Goal: Task Accomplishment & Management: Manage account settings

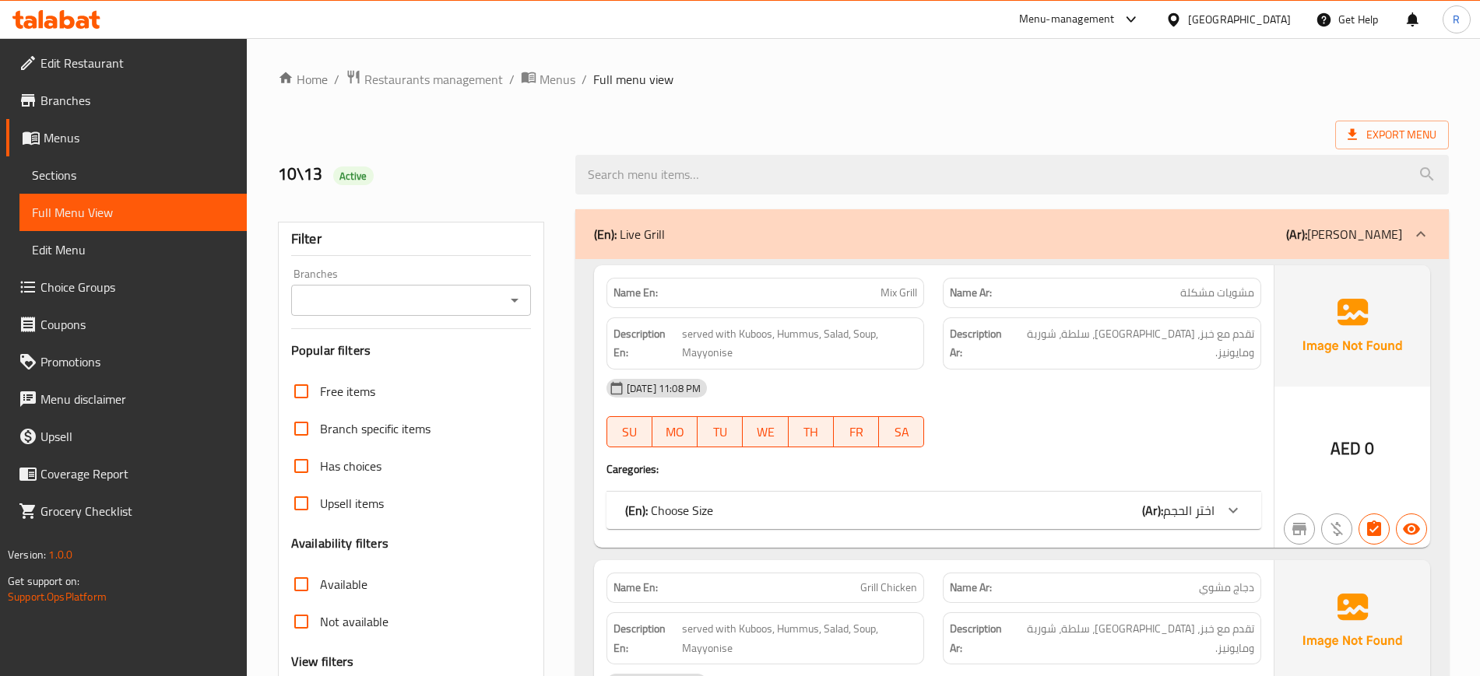
checkbox input "true"
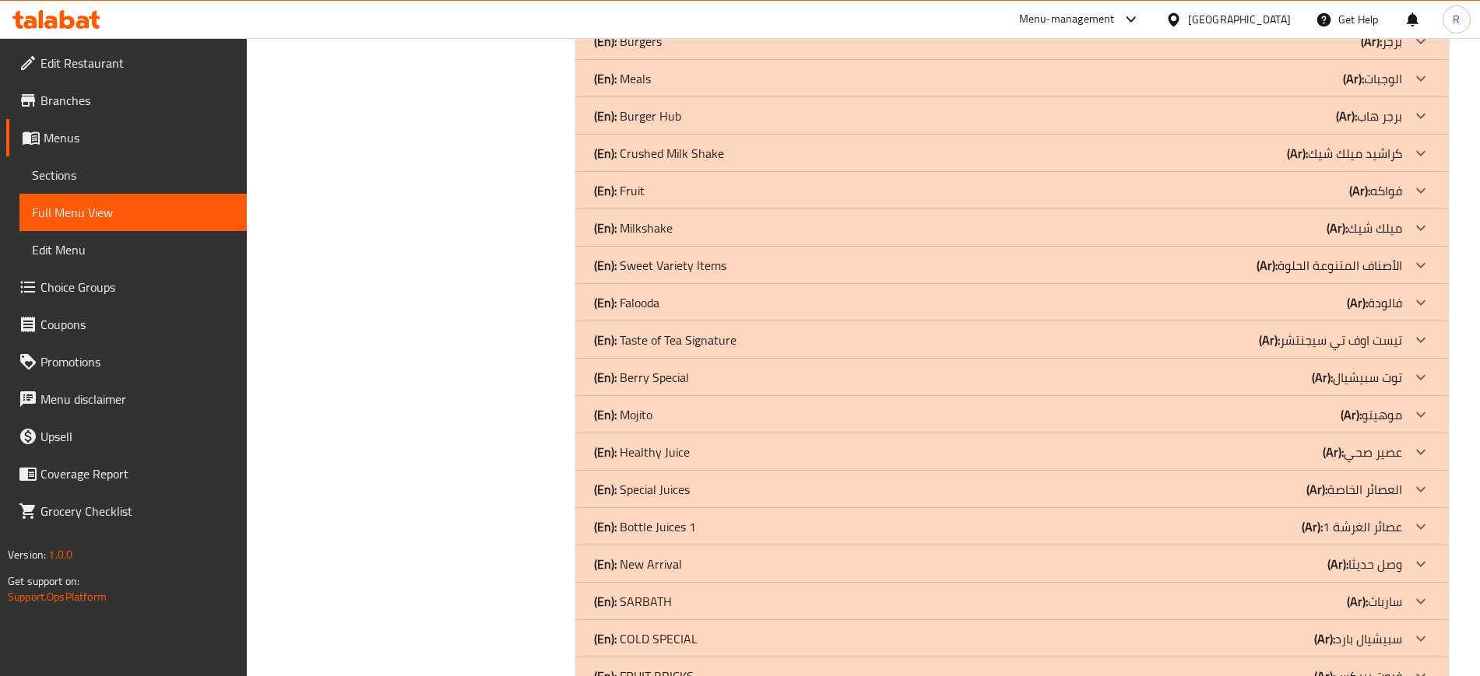
scroll to position [778, 0]
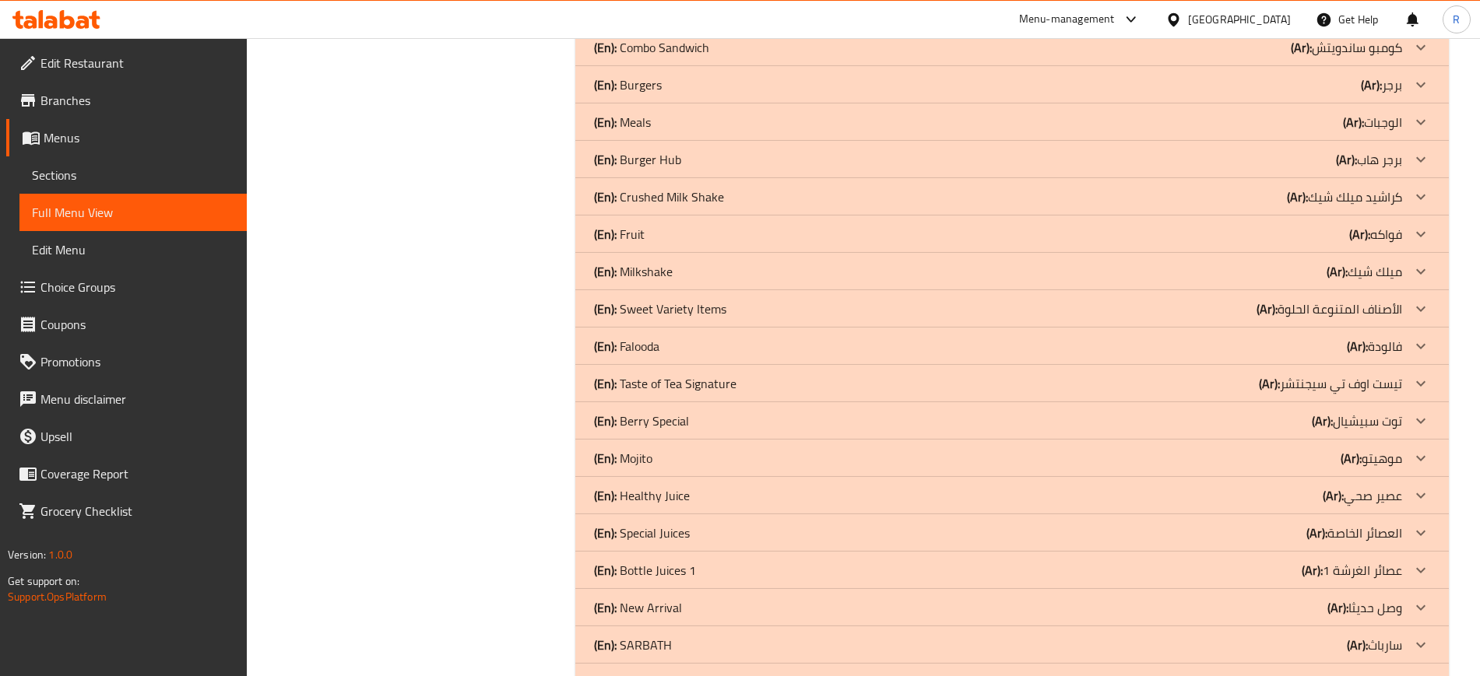
click at [651, 191] on p "(En): Crushed Milk Shake" at bounding box center [659, 197] width 130 height 19
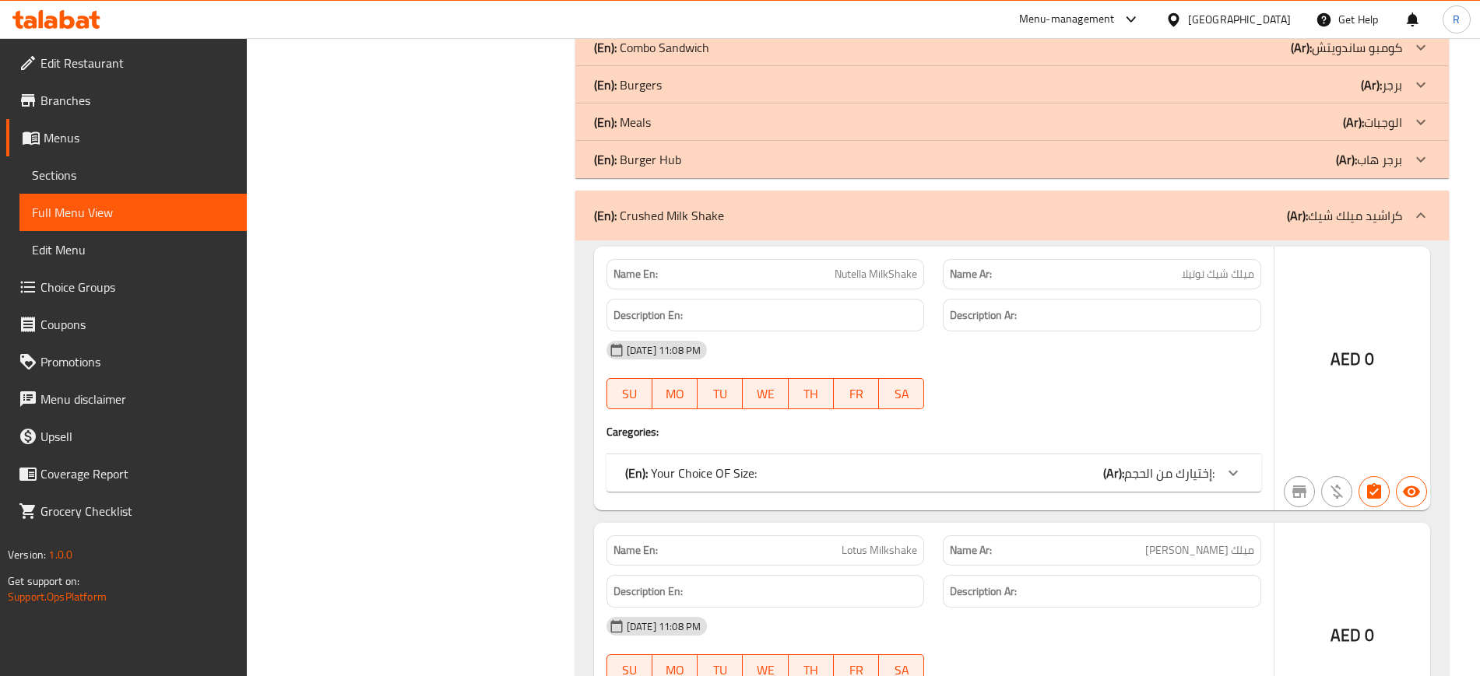
click at [651, 153] on p "(En): Burger Hub" at bounding box center [637, 159] width 87 height 19
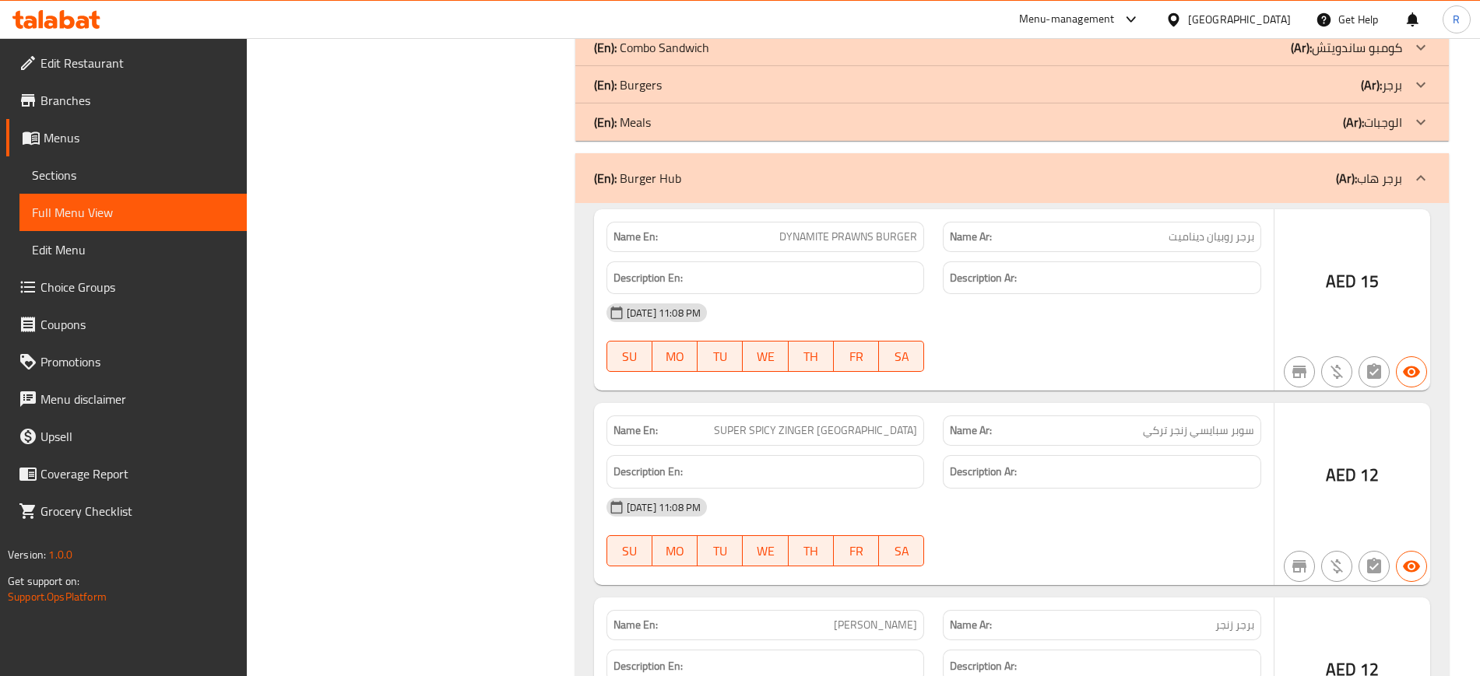
click at [642, 123] on p "(En): Meals" at bounding box center [622, 122] width 57 height 19
click at [642, 90] on p "(En): Burgers" at bounding box center [628, 85] width 68 height 19
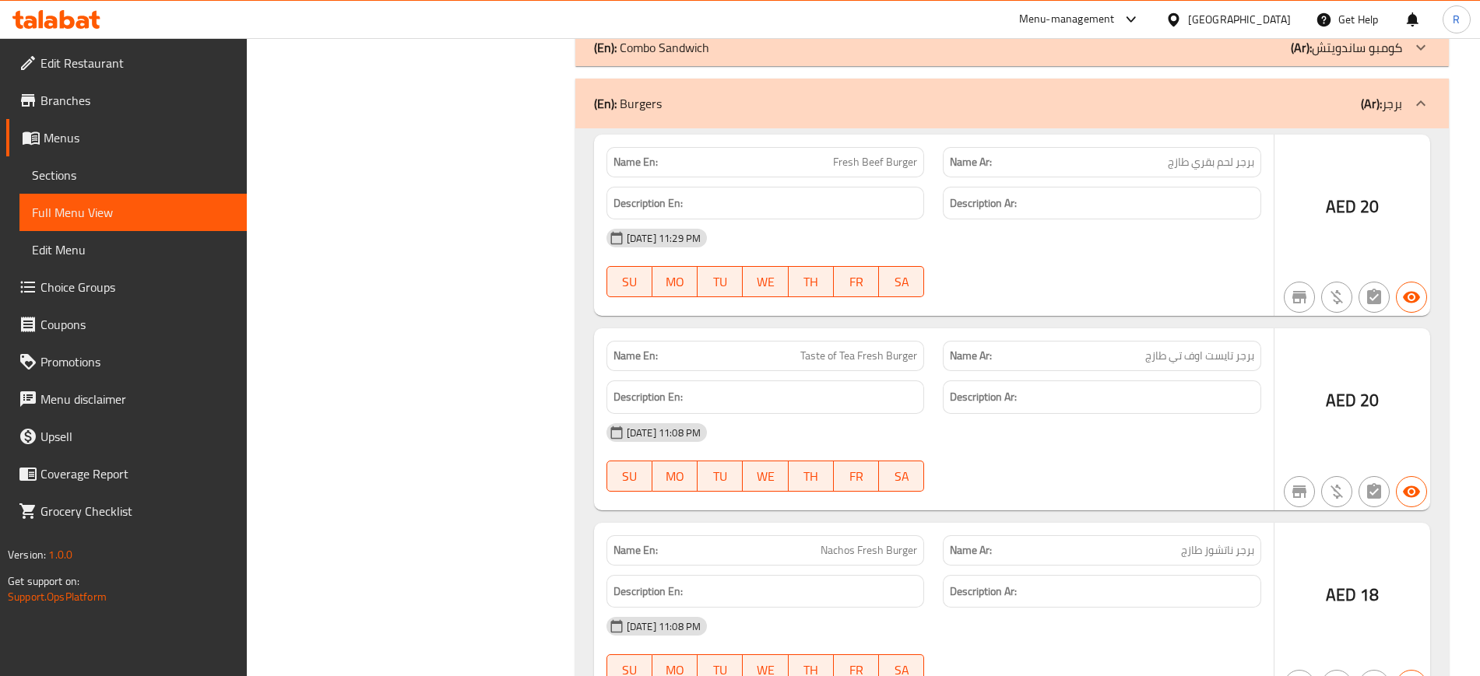
click at [662, 57] on p "(En): Combo Sandwich" at bounding box center [651, 47] width 115 height 19
click at [662, 19] on p "(En): Club Sandwich" at bounding box center [645, 10] width 103 height 19
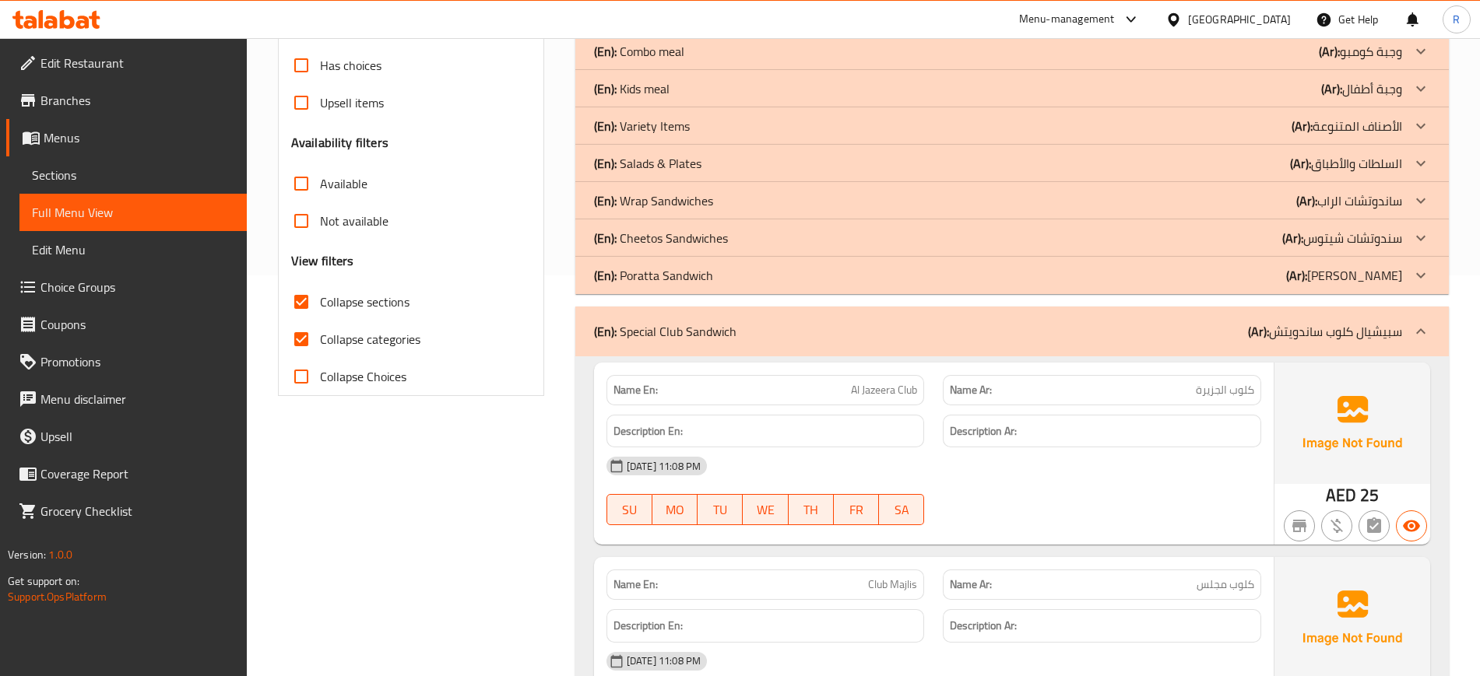
scroll to position [389, 0]
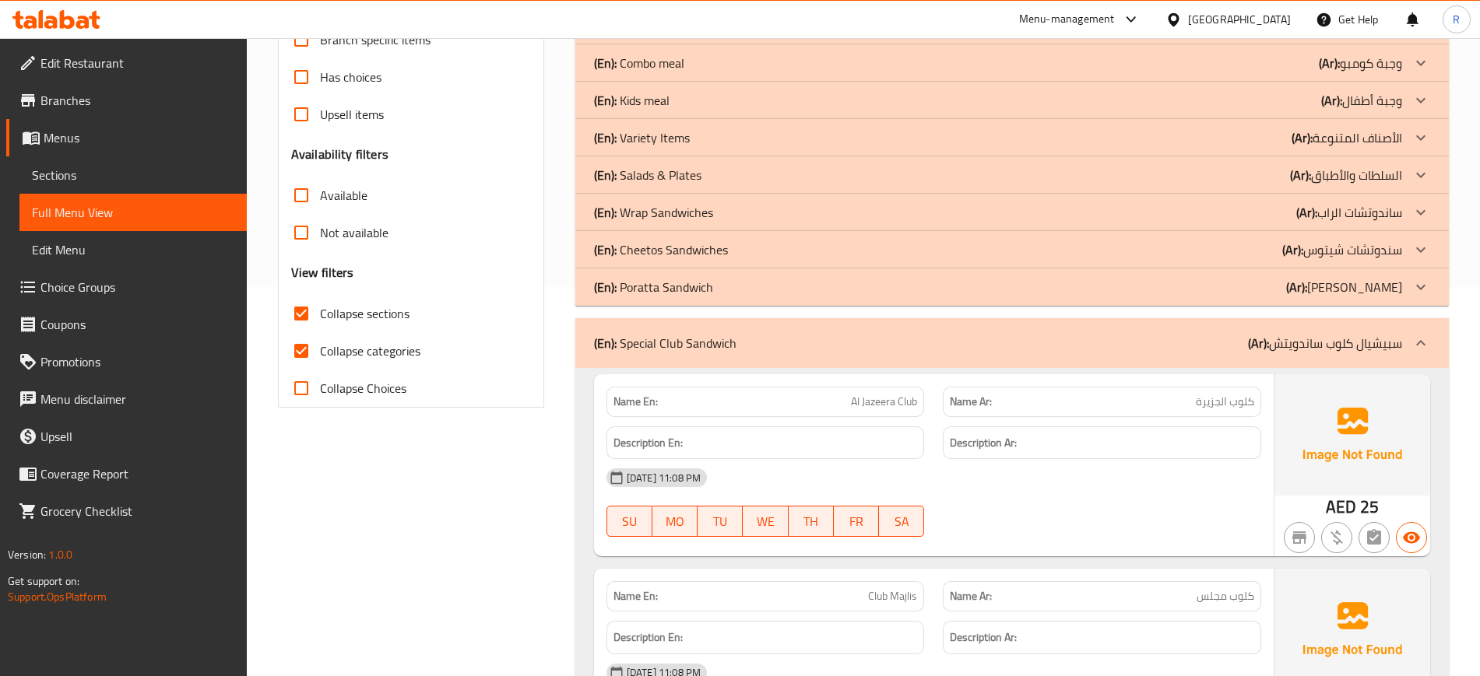
click at [610, 292] on b "(En):" at bounding box center [605, 287] width 23 height 23
click at [632, 244] on p "(En): Cheetos Sandwiches" at bounding box center [661, 250] width 134 height 19
click at [634, 210] on p "(En): Wrap Sandwiches" at bounding box center [653, 212] width 119 height 19
click at [635, 181] on p "(En): Salads & Plates" at bounding box center [647, 175] width 107 height 19
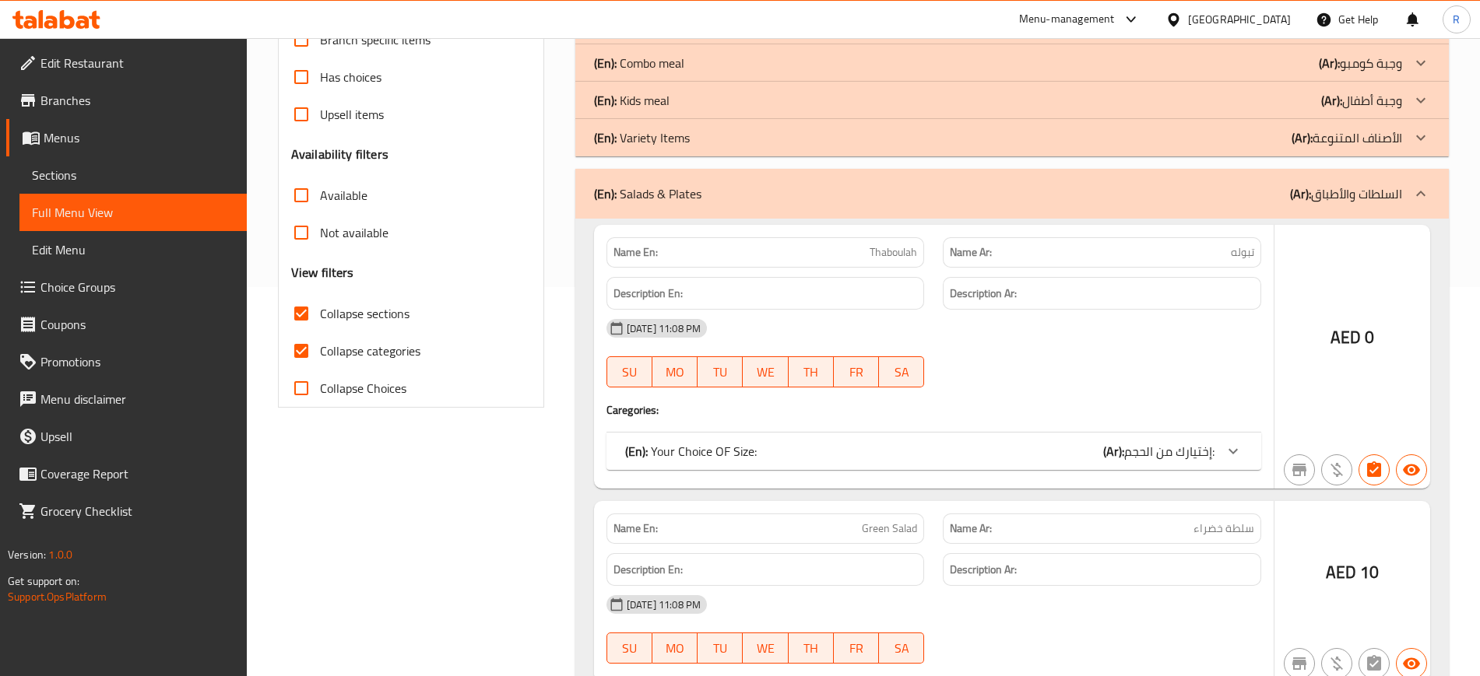
click at [635, 128] on p "(En): Variety Items" at bounding box center [642, 137] width 96 height 19
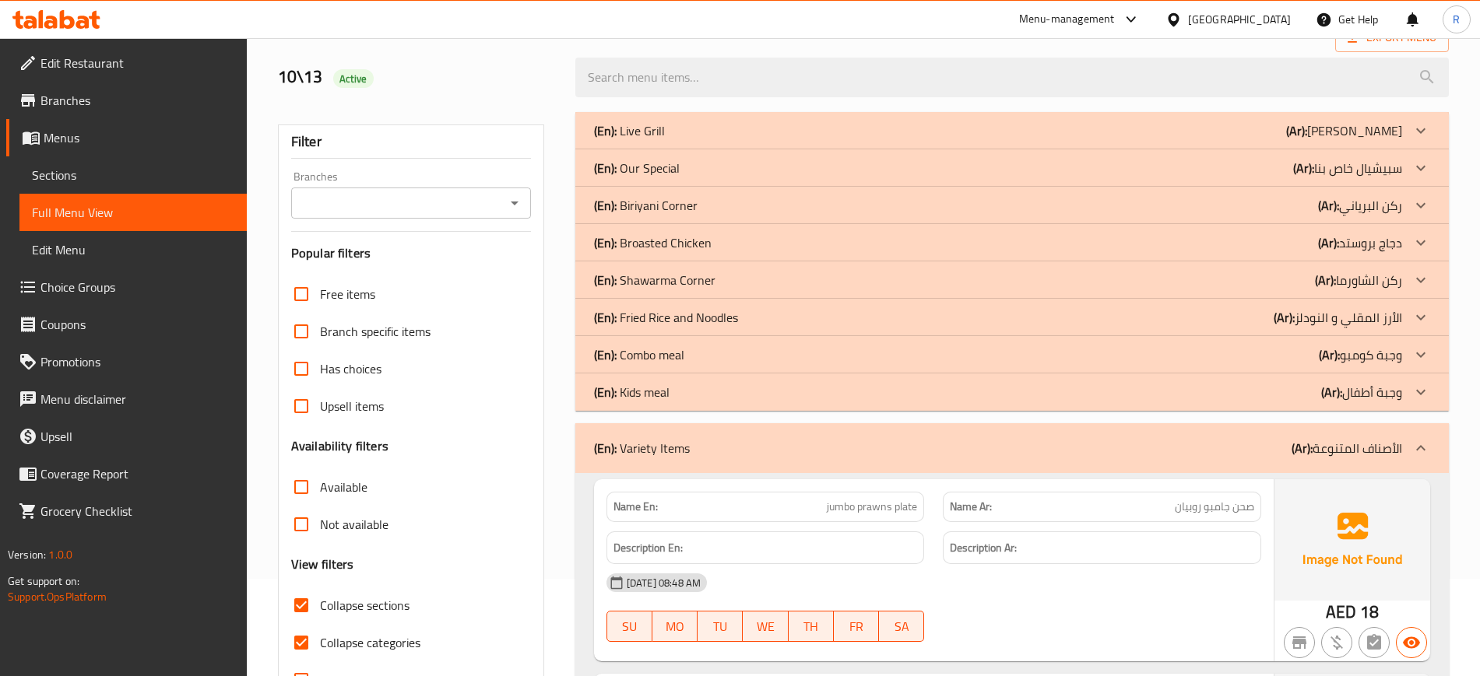
click at [624, 393] on p "(En): Kids meal" at bounding box center [632, 392] width 76 height 19
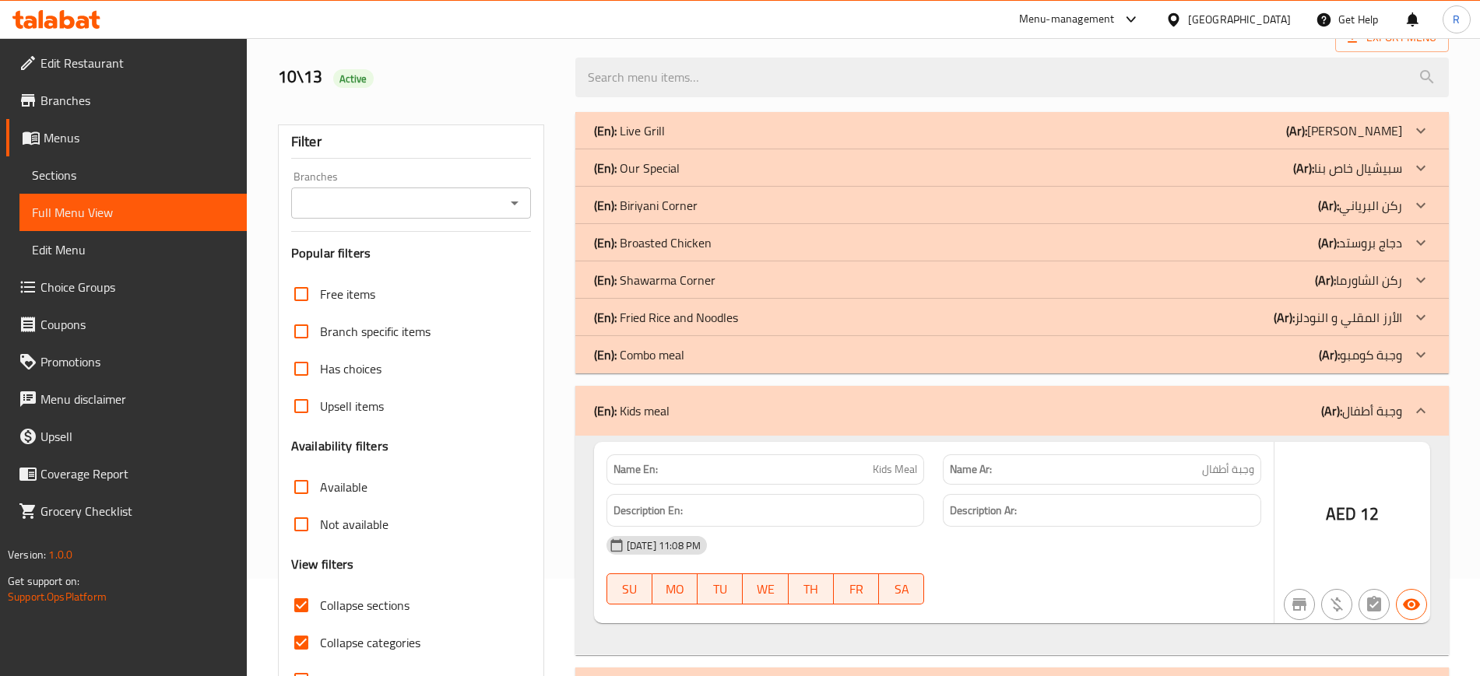
click at [630, 347] on p "(En): Combo meal" at bounding box center [639, 355] width 90 height 19
click at [631, 321] on p "(En): Fried Rice and Noodles" at bounding box center [666, 317] width 144 height 19
click at [631, 277] on p "(En): Shawarma Corner" at bounding box center [654, 280] width 121 height 19
click at [631, 241] on p "(En): Broasted Chicken" at bounding box center [653, 243] width 118 height 19
click at [632, 206] on p "(En): Biriyani Corner" at bounding box center [646, 205] width 104 height 19
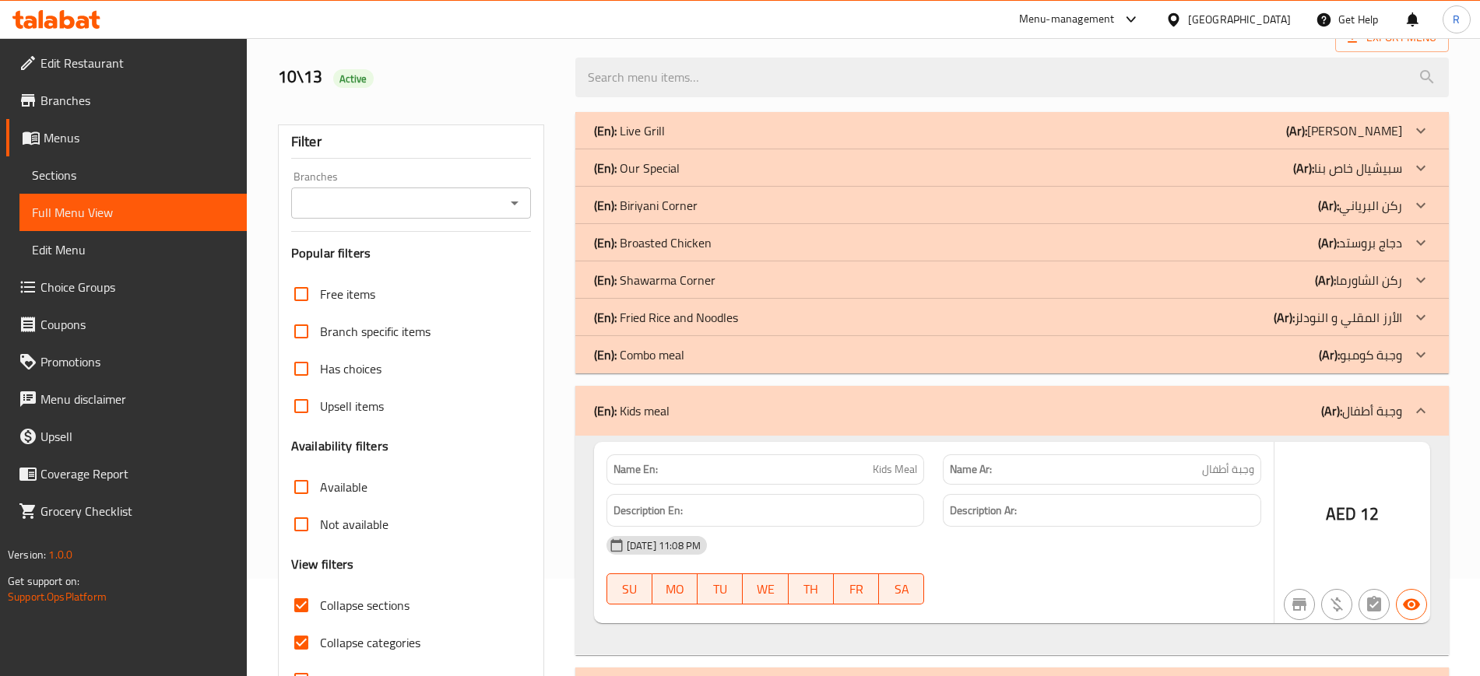
click at [634, 165] on p "(En): Our Special" at bounding box center [637, 168] width 86 height 19
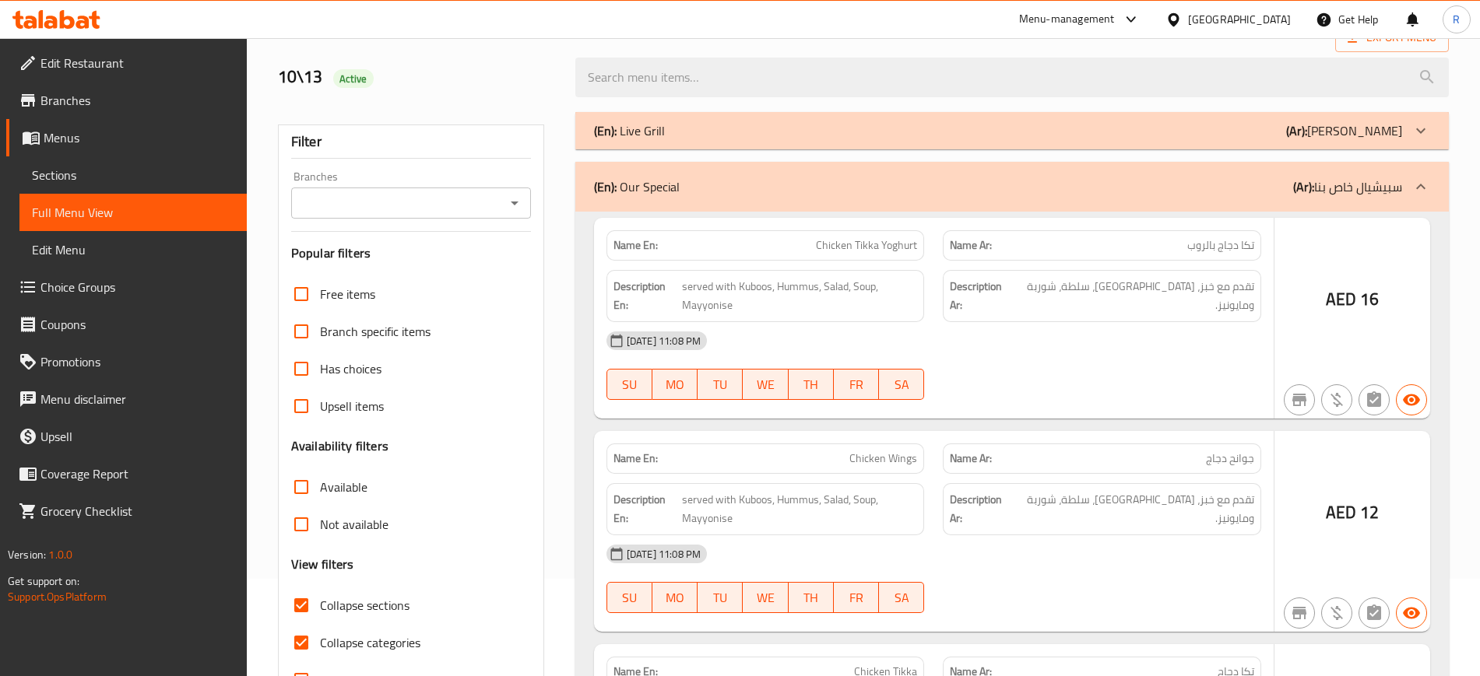
click at [630, 125] on p "(En): Live Grill" at bounding box center [629, 130] width 71 height 19
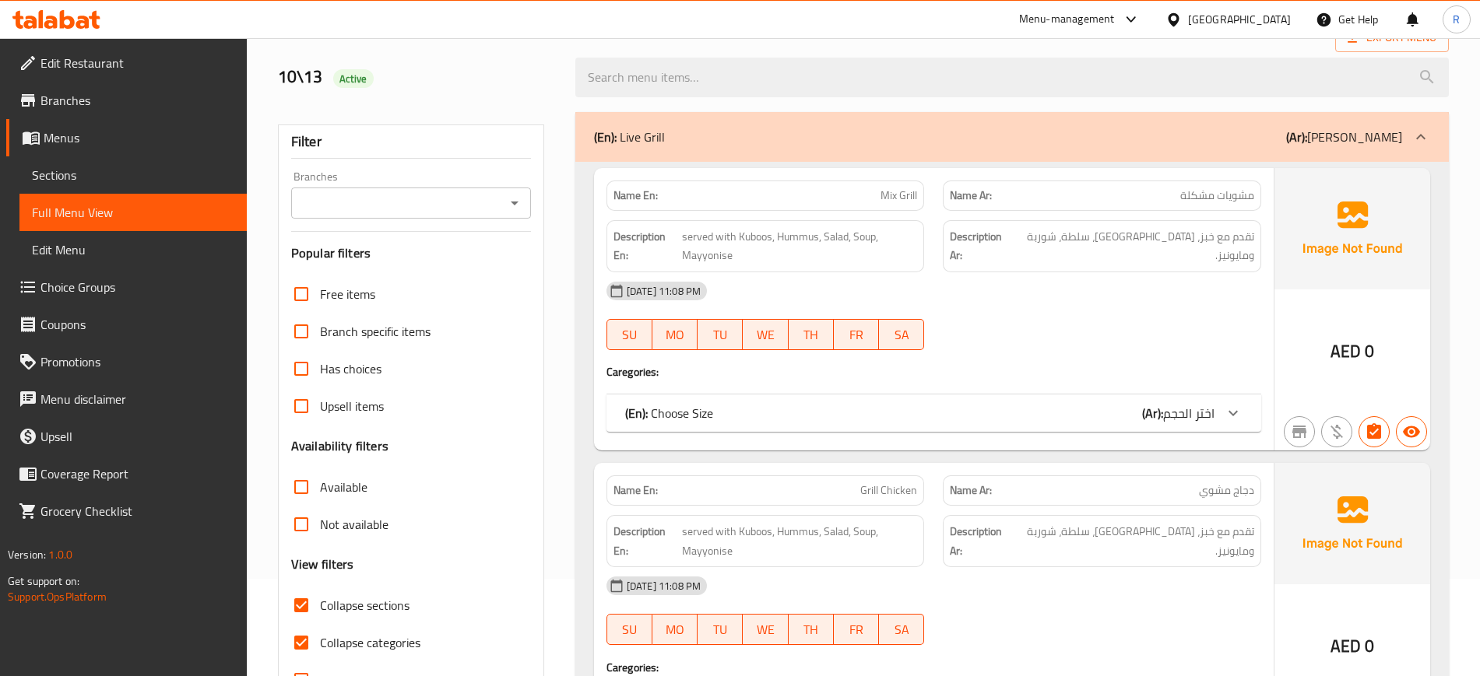
click at [627, 188] on strong "Name En:" at bounding box center [635, 196] width 44 height 16
copy strong "Name En:"
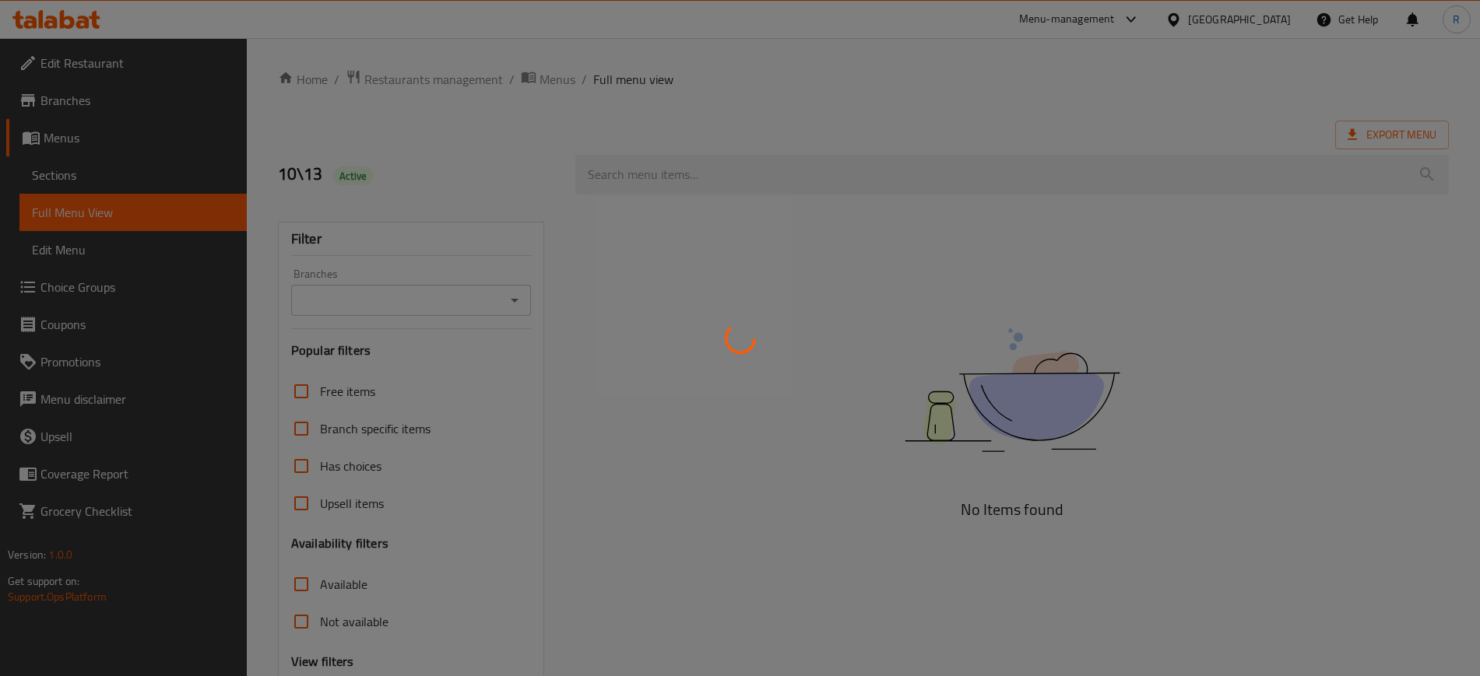
scroll to position [141, 0]
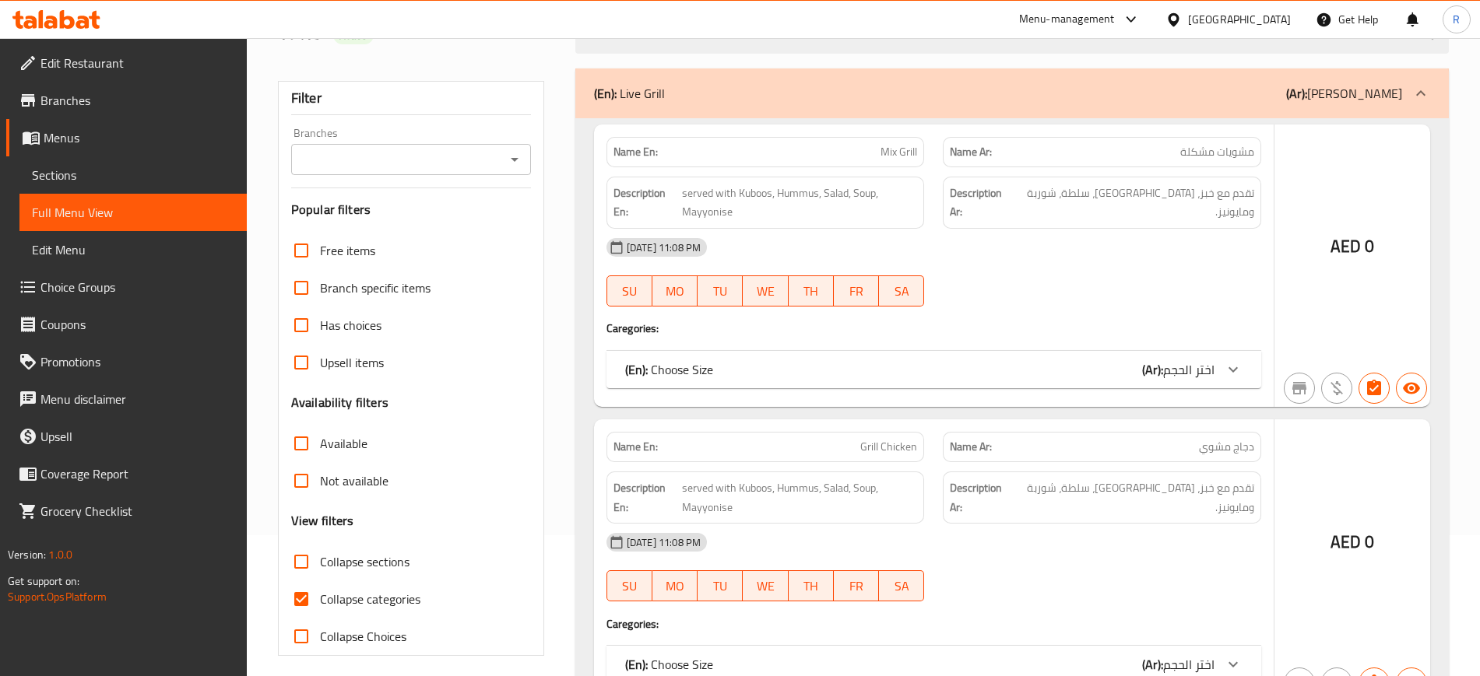
click at [299, 561] on div at bounding box center [740, 338] width 1480 height 676
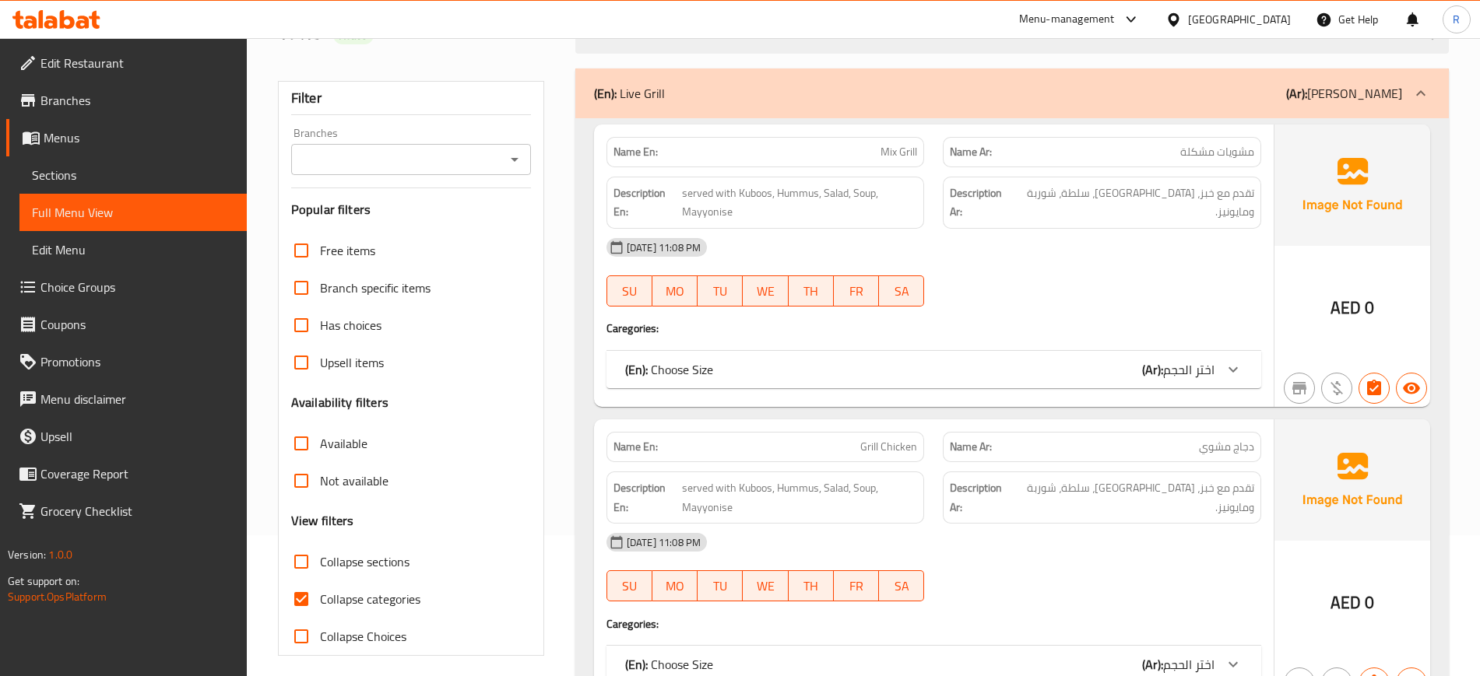
click at [299, 561] on input "Collapse sections" at bounding box center [301, 561] width 37 height 37
checkbox input "true"
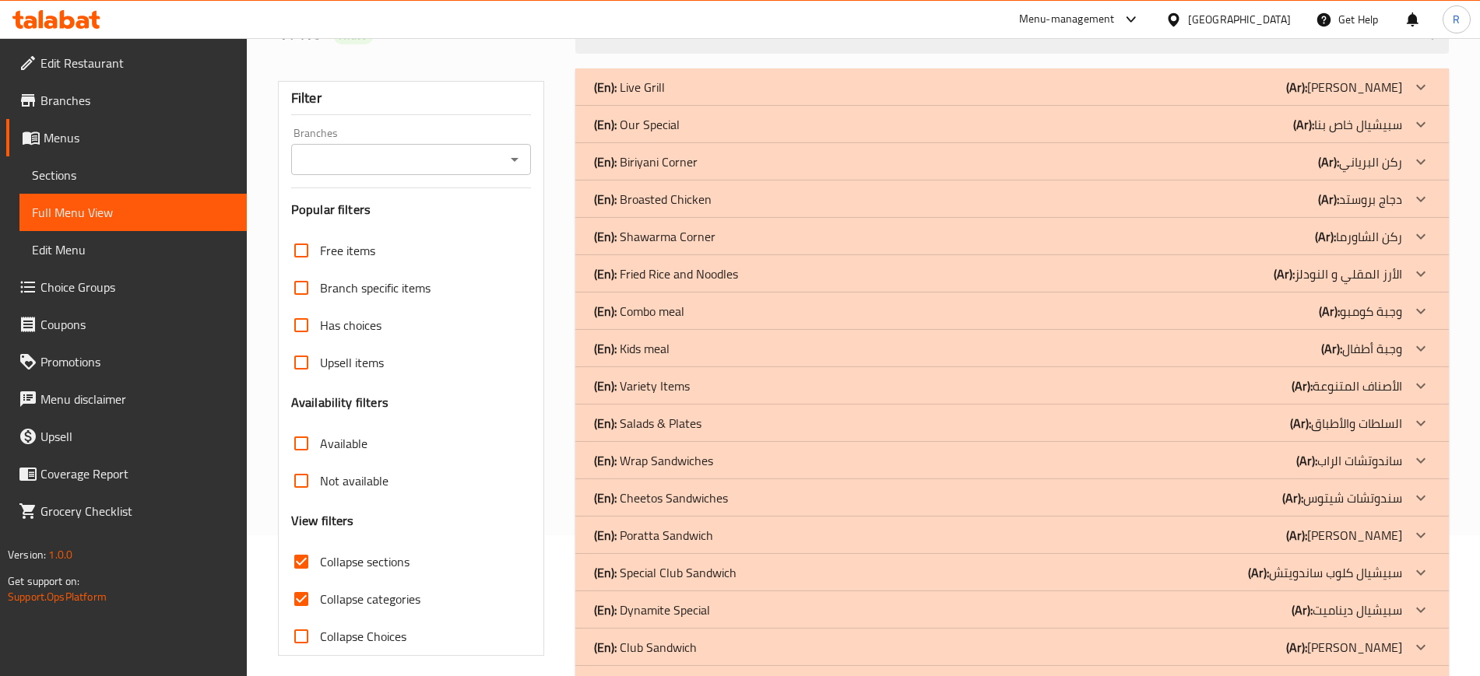
click at [299, 600] on input "Collapse categories" at bounding box center [301, 599] width 37 height 37
checkbox input "false"
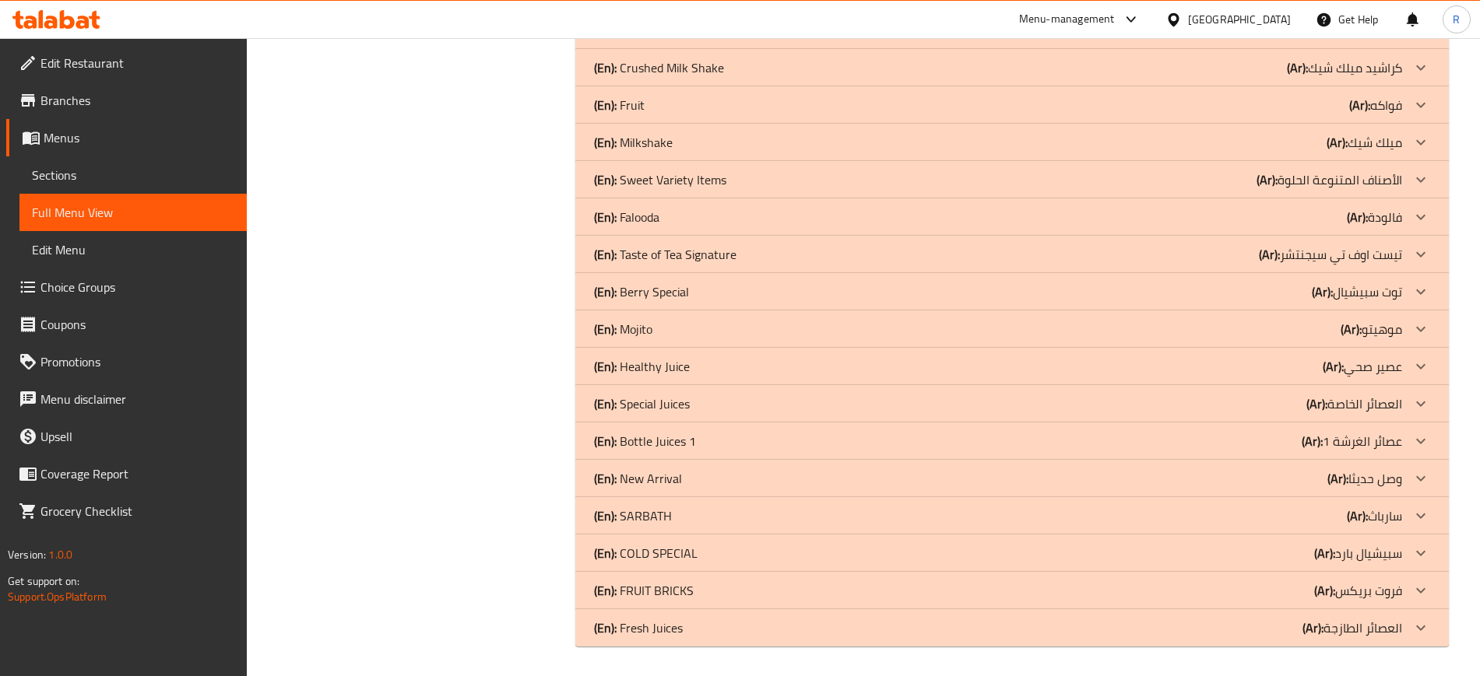
scroll to position [909, 0]
click at [626, 638] on div "(En): Fresh Juices (Ar): العصائر الطازجة" at bounding box center [1011, 626] width 873 height 37
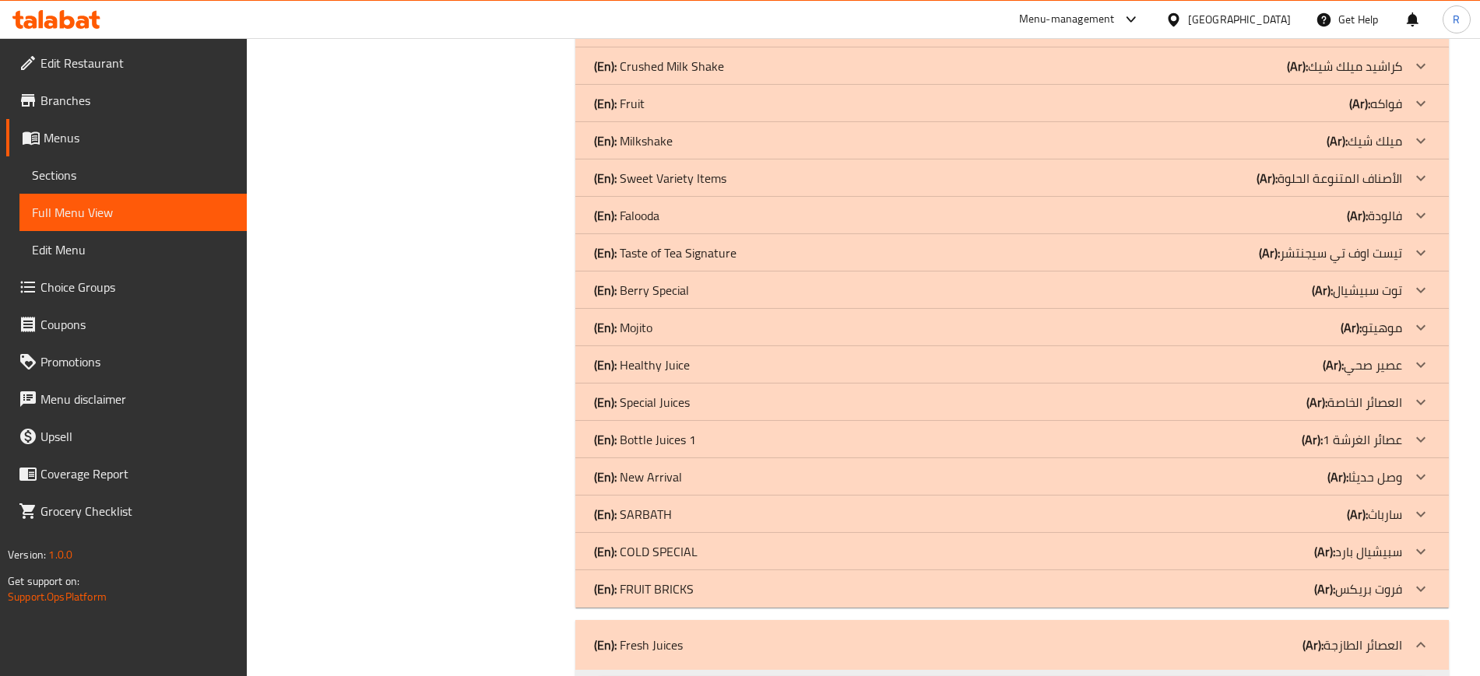
click at [648, 589] on p "(En): FRUIT BRICKS" at bounding box center [644, 589] width 100 height 19
click at [650, 556] on p "(En): COLD SPECIAL" at bounding box center [646, 552] width 104 height 19
click at [650, 512] on p "(En): SARBATH" at bounding box center [633, 514] width 78 height 19
click at [651, 472] on p "(En): New Arrival" at bounding box center [638, 477] width 88 height 19
click at [652, 442] on p "(En): Bottle Juices 1" at bounding box center [645, 439] width 102 height 19
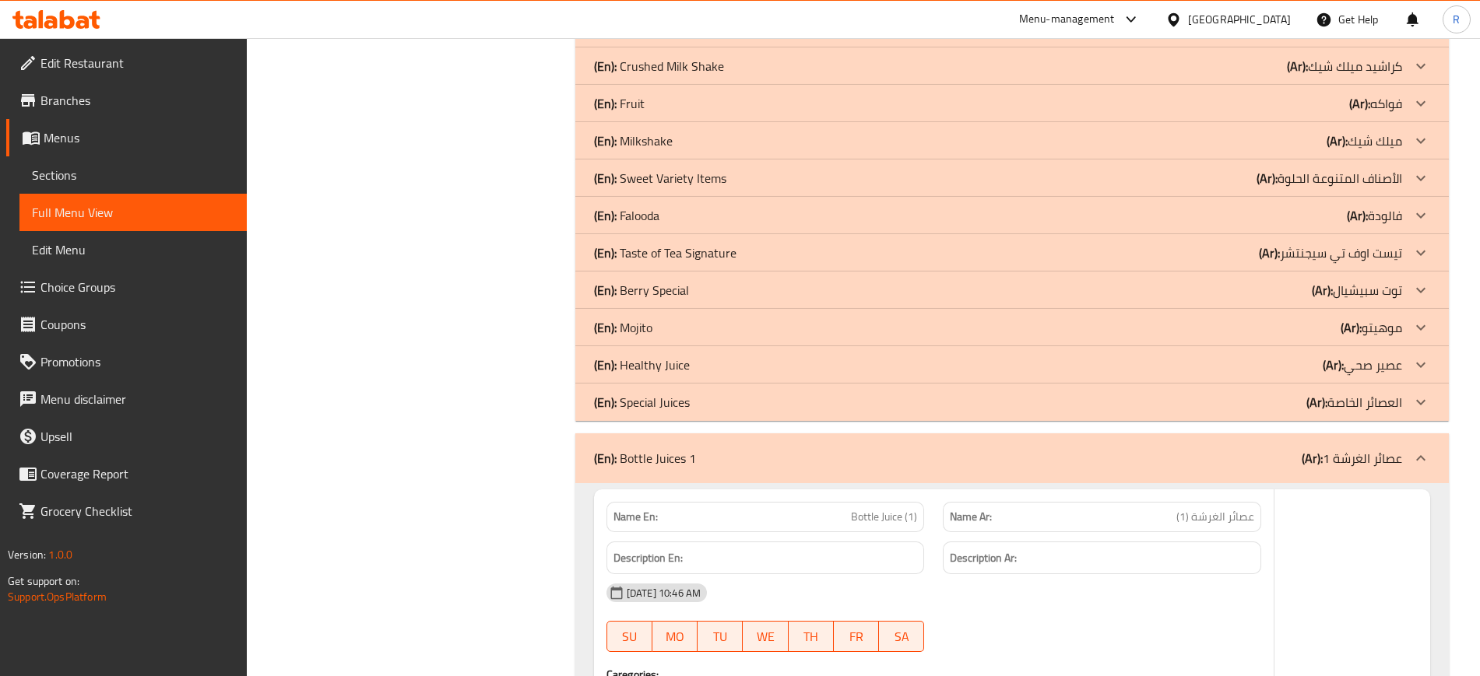
click at [652, 395] on p "(En): Special Juices" at bounding box center [642, 402] width 96 height 19
click at [651, 360] on p "(En): Healthy Juice" at bounding box center [642, 365] width 96 height 19
click at [650, 319] on p "(En): Mojito" at bounding box center [623, 327] width 58 height 19
click at [650, 293] on p "(En): Berry Special" at bounding box center [641, 290] width 95 height 19
click at [651, 258] on p "(En): Taste of Tea Signature" at bounding box center [665, 253] width 142 height 19
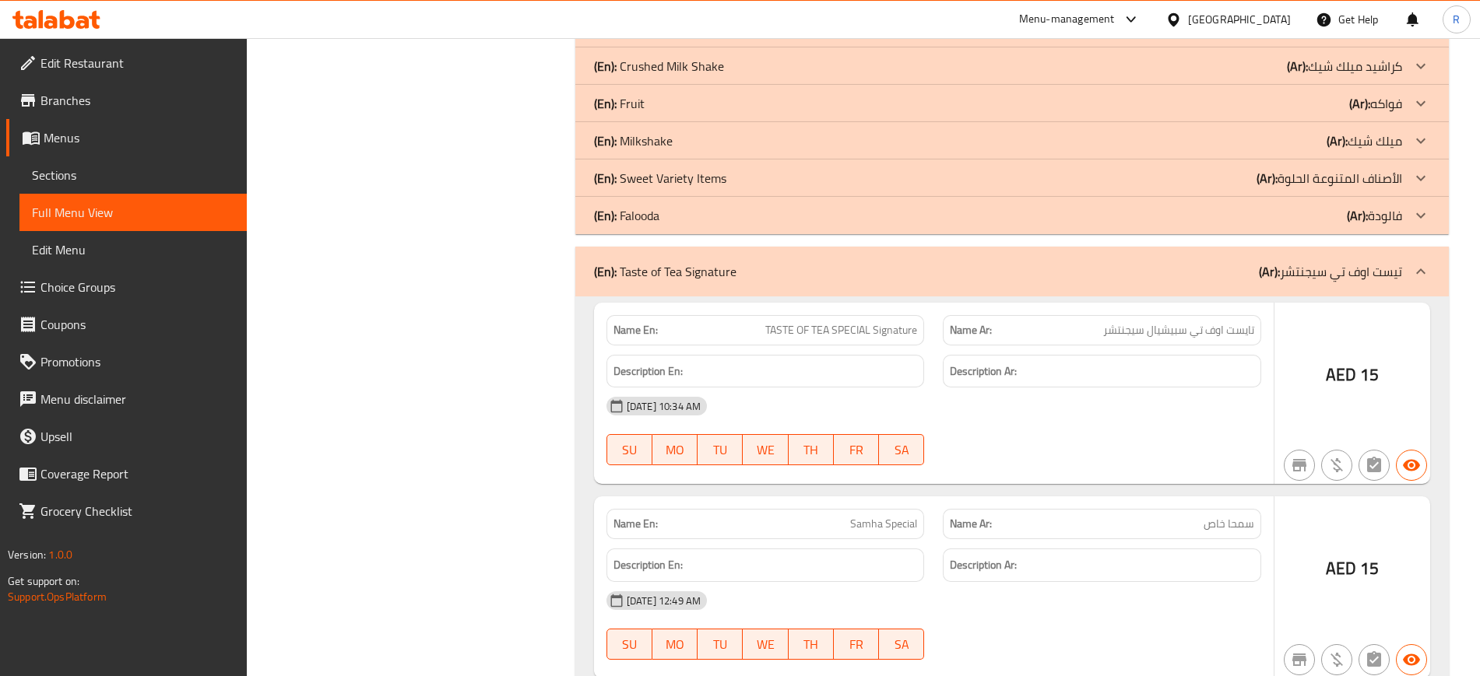
click at [651, 207] on p "(En): Falooda" at bounding box center [626, 215] width 65 height 19
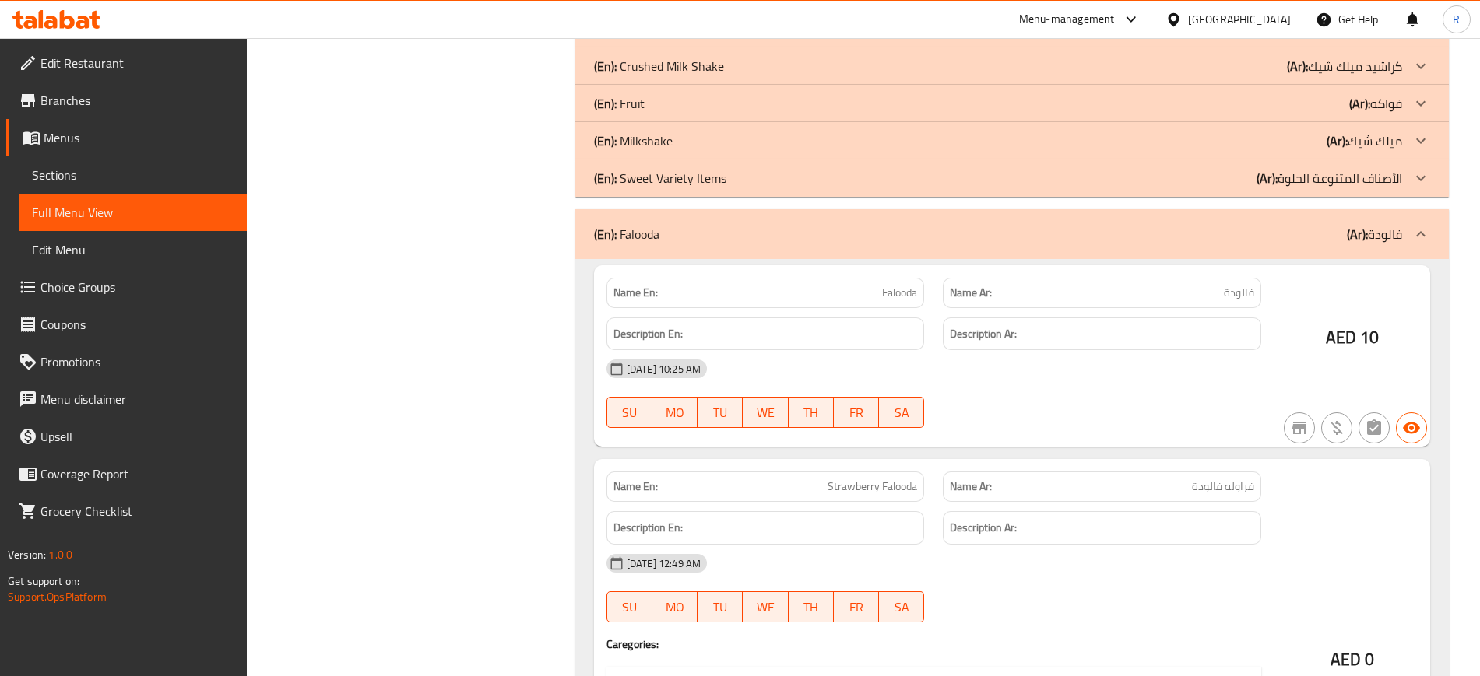
click at [654, 180] on p "(En): Sweet Variety Items" at bounding box center [660, 178] width 132 height 19
click at [654, 132] on p "(En): Milkshake" at bounding box center [633, 141] width 79 height 19
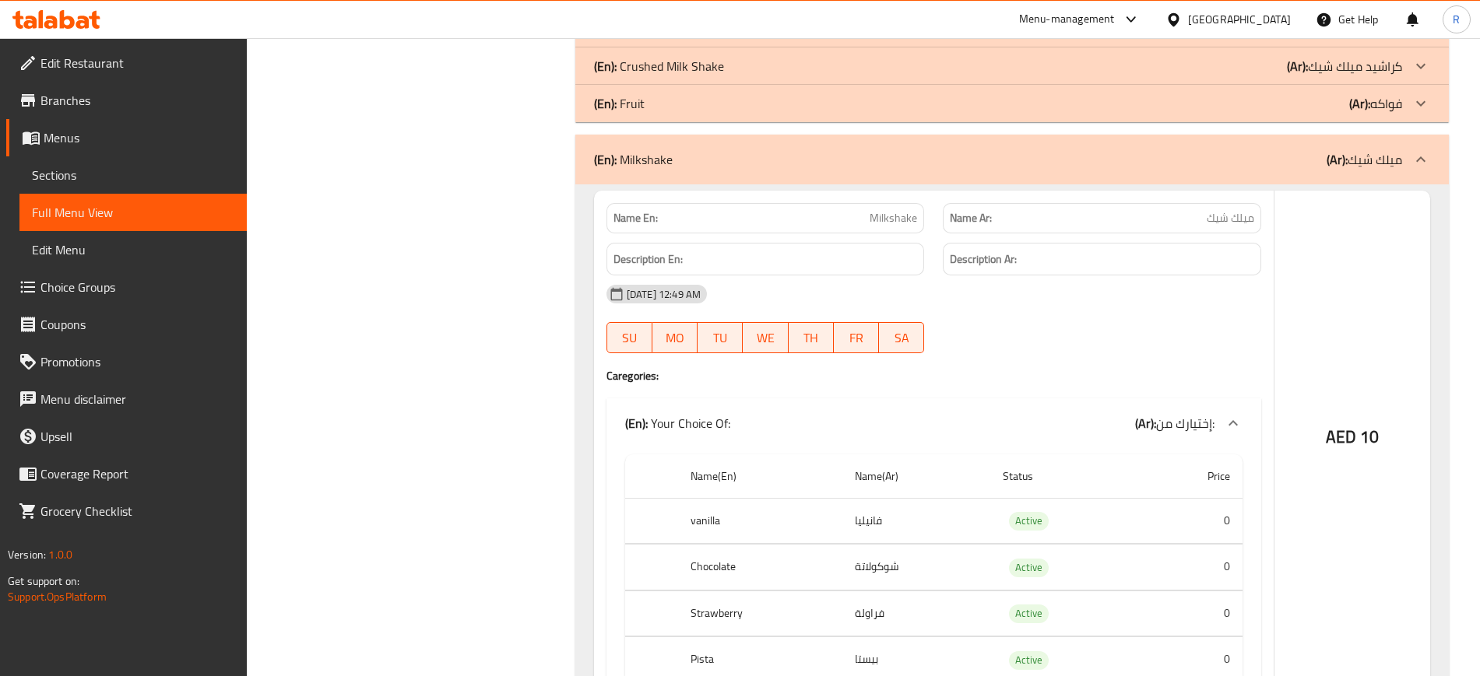
click at [655, 100] on div "(En): Fruit (Ar): فواكه" at bounding box center [998, 103] width 808 height 19
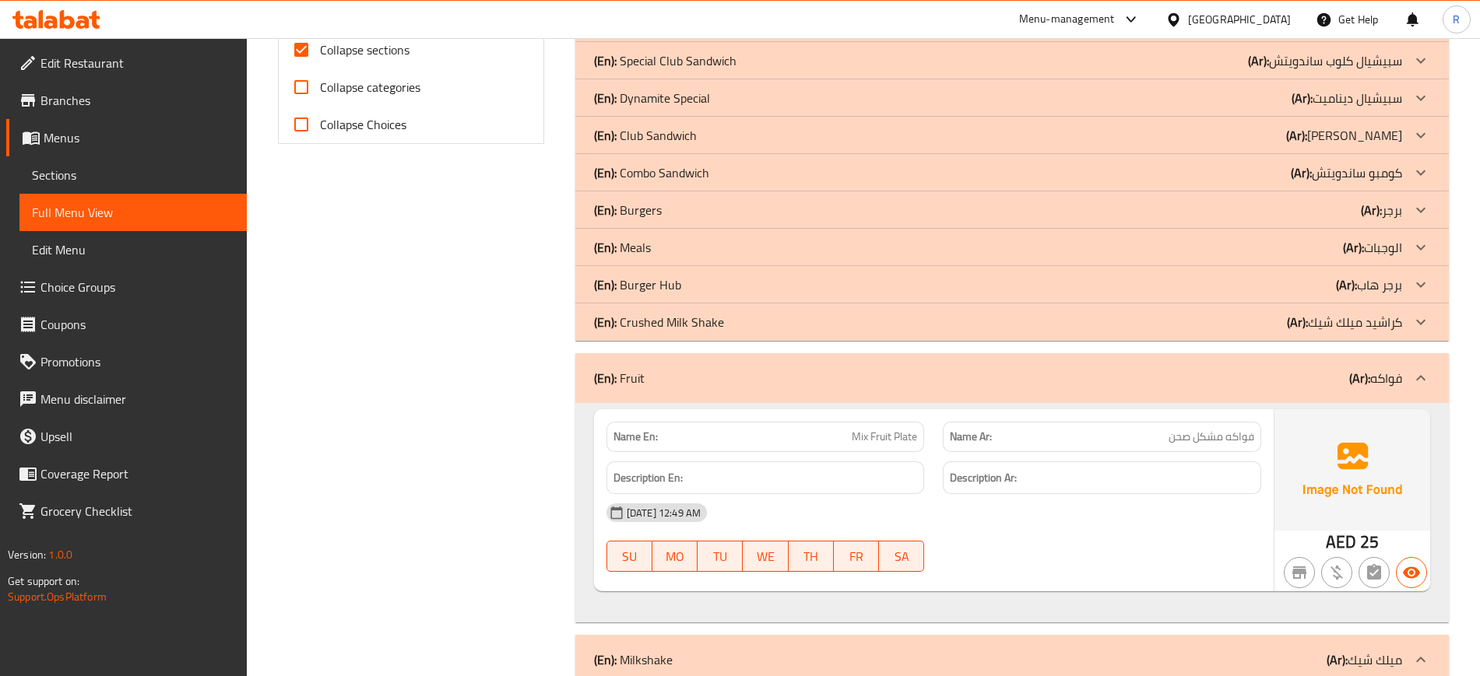
scroll to position [617, 0]
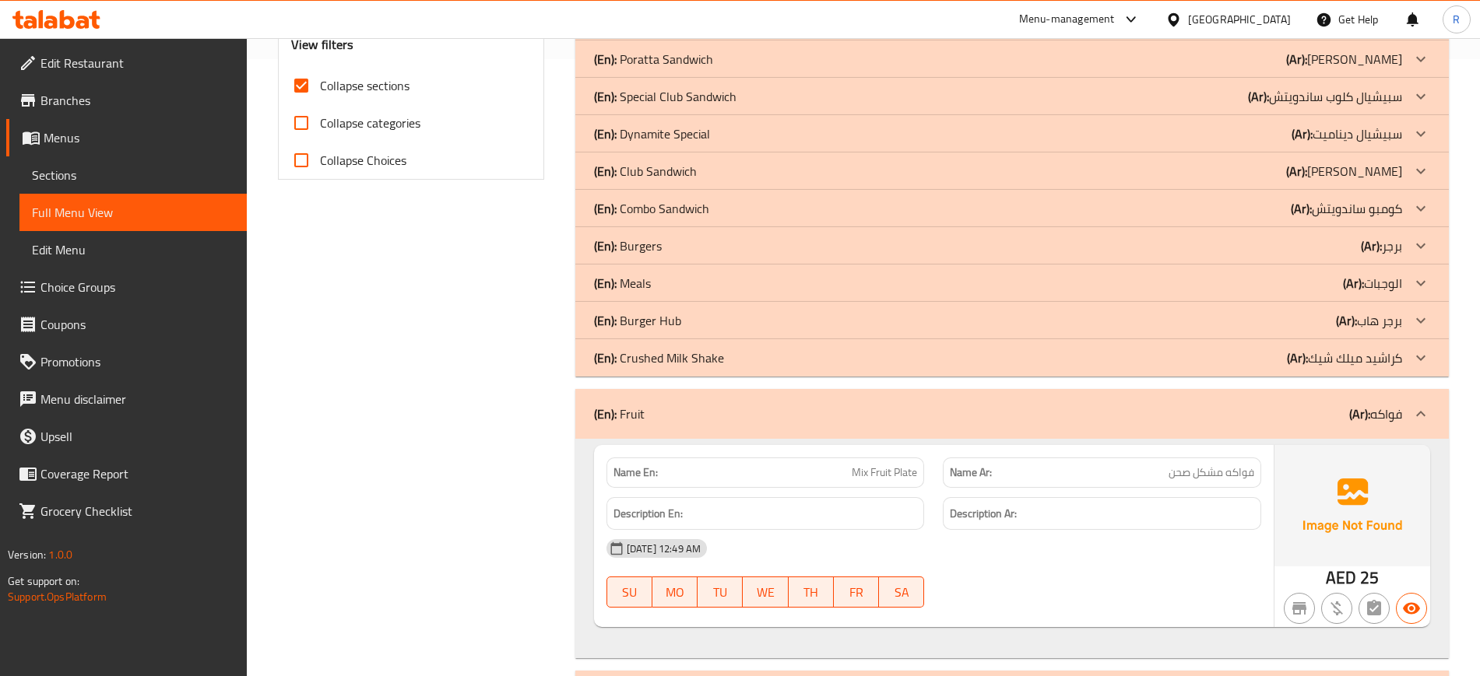
click at [620, 476] on strong "Name En:" at bounding box center [635, 473] width 44 height 16
copy strong "Name En:"
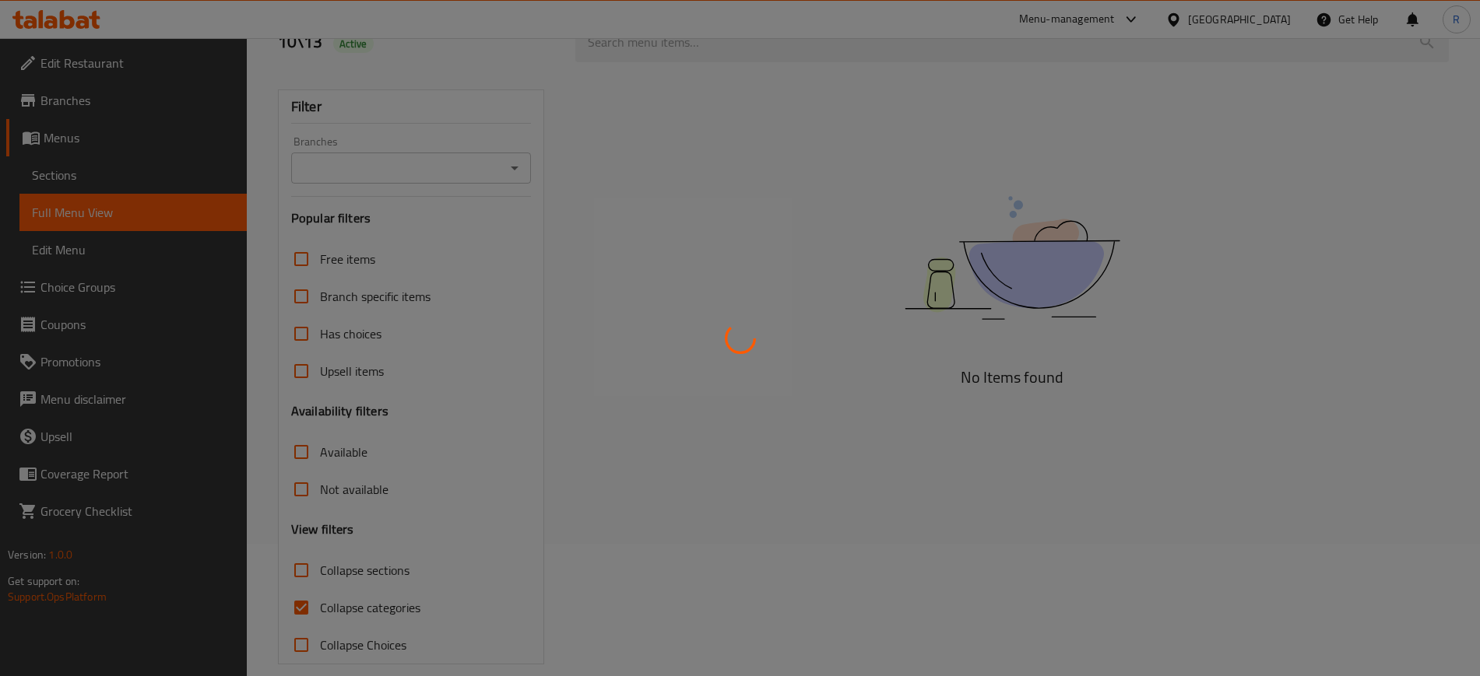
scroll to position [152, 0]
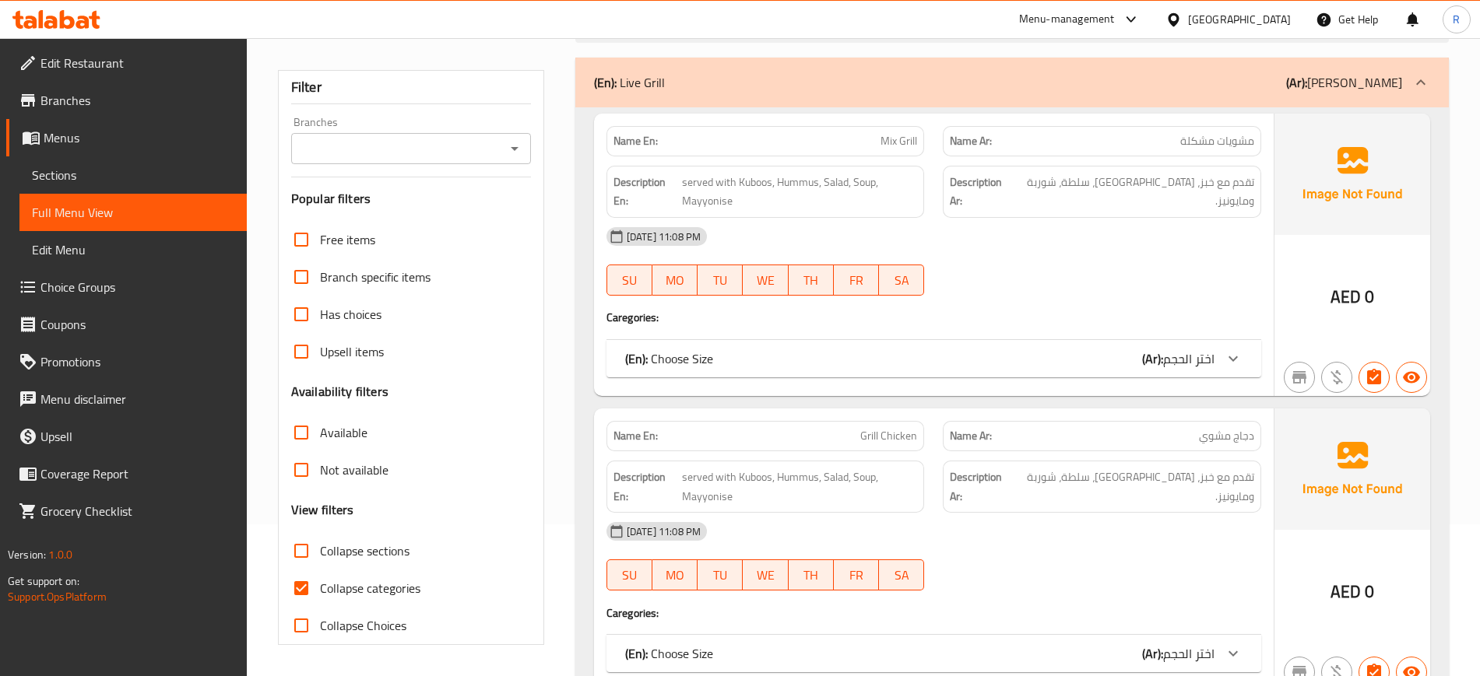
click at [297, 553] on input "Collapse sections" at bounding box center [301, 550] width 37 height 37
checkbox input "true"
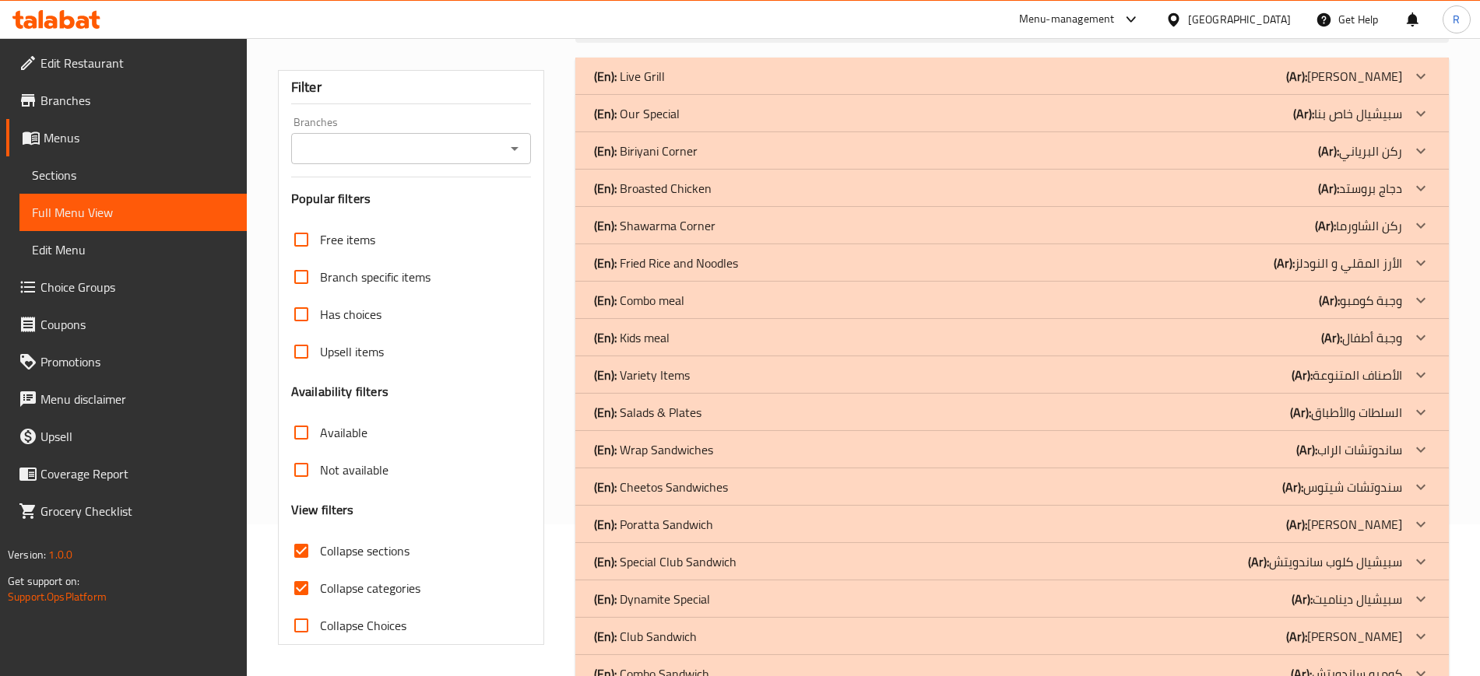
click at [300, 588] on input "Collapse categories" at bounding box center [301, 588] width 37 height 37
checkbox input "false"
click at [299, 553] on input "Collapse sections" at bounding box center [301, 550] width 37 height 37
checkbox input "false"
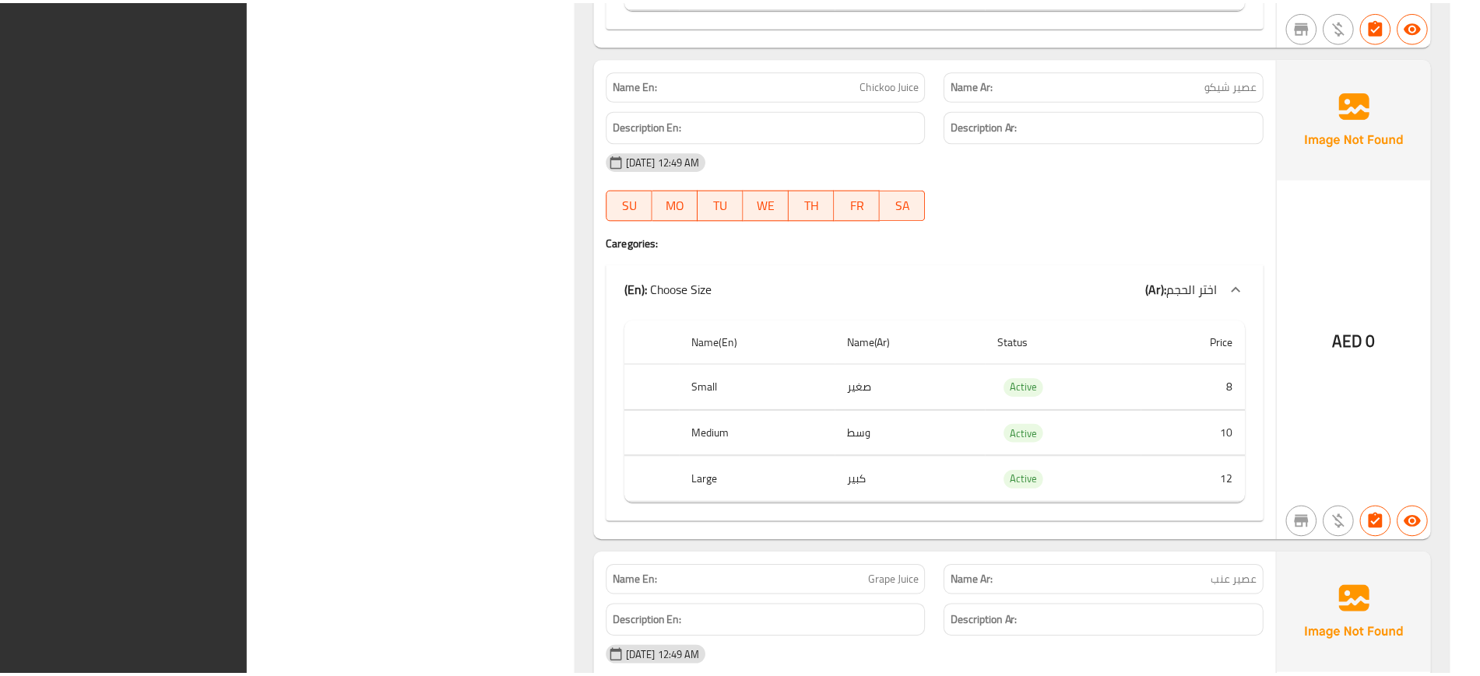
scroll to position [75297, 0]
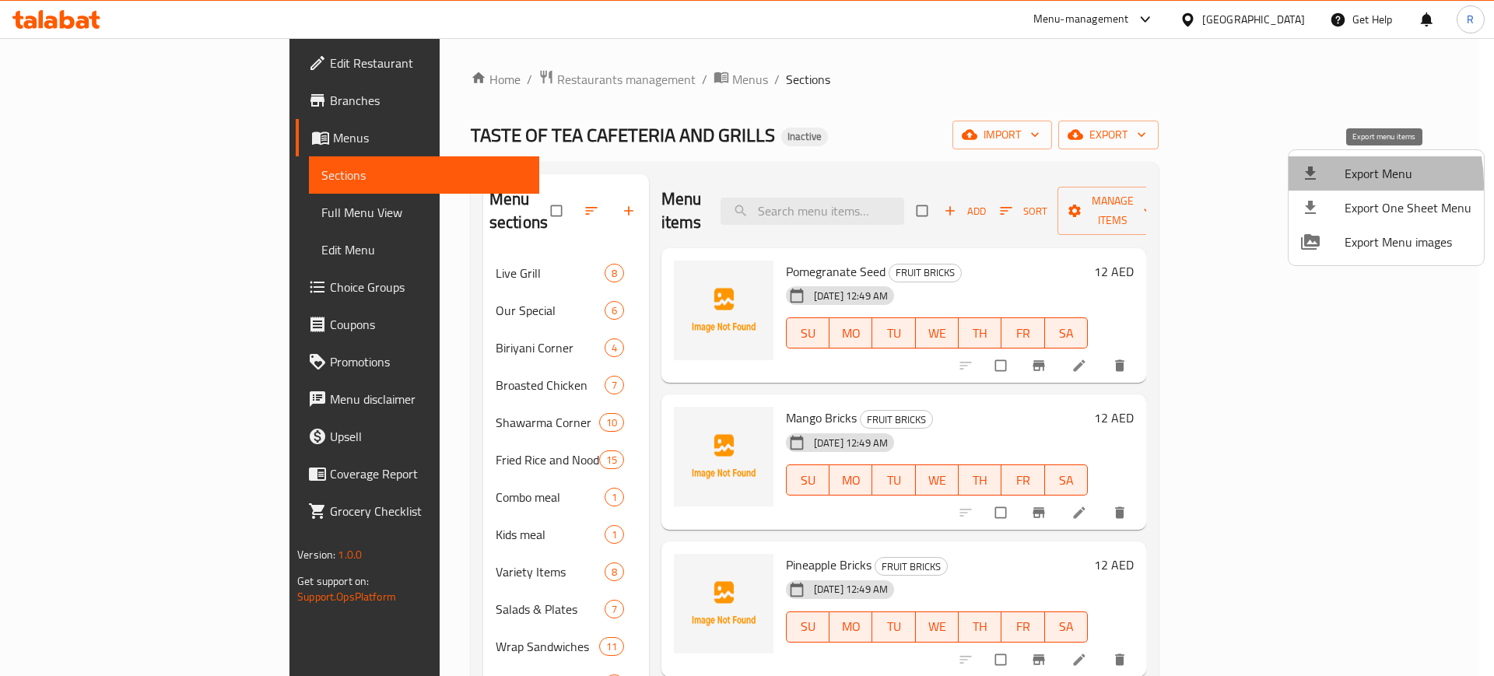
click at [1328, 184] on li "Export Menu" at bounding box center [1386, 173] width 195 height 34
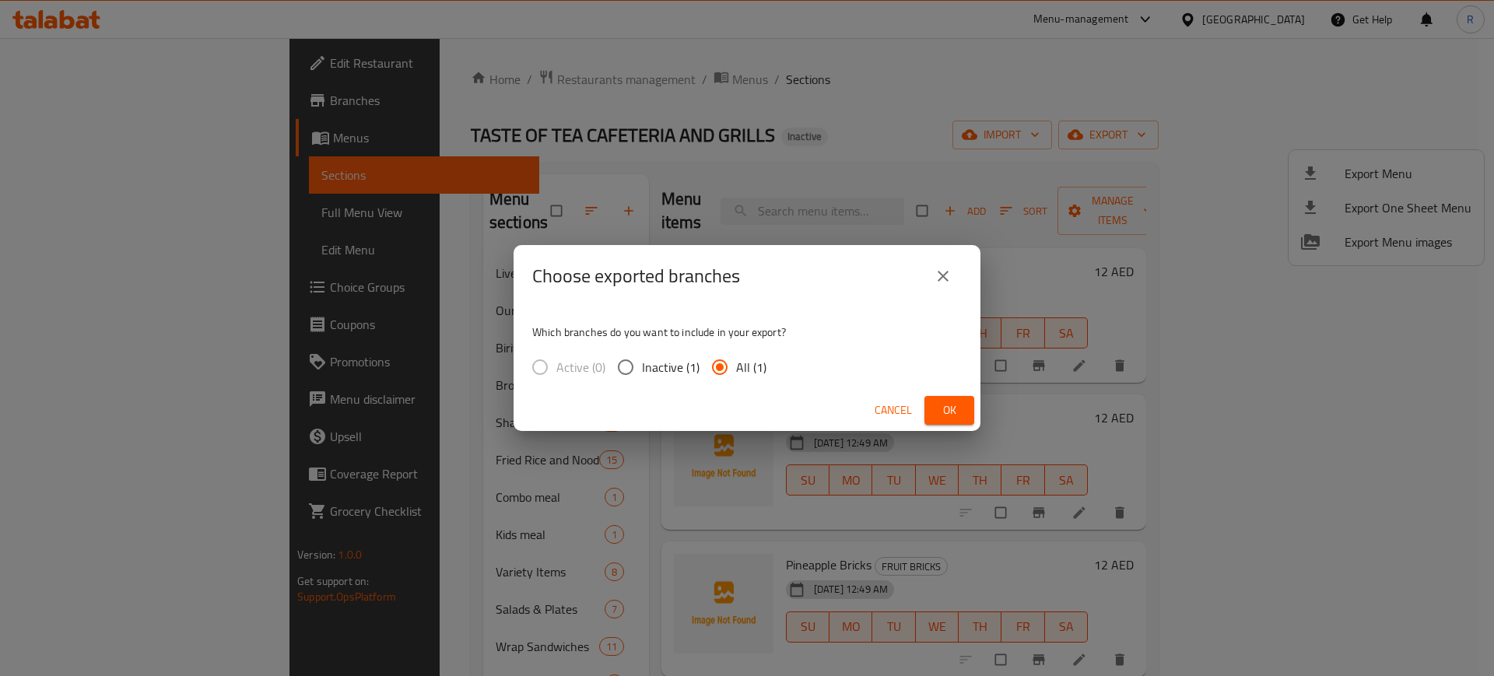
click at [950, 411] on span "Ok" at bounding box center [949, 410] width 25 height 19
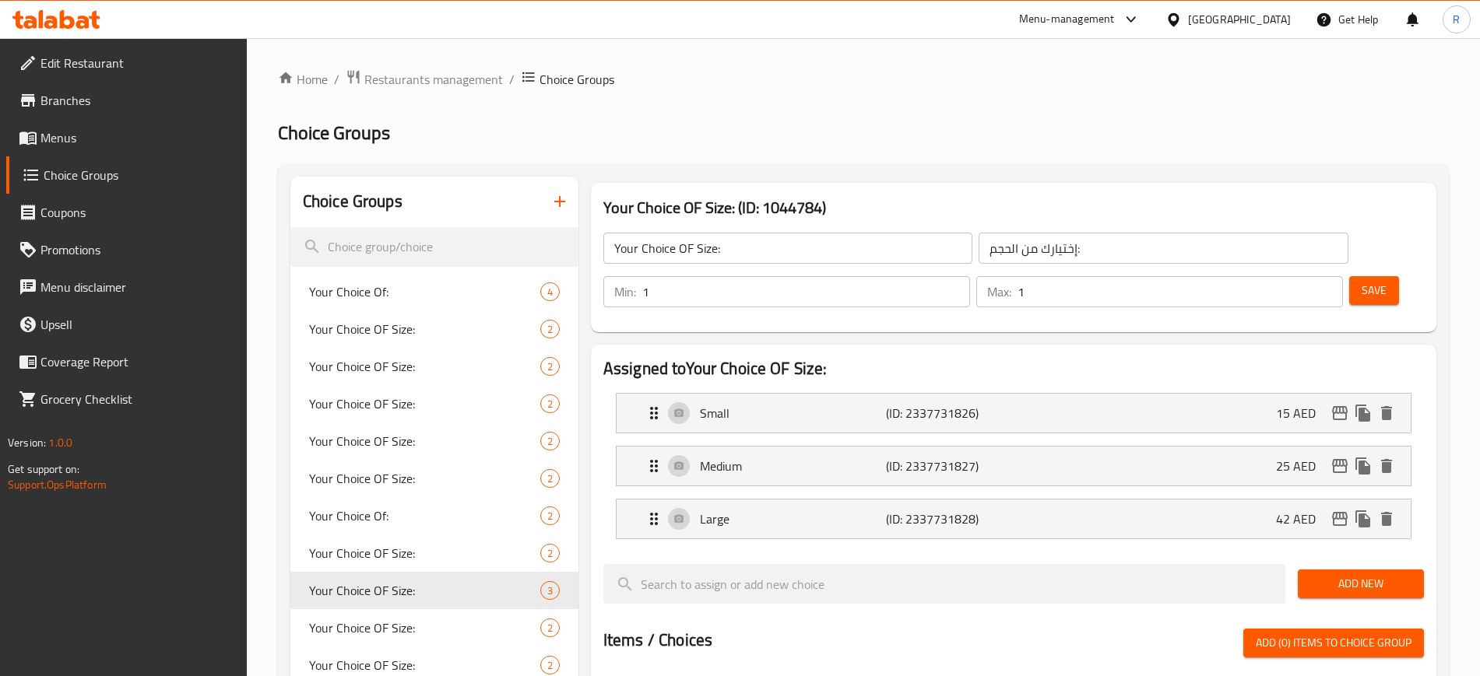
scroll to position [86, 0]
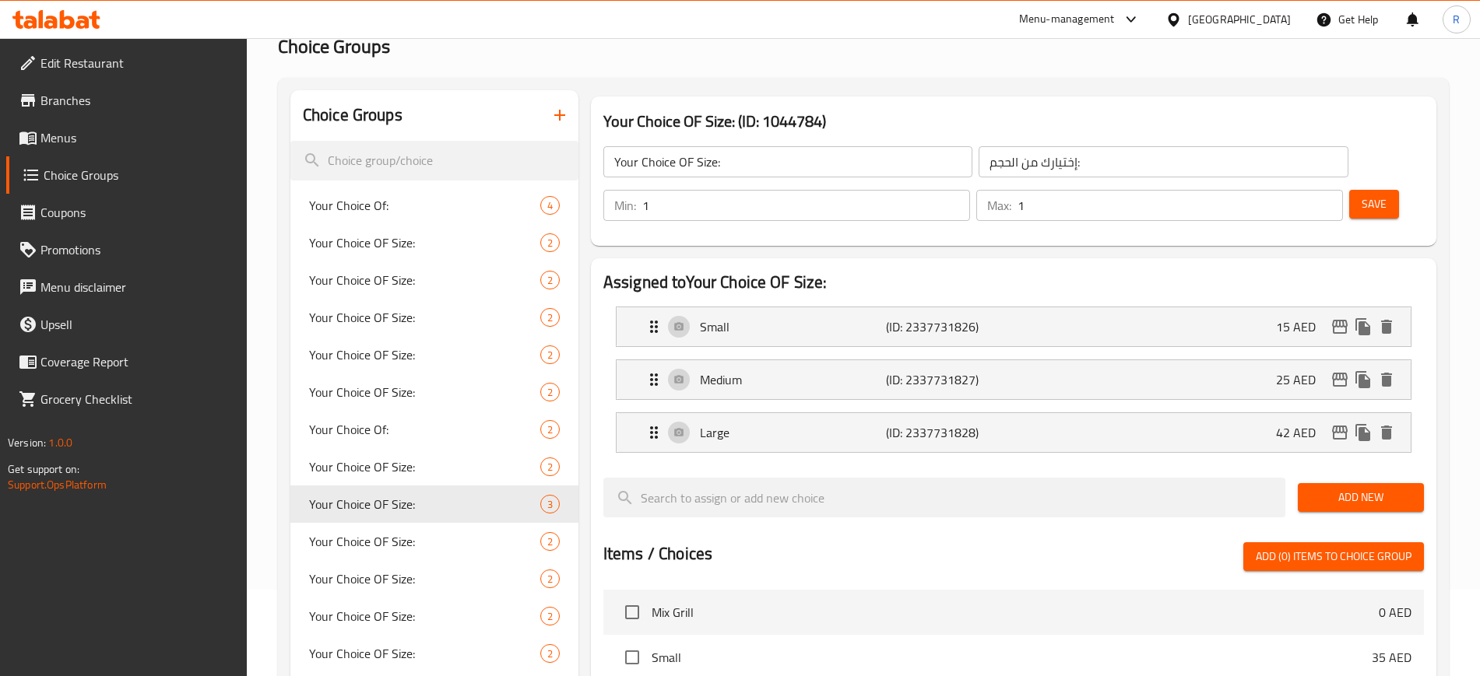
click at [1224, 15] on div "[GEOGRAPHIC_DATA]" at bounding box center [1239, 19] width 103 height 17
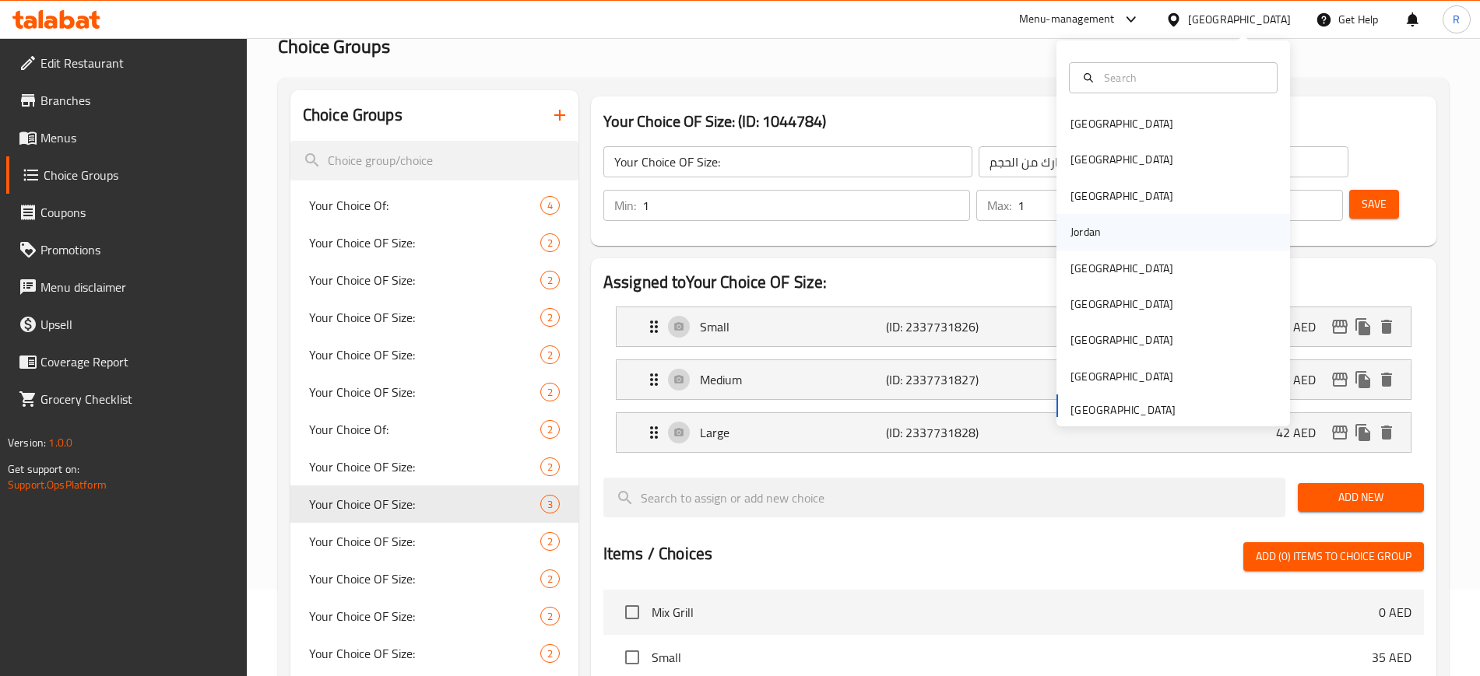
click at [1099, 241] on div "Jordan" at bounding box center [1173, 232] width 234 height 36
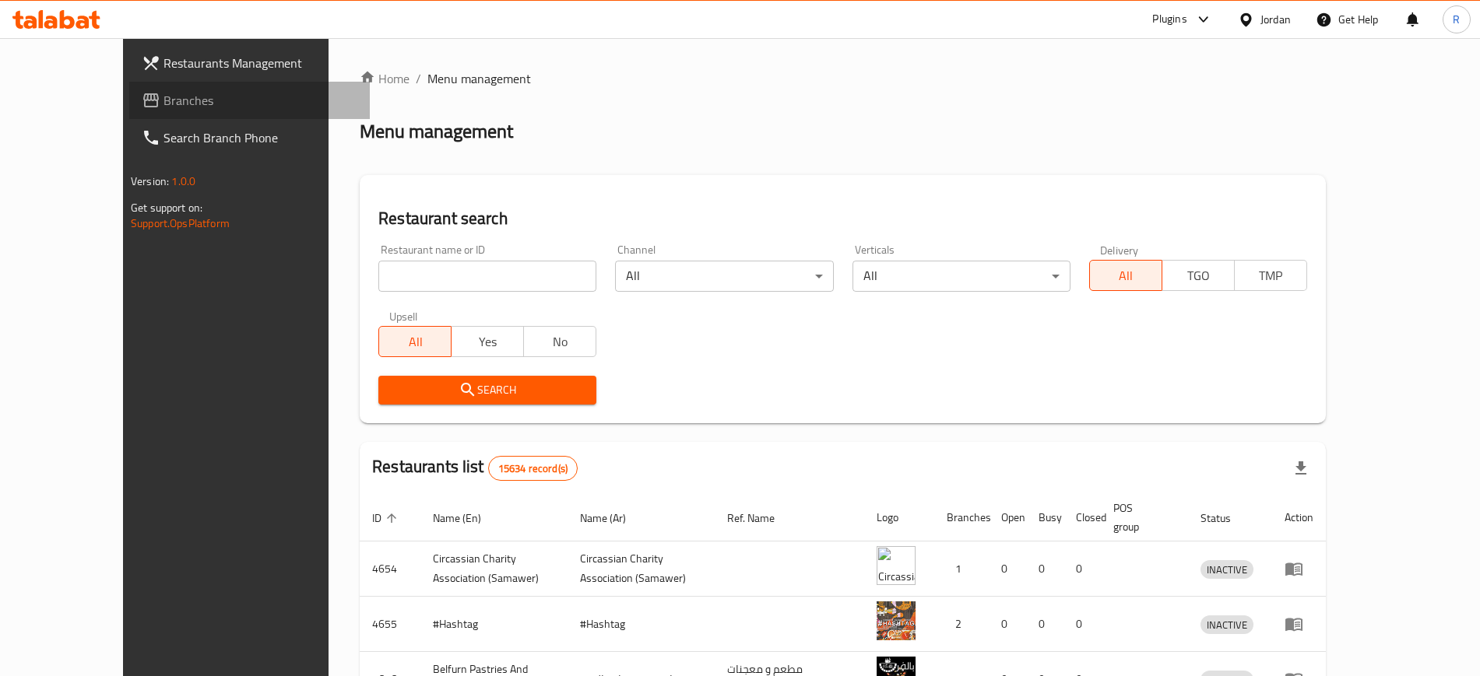
click at [129, 89] on link "Branches" at bounding box center [249, 100] width 241 height 37
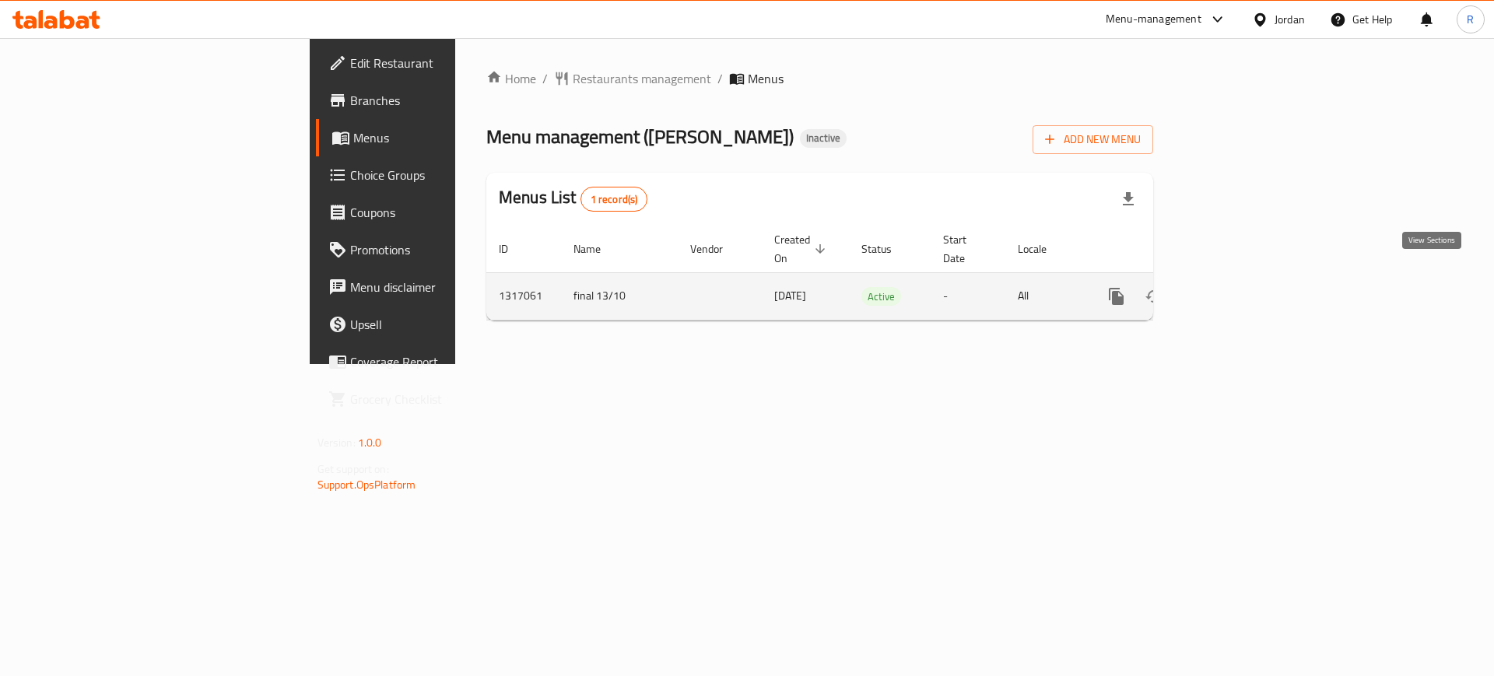
click at [1238, 287] on icon "enhanced table" at bounding box center [1229, 296] width 19 height 19
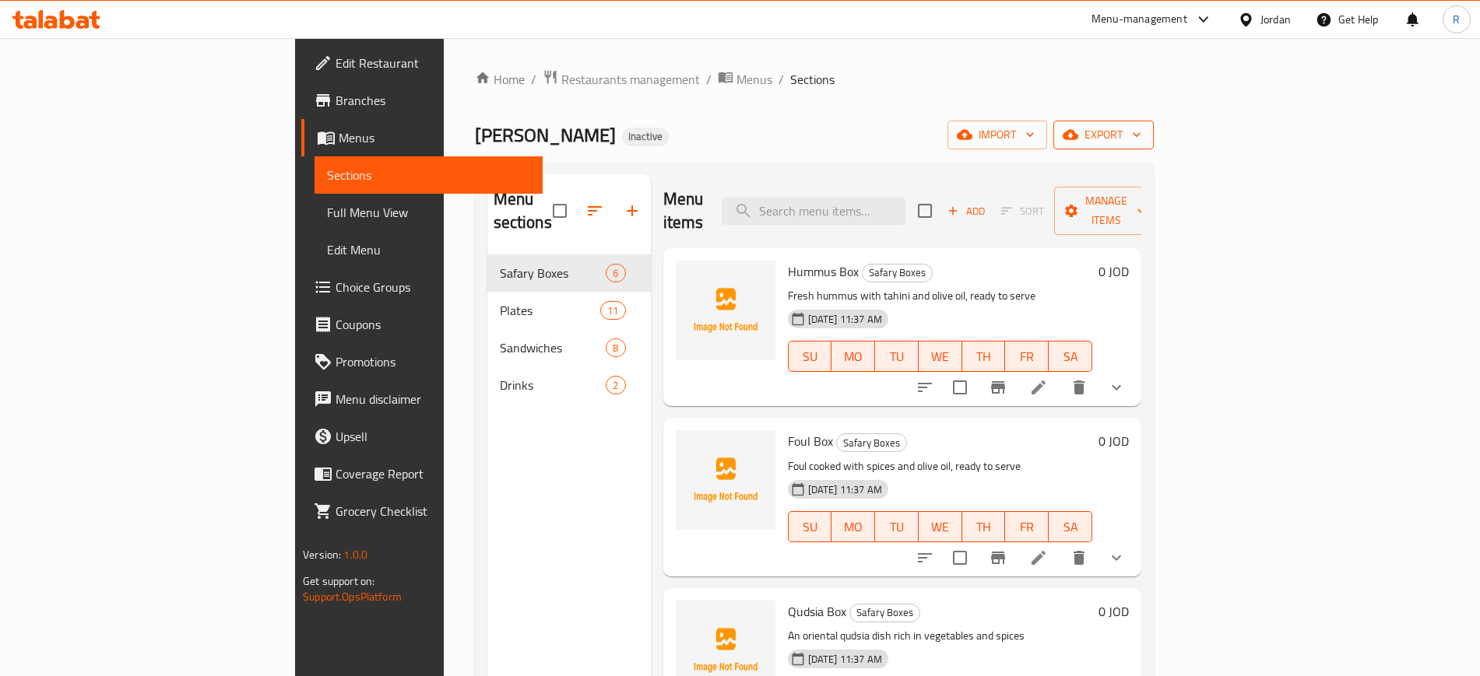
click at [1141, 142] on span "export" at bounding box center [1104, 134] width 76 height 19
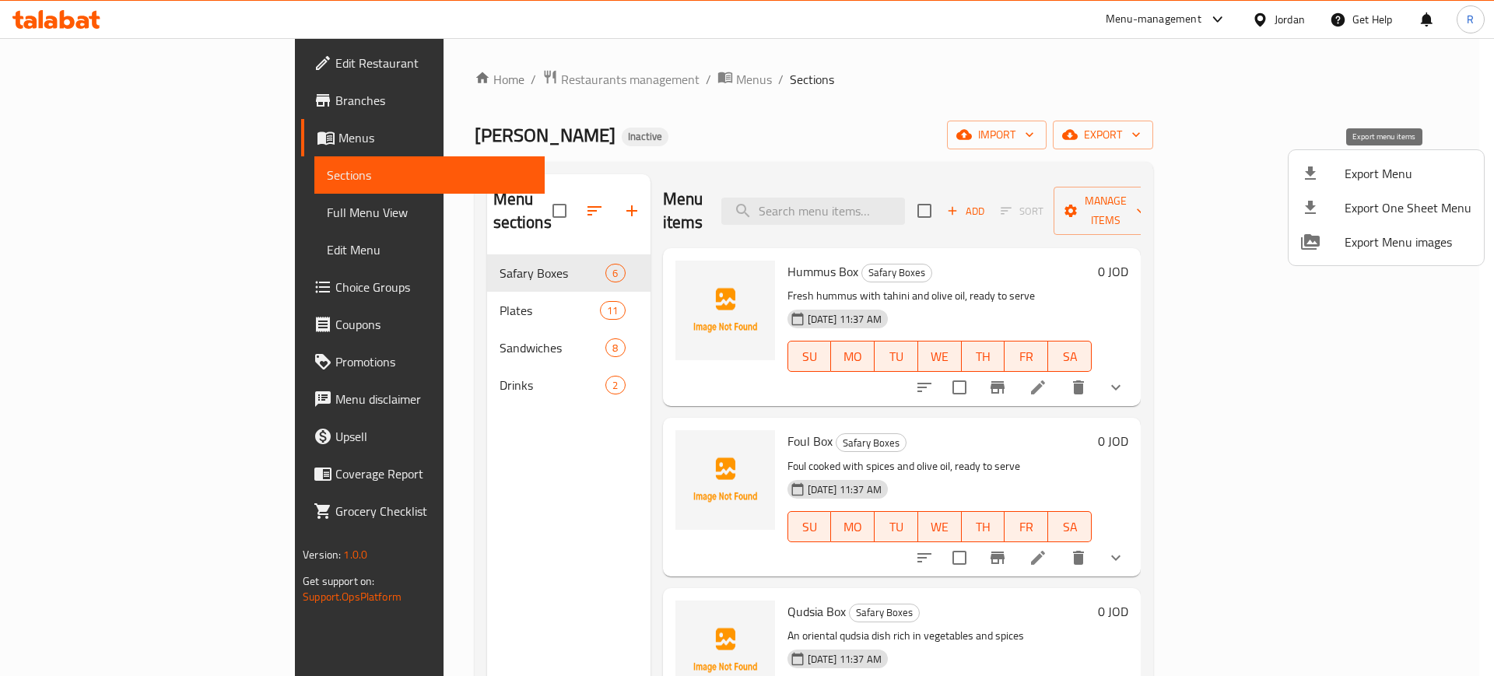
click at [1352, 172] on span "Export Menu" at bounding box center [1408, 173] width 127 height 19
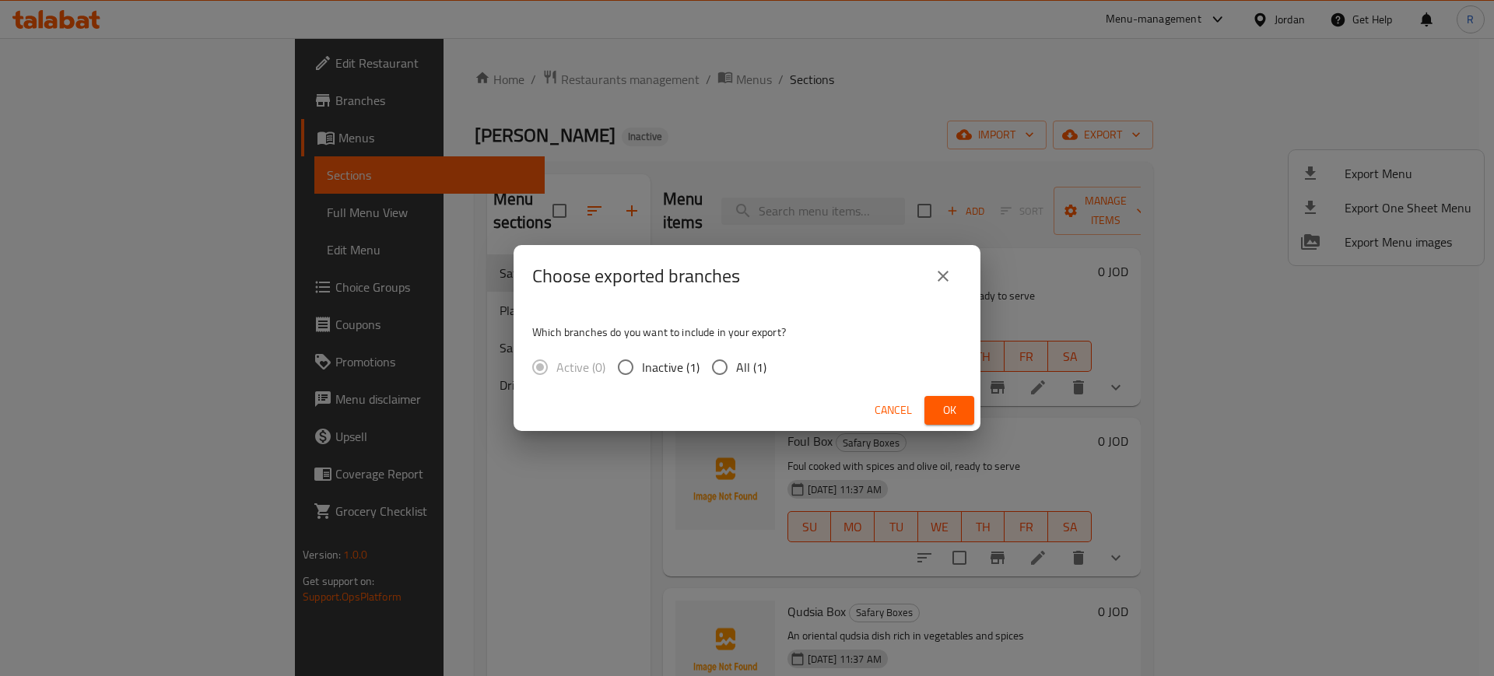
click at [713, 368] on input "All (1)" at bounding box center [720, 367] width 33 height 33
radio input "true"
click at [951, 408] on span "Ok" at bounding box center [949, 410] width 25 height 19
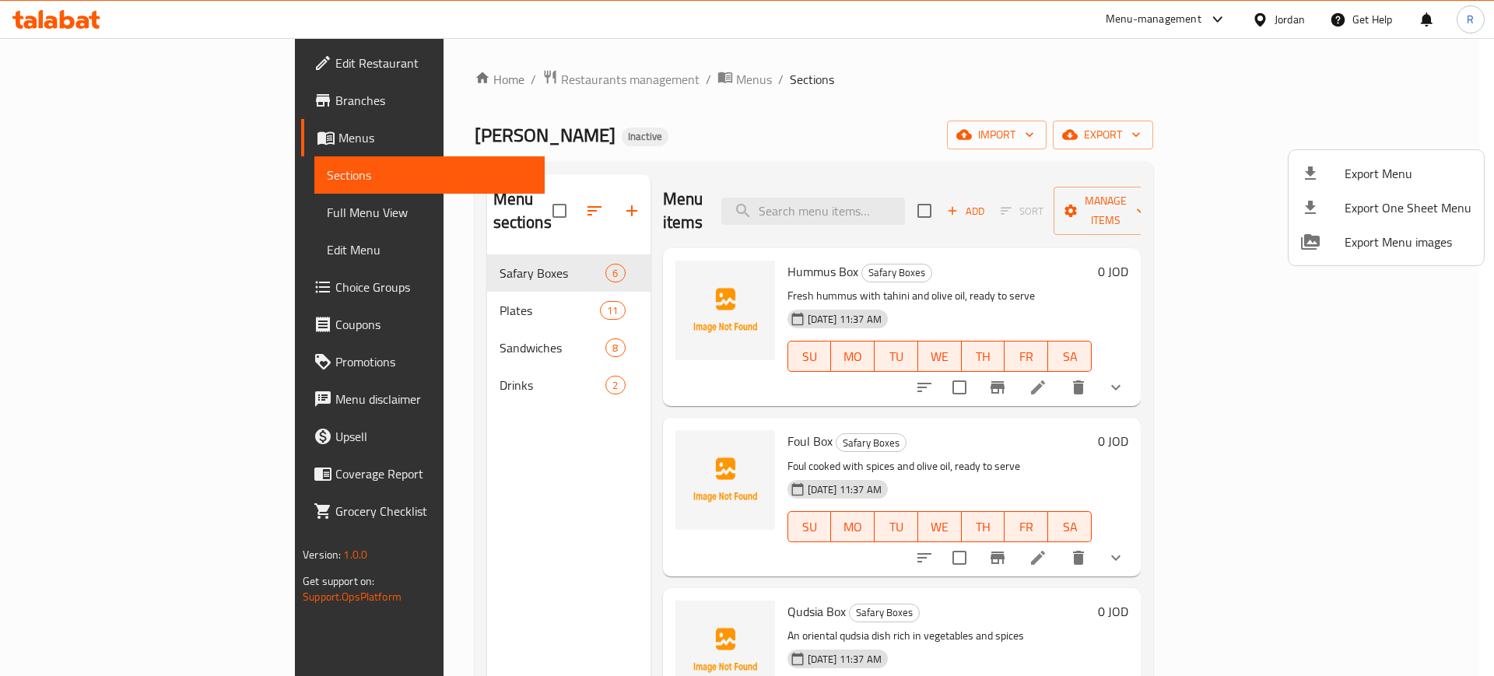
click at [894, 351] on div at bounding box center [747, 338] width 1494 height 676
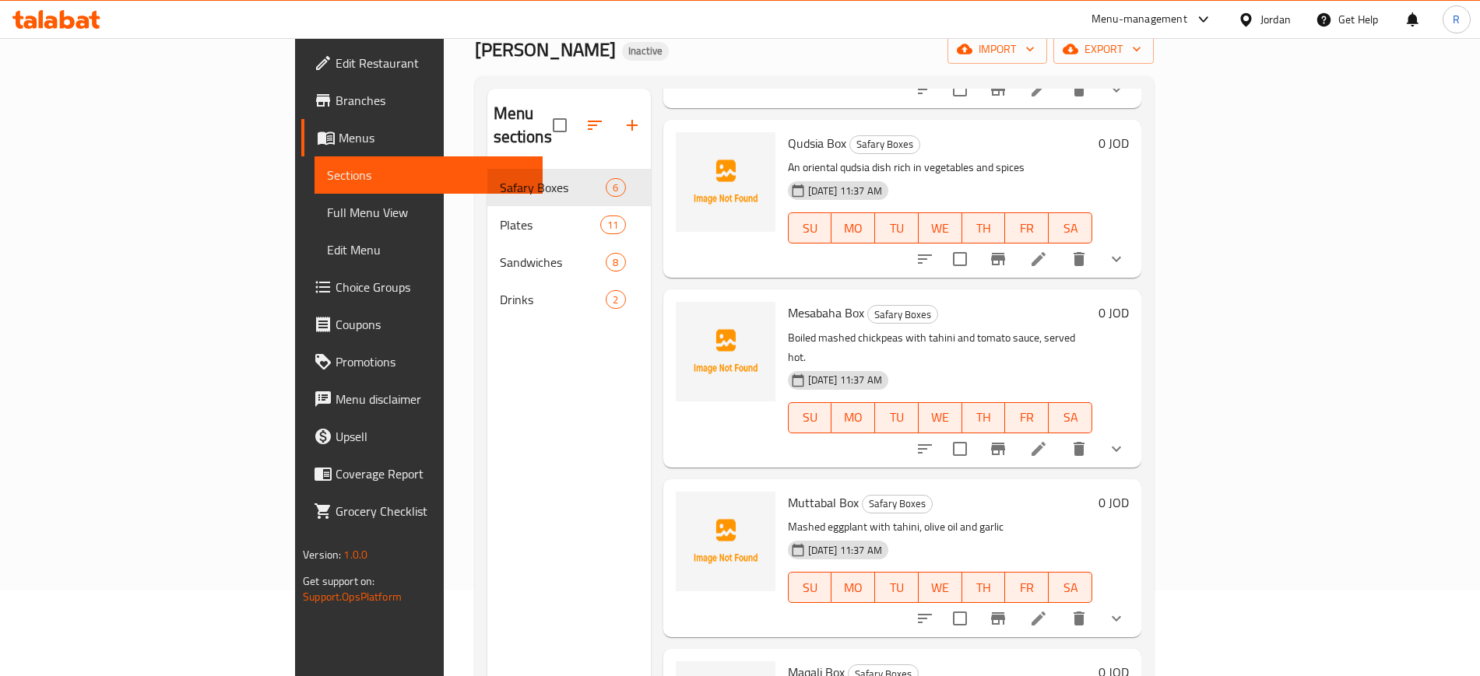
scroll to position [195, 0]
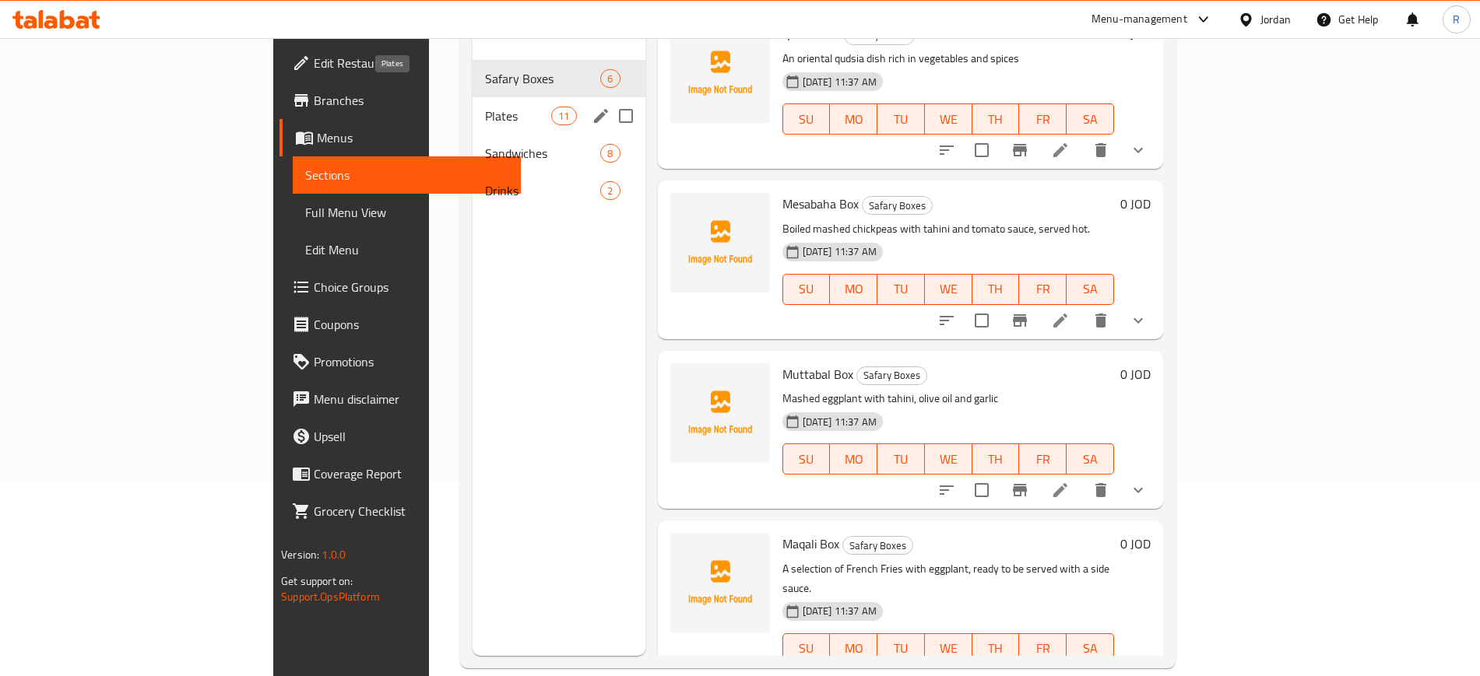
click at [485, 107] on span "Plates" at bounding box center [518, 116] width 66 height 19
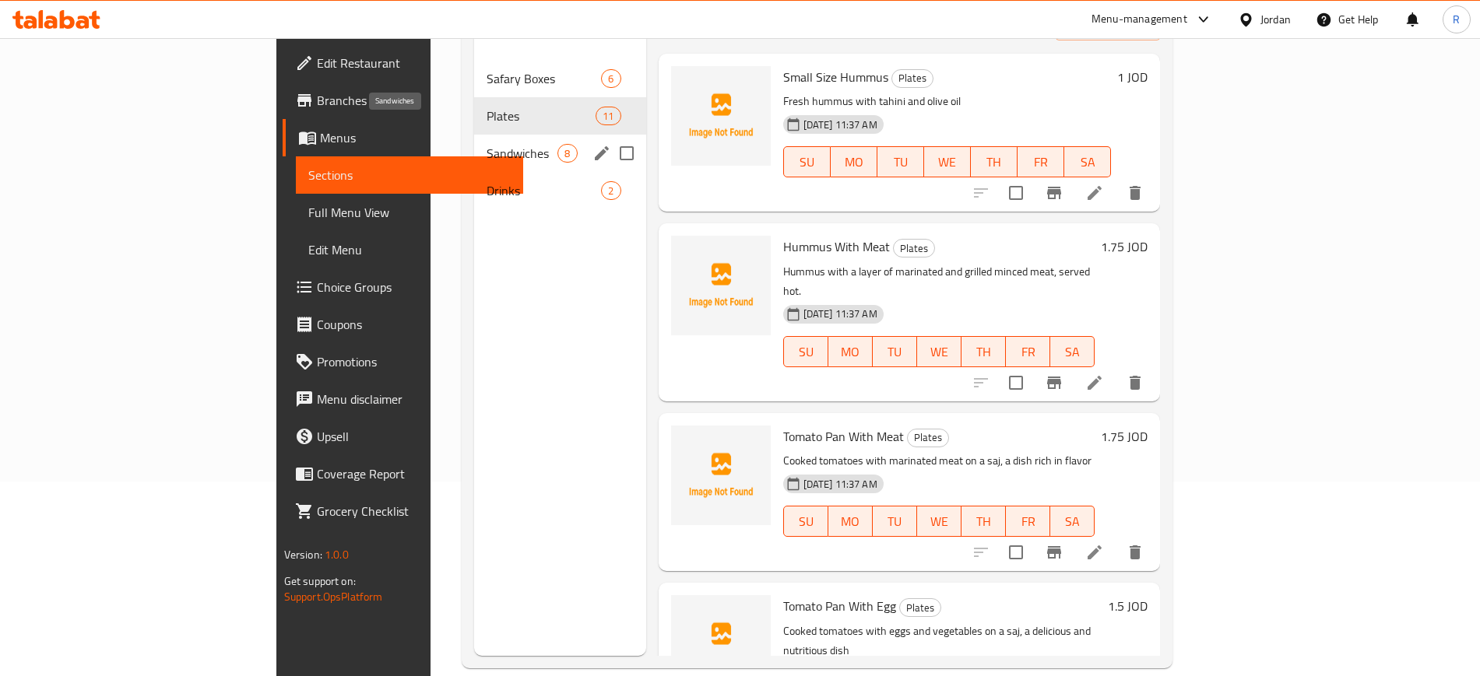
click at [486, 144] on span "Sandwiches" at bounding box center [521, 153] width 71 height 19
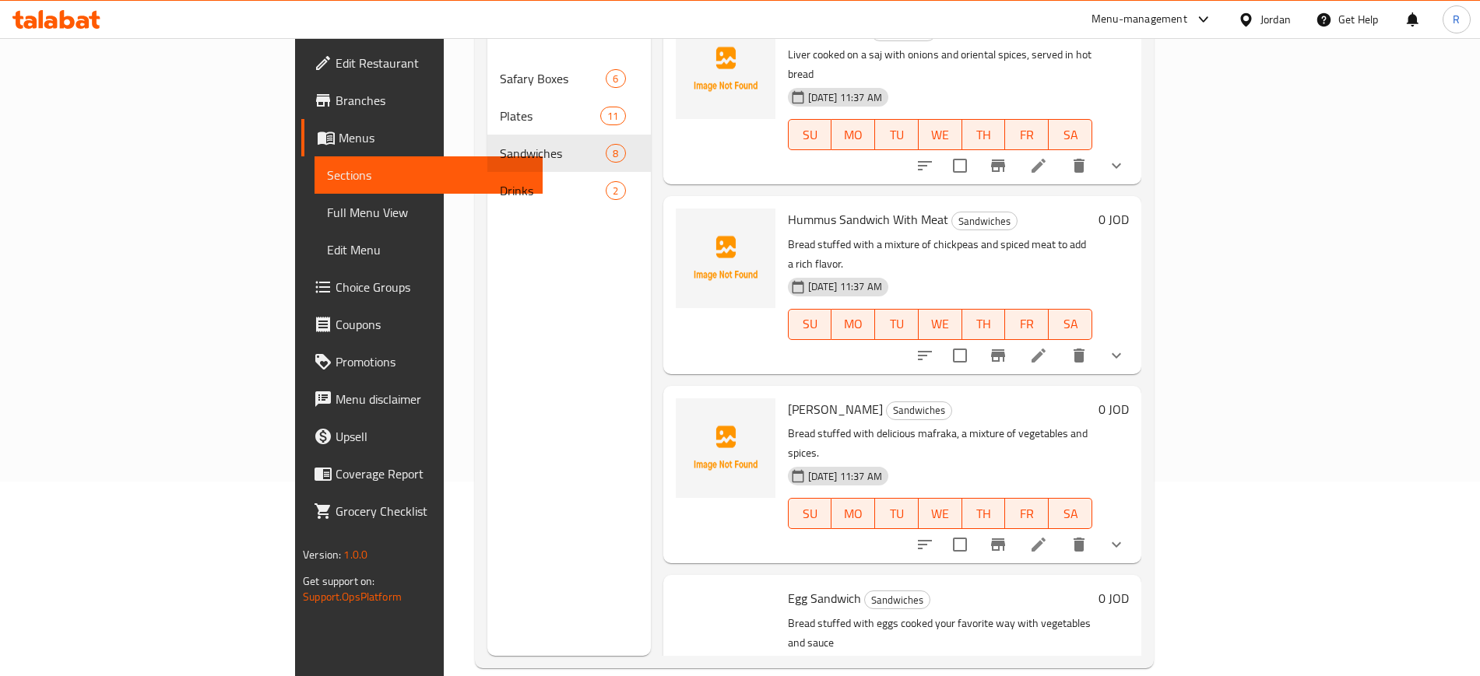
scroll to position [486, 0]
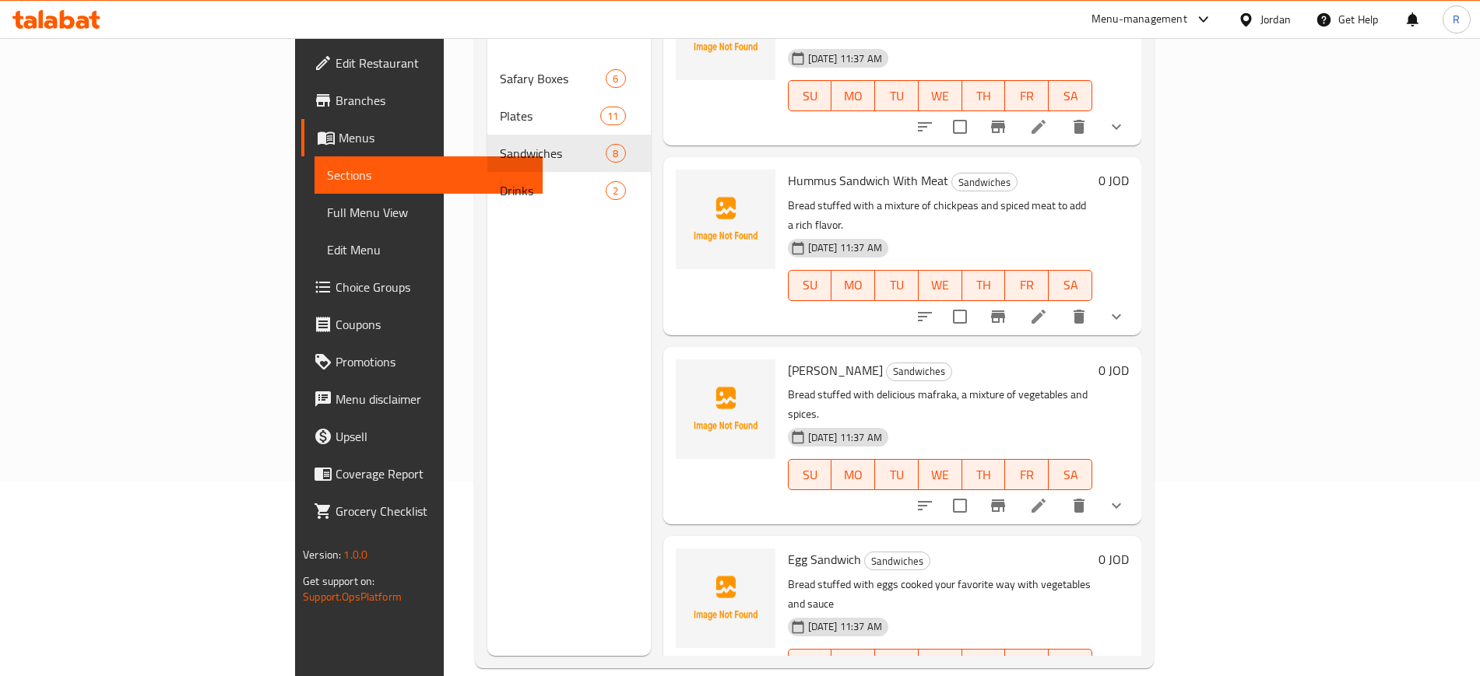
click at [950, 170] on h6 "Hummus Sandwich With Meat Sandwiches" at bounding box center [940, 181] width 304 height 22
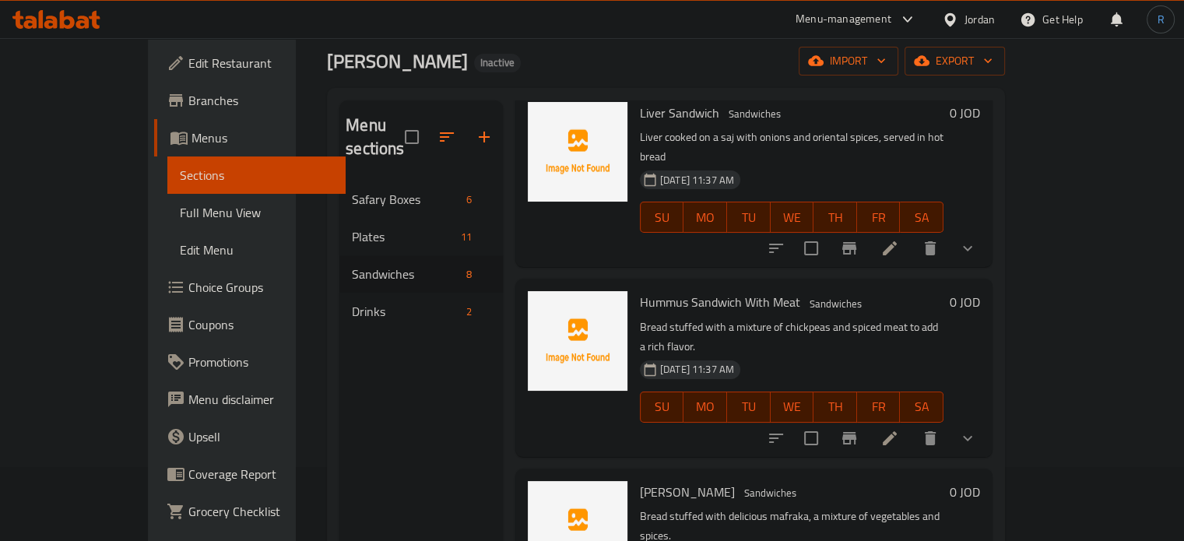
scroll to position [39, 0]
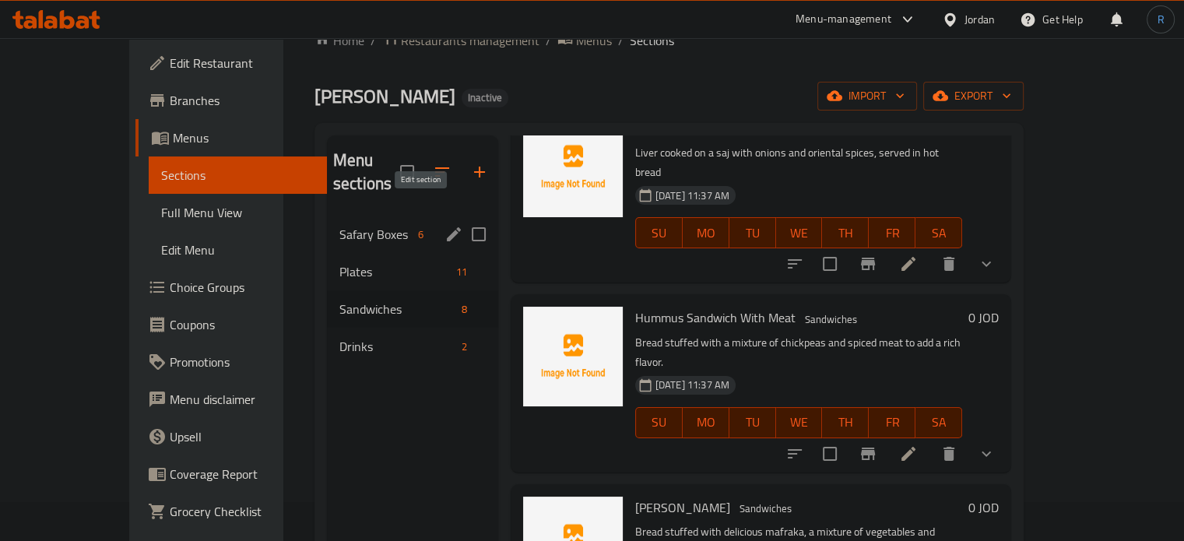
click at [444, 225] on icon "edit" at bounding box center [453, 234] width 19 height 19
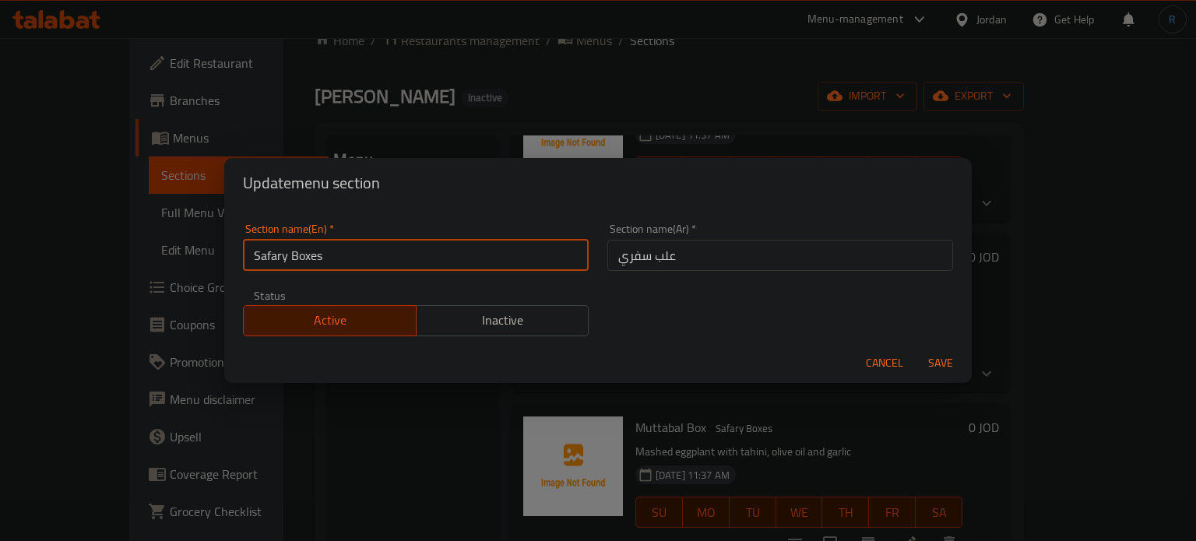
click at [272, 261] on input "Safary Boxes" at bounding box center [416, 255] width 346 height 31
type input "Take Away Boxes"
click at [915, 349] on button "Save" at bounding box center [940, 363] width 50 height 29
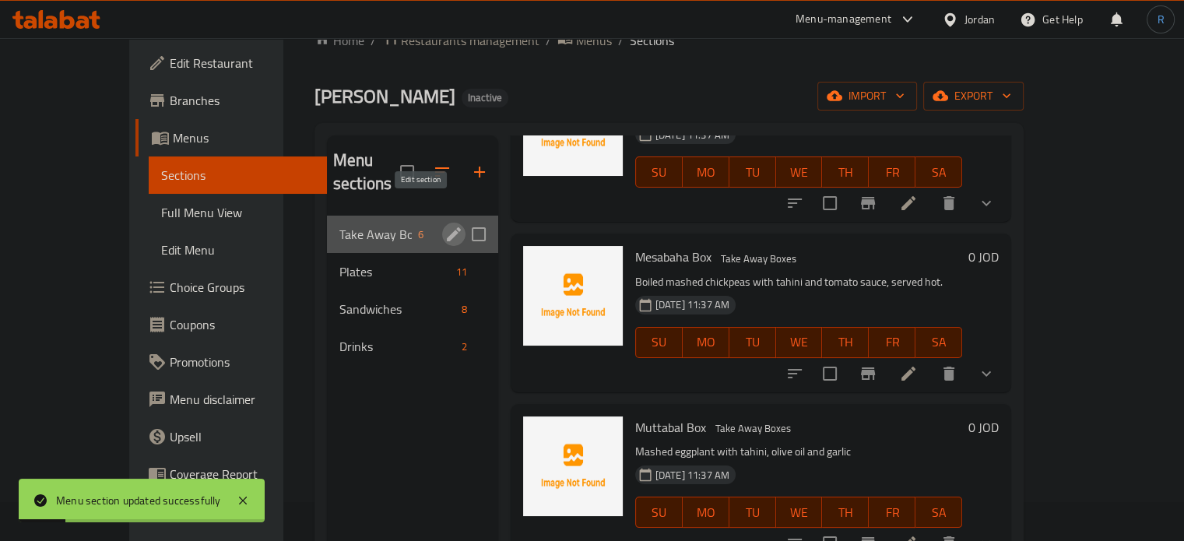
click at [444, 225] on icon "edit" at bounding box center [453, 234] width 19 height 19
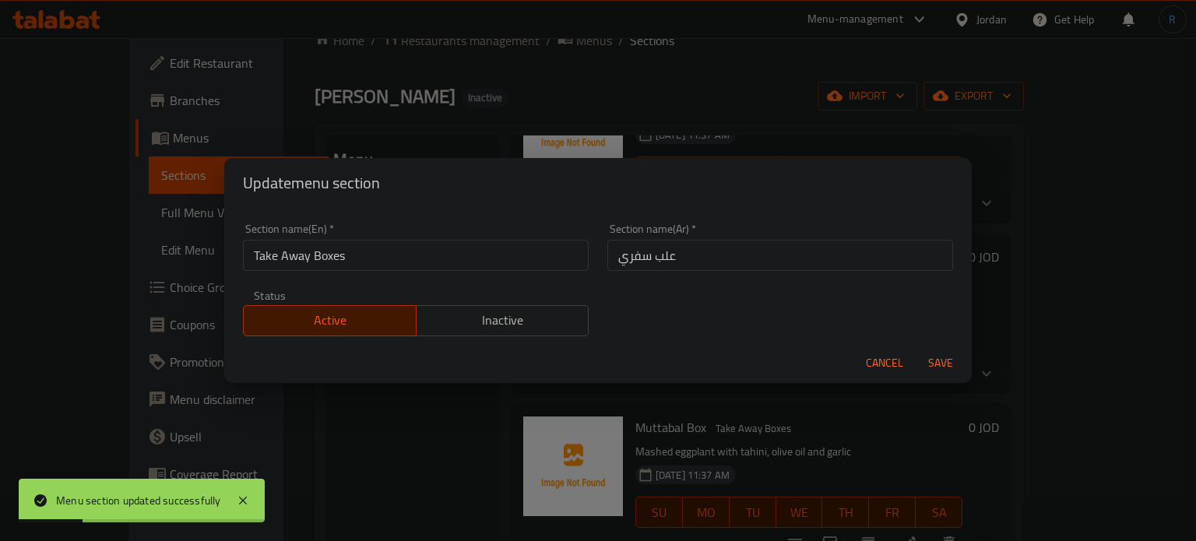
click at [666, 255] on input "علب سفري" at bounding box center [780, 255] width 346 height 31
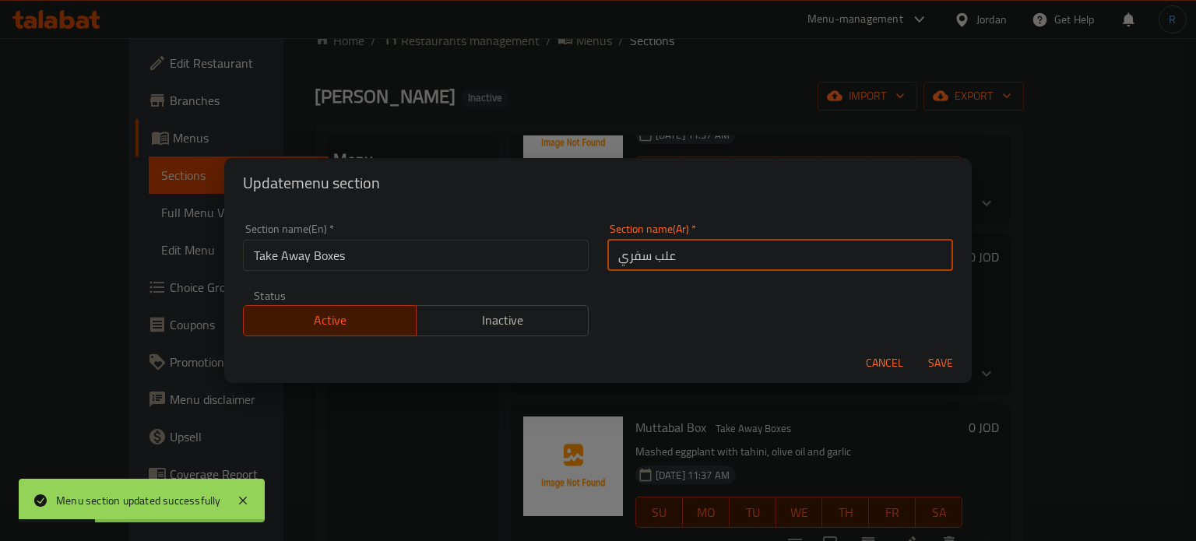
click at [666, 255] on input "علب سفري" at bounding box center [780, 255] width 346 height 31
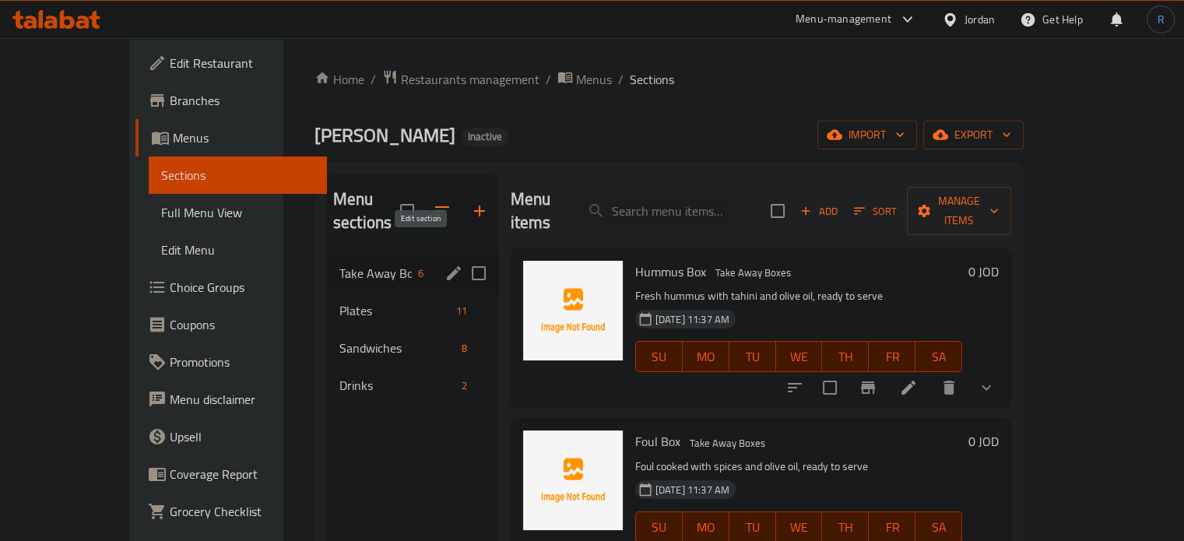
click at [447, 266] on icon "edit" at bounding box center [454, 273] width 14 height 14
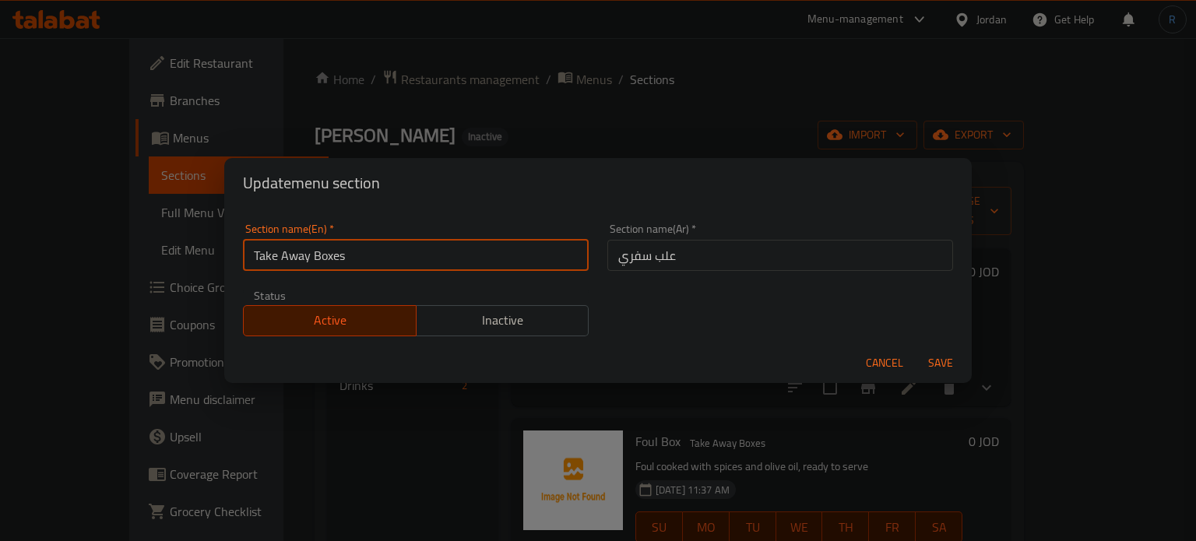
click at [286, 256] on input "Take Away Boxes" at bounding box center [416, 255] width 346 height 31
type input "Takeaway Boxes"
click at [915, 349] on button "Save" at bounding box center [940, 363] width 50 height 29
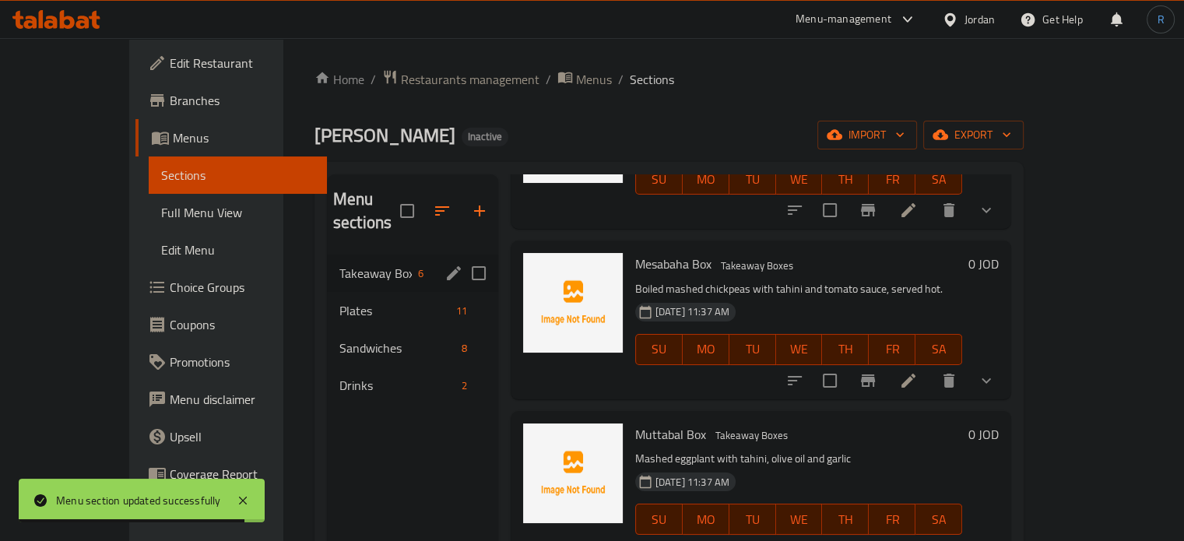
scroll to position [218, 0]
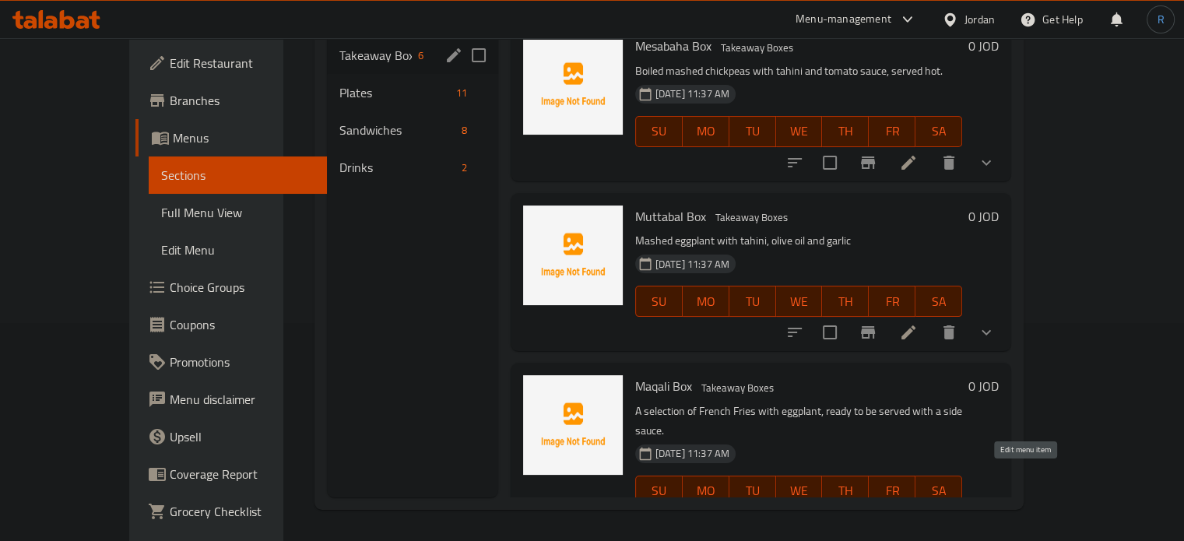
click at [918, 513] on icon at bounding box center [908, 522] width 19 height 19
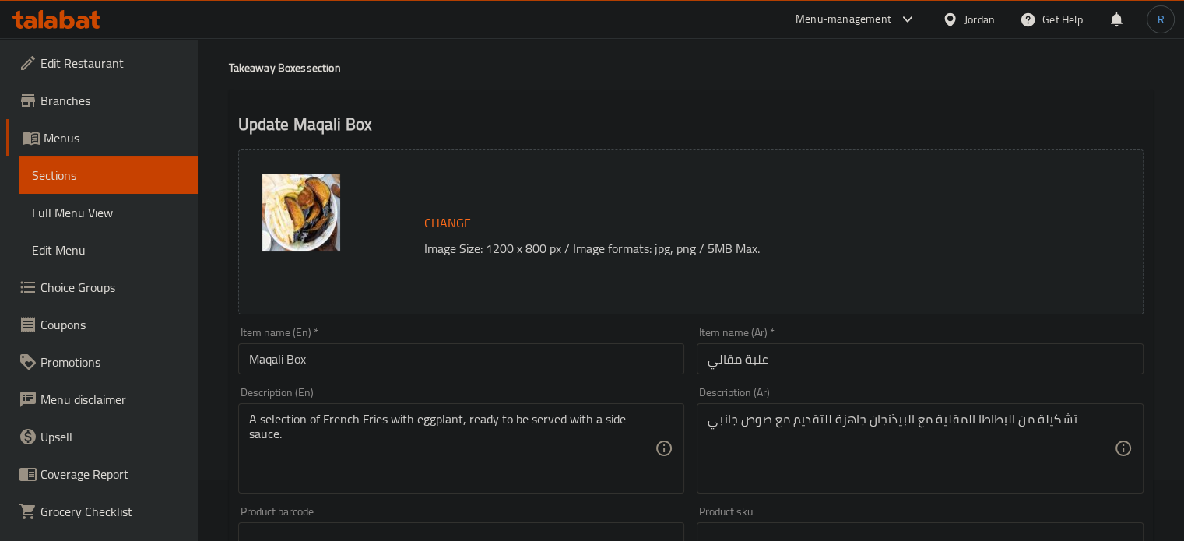
scroll to position [78, 0]
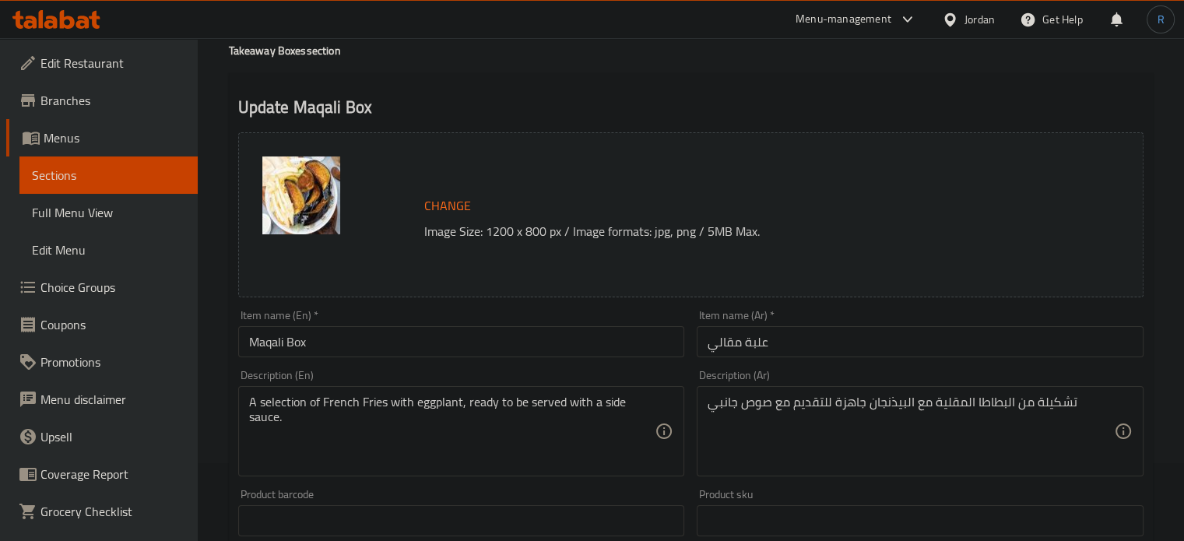
click at [284, 407] on textarea "A selection of French Fries with eggplant, ready to be served with a side sauce." at bounding box center [452, 432] width 406 height 74
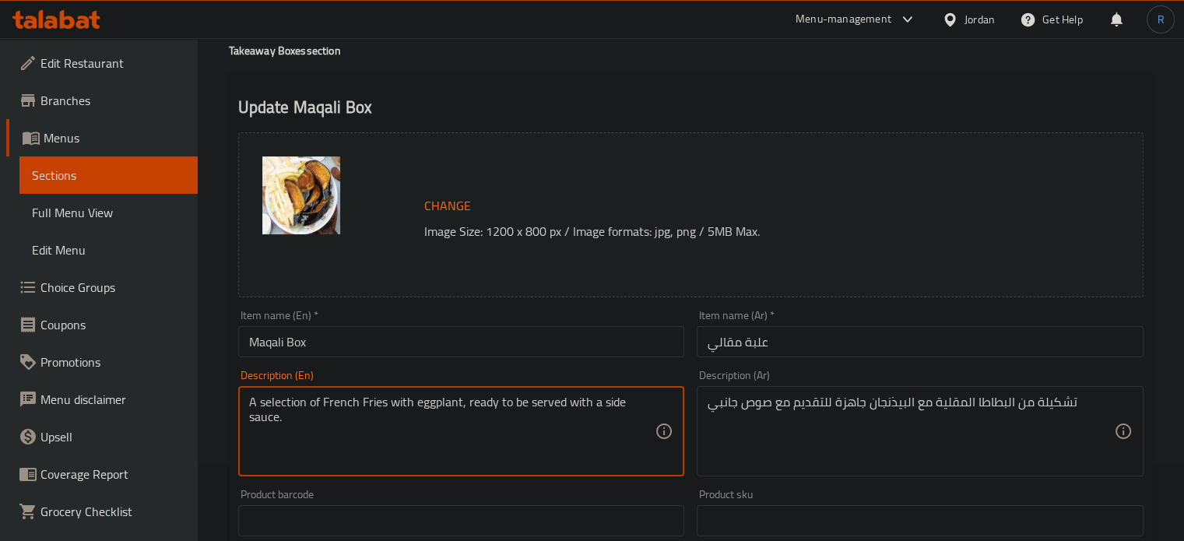
paste textarea "Assortment"
type textarea "A Assortment of French Fries with eggplant, ready to be served with a side sauc…"
click at [490, 332] on input "Maqali Box" at bounding box center [461, 341] width 447 height 31
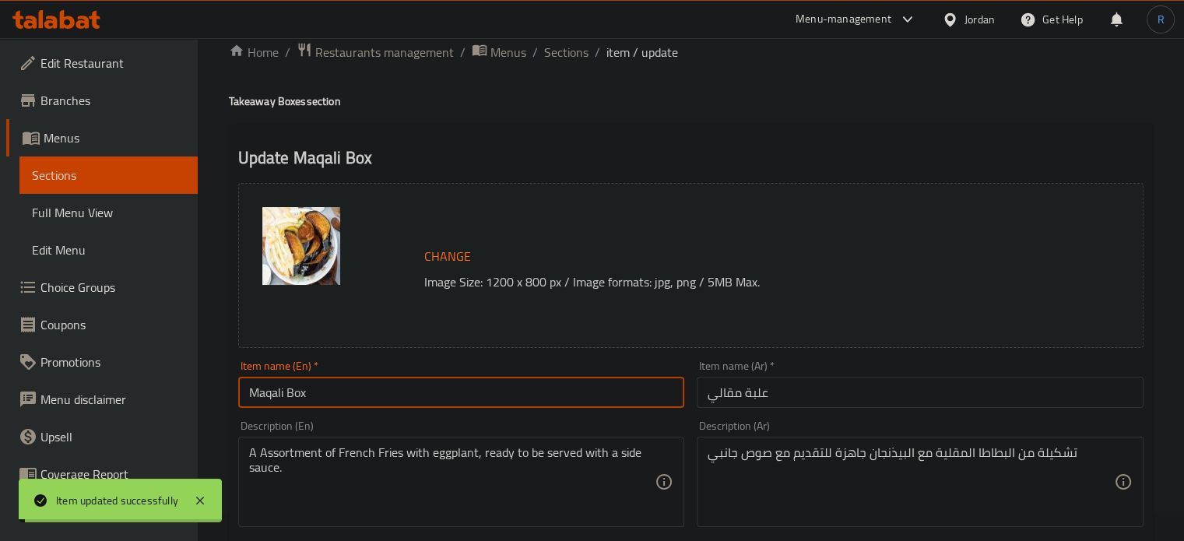
scroll to position [0, 0]
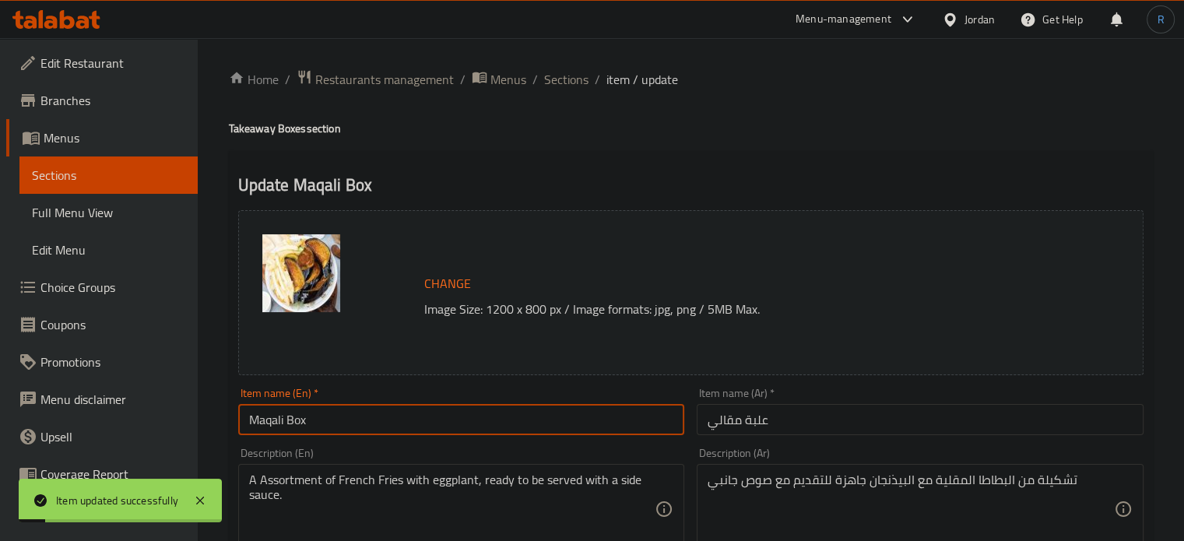
drag, startPoint x: 557, startPoint y: 86, endPoint x: 577, endPoint y: 4, distance: 84.8
click at [557, 86] on span "Sections" at bounding box center [566, 79] width 44 height 19
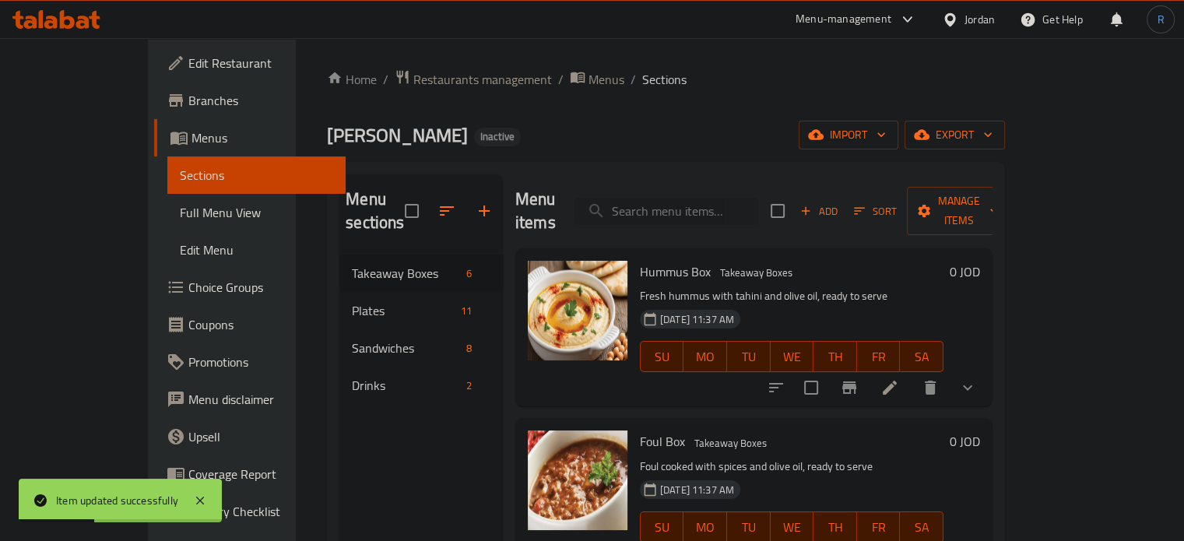
click at [683, 207] on input "search" at bounding box center [666, 211] width 184 height 27
paste input "Tomato Pan With Meat"
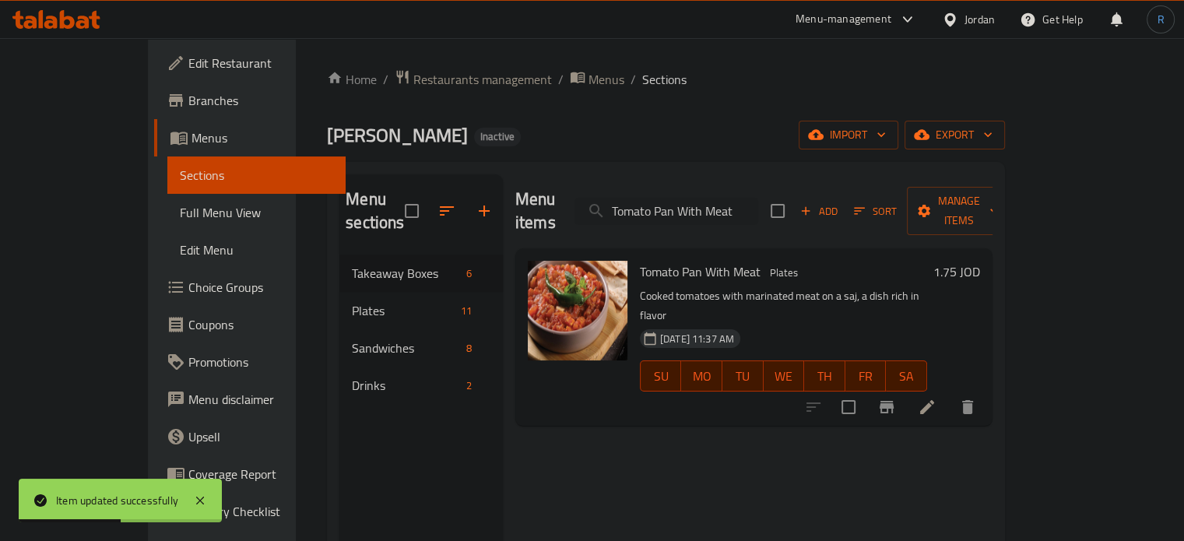
type input "Tomato Pan With Meat"
click at [934, 400] on icon at bounding box center [927, 407] width 14 height 14
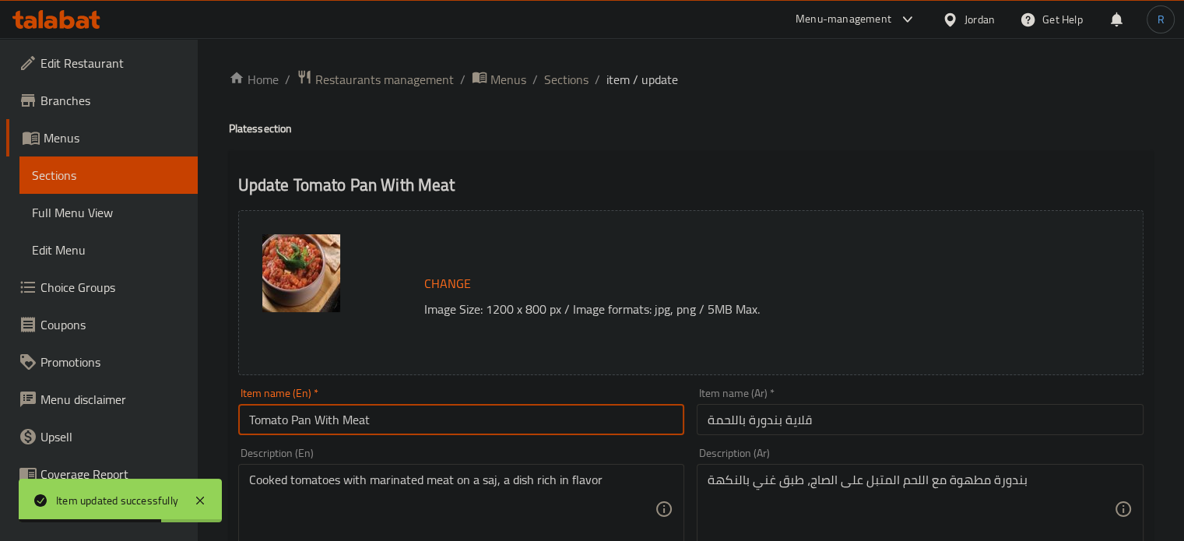
click at [302, 423] on input "Tomato Pan With Meat" at bounding box center [461, 419] width 447 height 31
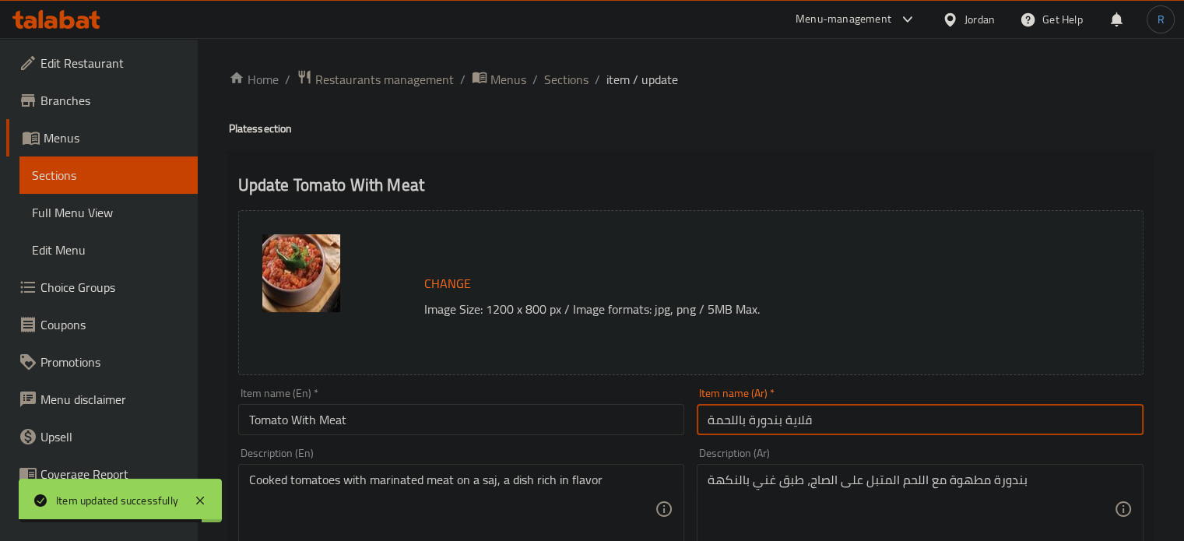
click at [797, 420] on input "قلاية بندورة باللحمة" at bounding box center [920, 419] width 447 height 31
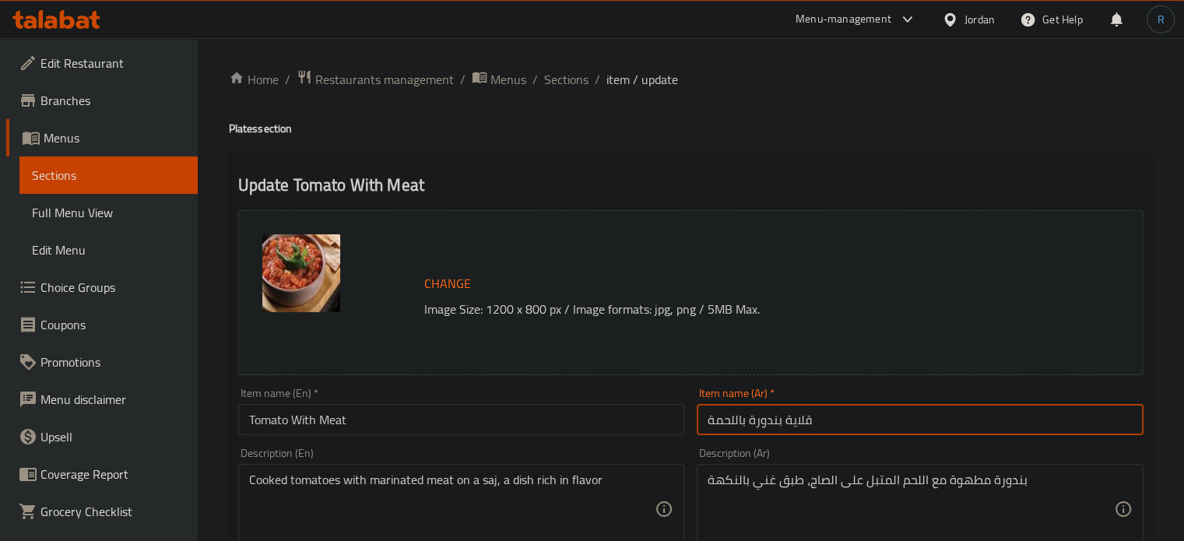
click at [469, 420] on input "Tomato With Meat" at bounding box center [461, 419] width 447 height 31
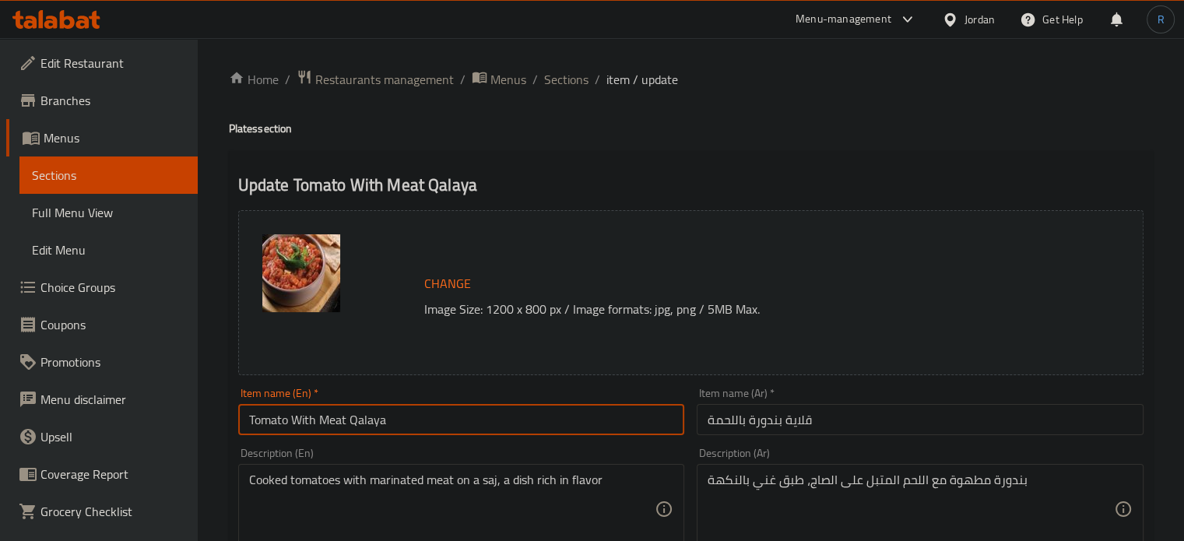
type input "Tomato With Meat Qalaya"
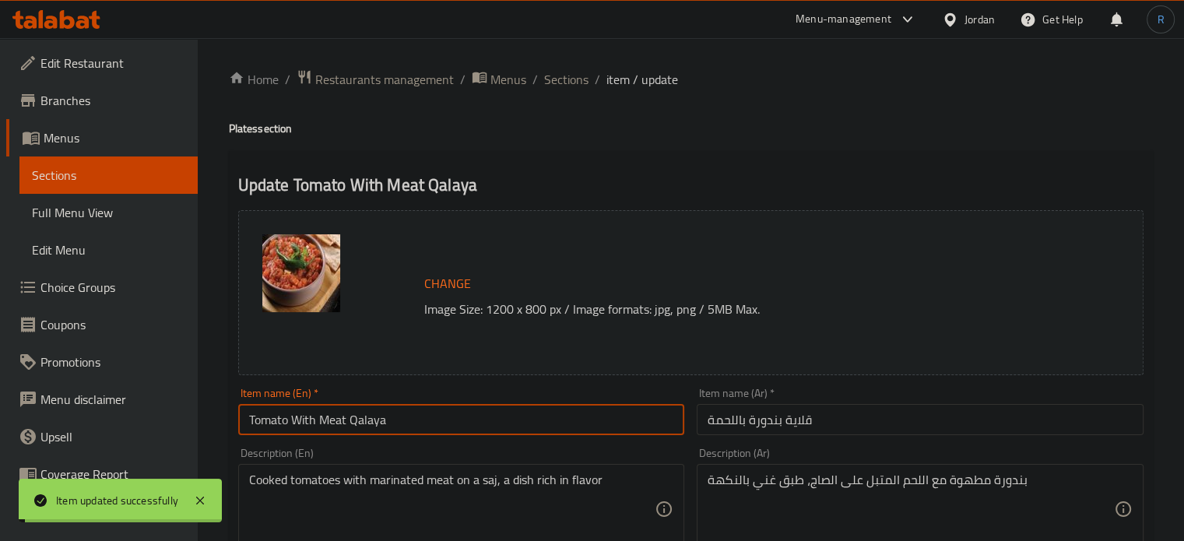
click at [366, 420] on input "Tomato With Meat Qalaya" at bounding box center [461, 419] width 447 height 31
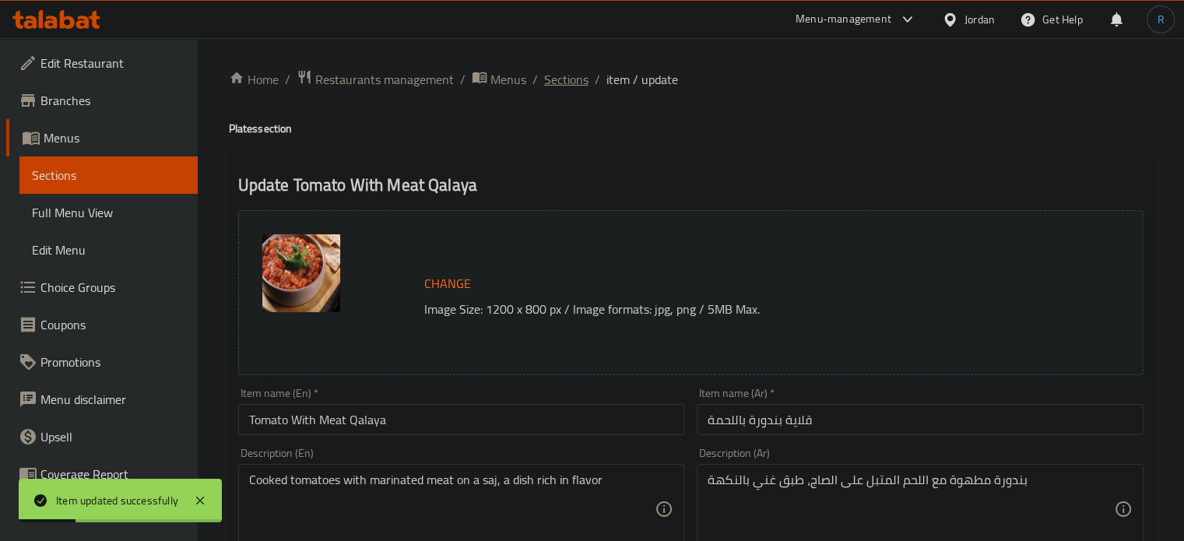
click at [553, 80] on span "Sections" at bounding box center [566, 79] width 44 height 19
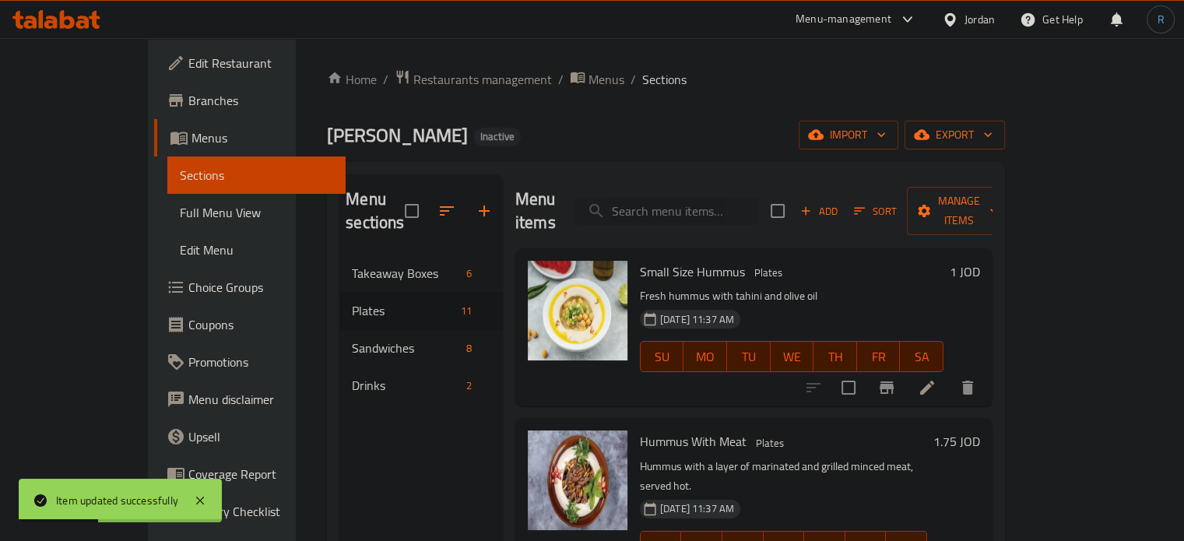
click at [675, 202] on input "search" at bounding box center [666, 211] width 184 height 27
paste input "Tomato Pan With Egg"
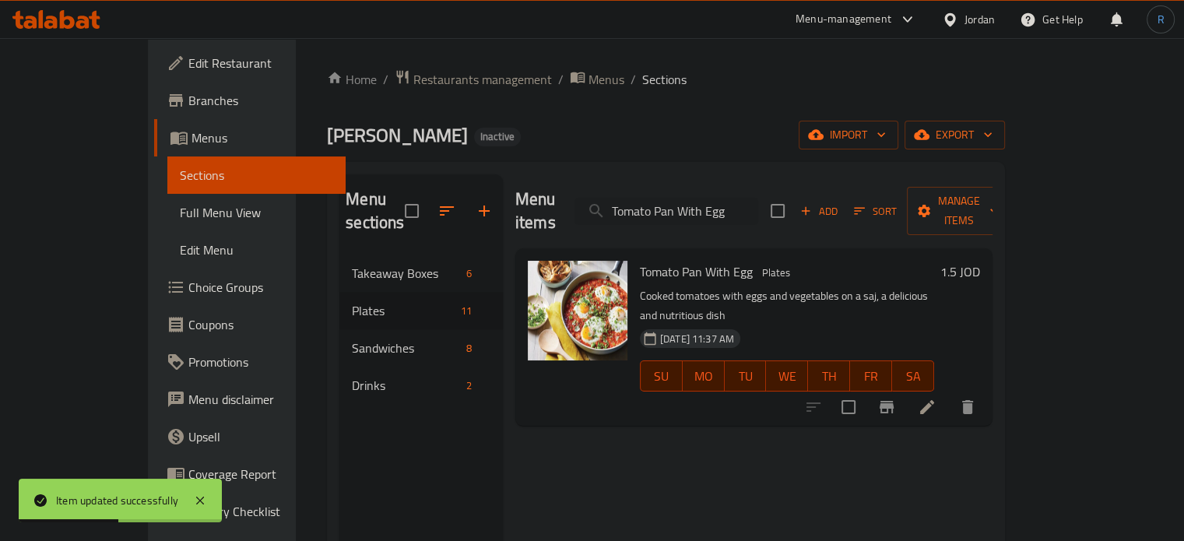
type input "Tomato Pan With Egg"
click at [936, 398] on icon at bounding box center [927, 407] width 19 height 19
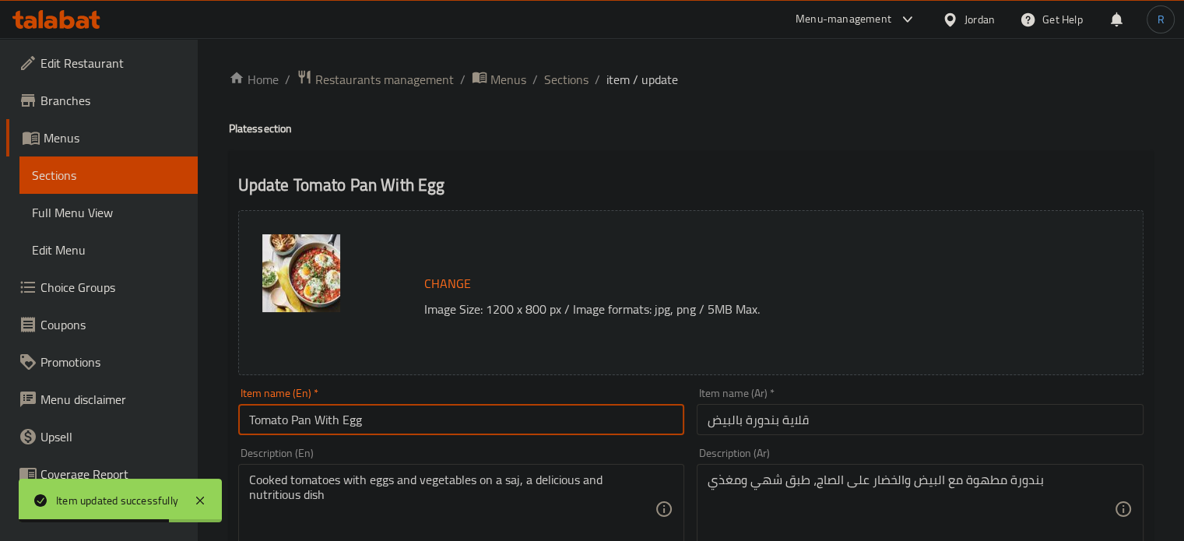
click at [445, 409] on input "Tomato Pan With Egg" at bounding box center [461, 419] width 447 height 31
paste input "Qalaya"
click at [296, 413] on input "Tomato Pan With Egg Qalaya" at bounding box center [461, 419] width 447 height 31
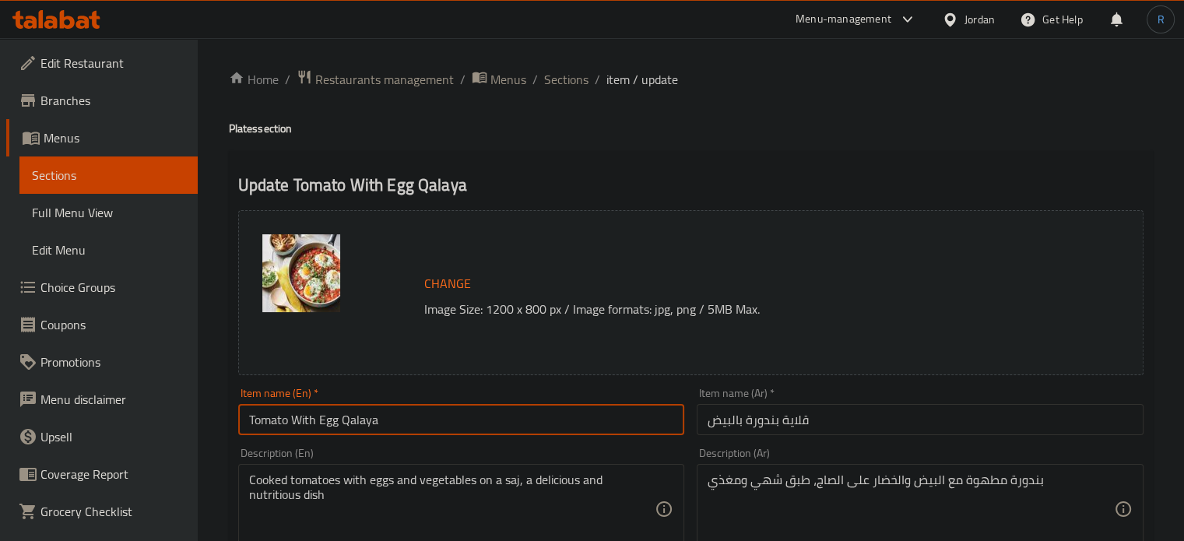
type input "Tomato With Egg Qalaya"
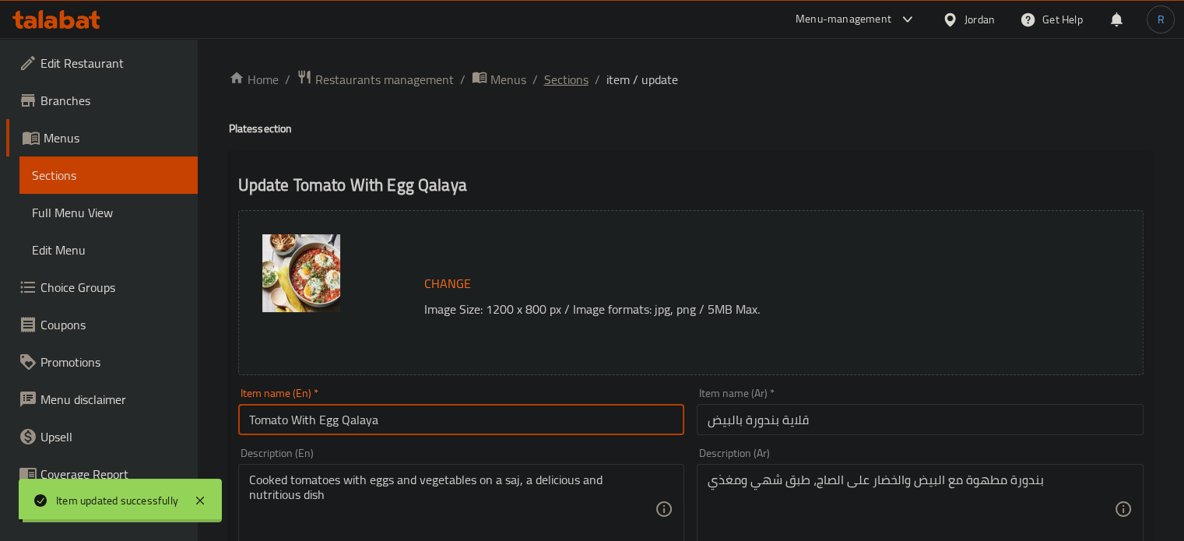
click at [551, 77] on span "Sections" at bounding box center [566, 79] width 44 height 19
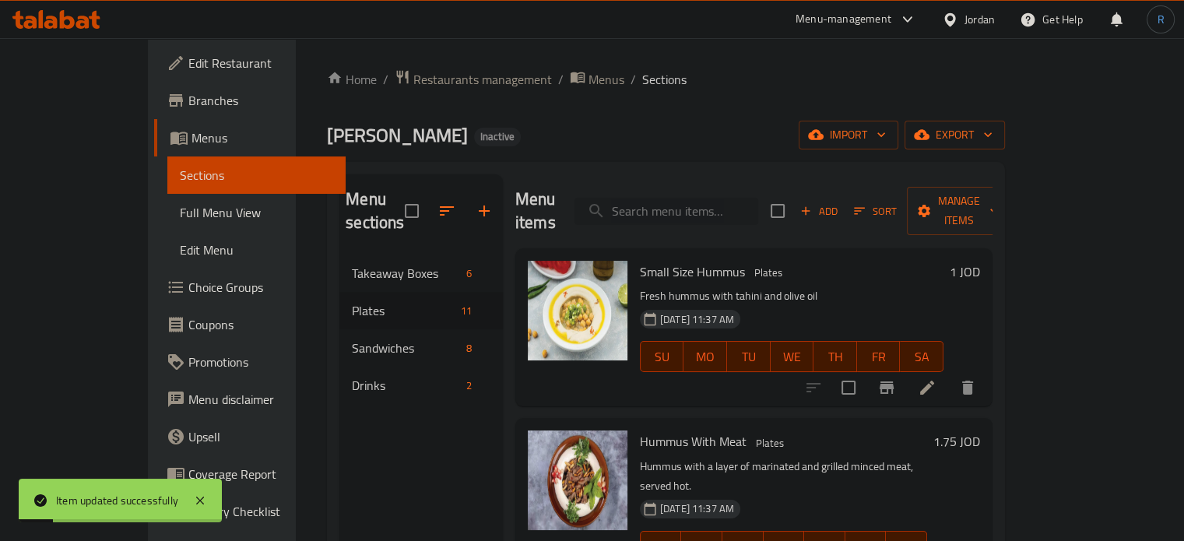
click at [677, 198] on input "search" at bounding box center [666, 211] width 184 height 27
paste input "Liver Plates"
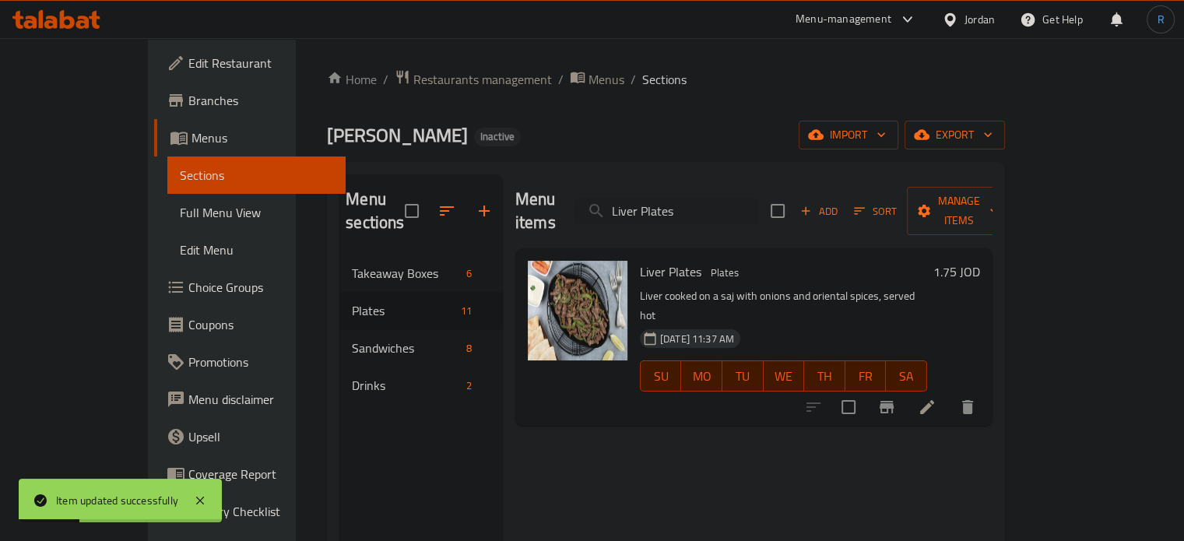
type input "Liver Plates"
click at [949, 393] on li at bounding box center [927, 407] width 44 height 28
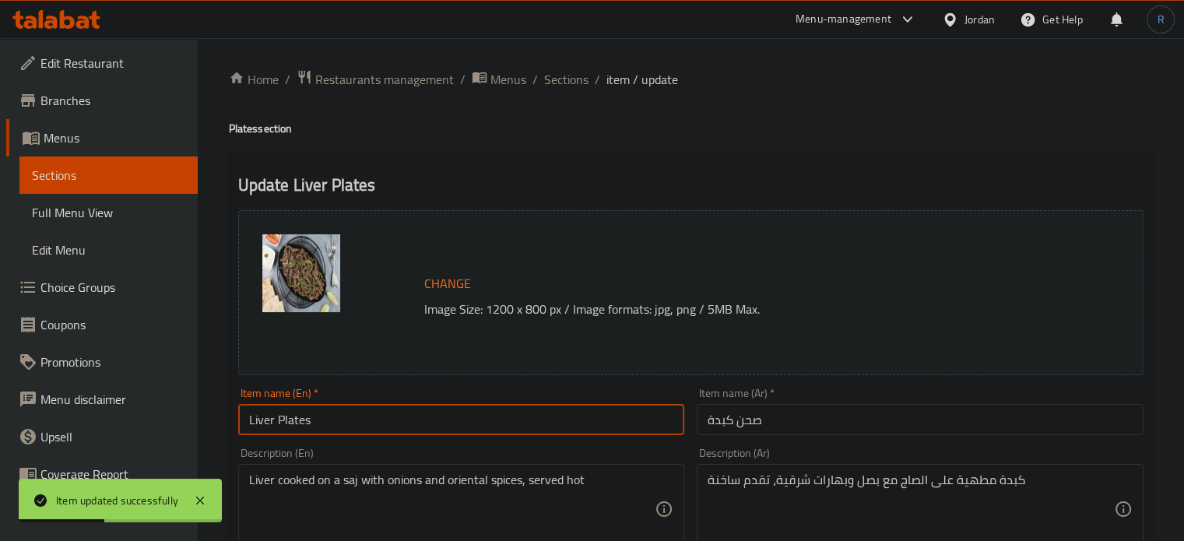
click at [402, 422] on input "Liver Plates" at bounding box center [461, 419] width 447 height 31
type input "Liver Plate"
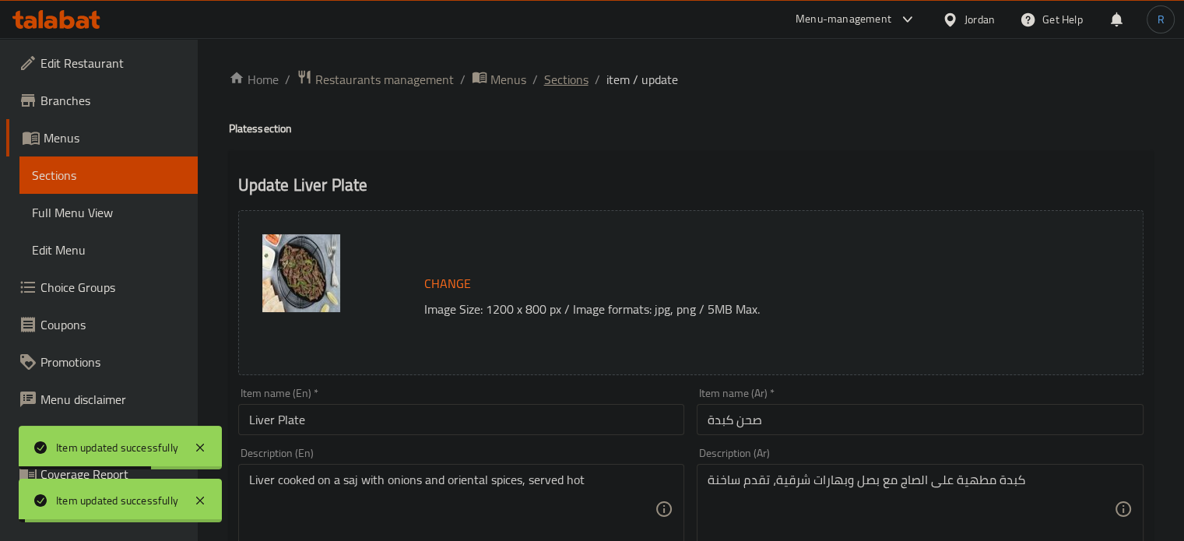
click at [571, 74] on span "Sections" at bounding box center [566, 79] width 44 height 19
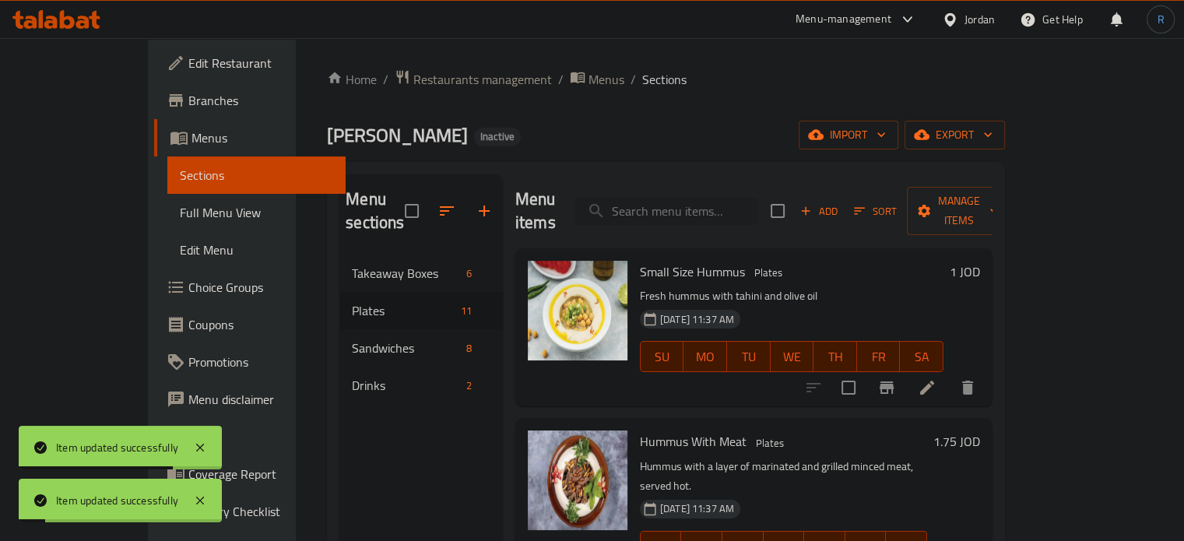
click at [737, 207] on input "search" at bounding box center [666, 211] width 184 height 27
paste input "Mafraka Plates"
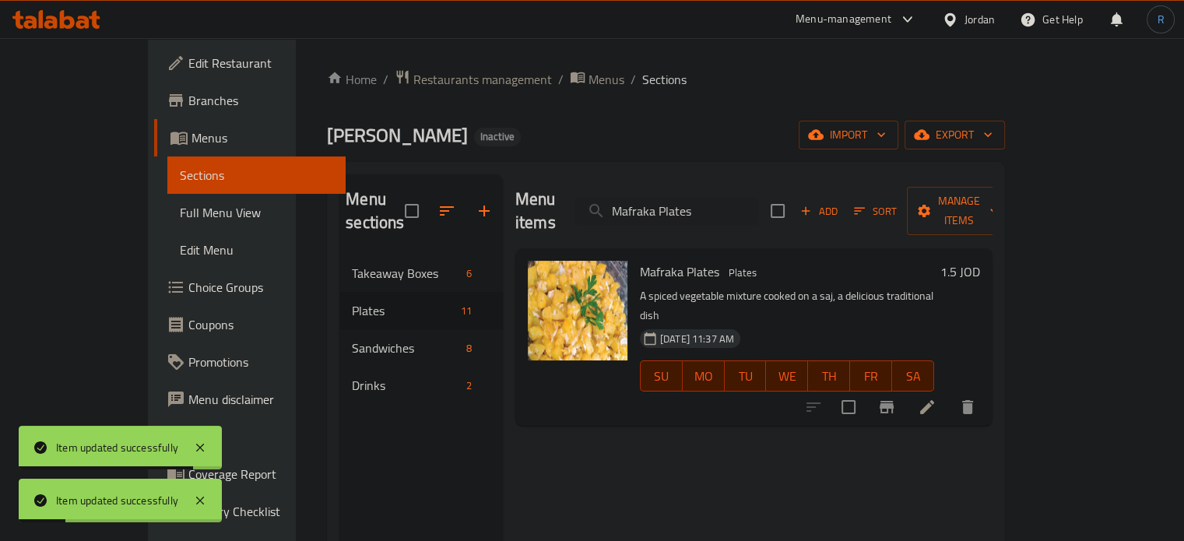
type input "Mafraka Plates"
click at [936, 398] on icon at bounding box center [927, 407] width 19 height 19
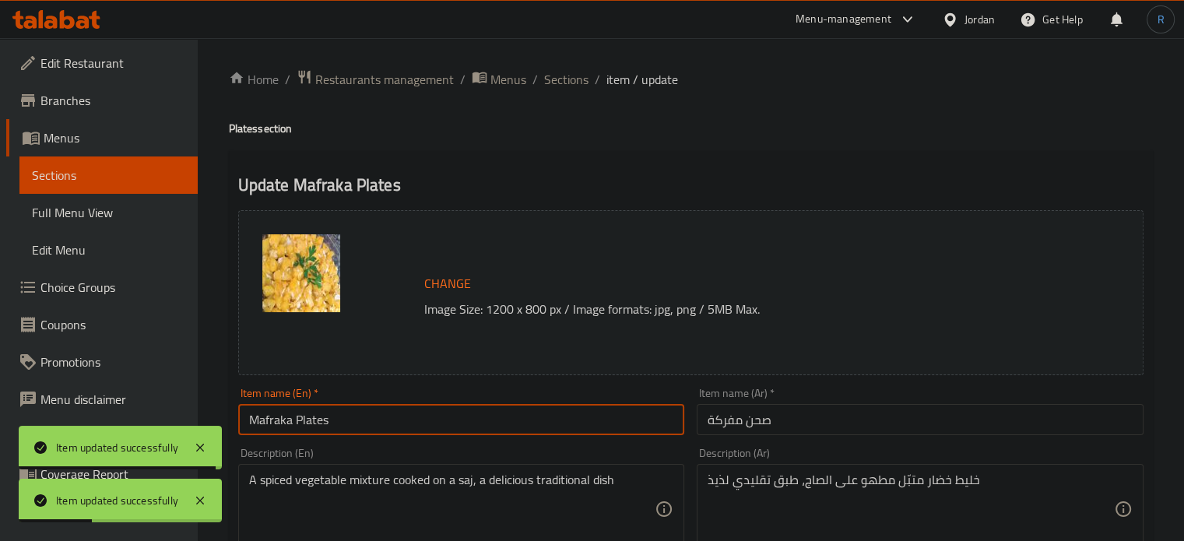
click at [462, 411] on input "Mafraka Plates" at bounding box center [461, 419] width 447 height 31
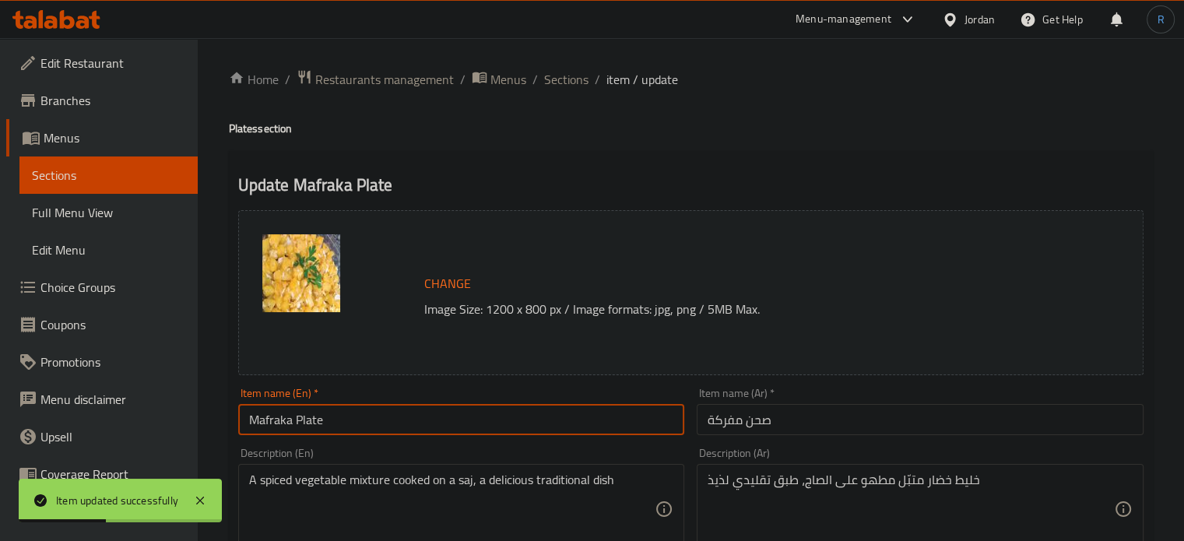
type input "Mafraka Plate"
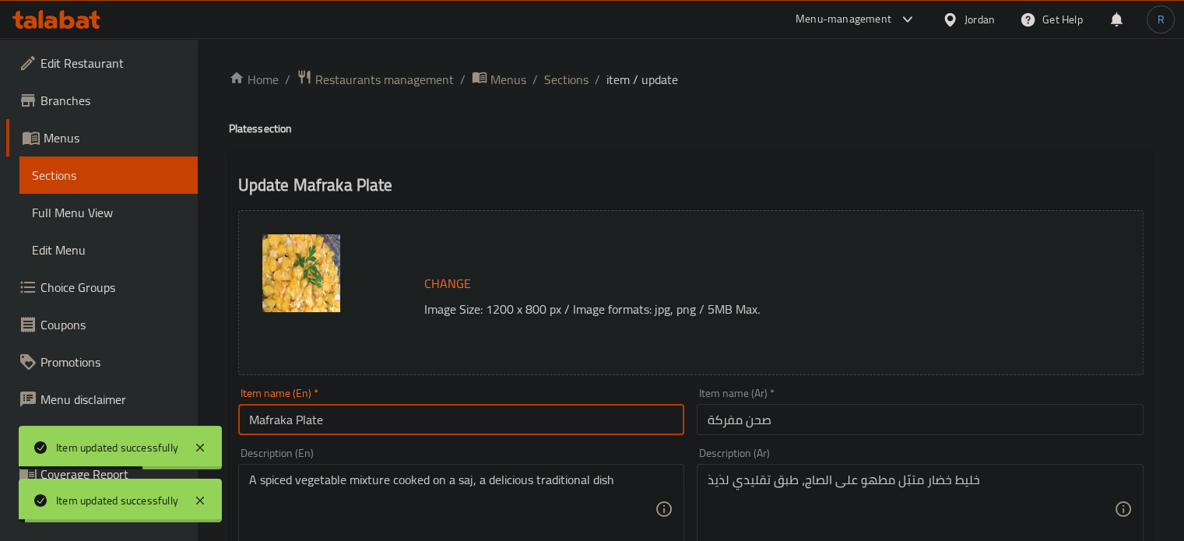
click at [564, 77] on span "Sections" at bounding box center [566, 79] width 44 height 19
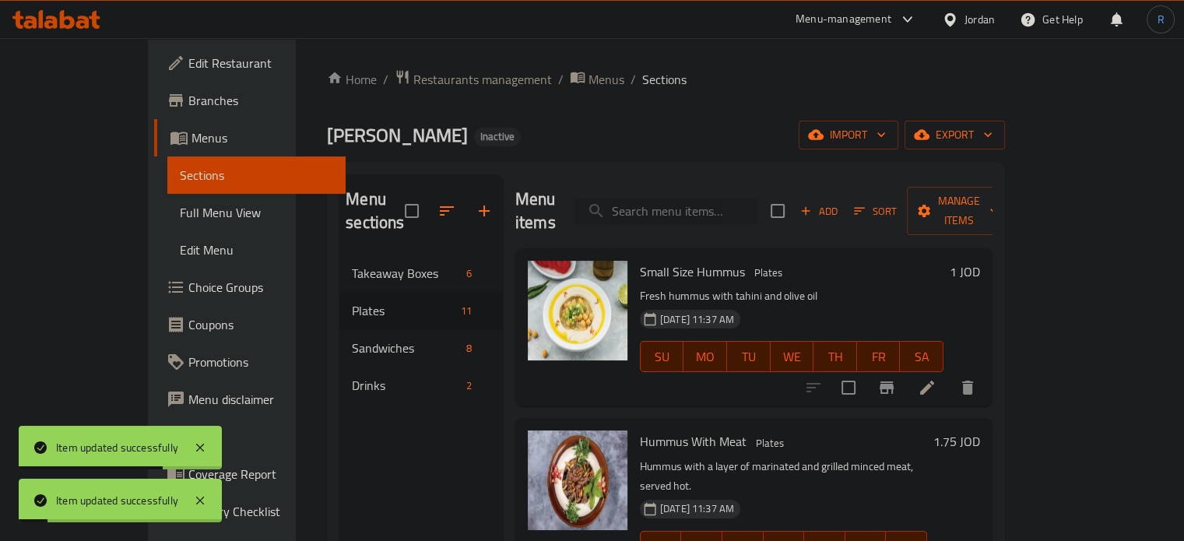
click at [720, 198] on input "search" at bounding box center [666, 211] width 184 height 27
paste input "Egg Plates"
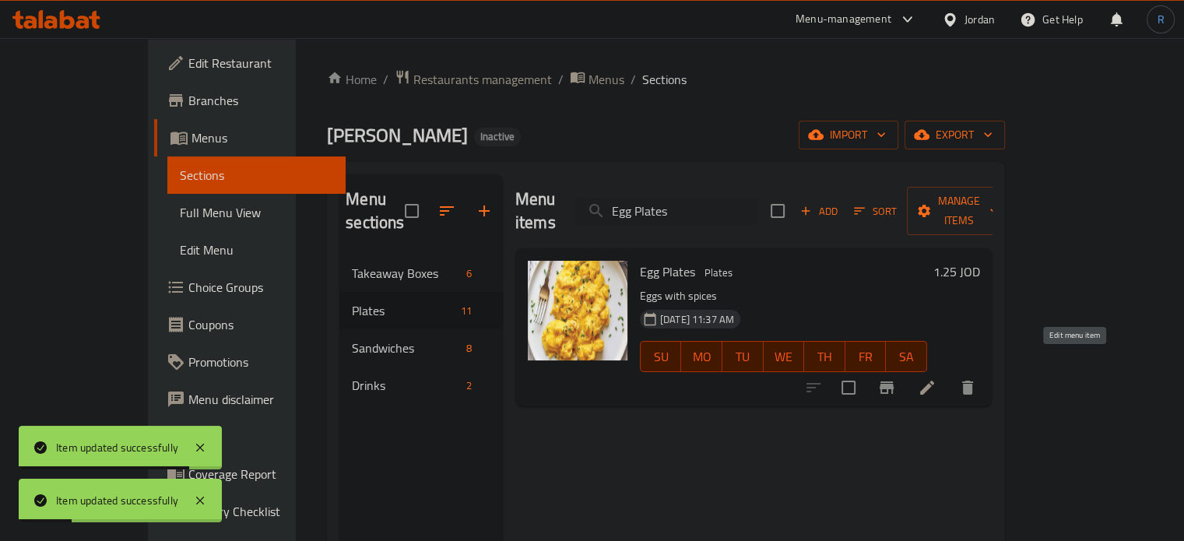
type input "Egg Plates"
click at [934, 381] on icon at bounding box center [927, 388] width 14 height 14
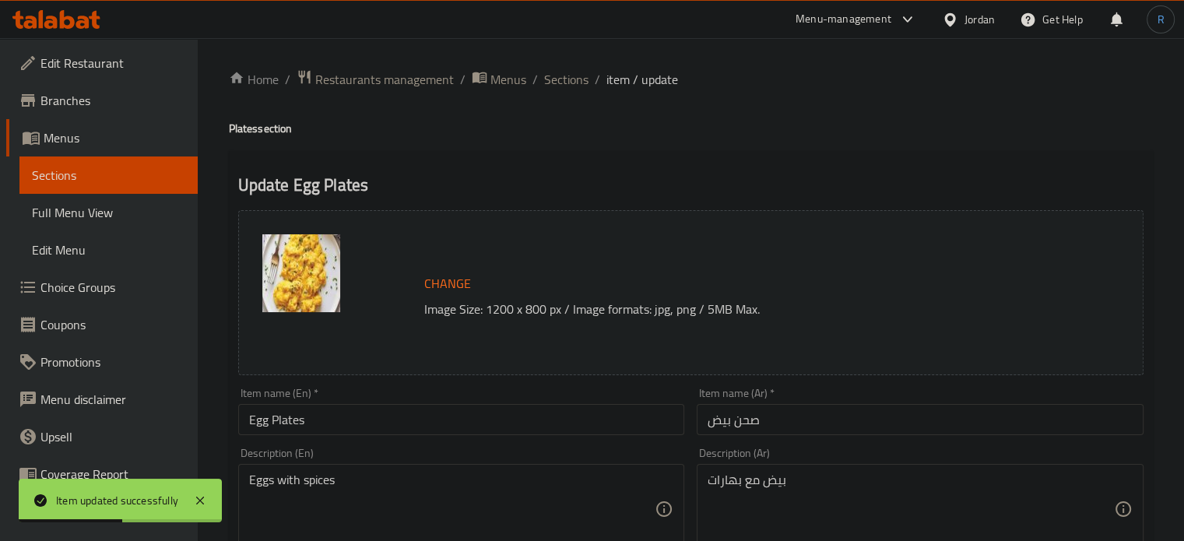
click at [626, 424] on input "Egg Plates" at bounding box center [461, 419] width 447 height 31
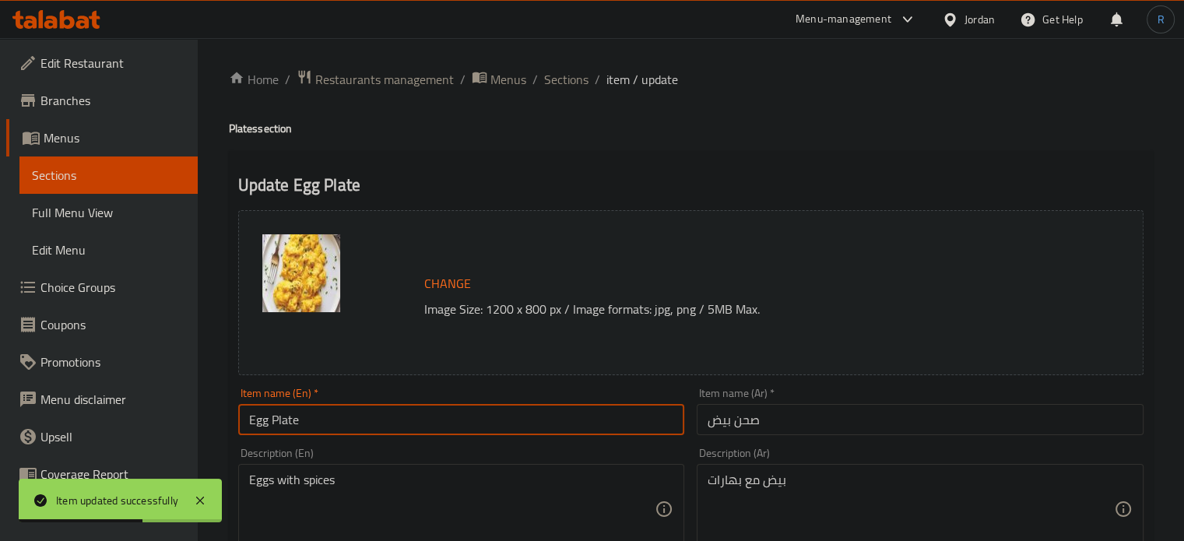
type input "Egg Plate"
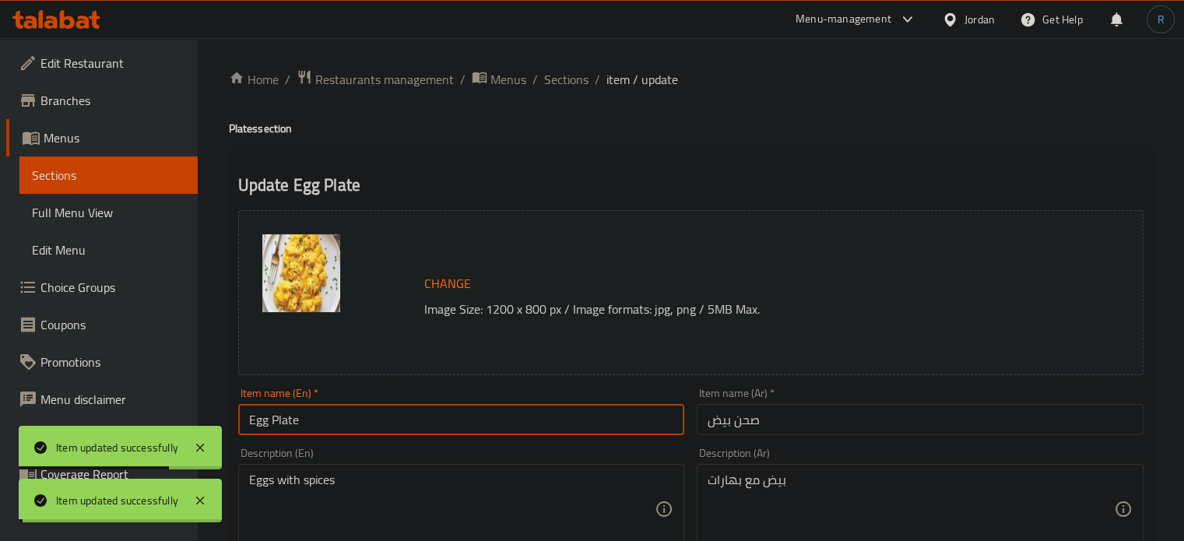
click at [567, 83] on span "Sections" at bounding box center [566, 79] width 44 height 19
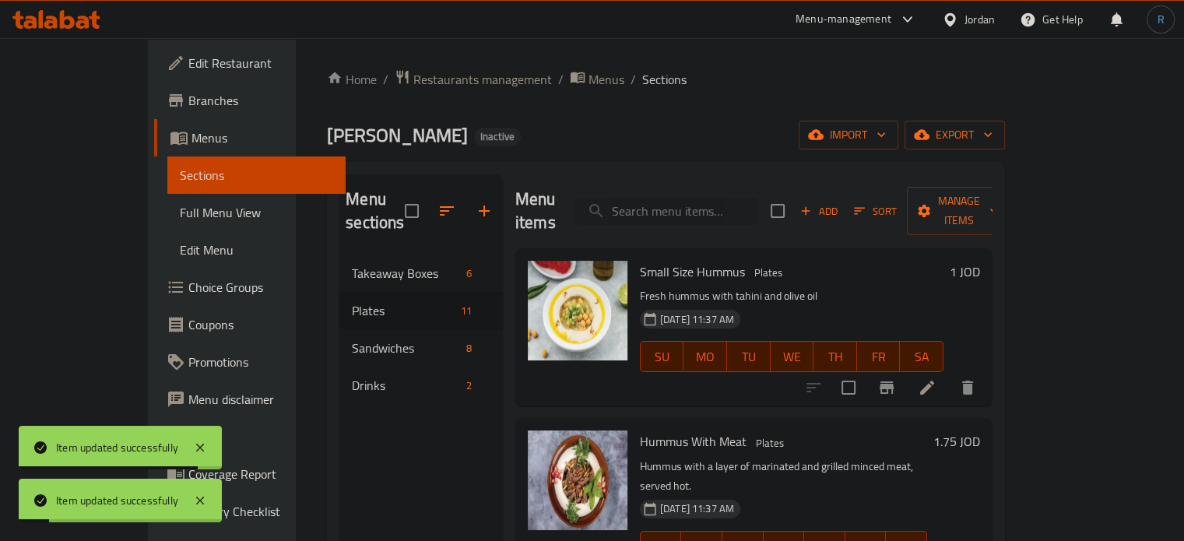
click at [682, 198] on input "search" at bounding box center [666, 211] width 184 height 27
paste input "Sausages With Eggs"
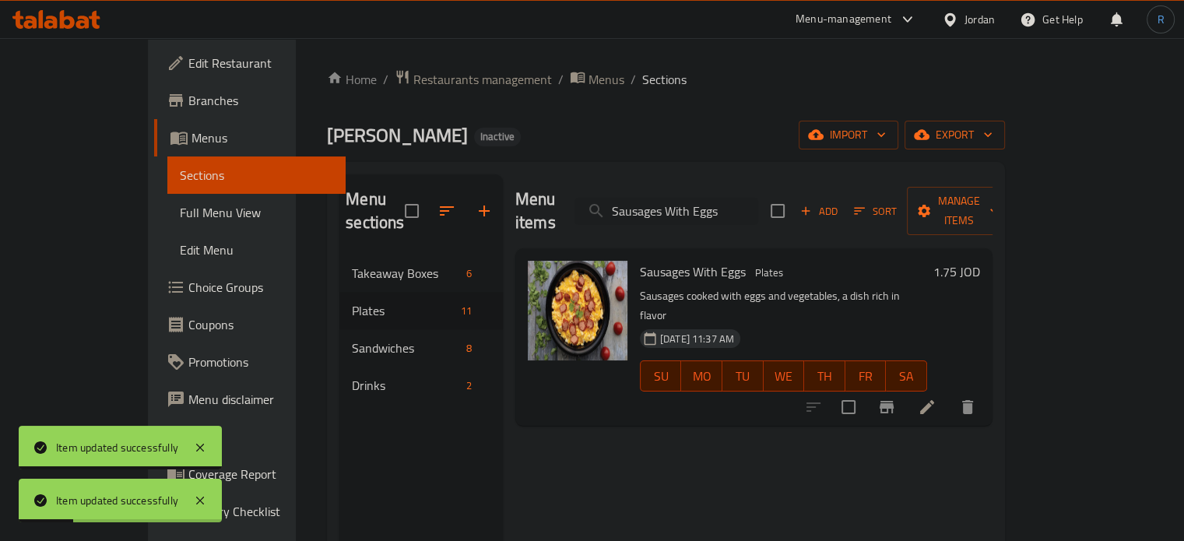
type input "Sausages With Eggs"
click at [936, 398] on icon at bounding box center [927, 407] width 19 height 19
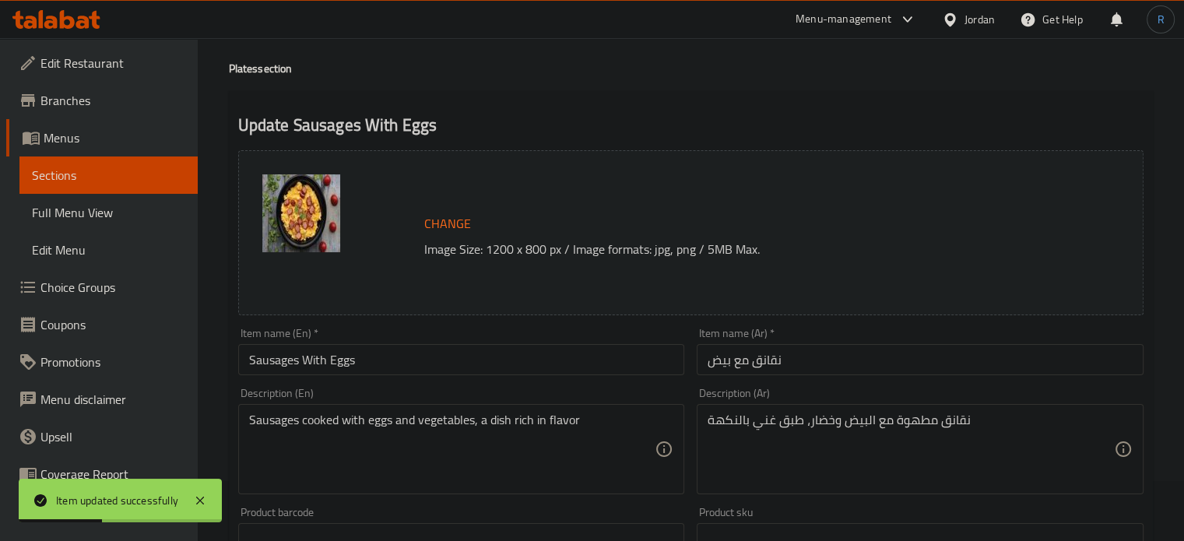
scroll to position [78, 0]
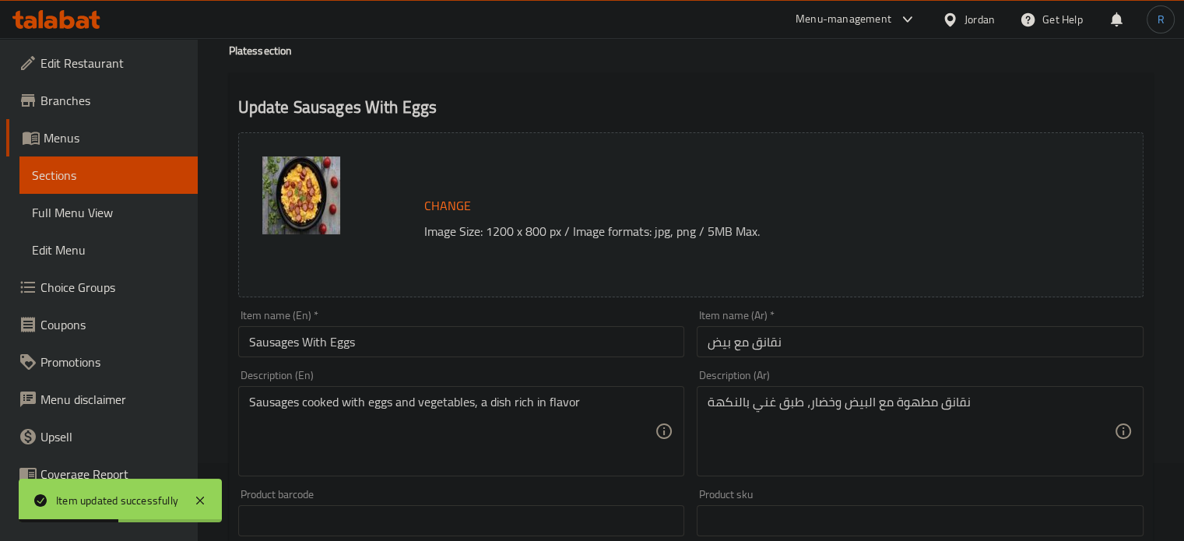
click at [258, 346] on input "Sausages With Eggs" at bounding box center [461, 341] width 447 height 31
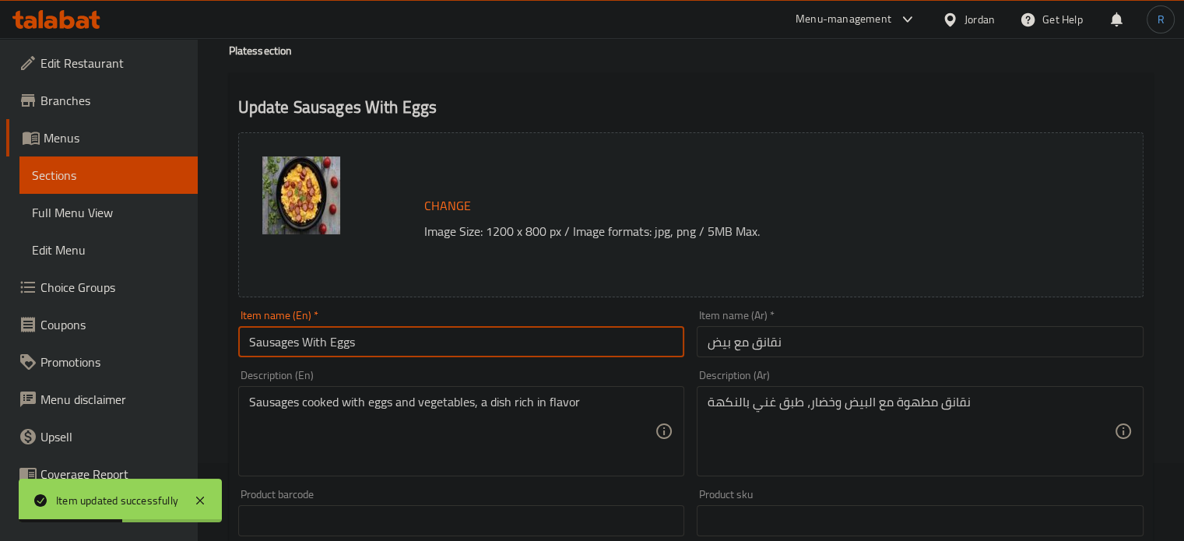
click at [258, 346] on input "Sausages With Eggs" at bounding box center [461, 341] width 447 height 31
click at [256, 342] on input "Hotdog With Eggs" at bounding box center [461, 341] width 447 height 31
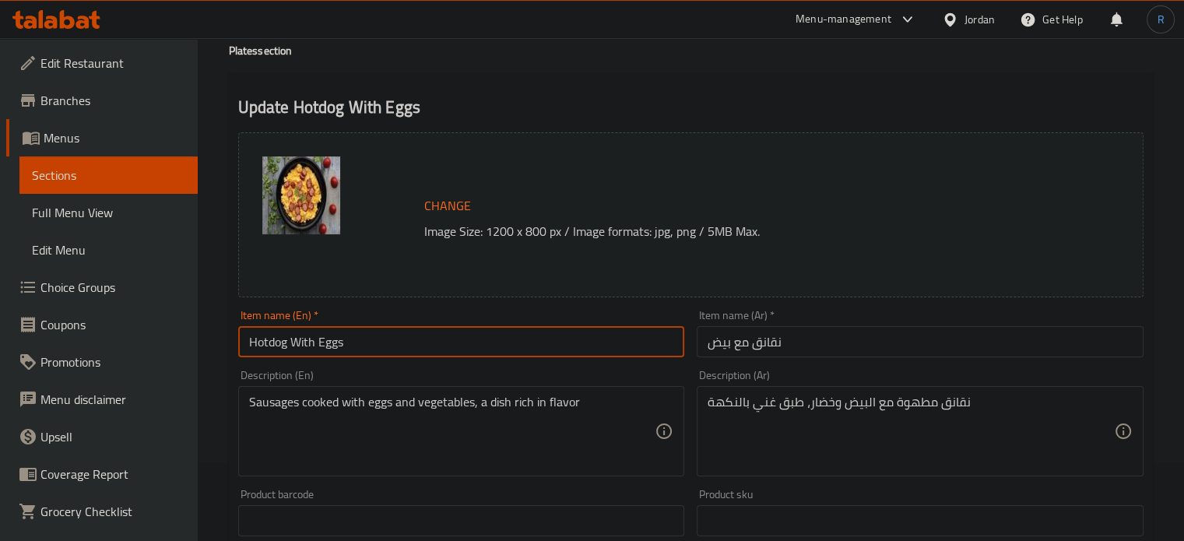
type input "Hotdog With Eggs"
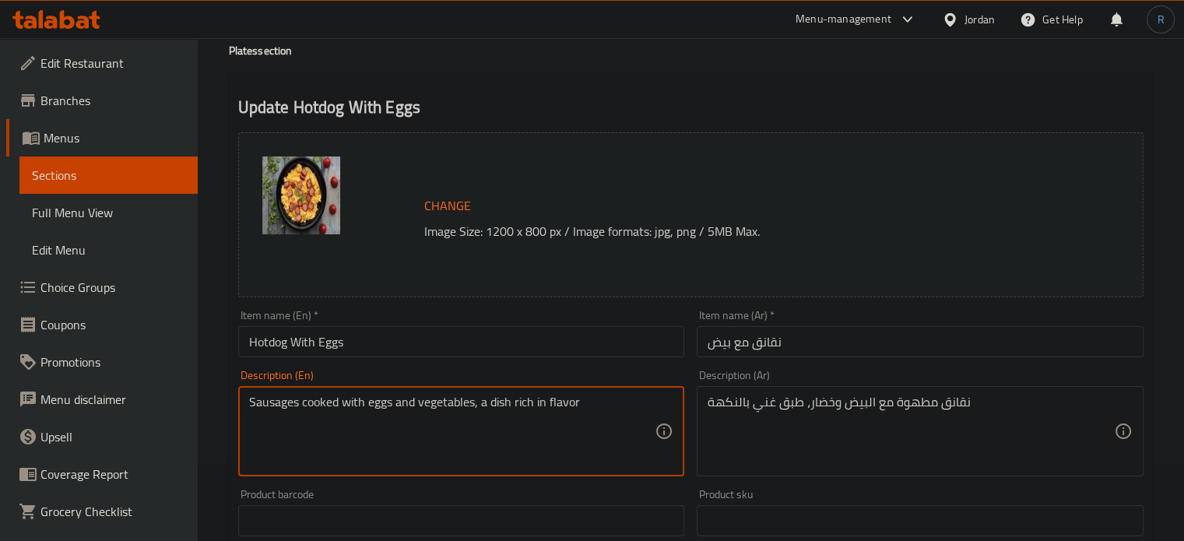
click at [265, 399] on textarea "Sausages cooked with eggs and vegetables, a dish rich in flavor" at bounding box center [452, 432] width 406 height 74
paste textarea "Hotdog"
type textarea "Hotdog cooked with eggs and vegetables, a dish rich in flavor"
click at [356, 342] on input "Hotdog With Eggs" at bounding box center [461, 341] width 447 height 31
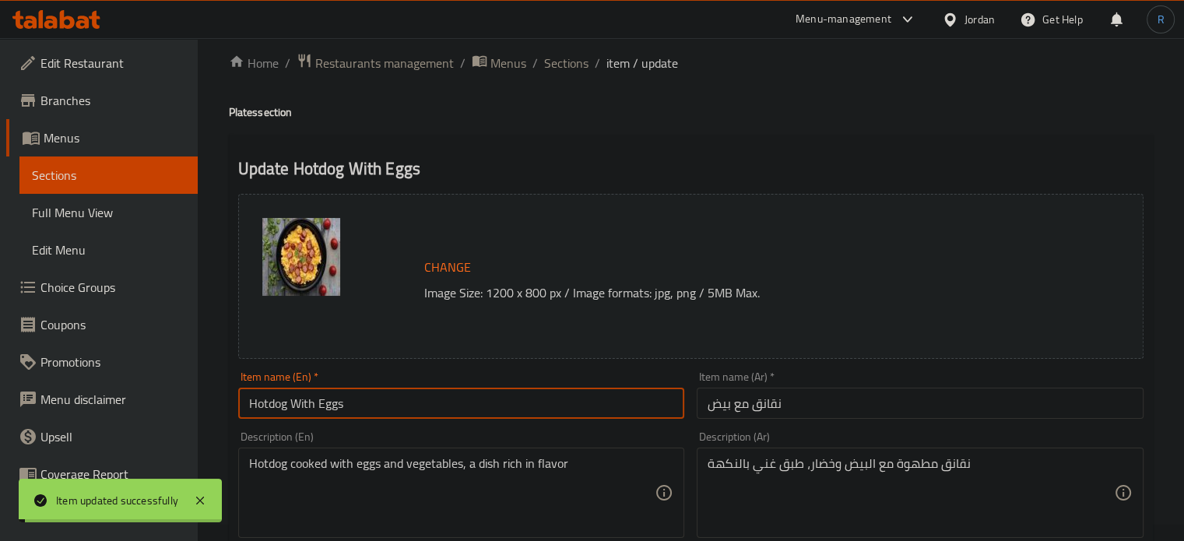
scroll to position [0, 0]
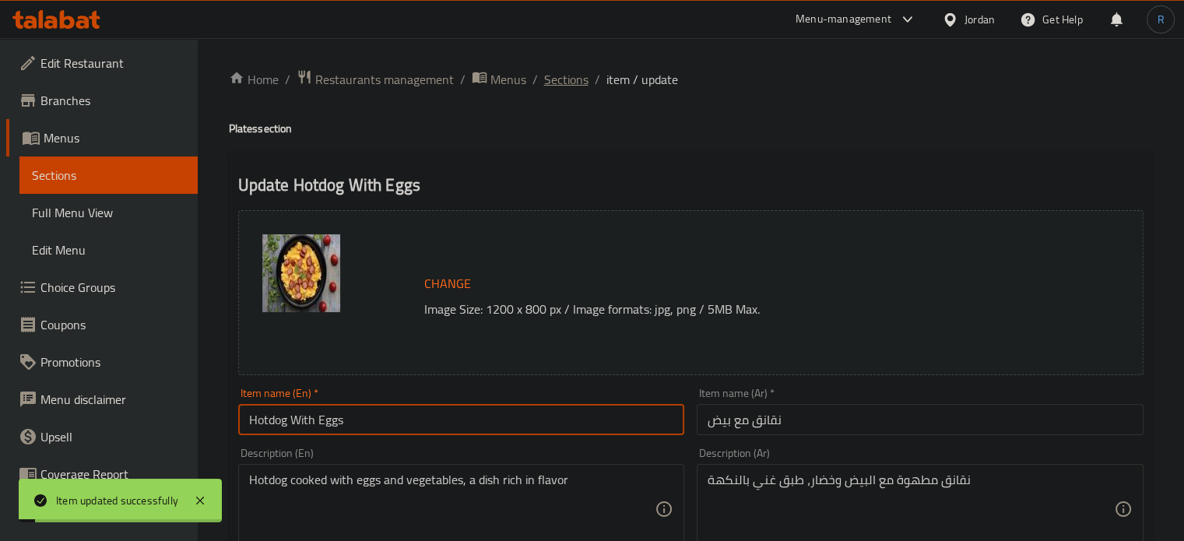
drag, startPoint x: 577, startPoint y: 65, endPoint x: 573, endPoint y: 79, distance: 13.8
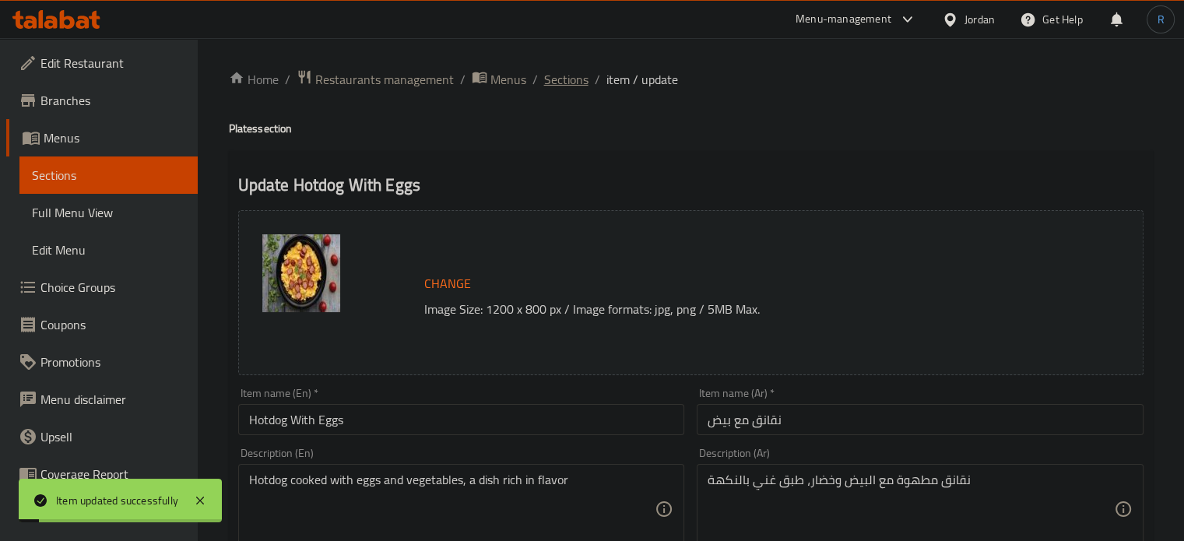
click at [573, 79] on span "Sections" at bounding box center [566, 79] width 44 height 19
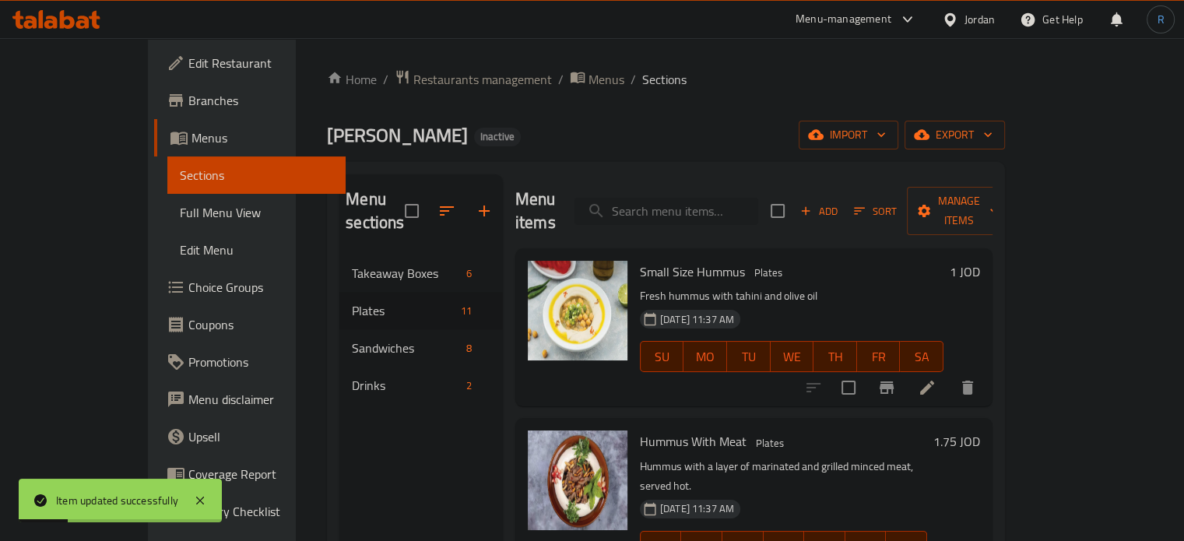
click at [740, 198] on input "search" at bounding box center [666, 211] width 184 height 27
paste input "Fatteh Plates"
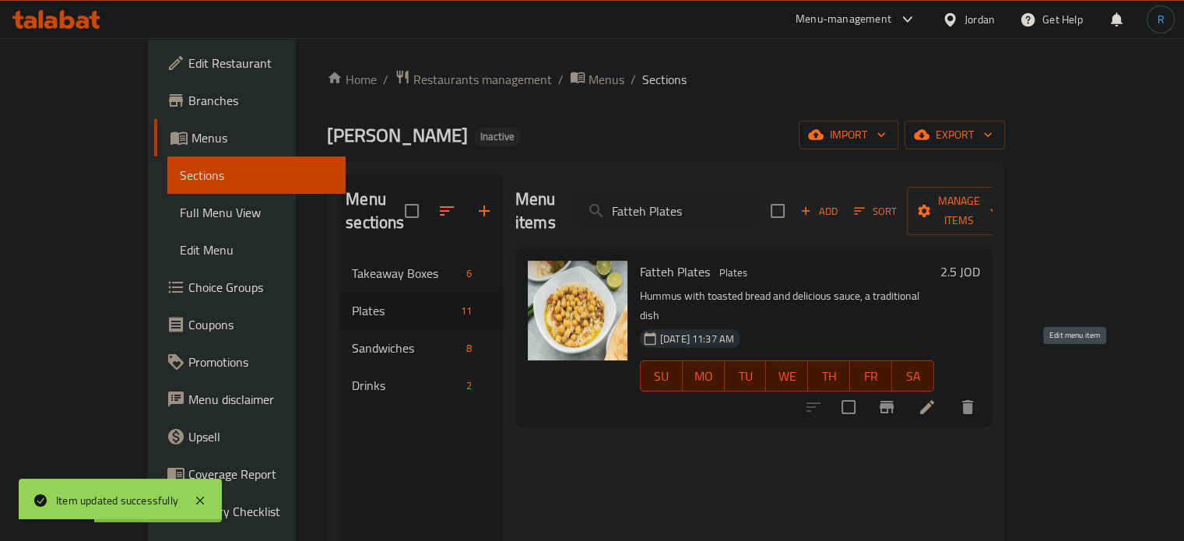
type input "Fatteh Plates"
click at [936, 398] on icon at bounding box center [927, 407] width 19 height 19
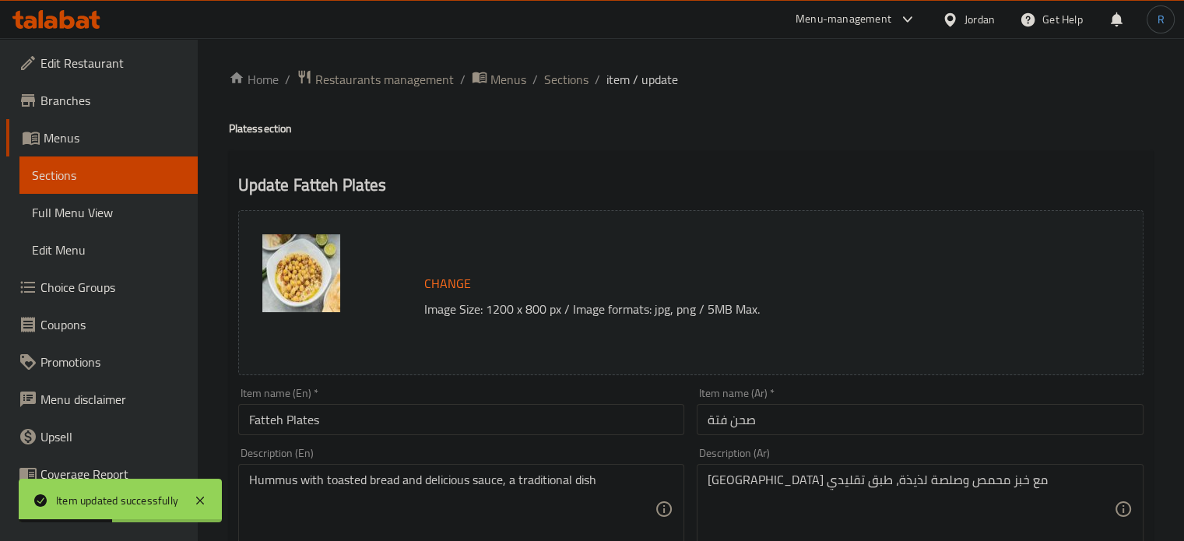
click at [451, 401] on div "Item name (En)   * Fatteh Plates Item name (En) *" at bounding box center [461, 411] width 447 height 47
click at [451, 409] on input "Fatteh Plates" at bounding box center [461, 419] width 447 height 31
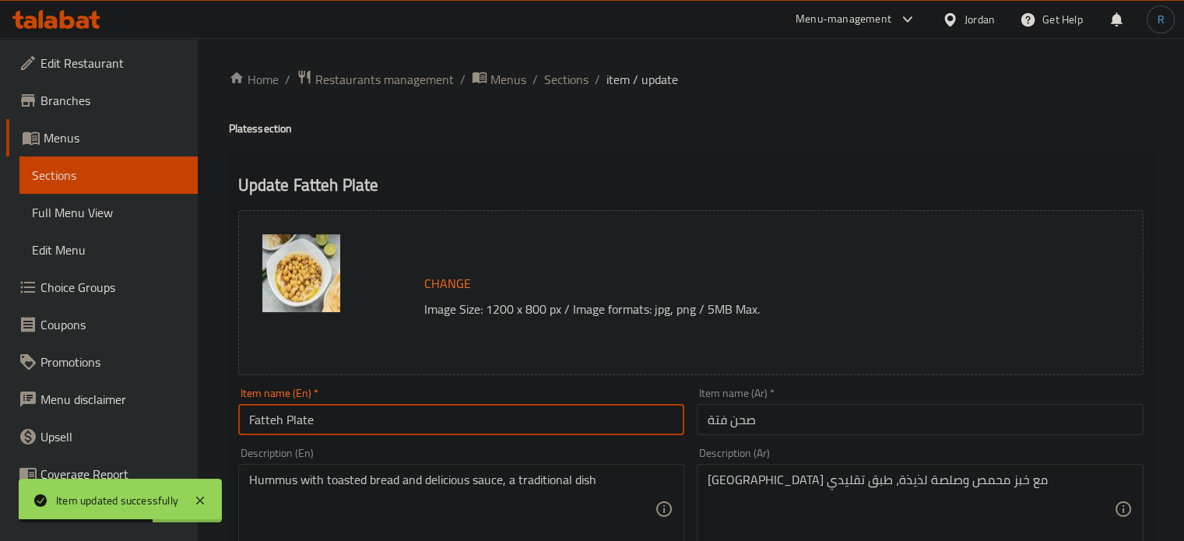
type input "Fatteh Plate"
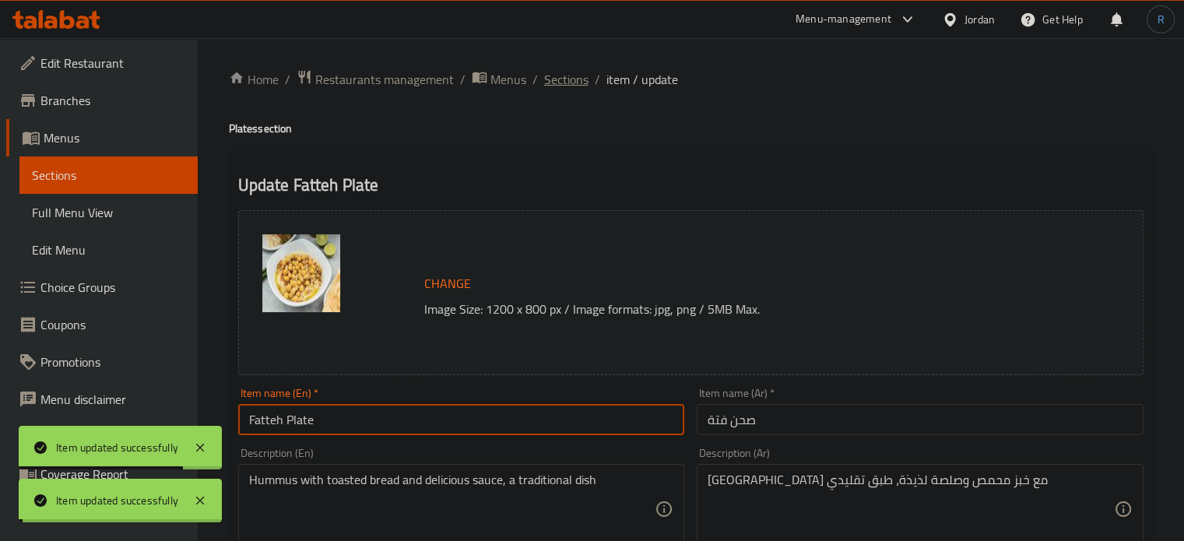
click at [570, 74] on span "Sections" at bounding box center [566, 79] width 44 height 19
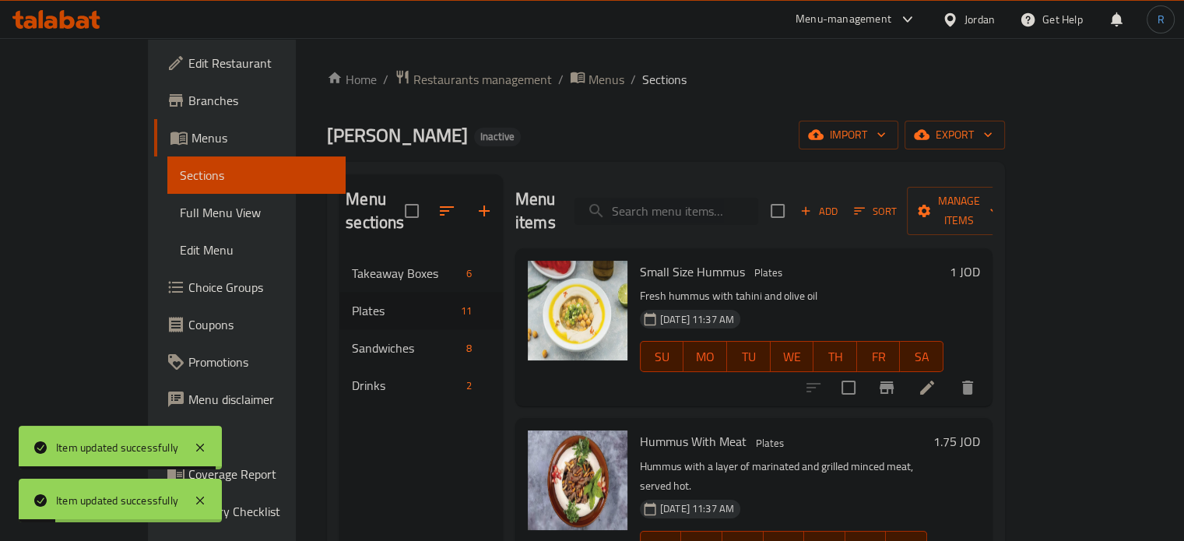
click at [704, 198] on input "search" at bounding box center [666, 211] width 184 height 27
paste input "Maqali Platter"
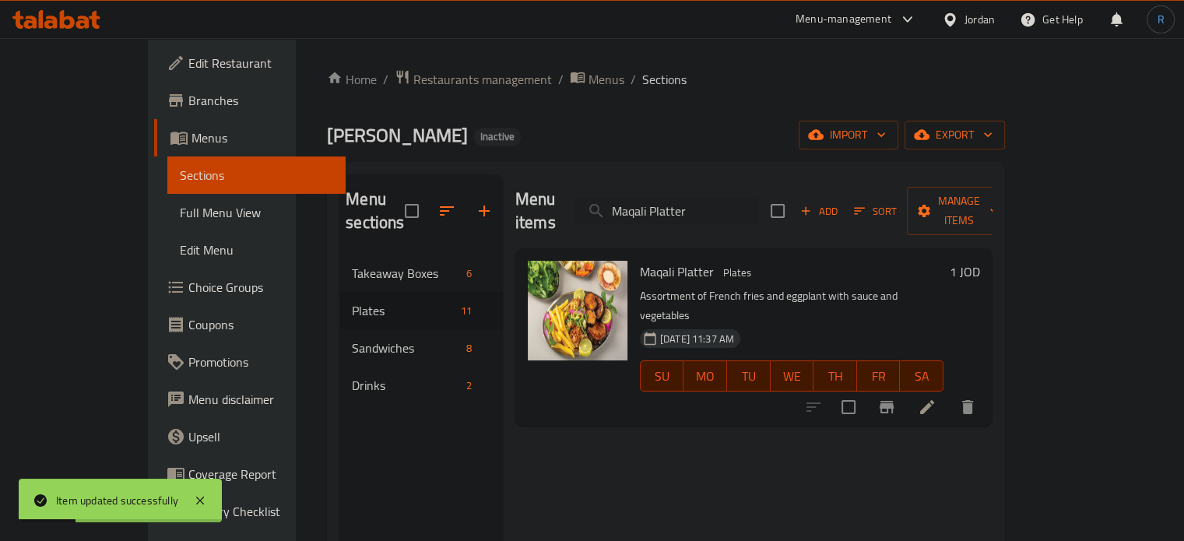
type input "Maqali Platter"
click at [936, 398] on icon at bounding box center [927, 407] width 19 height 19
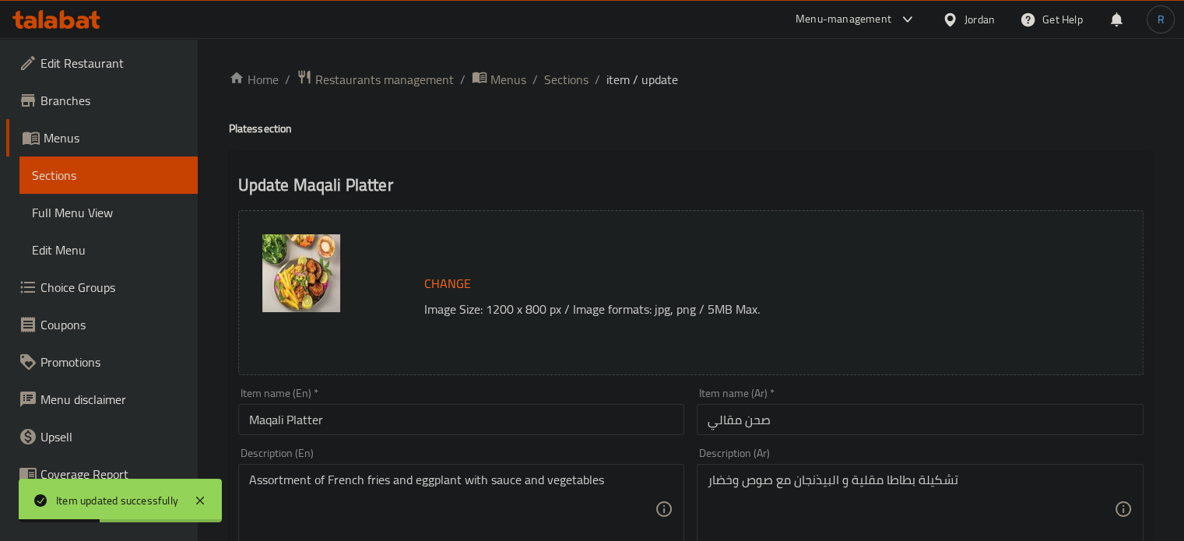
click at [487, 413] on input "Maqali Platter" at bounding box center [461, 419] width 447 height 31
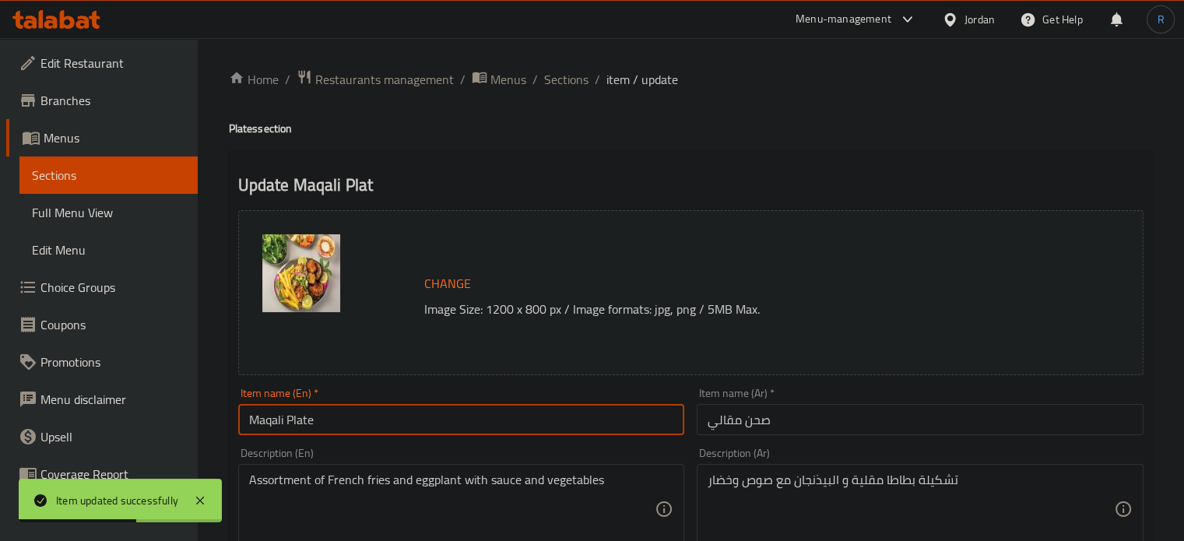
type input "Maqali Plate"
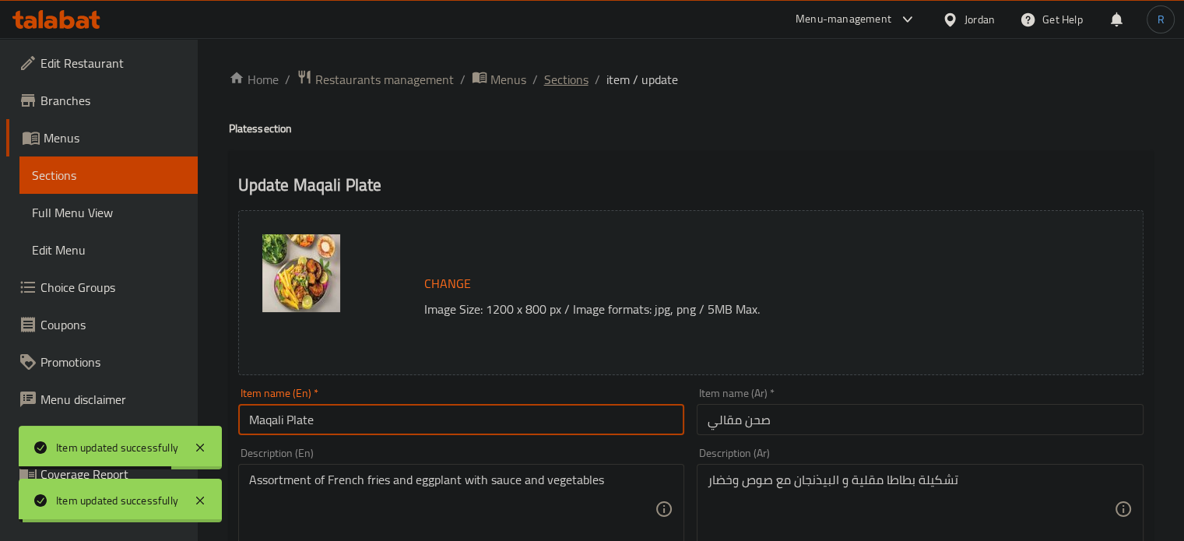
click at [567, 79] on span "Sections" at bounding box center [566, 79] width 44 height 19
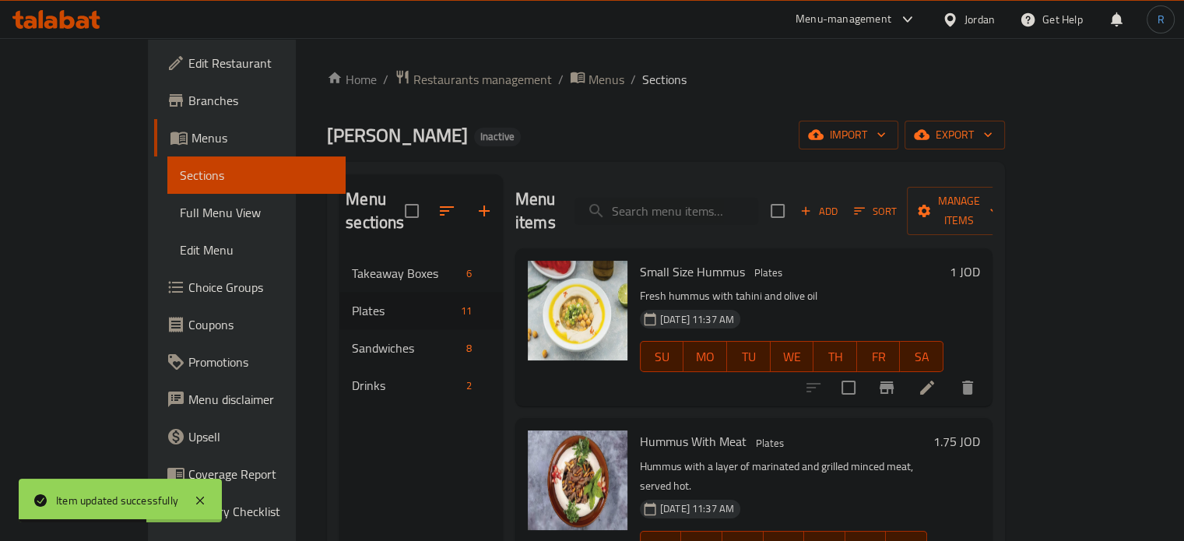
click at [693, 217] on div "Menu items Add Sort Manage items" at bounding box center [753, 211] width 477 height 74
click at [693, 208] on input "search" at bounding box center [666, 211] width 184 height 27
paste input "Tomato Pan With Egg"
type input "Tomato Pan With Egg"
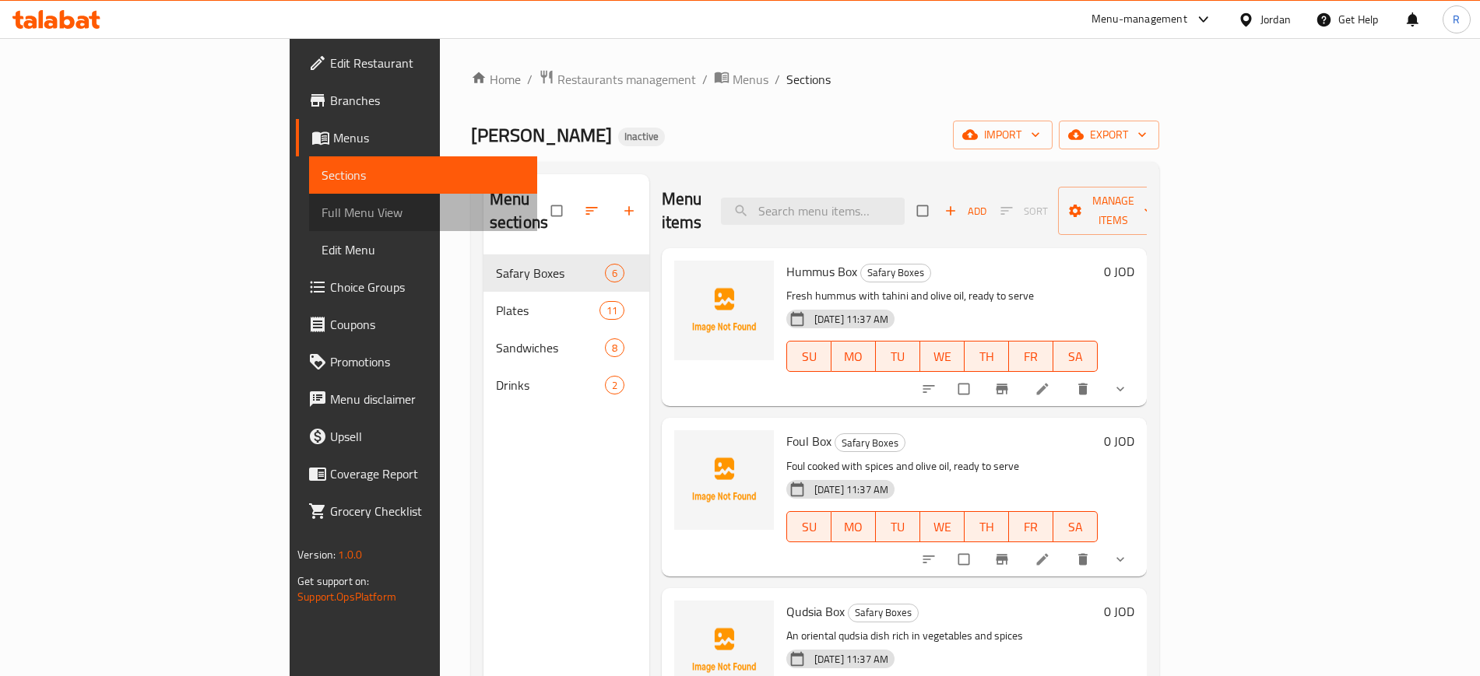
drag, startPoint x: 79, startPoint y: 221, endPoint x: 447, endPoint y: 4, distance: 427.4
click at [321, 220] on span "Full Menu View" at bounding box center [422, 212] width 202 height 19
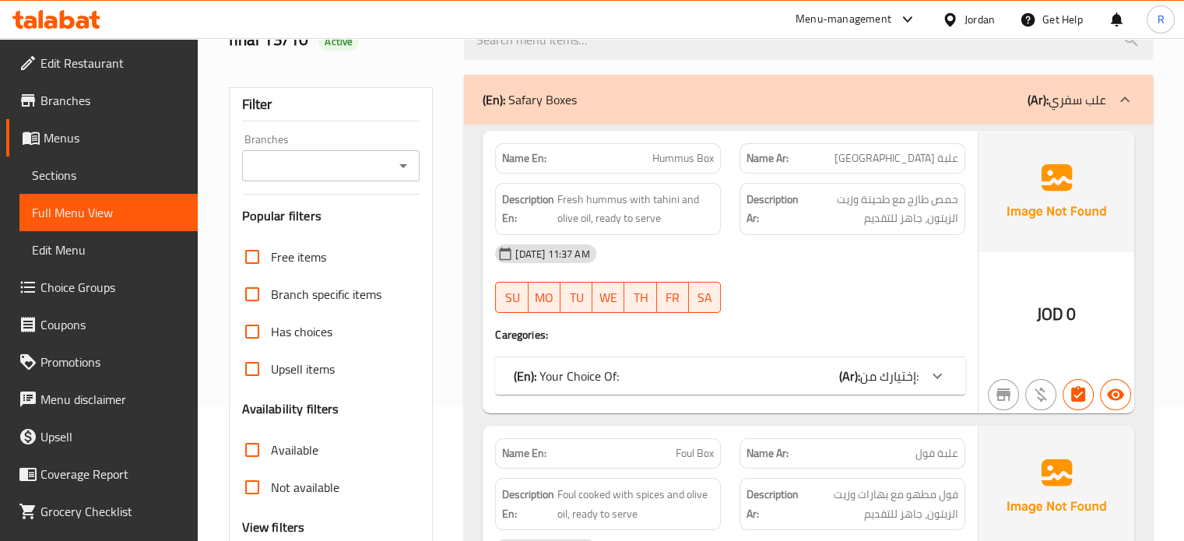
scroll to position [234, 0]
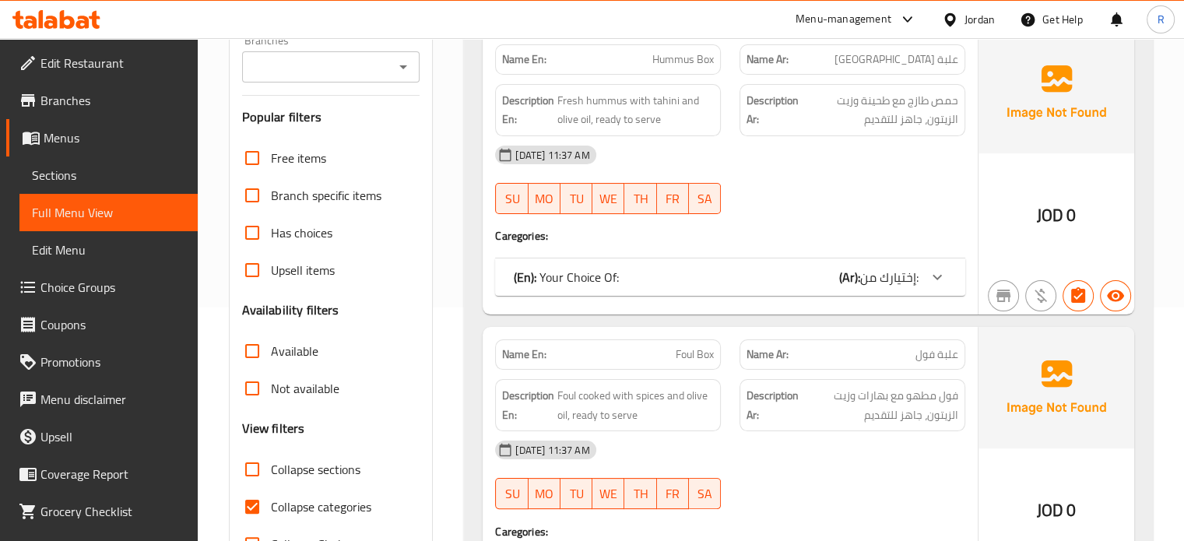
click at [274, 510] on span "Collapse categories" at bounding box center [321, 506] width 100 height 19
click at [271, 510] on input "Collapse categories" at bounding box center [252, 506] width 37 height 37
checkbox input "false"
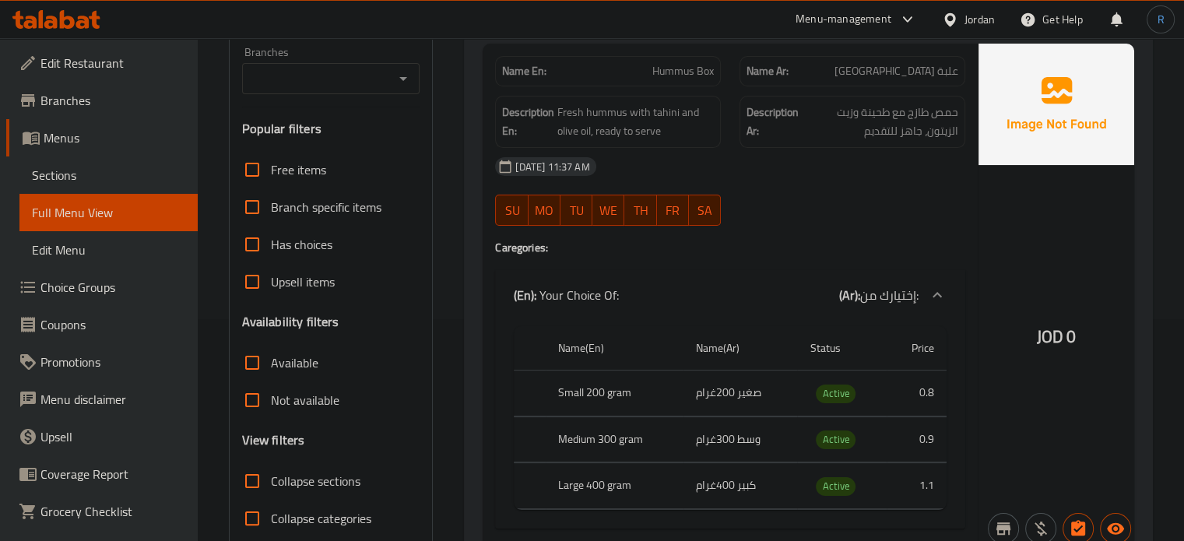
scroll to position [0, 0]
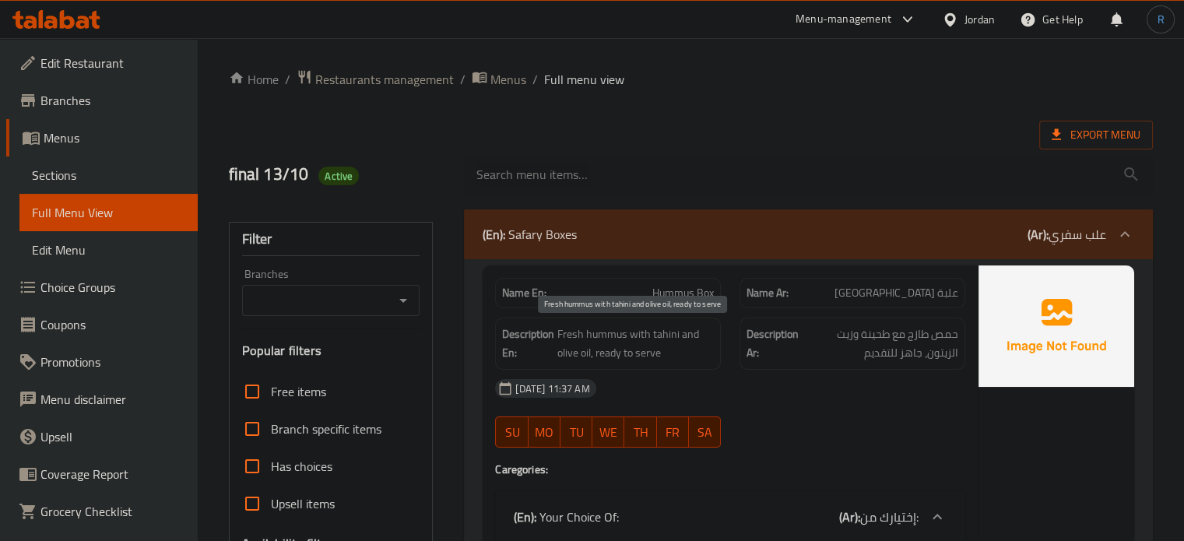
click at [685, 360] on span "Fresh hummus with tahini and olive oil, ready to serve" at bounding box center [635, 344] width 156 height 38
click at [694, 356] on span "Fresh hummus with tahini and olive oil, ready to serve" at bounding box center [635, 344] width 156 height 38
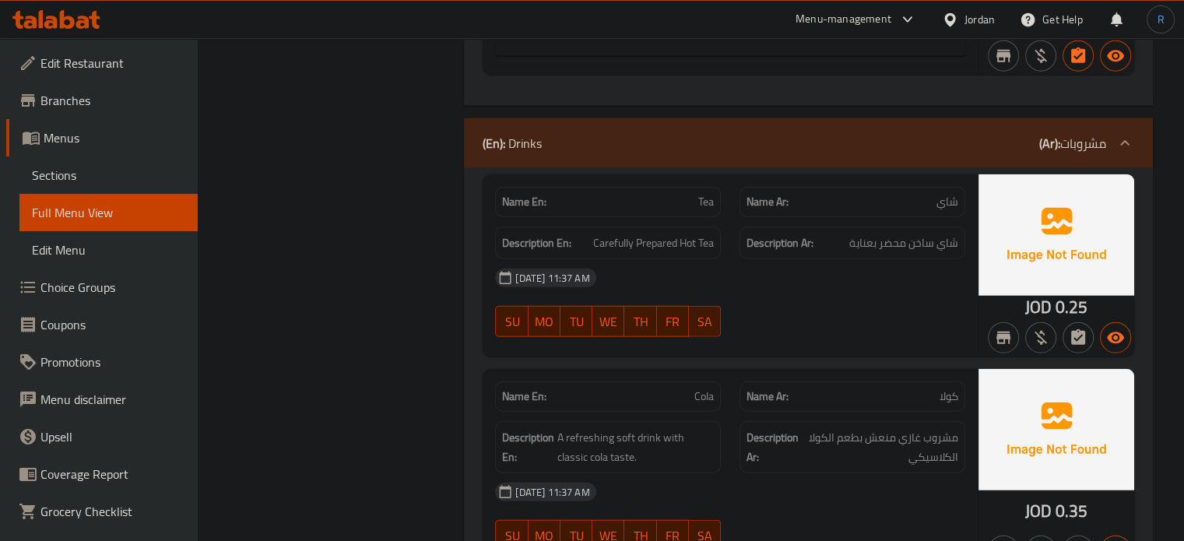
scroll to position [9885, 0]
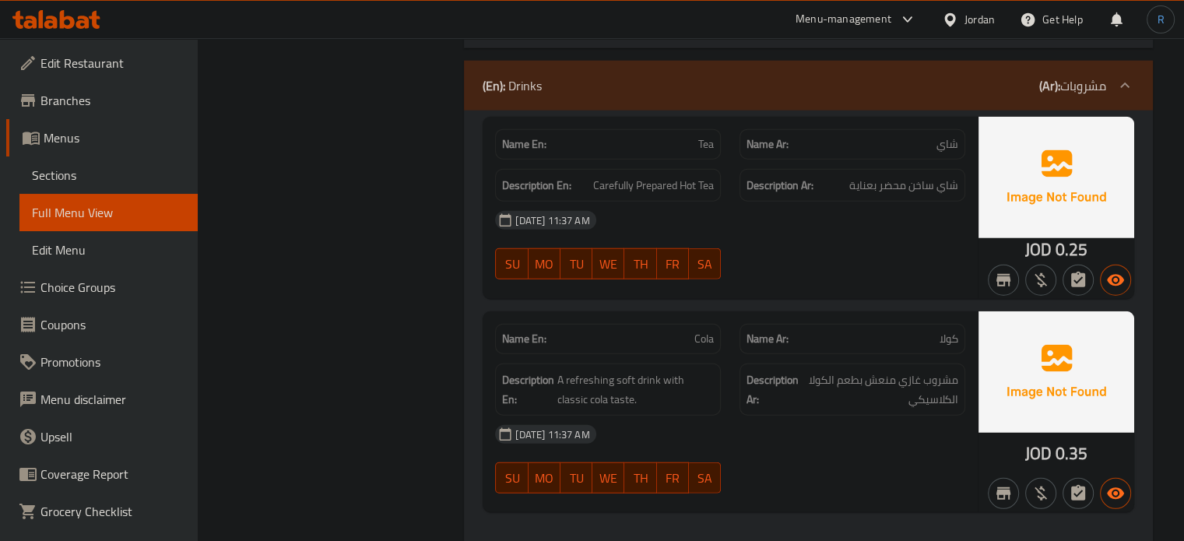
click at [739, 314] on div "Name Ar: [PERSON_NAME]" at bounding box center [852, 338] width 244 height 49
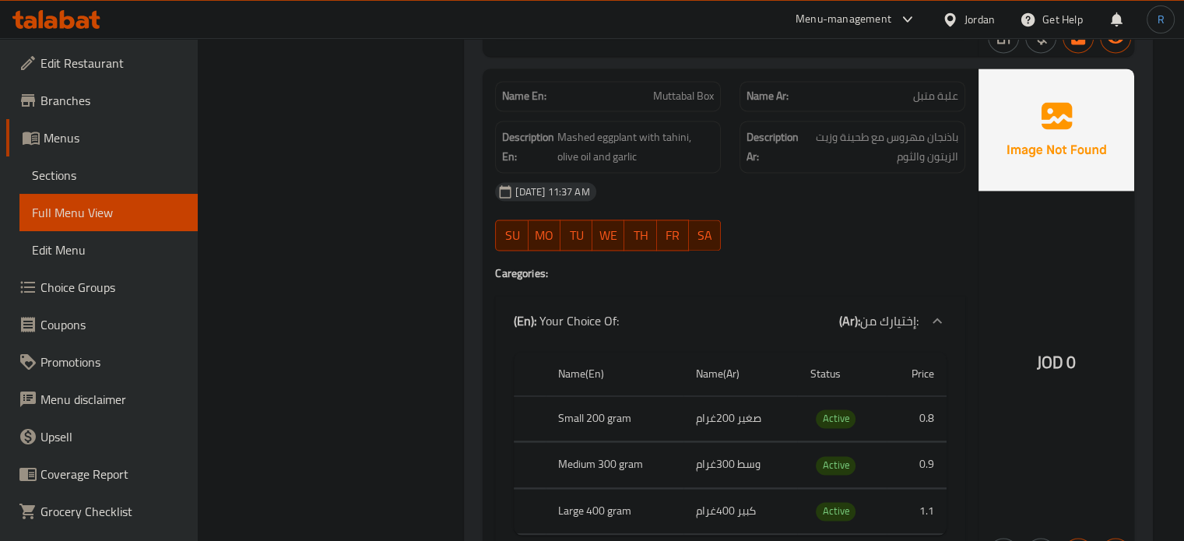
scroll to position [2513, 0]
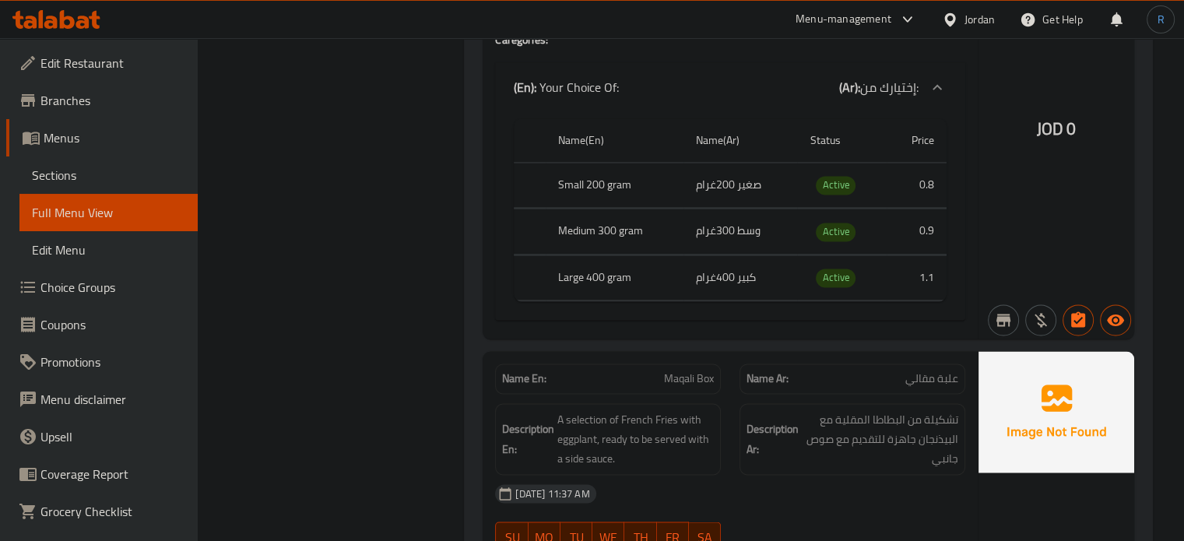
click at [707, 357] on div "Name En: Maqali Box" at bounding box center [608, 378] width 244 height 49
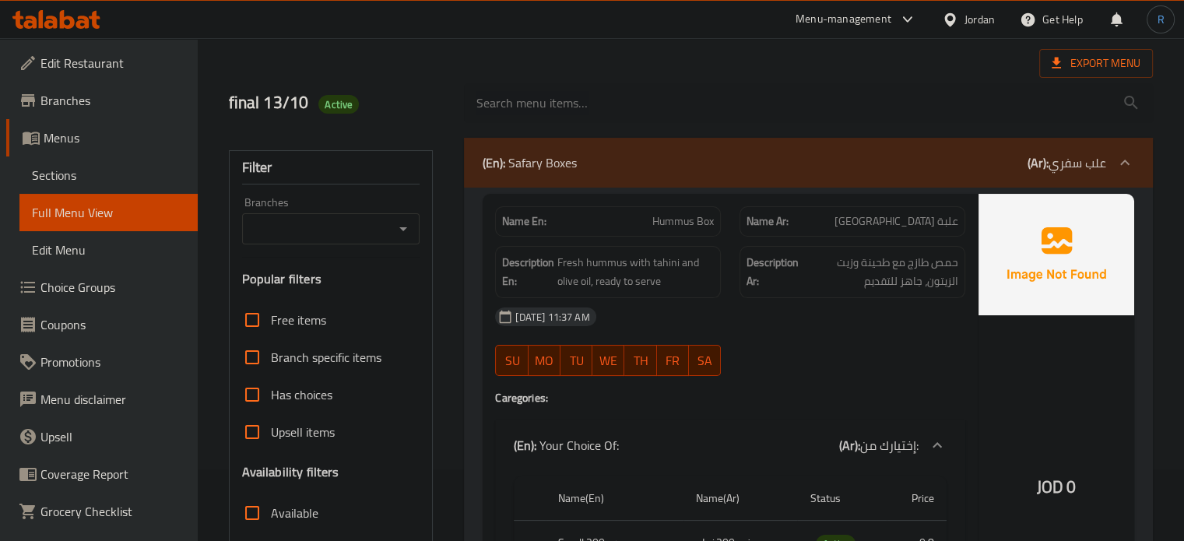
click at [655, 332] on div "[DATE] 11:37 AM" at bounding box center [730, 316] width 489 height 37
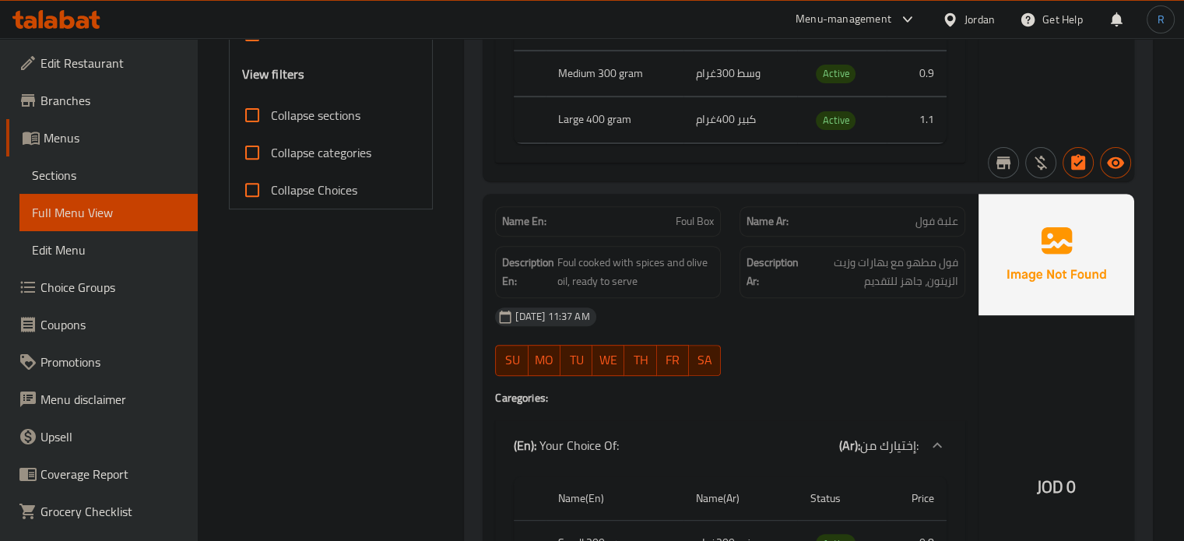
click at [802, 395] on h4 "Caregories:" at bounding box center [730, 398] width 470 height 16
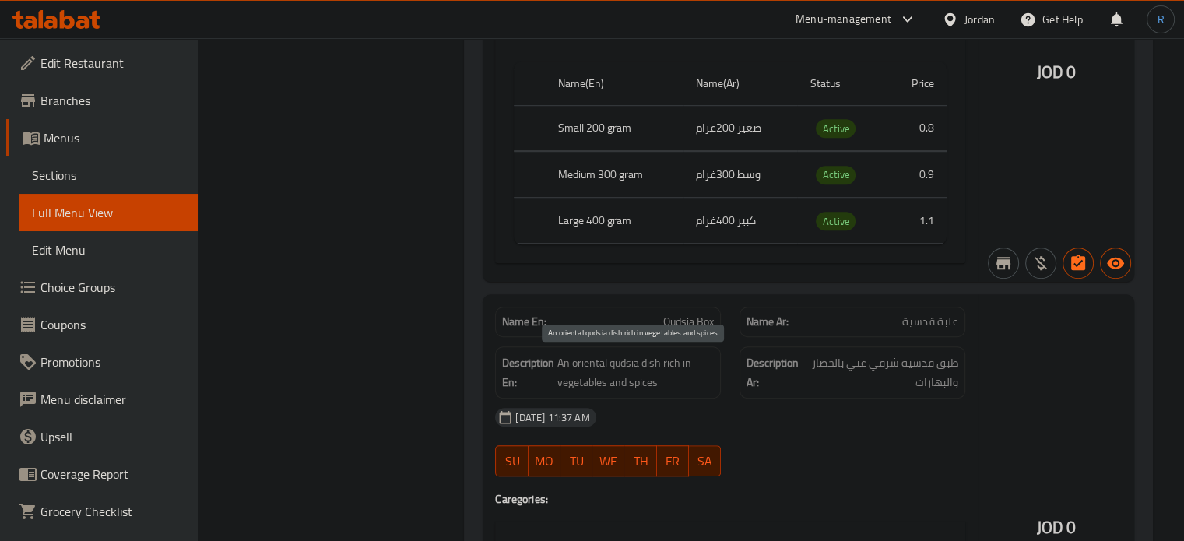
scroll to position [1025, 0]
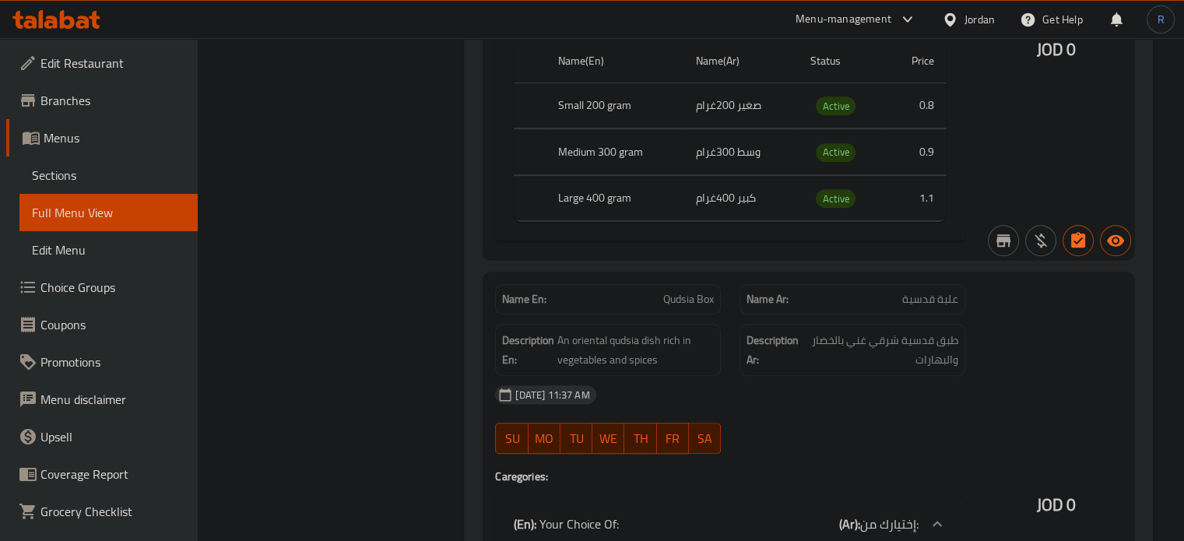
click at [746, 405] on div "[DATE] 11:37 AM" at bounding box center [730, 394] width 489 height 37
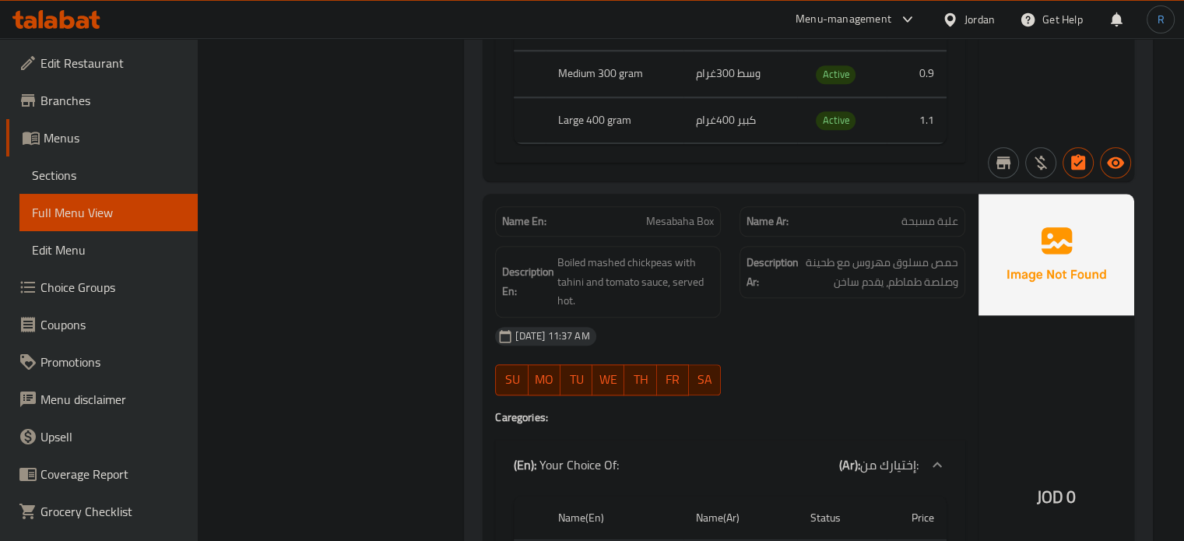
click at [809, 380] on div "[DATE] 11:37 AM SU MO TU WE TH FR SA" at bounding box center [730, 361] width 489 height 87
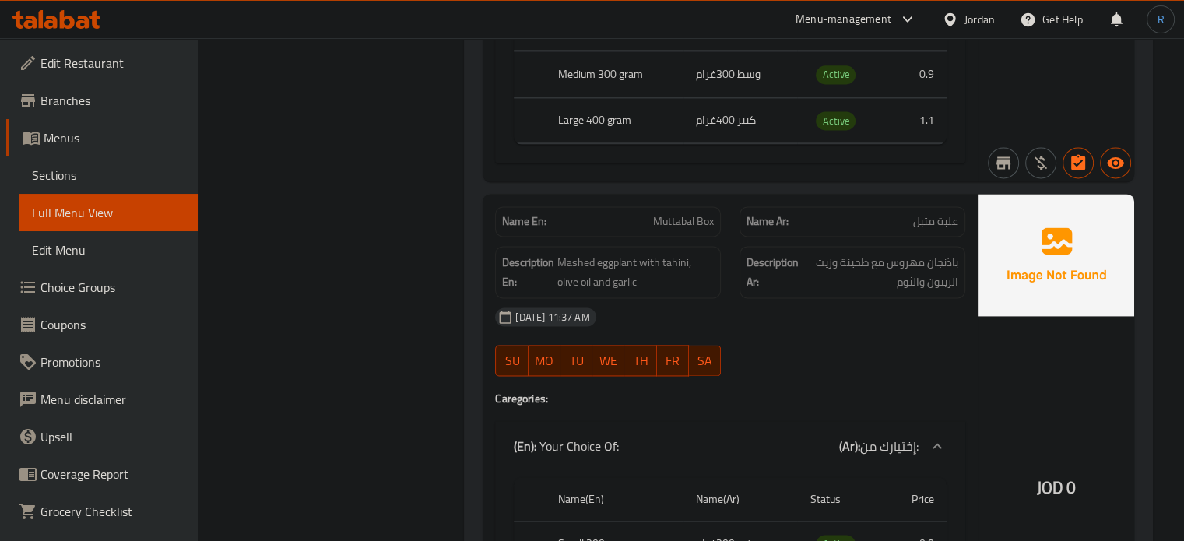
click at [889, 360] on div "[DATE] 11:37 AM SU MO TU WE TH FR SA" at bounding box center [730, 341] width 489 height 87
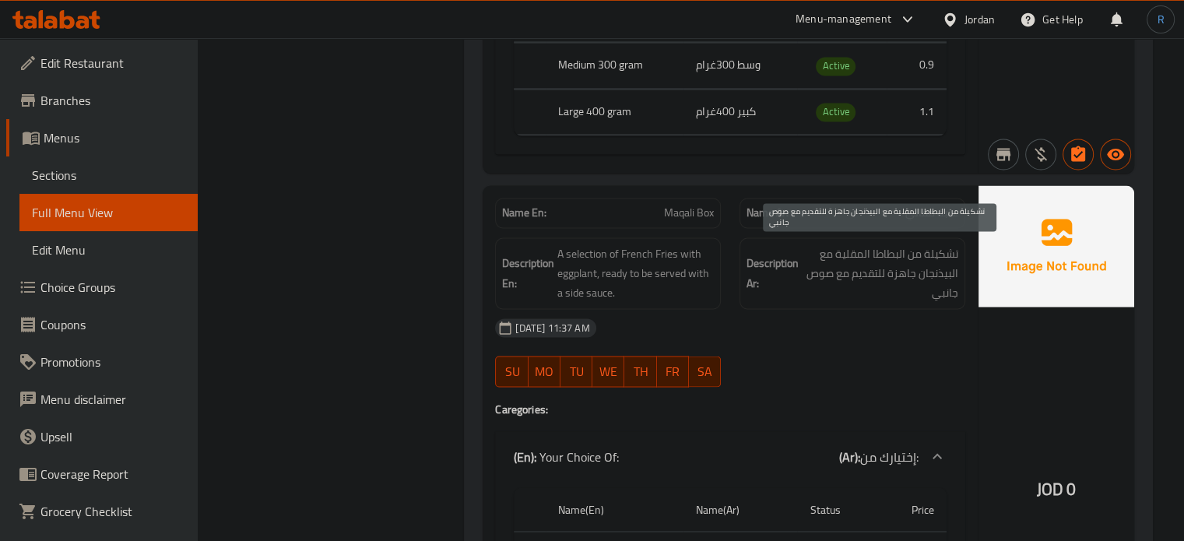
click at [954, 251] on span "تشكيلة من البطاطا المقلية مع البيذنجان جاهزة للتقديم مع صوص جانبي" at bounding box center [880, 273] width 156 height 58
copy span "تشكيلة"
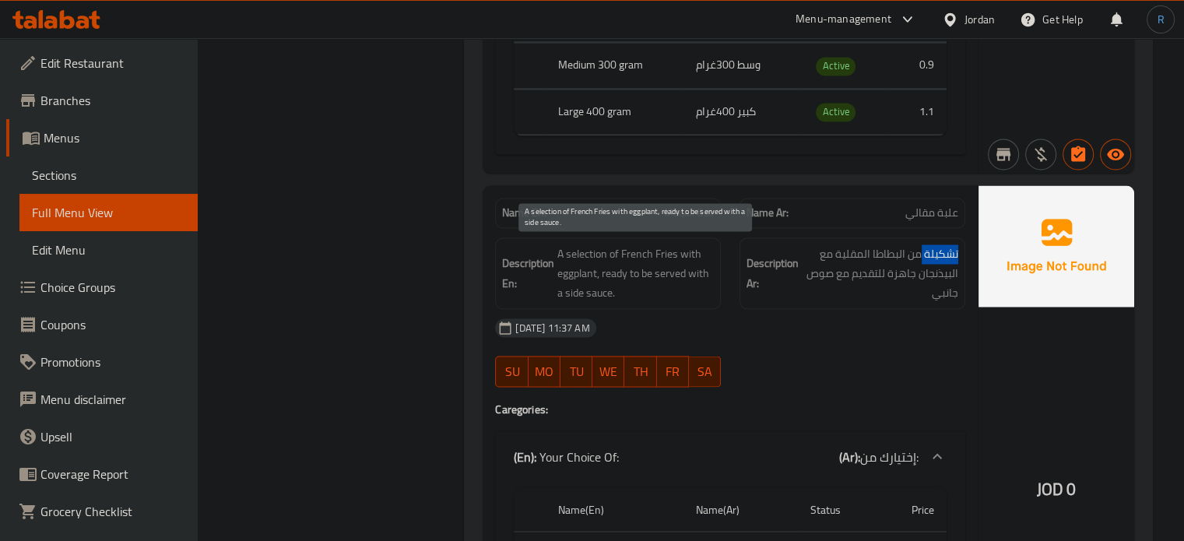
click at [580, 254] on span "A selection of French Fries with eggplant, ready to be served with a side sauce." at bounding box center [635, 273] width 156 height 58
copy span "selection"
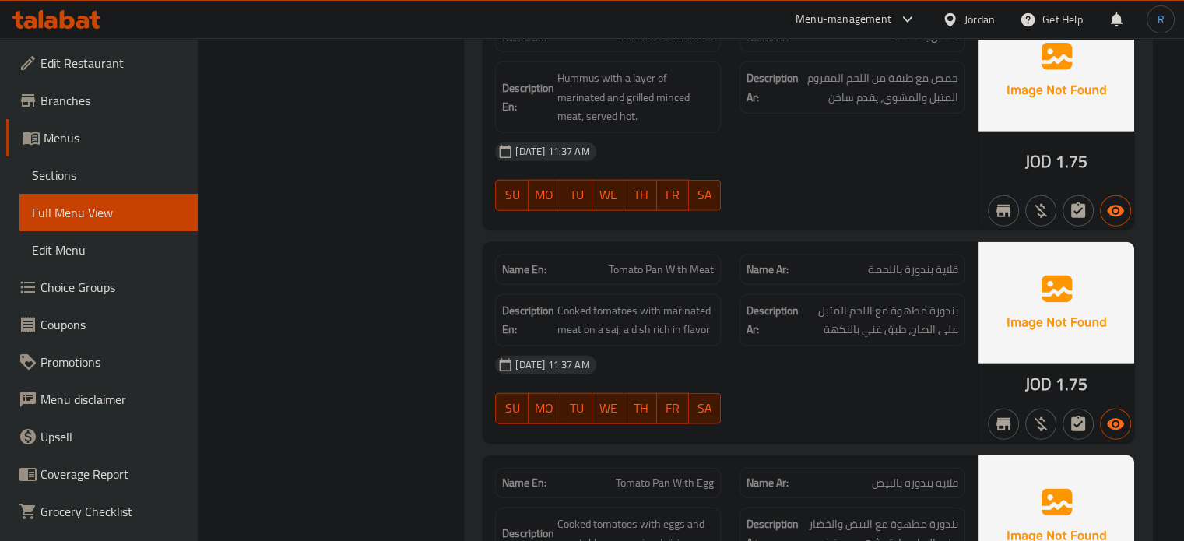
scroll to position [3690, 0]
click at [669, 265] on span "Tomato Pan With Meat" at bounding box center [661, 269] width 105 height 16
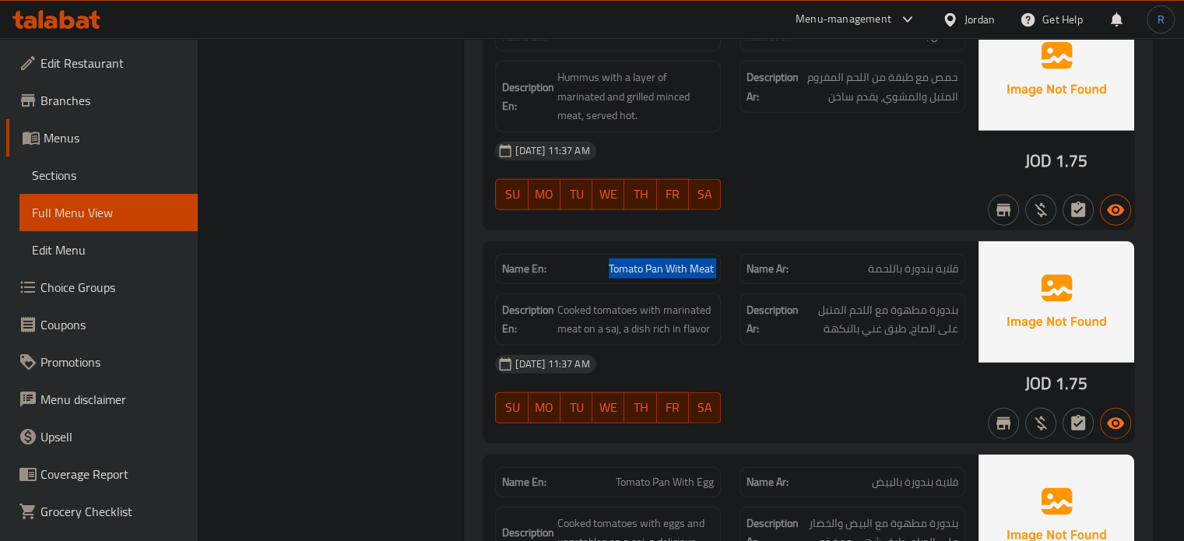
click at [669, 265] on span "Tomato Pan With Meat" at bounding box center [661, 269] width 105 height 16
copy span "Tomato Pan With Meat"
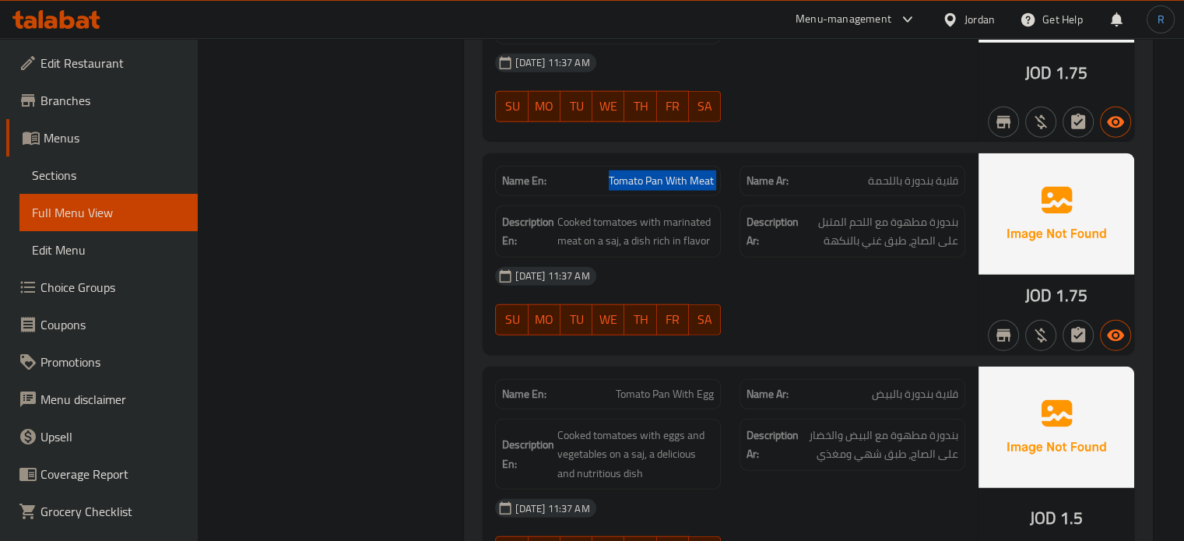
scroll to position [3846, 0]
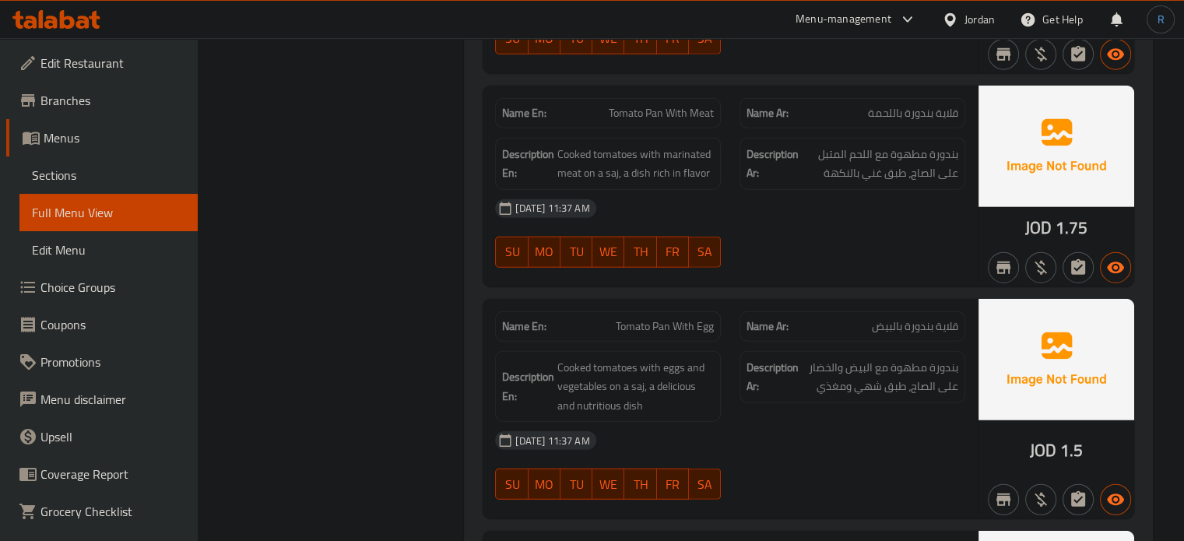
click at [633, 329] on span "Tomato Pan With Egg" at bounding box center [665, 326] width 98 height 16
copy span "Tomato Pan With Egg"
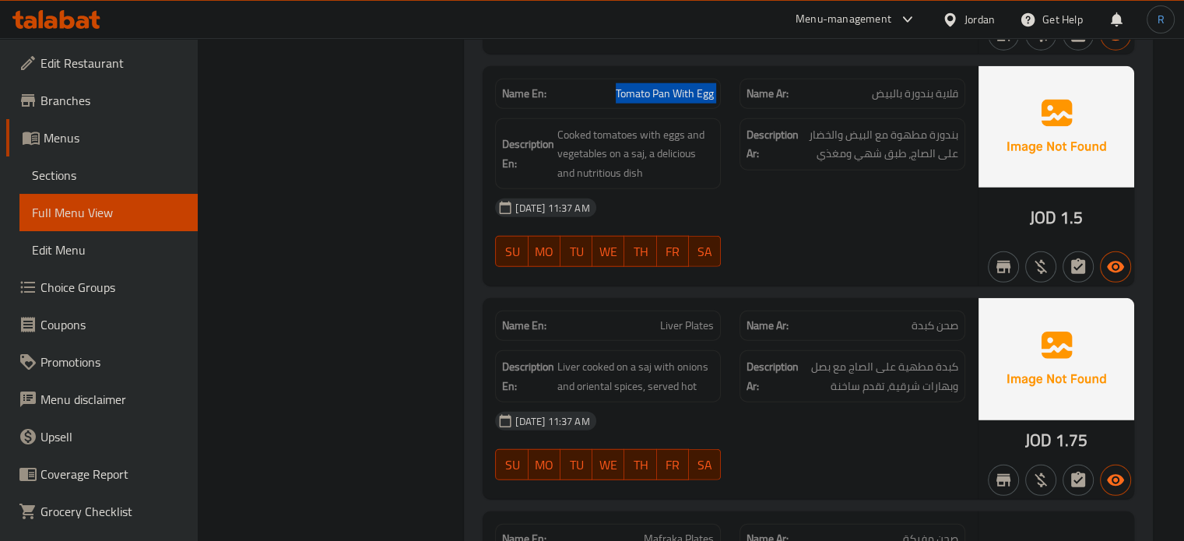
scroll to position [4079, 0]
click at [695, 328] on span "Liver Plates" at bounding box center [687, 325] width 54 height 16
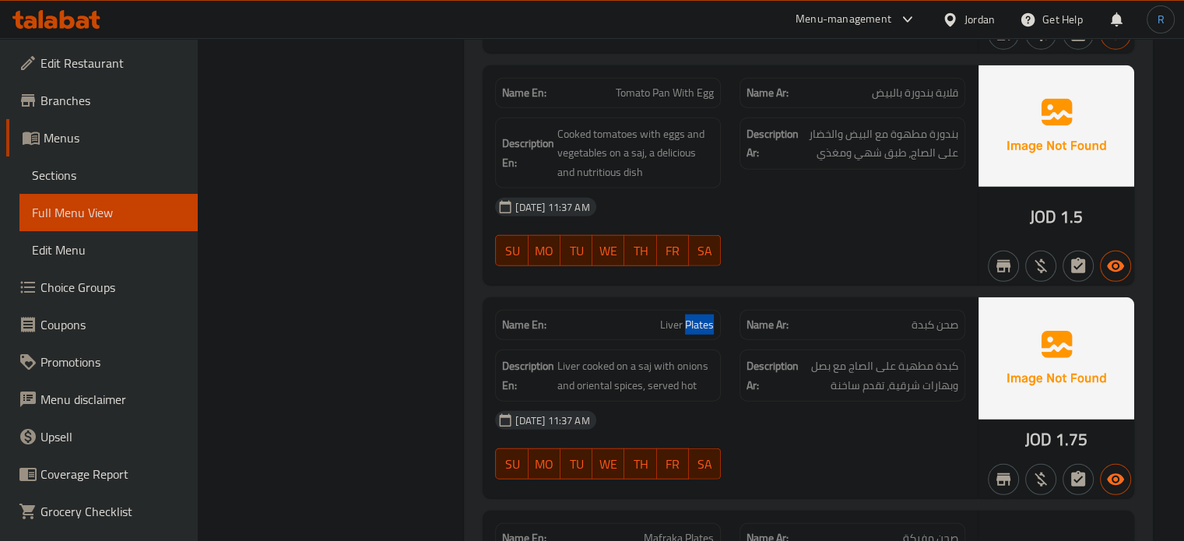
click at [695, 328] on span "Liver Plates" at bounding box center [687, 325] width 54 height 16
copy span "Plates"
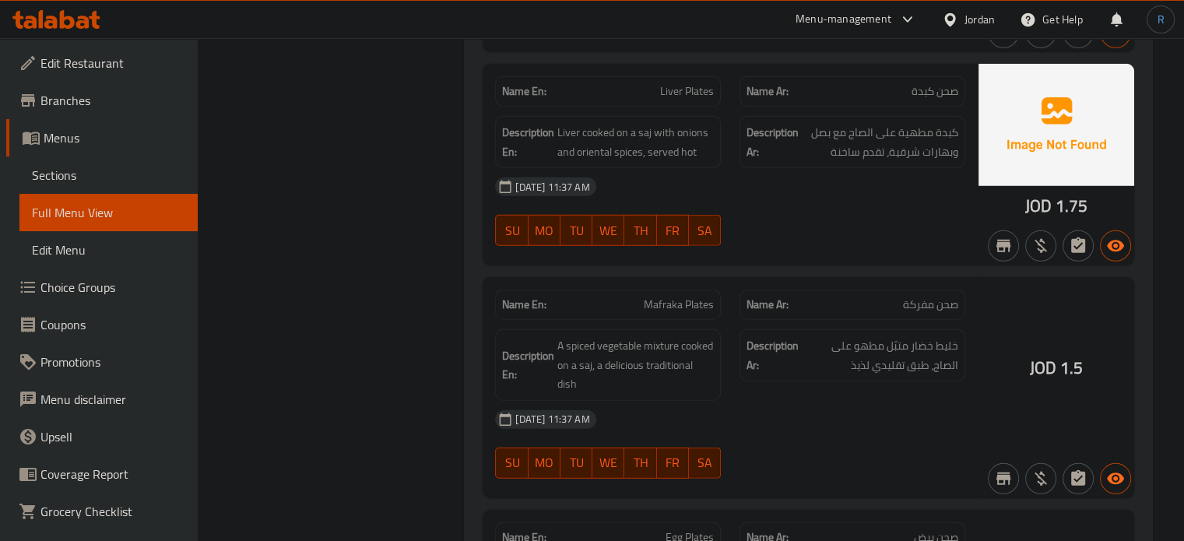
click at [654, 304] on span "Mafraka Plates" at bounding box center [679, 305] width 70 height 16
copy span "Mafraka"
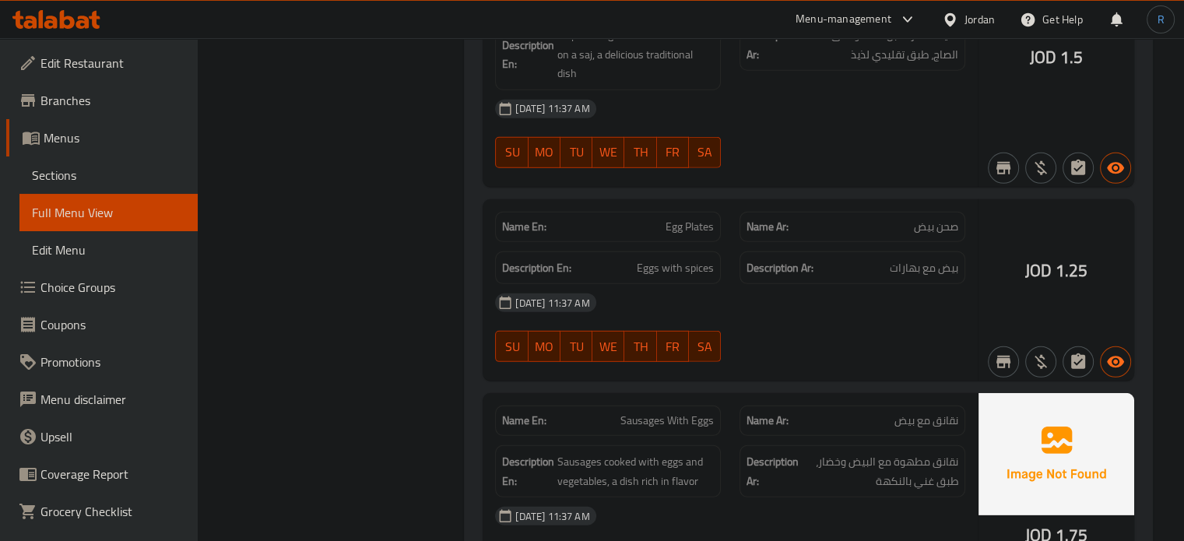
scroll to position [4624, 0]
click at [692, 218] on span "Egg Plates" at bounding box center [690, 226] width 48 height 16
copy span "Egg Plates"
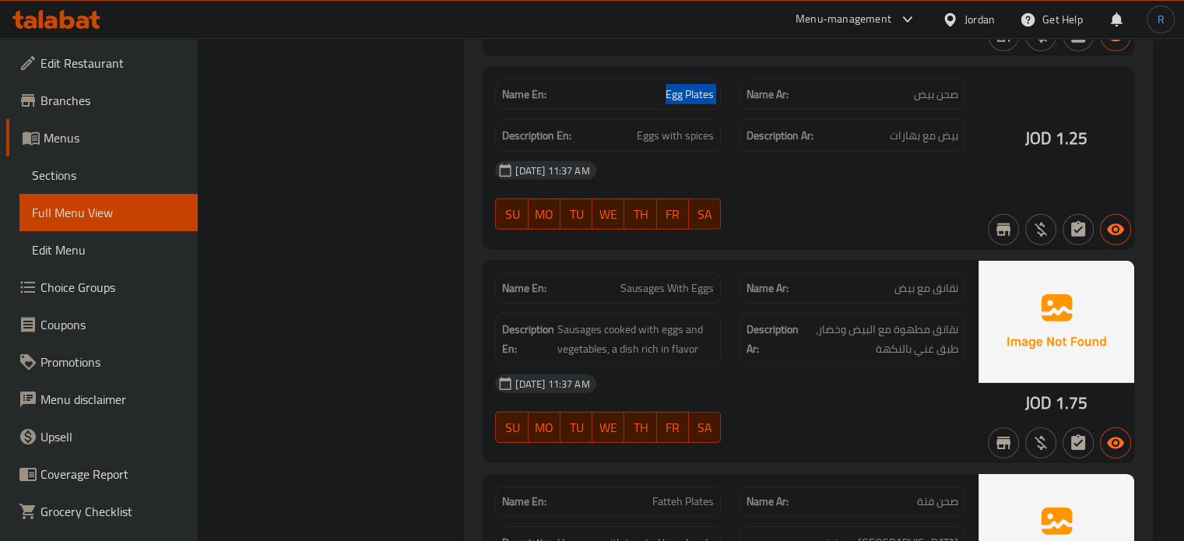
scroll to position [4858, 0]
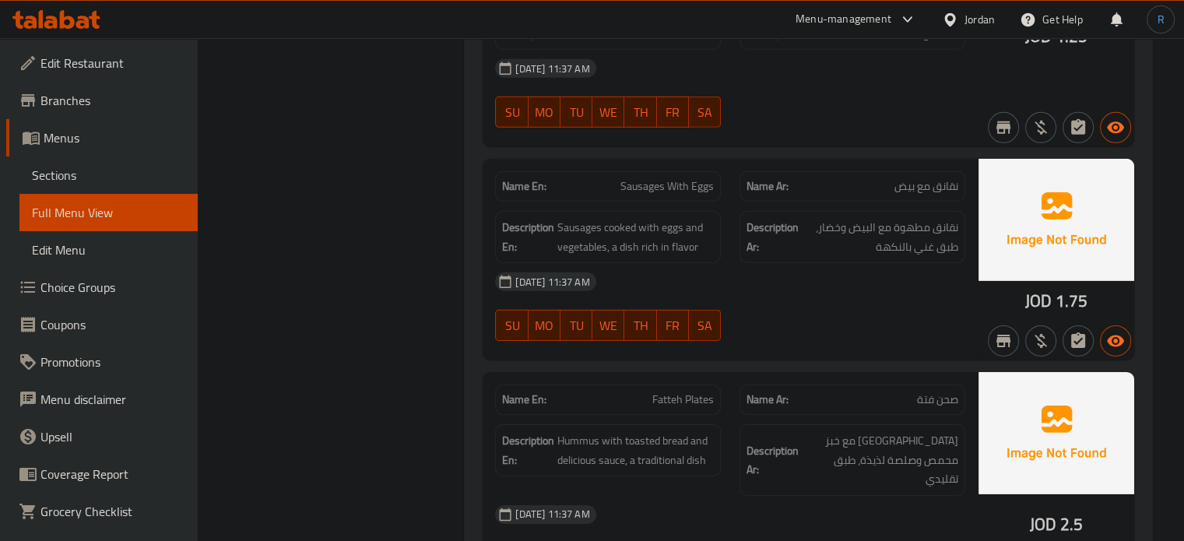
click at [660, 180] on span "Sausages With Eggs" at bounding box center [666, 186] width 93 height 16
copy span "Sausages With Eggs"
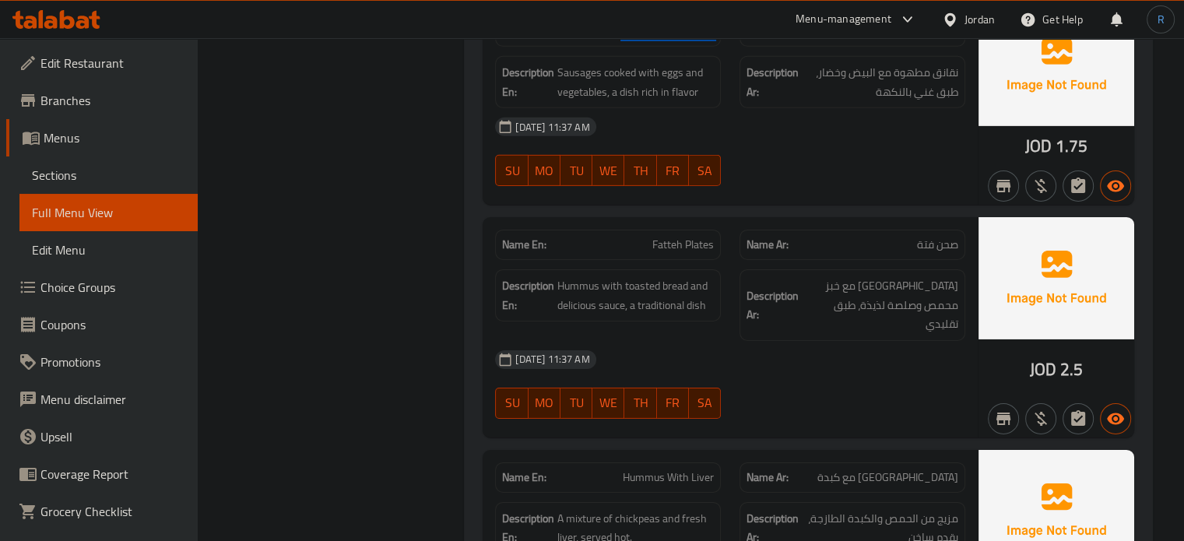
scroll to position [5013, 0]
click at [676, 251] on div "Name En: Fatteh Plates" at bounding box center [608, 244] width 226 height 30
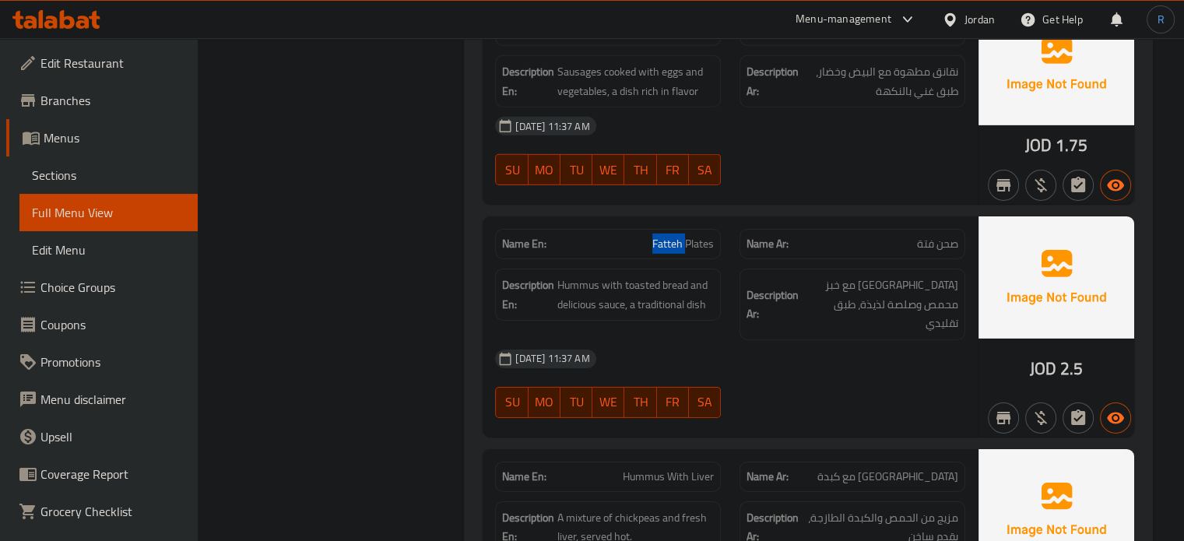
click at [676, 251] on div "Name En: Fatteh Plates" at bounding box center [608, 244] width 226 height 30
copy span "Fatteh Plates"
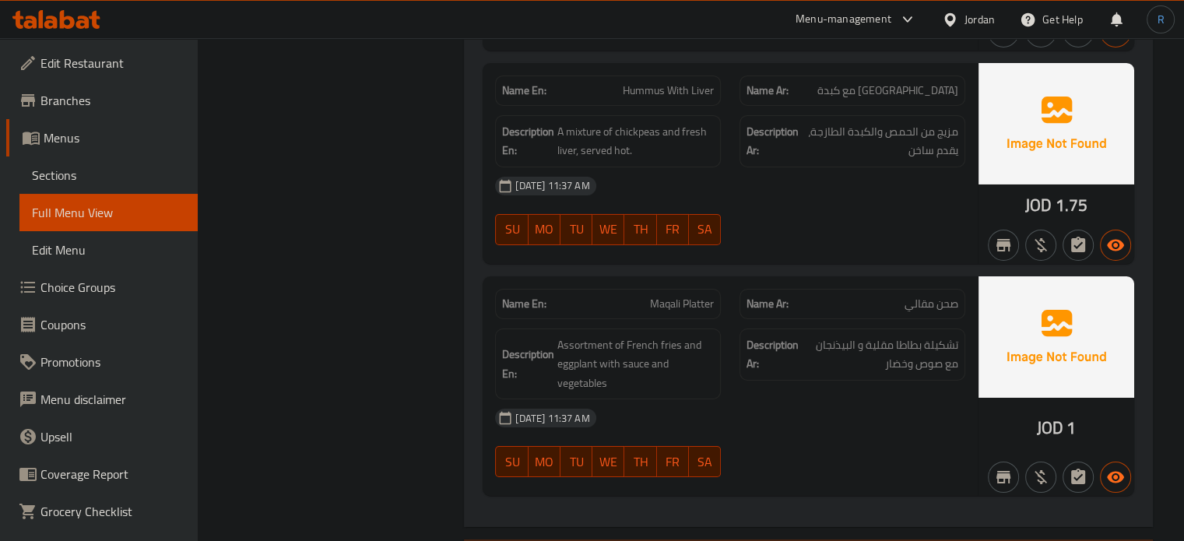
scroll to position [5403, 0]
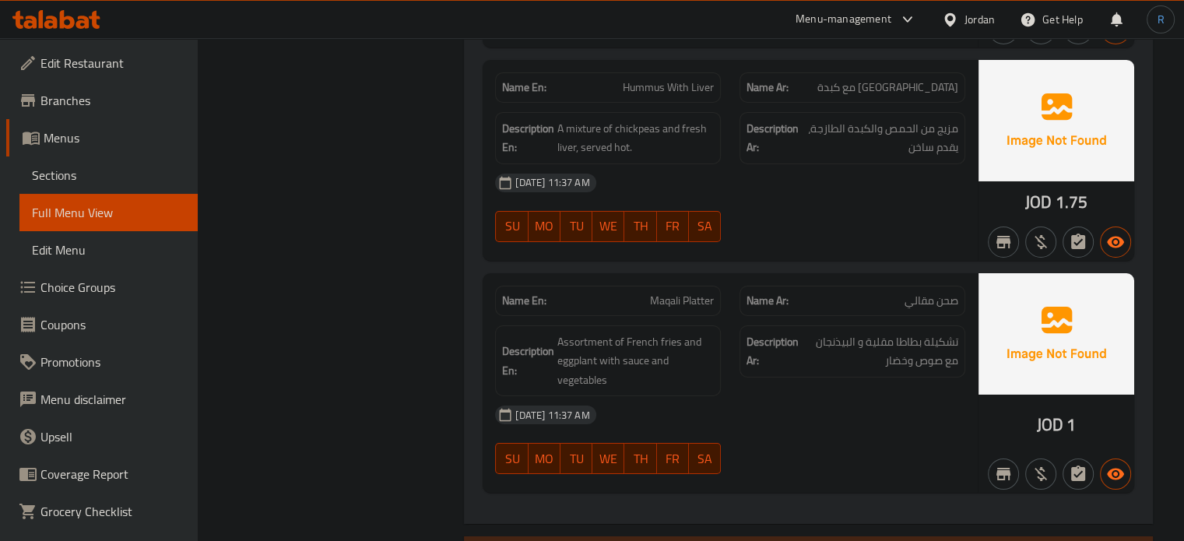
click at [691, 293] on span "Maqali Platter" at bounding box center [682, 301] width 64 height 16
copy span "Maqali Platter"
click at [720, 316] on div "Description En: Assortment of French fries and eggplant with sauce and vegetabl…" at bounding box center [608, 361] width 244 height 90
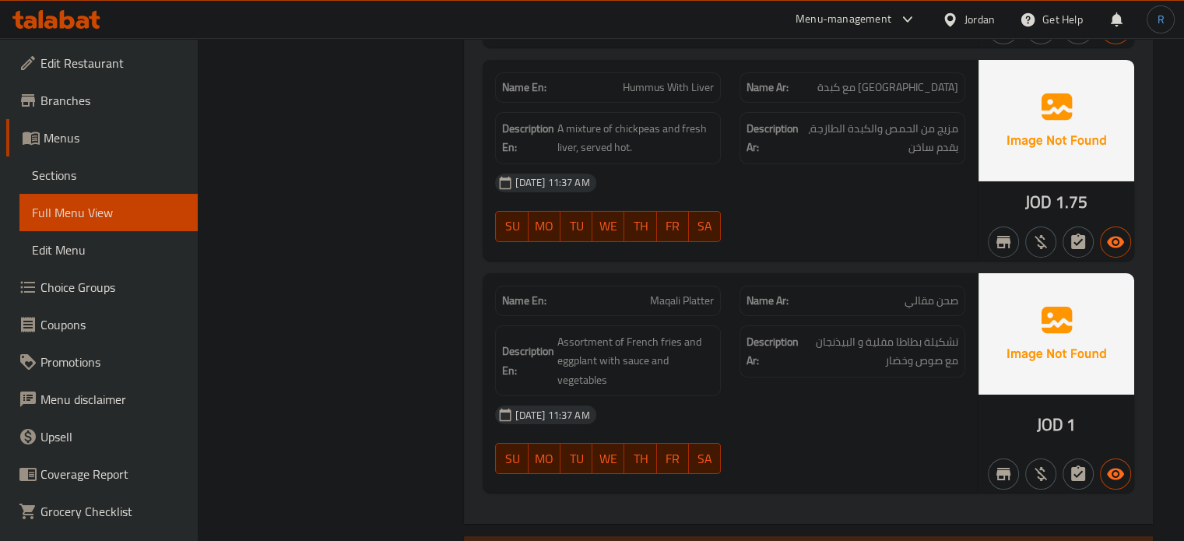
scroll to position [63, 0]
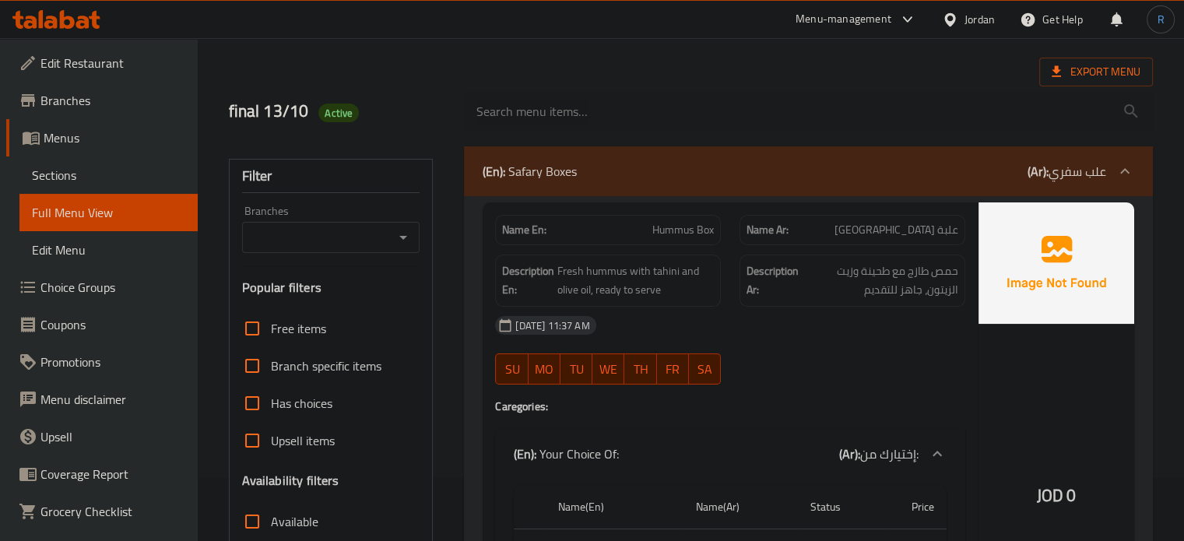
click at [746, 171] on div "(En): Safary Boxes (Ar): علب سفري" at bounding box center [794, 171] width 623 height 19
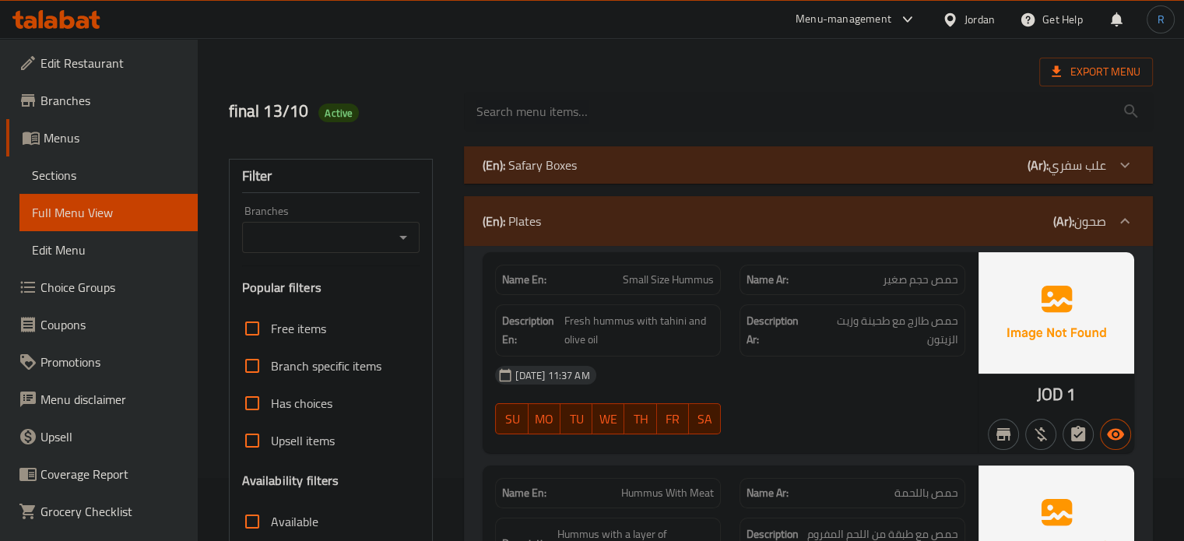
click at [688, 349] on div "Description En: Fresh hummus with tahini and olive oil" at bounding box center [608, 330] width 226 height 52
click at [683, 357] on div "[DATE] 11:37 AM" at bounding box center [730, 374] width 489 height 37
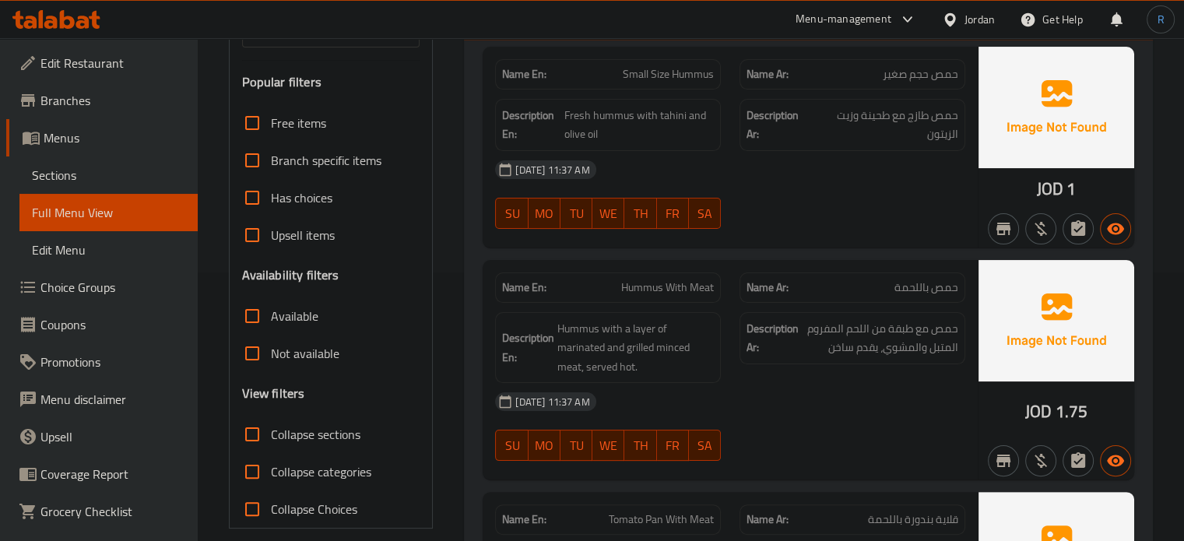
scroll to position [317, 0]
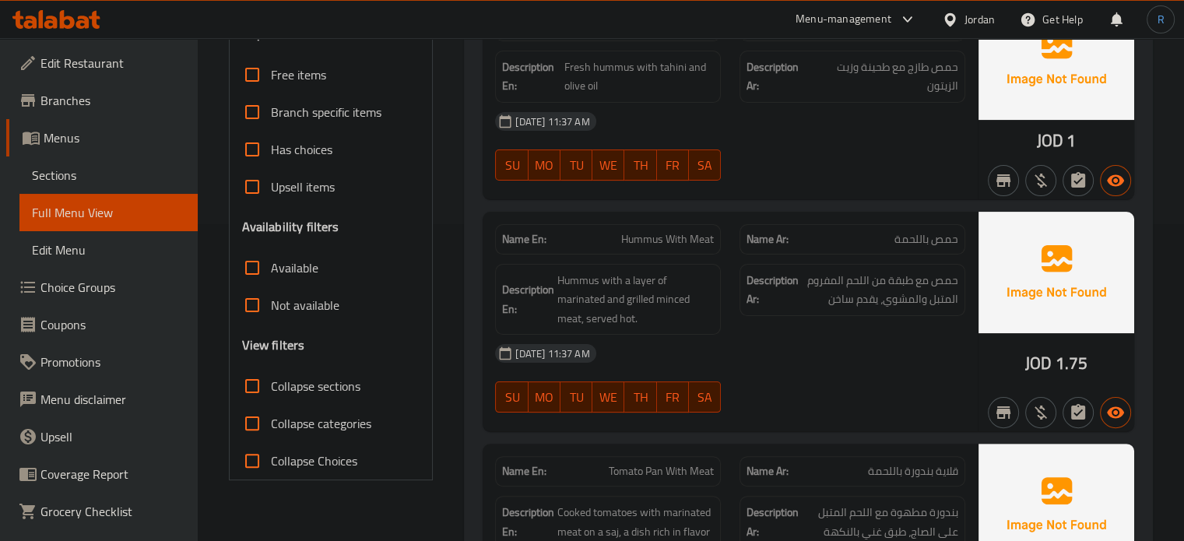
click at [557, 313] on span "Hummus with a layer of marinated and grilled minced meat, served hot." at bounding box center [635, 300] width 156 height 58
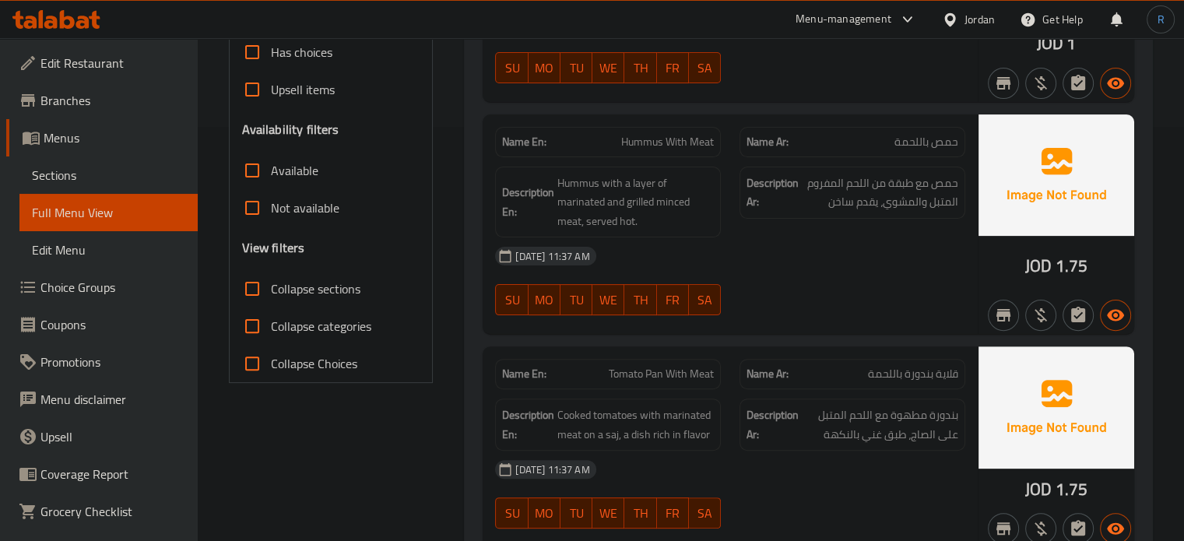
scroll to position [550, 0]
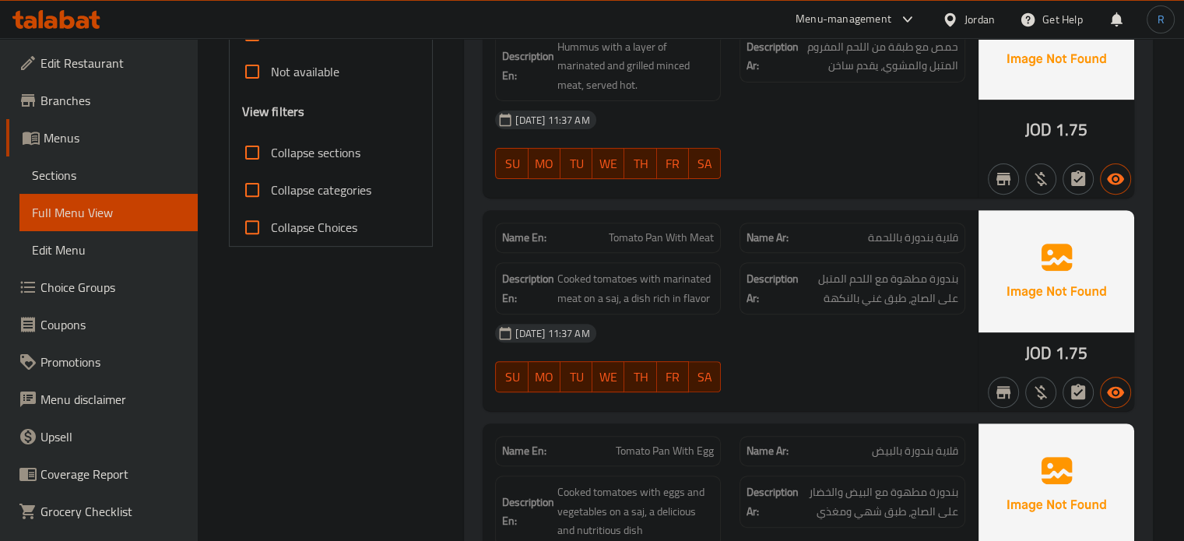
click at [750, 375] on div "13-10-2025 11:37 AM SU MO TU WE TH FR SA" at bounding box center [730, 357] width 489 height 87
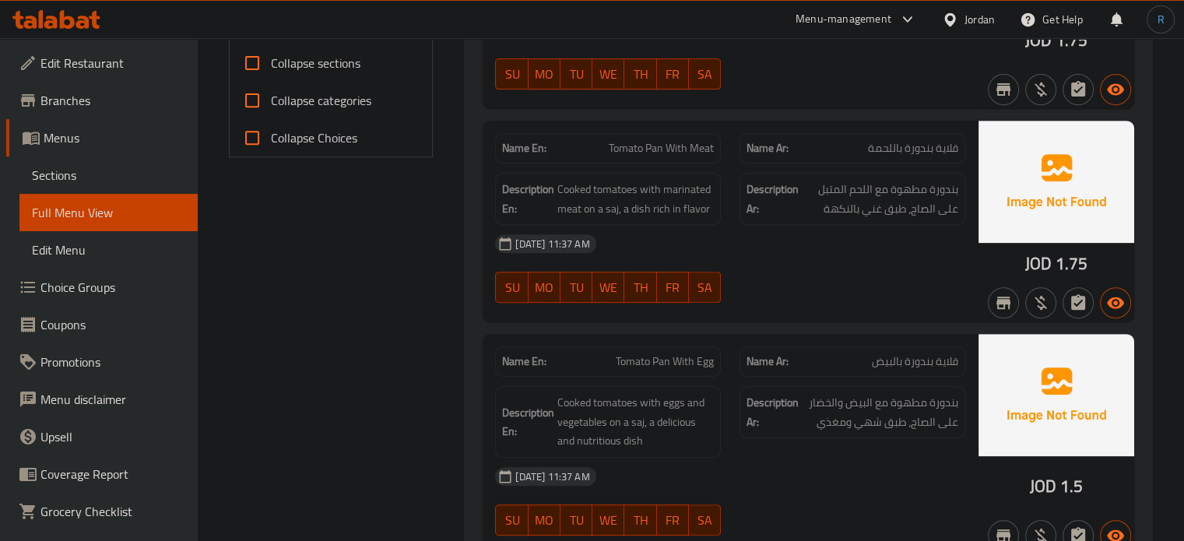
scroll to position [784, 0]
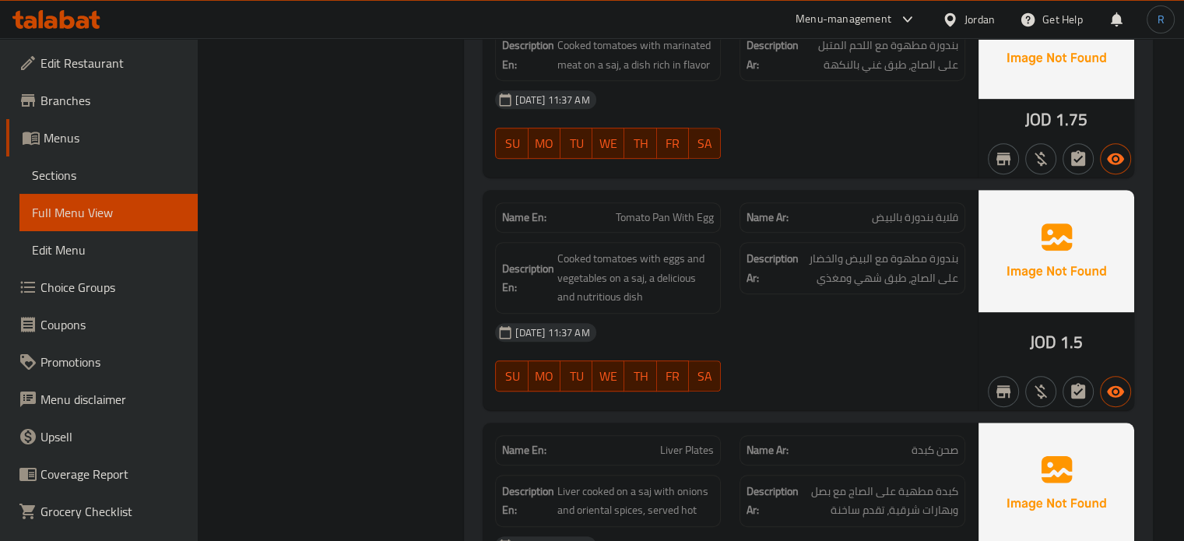
click at [654, 217] on span "Tomato Pan With Egg" at bounding box center [665, 217] width 98 height 16
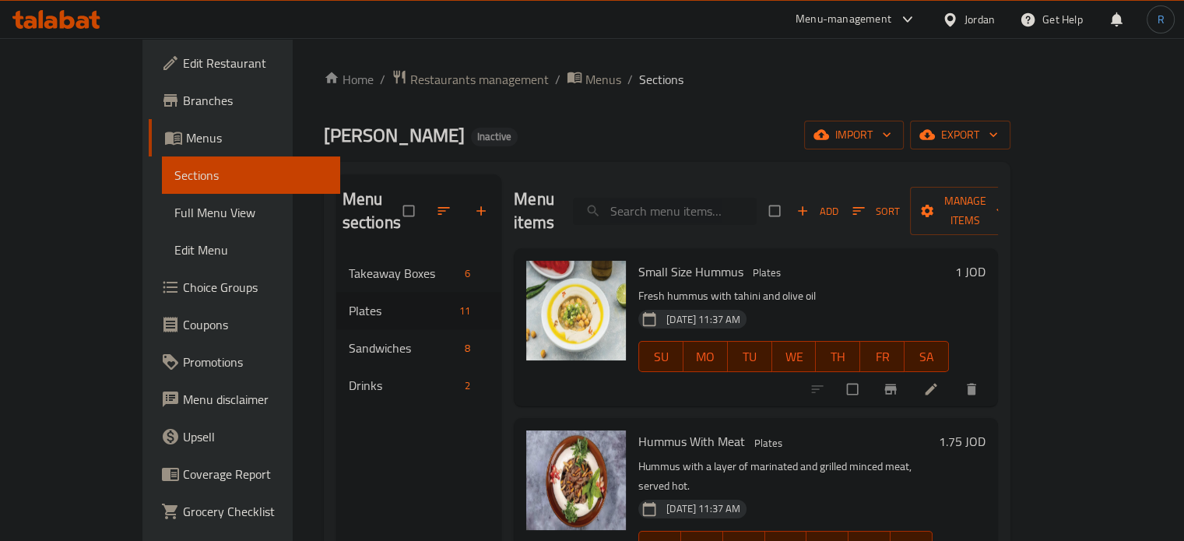
click at [657, 198] on input "search" at bounding box center [665, 211] width 184 height 27
paste input "Tomato With Egg Qalaya"
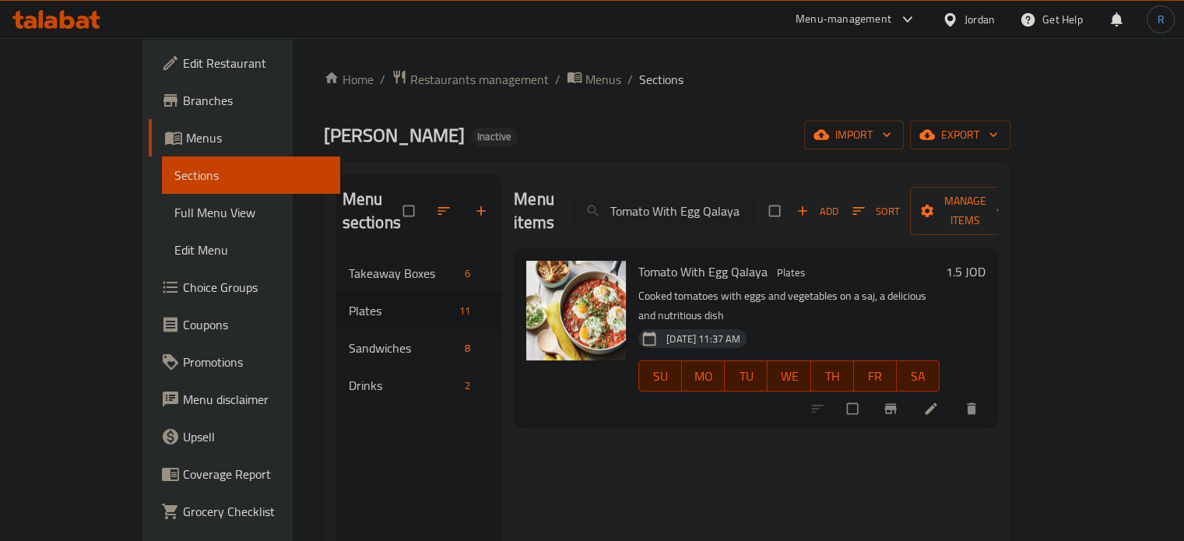
type input "Tomato With Egg Qalaya"
click at [939, 401] on icon at bounding box center [931, 409] width 16 height 16
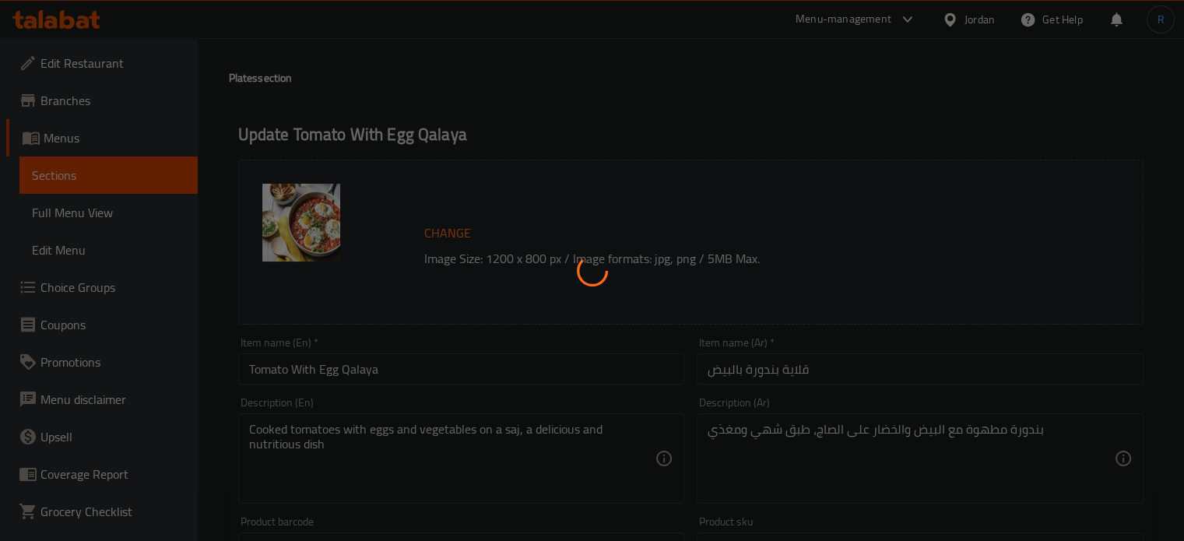
scroll to position [78, 0]
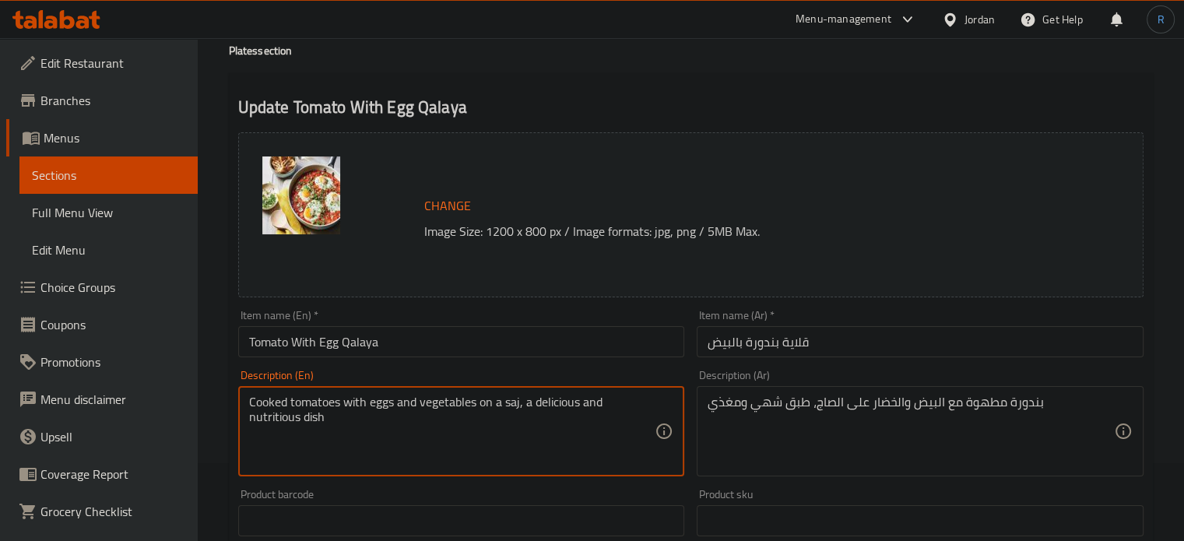
click at [556, 401] on textarea "Cooked tomatoes with eggs and vegetables on a saj, a delicious and nutritious d…" at bounding box center [452, 432] width 406 height 74
click at [538, 402] on textarea "Cooked tomatoes with eggs and vegetables on a saj, and nutritious dish" at bounding box center [452, 432] width 406 height 74
type textarea "Cooked tomatoes with eggs and vegetables on a saj, nutritious dish"
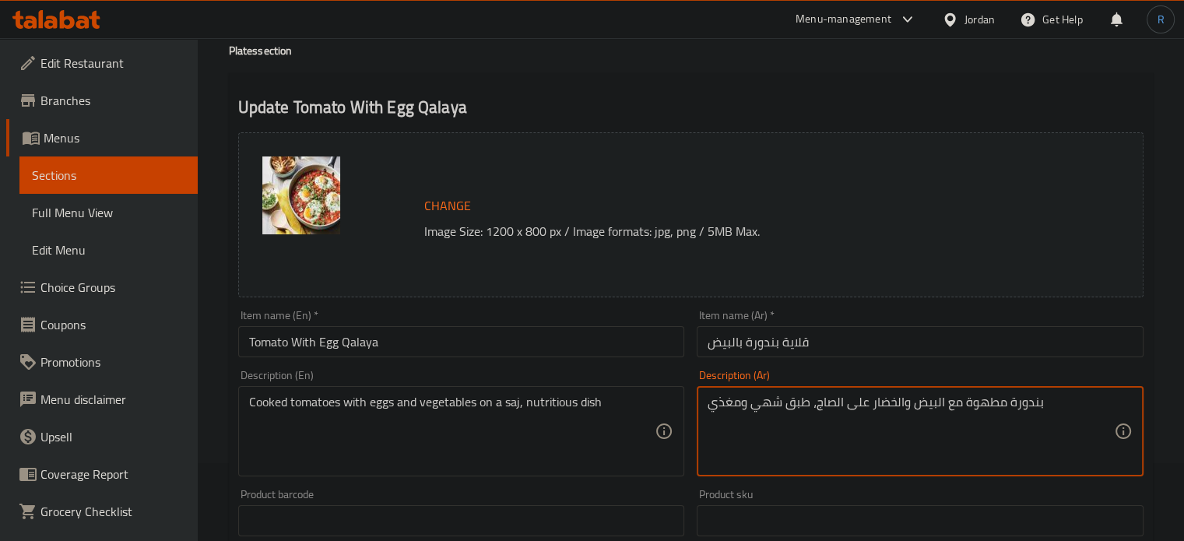
click at [728, 411] on textarea "بندورة مطهوة مع البيض والخضار على الصاج، طبق شهي ومغذي" at bounding box center [911, 432] width 406 height 74
click at [739, 408] on textarea "بندورة مطهوة مع البيض والخضار على الصاج، طبق شهي ومغذي" at bounding box center [911, 432] width 406 height 74
click at [757, 409] on textarea "بندورة مطهوة مع البيض والخضار على الصاج، طبق شهي مغذي" at bounding box center [911, 432] width 406 height 74
type textarea "بندورة مطهوة مع البيض والخضار على الصاج، طبق مغذي"
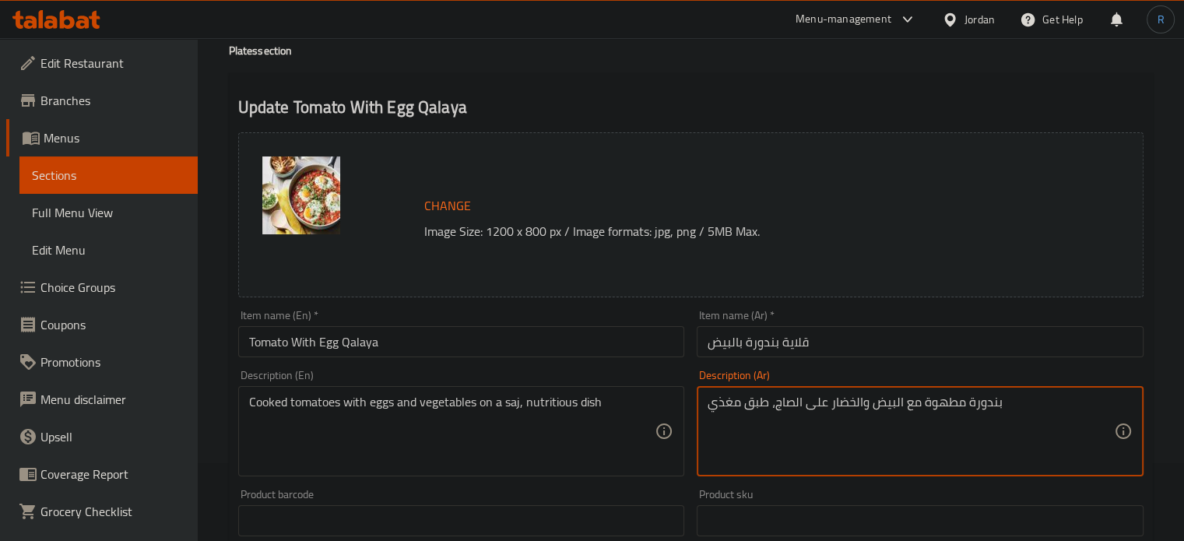
click at [612, 337] on input "Tomato With Egg Qalaya" at bounding box center [461, 341] width 447 height 31
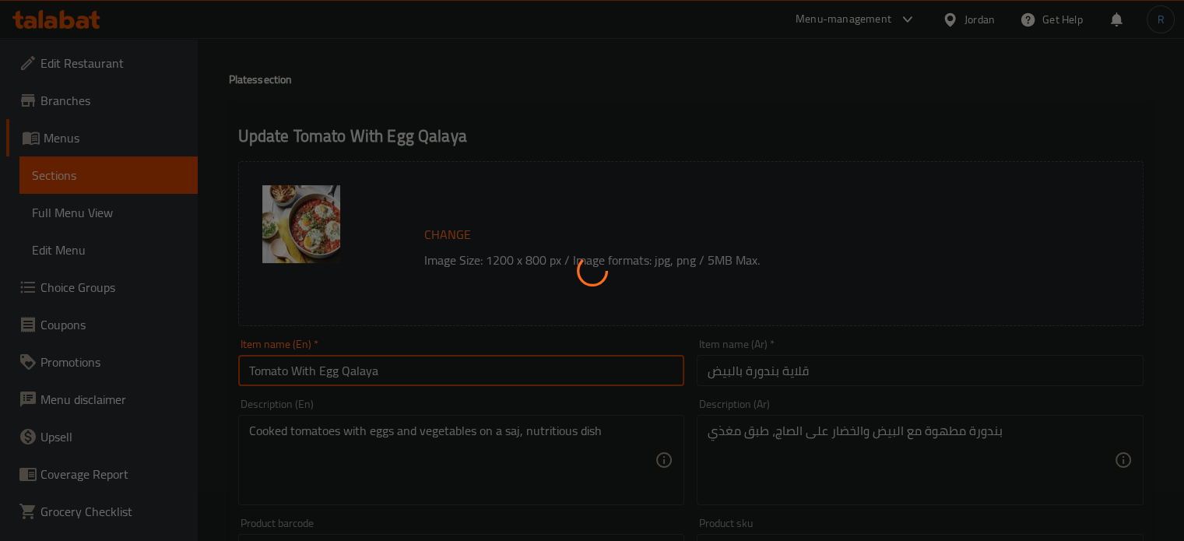
scroll to position [0, 0]
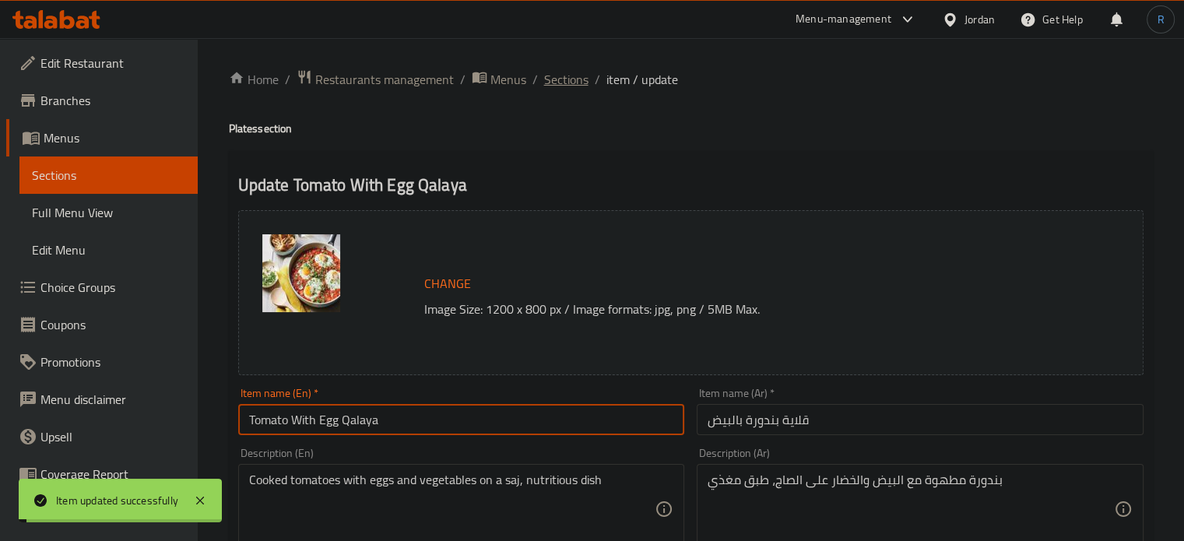
click at [572, 79] on span "Sections" at bounding box center [566, 79] width 44 height 19
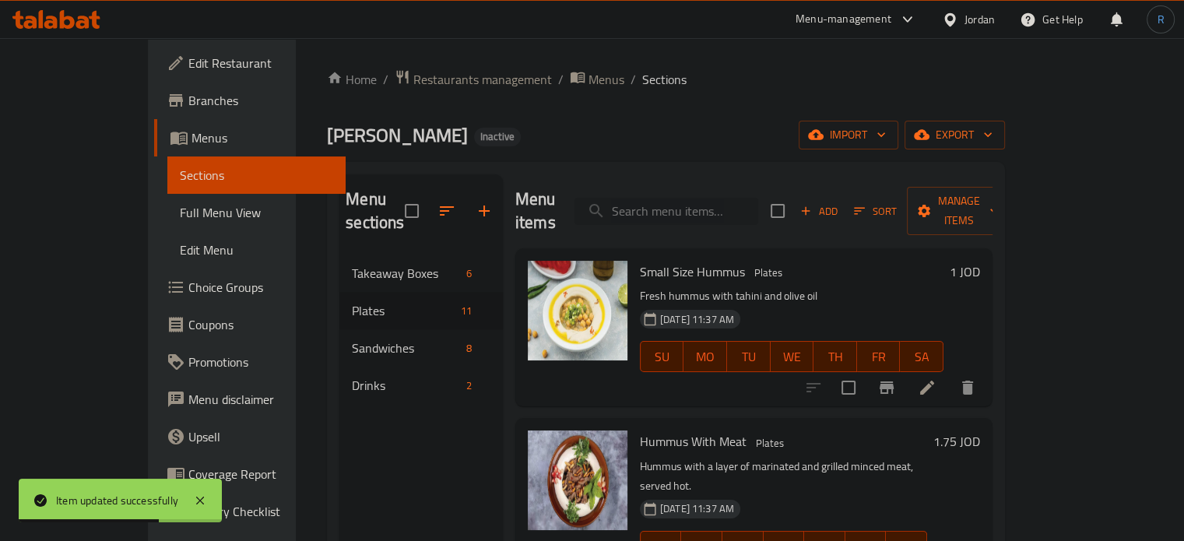
click at [712, 198] on input "search" at bounding box center [666, 211] width 184 height 27
paste input "Mafraka Plate"
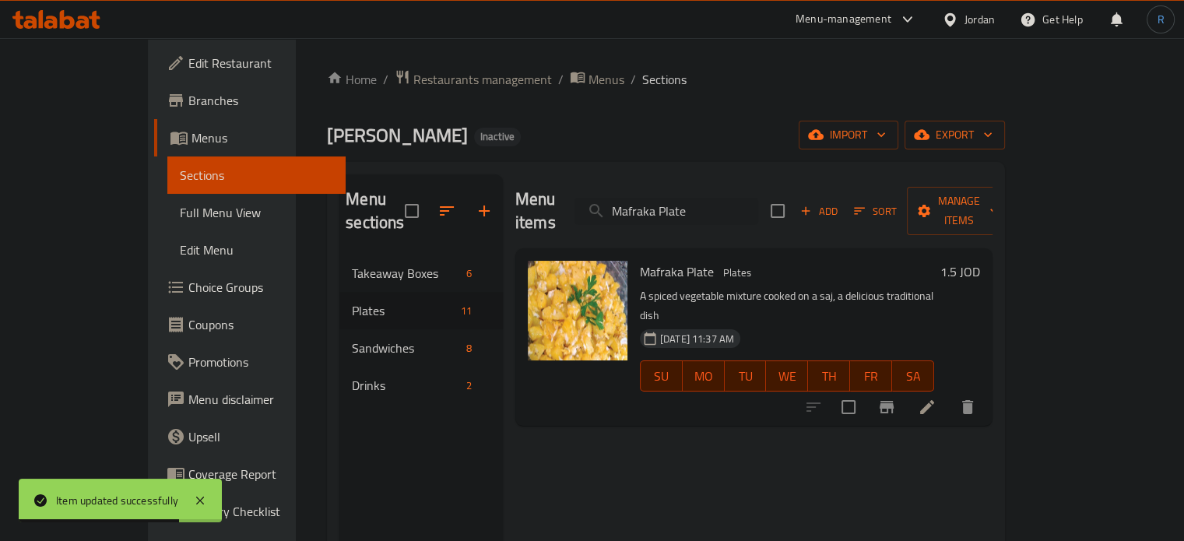
type input "Mafraka Plate"
click at [936, 398] on icon at bounding box center [927, 407] width 19 height 19
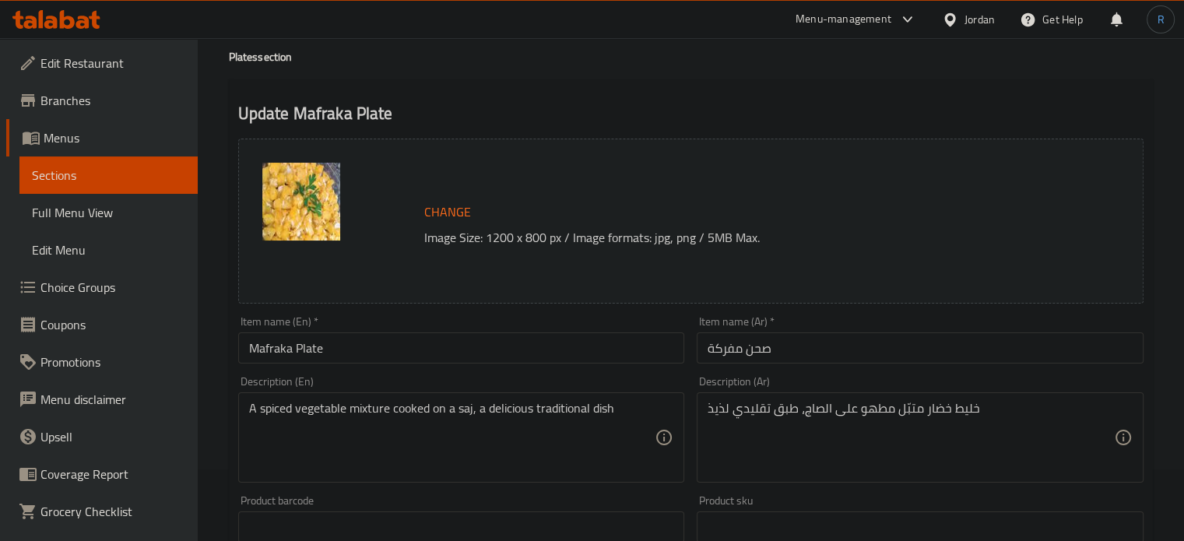
scroll to position [156, 0]
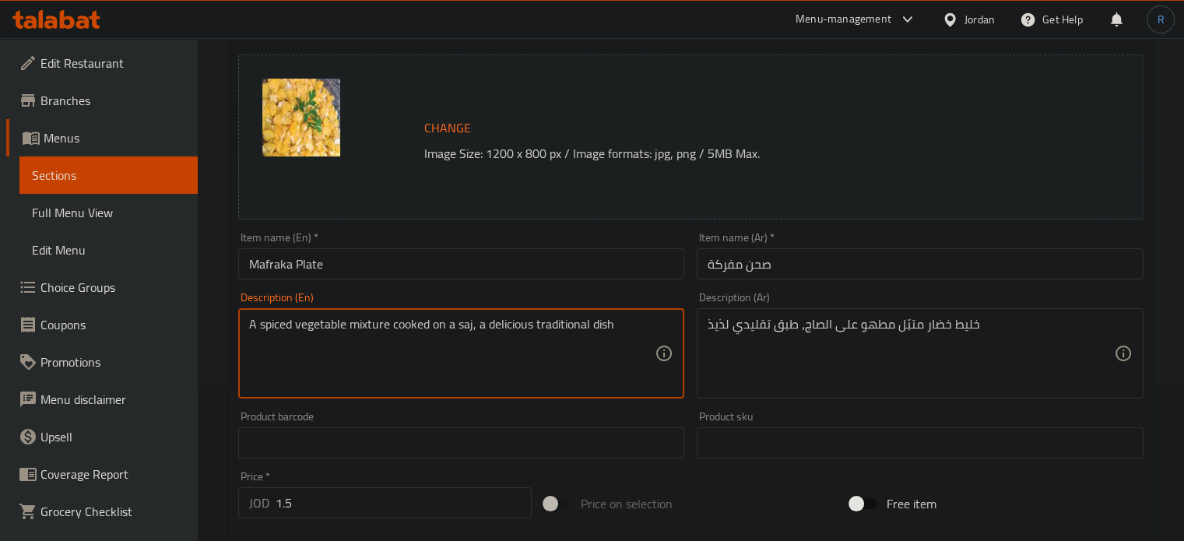
click at [498, 325] on textarea "A spiced vegetable mixture cooked on a saj, a delicious traditional dish" at bounding box center [452, 354] width 406 height 74
type textarea "A spiced vegetable mixture cooked on a saj, traditional dish"
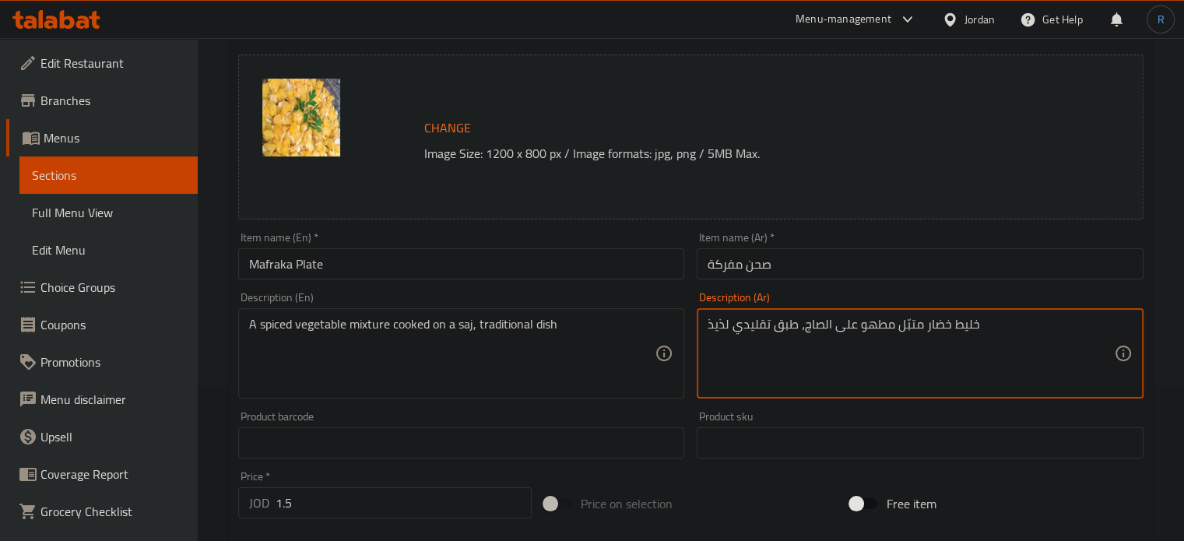
click at [722, 329] on textarea "خليط خضار متبّل مطهو على الصاج، طبق تقليدي لذيذ" at bounding box center [911, 354] width 406 height 74
type textarea "خليط خضار متبّل مطهو على الصاج، طبق تقليدي"
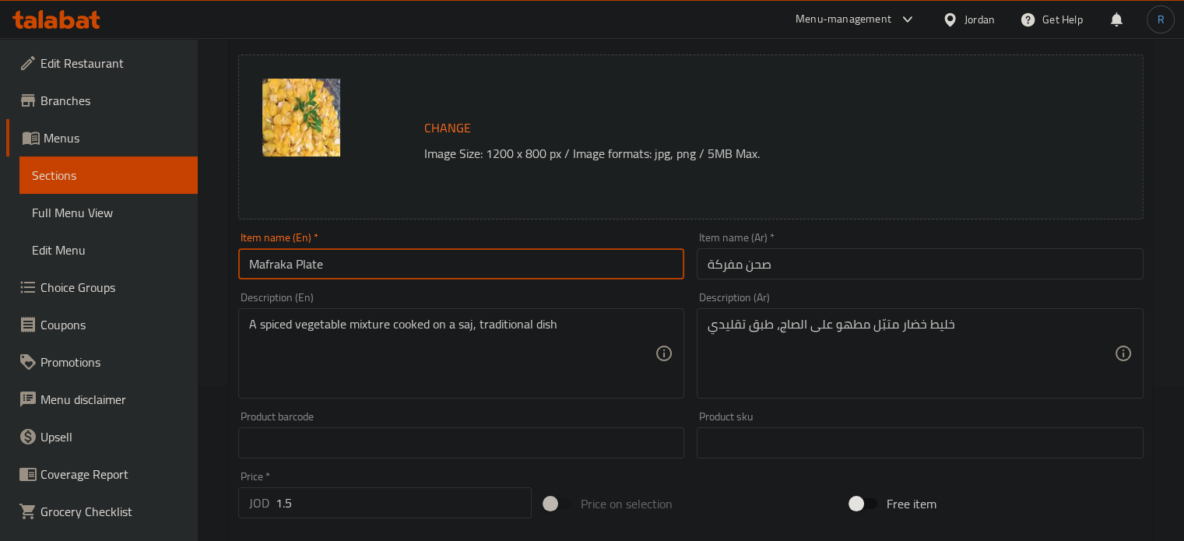
click at [599, 264] on input "Mafraka Plate" at bounding box center [461, 263] width 447 height 31
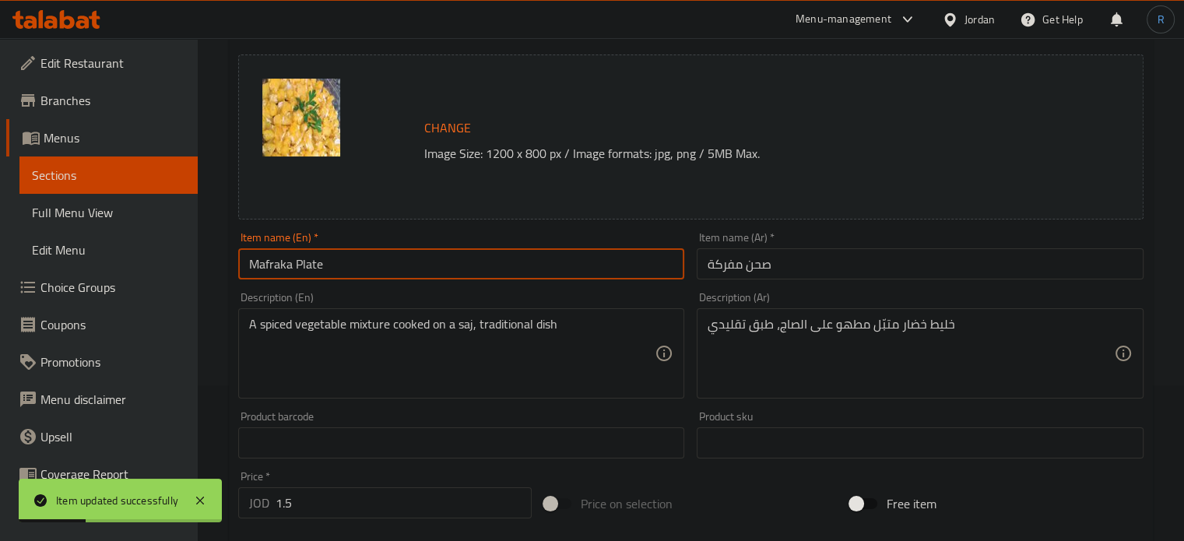
scroll to position [0, 0]
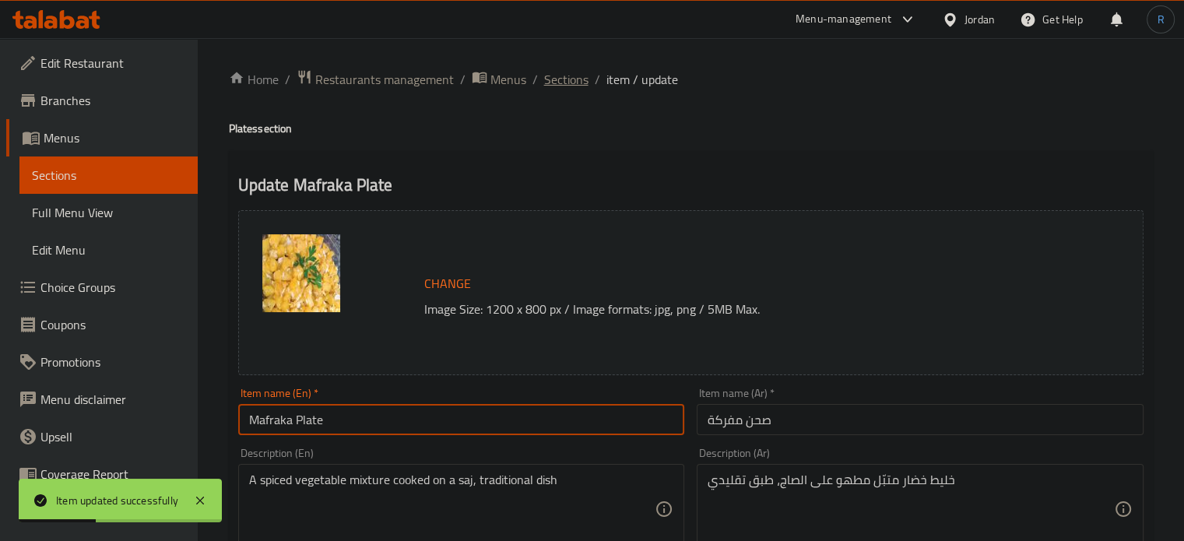
click at [564, 70] on span "Sections" at bounding box center [566, 79] width 44 height 19
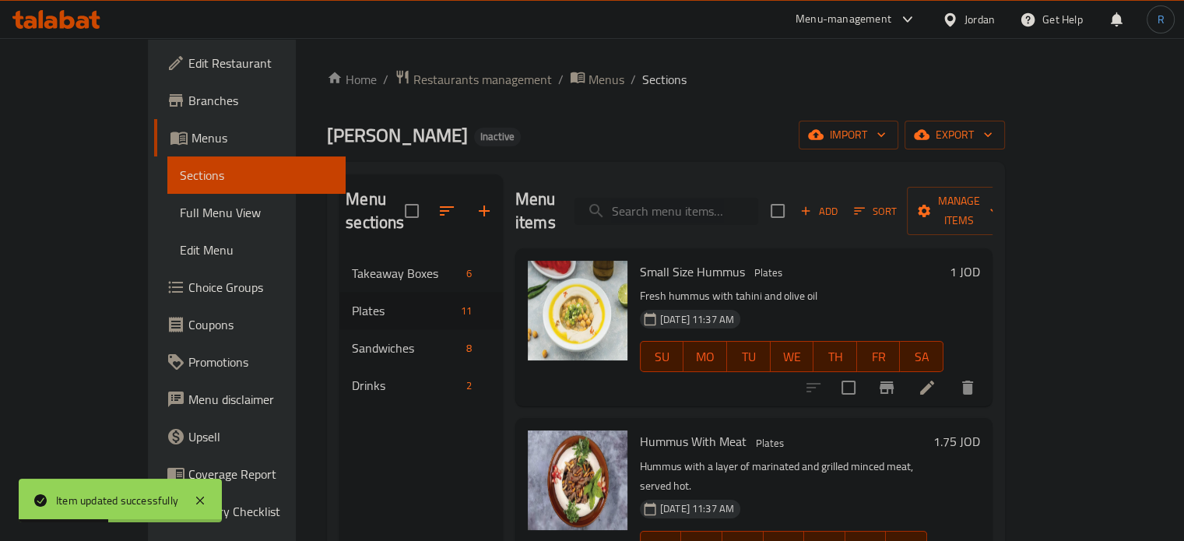
click at [742, 198] on input "search" at bounding box center [666, 211] width 184 height 27
paste input "Fatteh Plate"
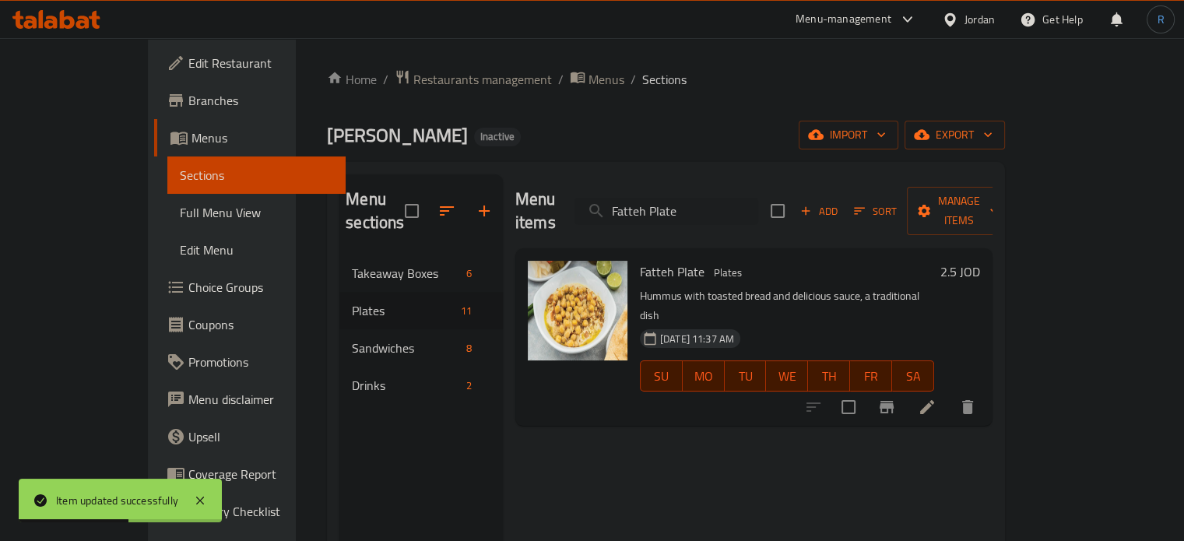
type input "Fatteh Plate"
click at [949, 393] on li at bounding box center [927, 407] width 44 height 28
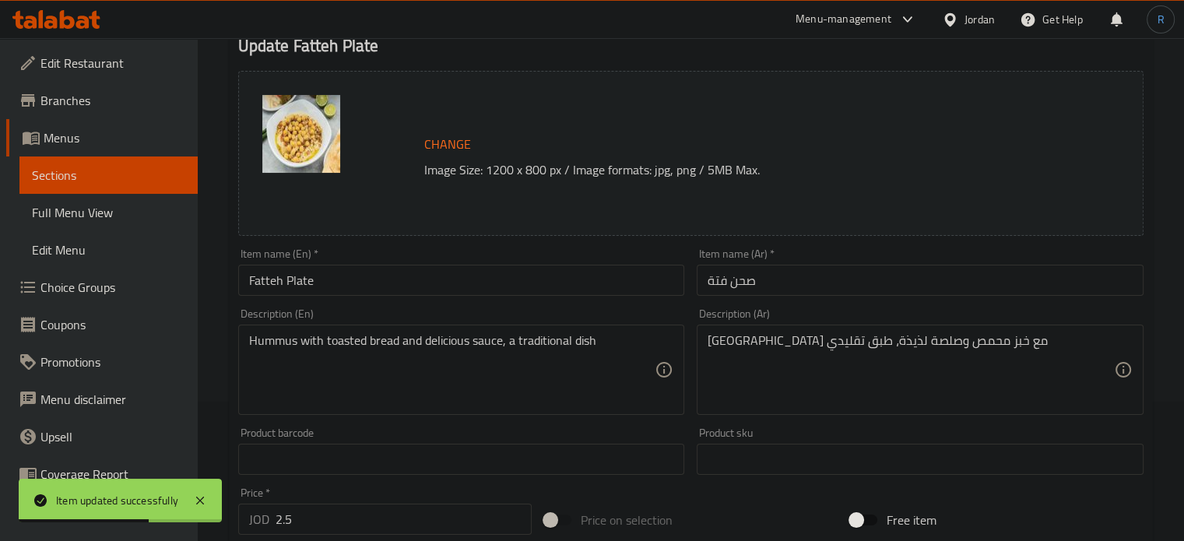
scroll to position [156, 0]
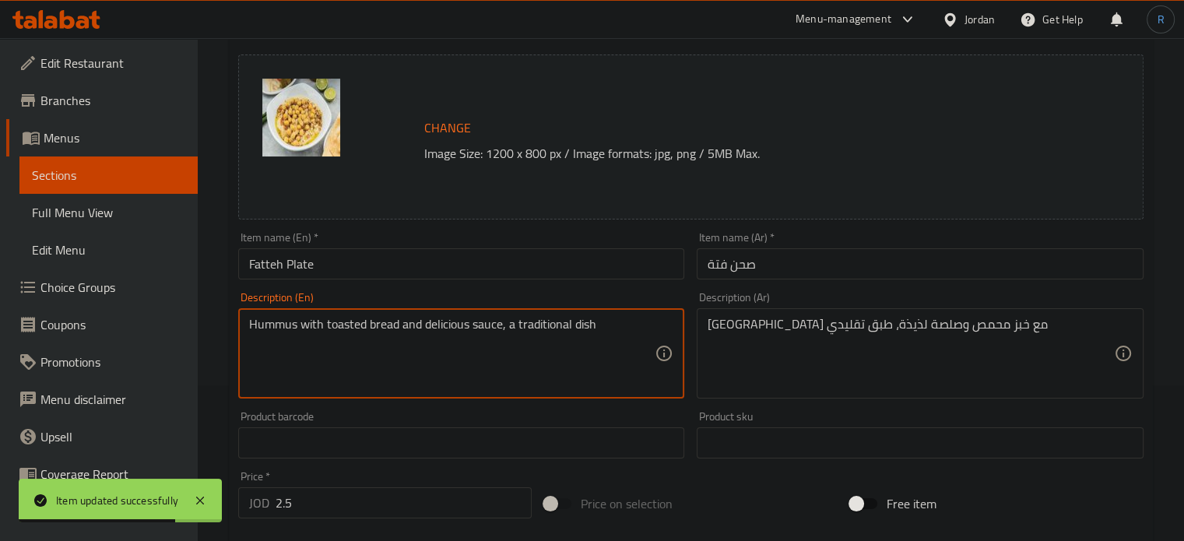
click at [437, 331] on textarea "Hummus with toasted bread and delicious sauce, a traditional dish" at bounding box center [452, 354] width 406 height 74
type textarea "Hummus with toasted bread and =sauce, a traditional dish"
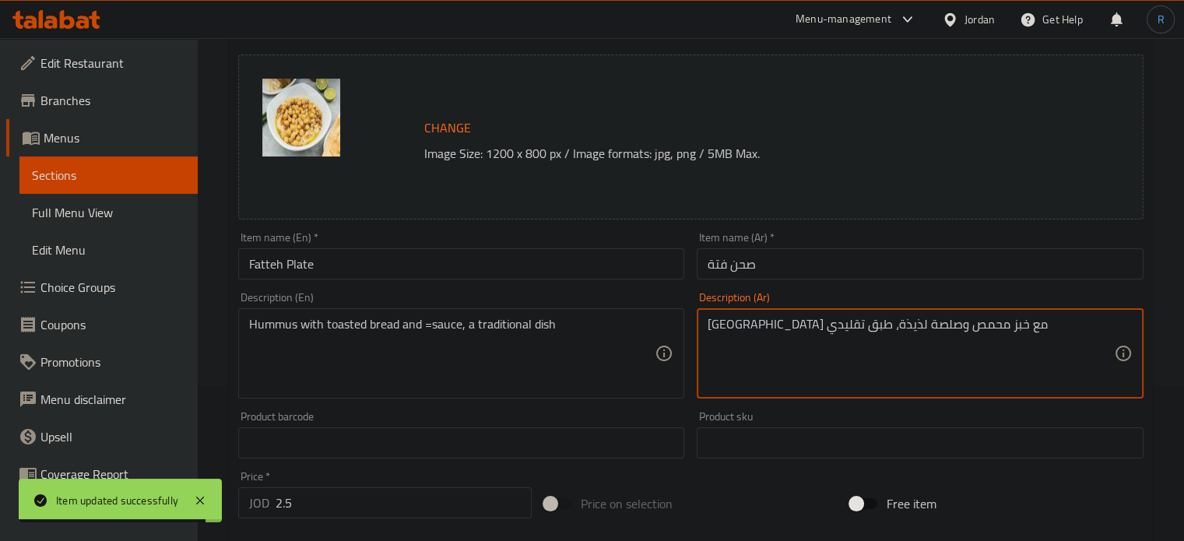
click at [794, 329] on textarea "[GEOGRAPHIC_DATA] مع خبز محمص وصلصة لذيذة، طبق تقليدي" at bounding box center [911, 354] width 406 height 74
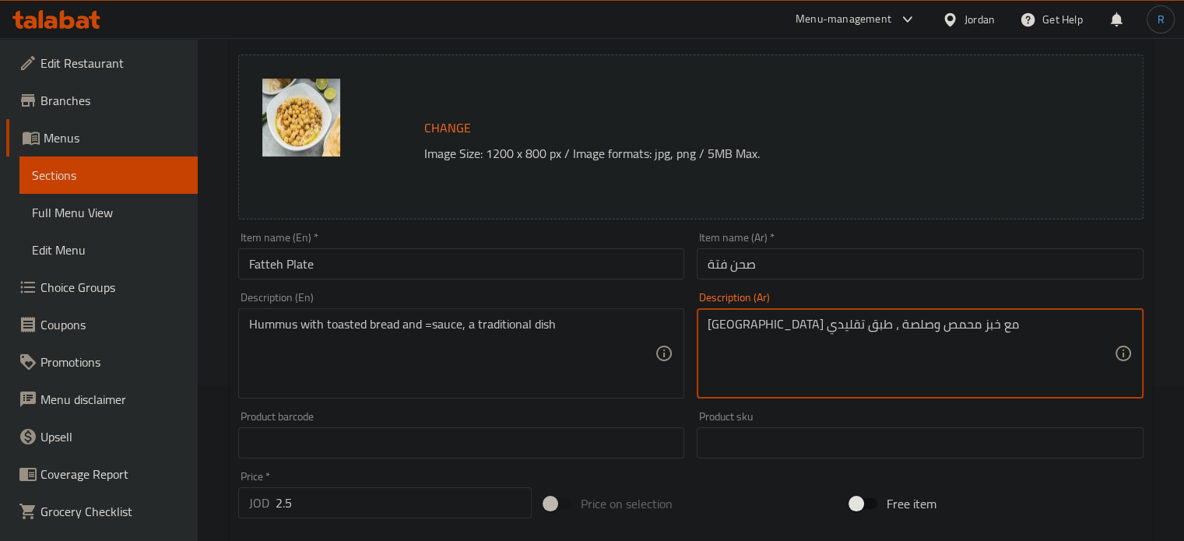
type textarea "حمص مع خبز محمص وصلصة ، طبق تقليدي"
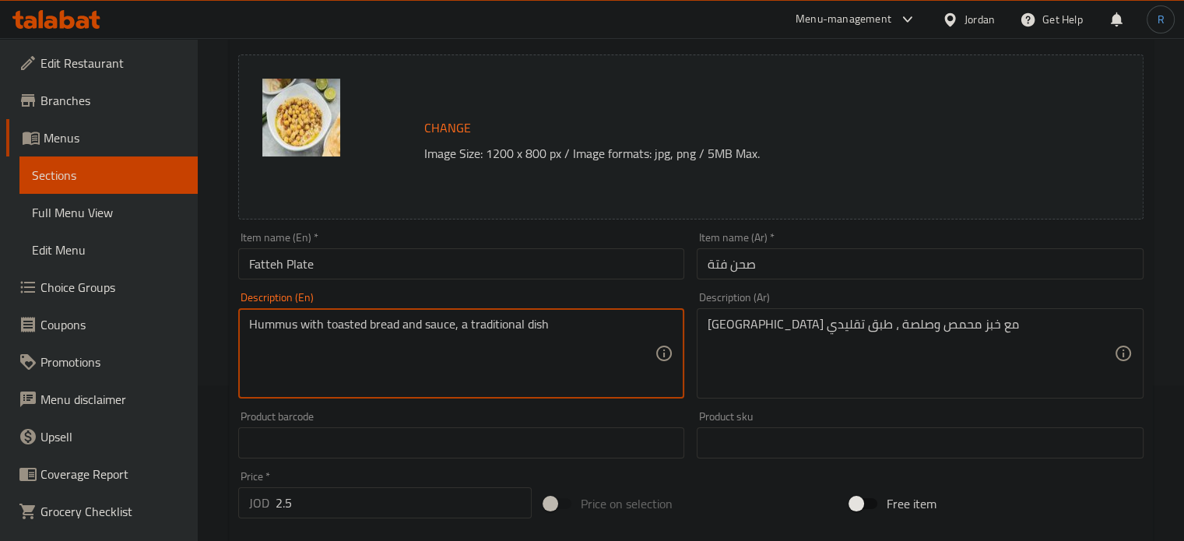
type textarea "Hummus with toasted bread and sauce, a traditional dish"
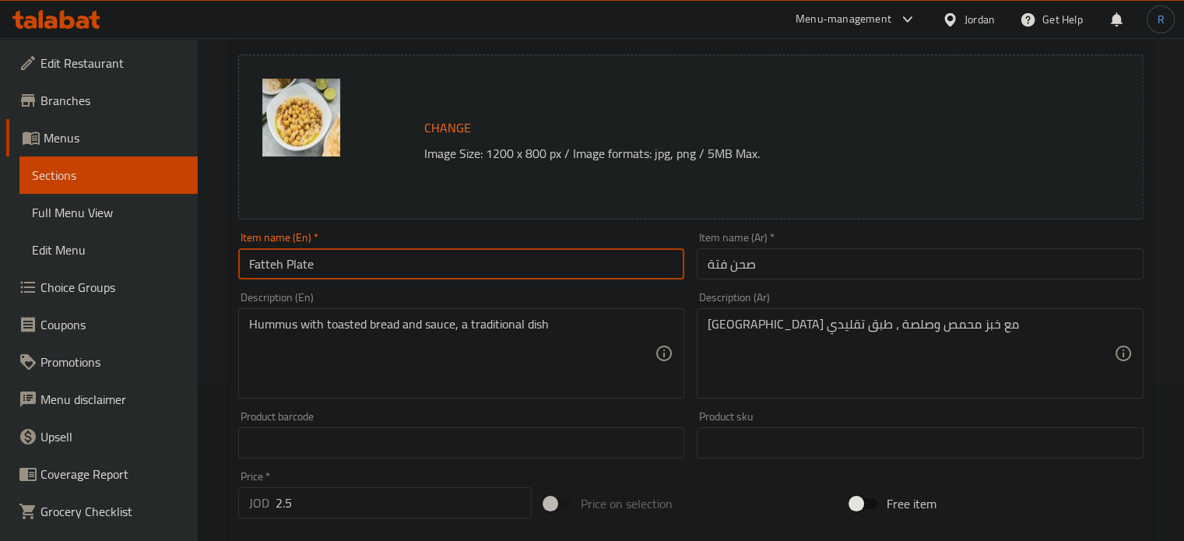
click at [476, 253] on input "Fatteh Plate" at bounding box center [461, 263] width 447 height 31
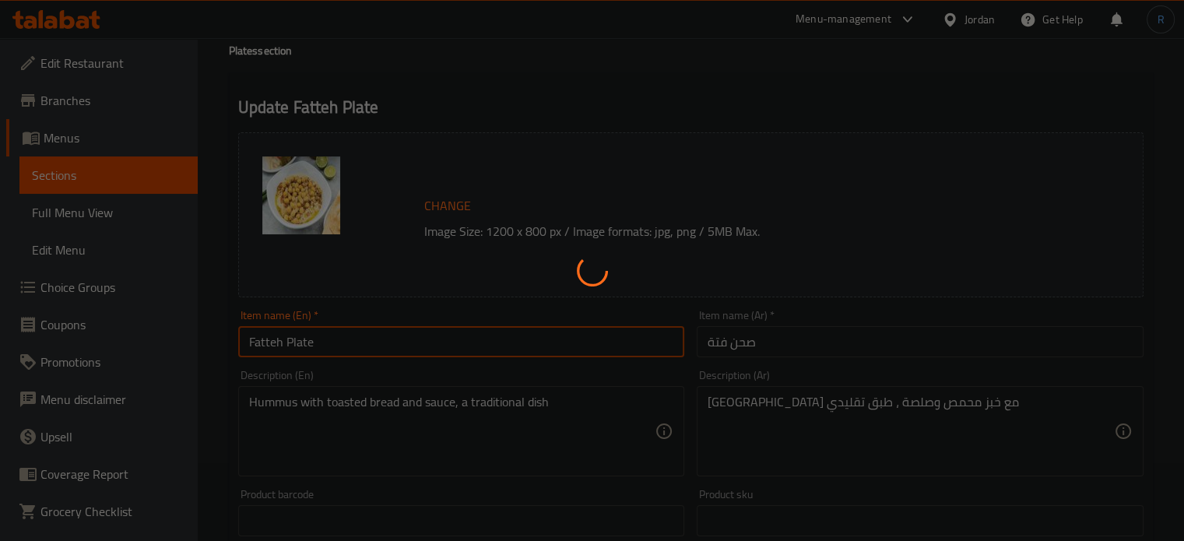
scroll to position [0, 0]
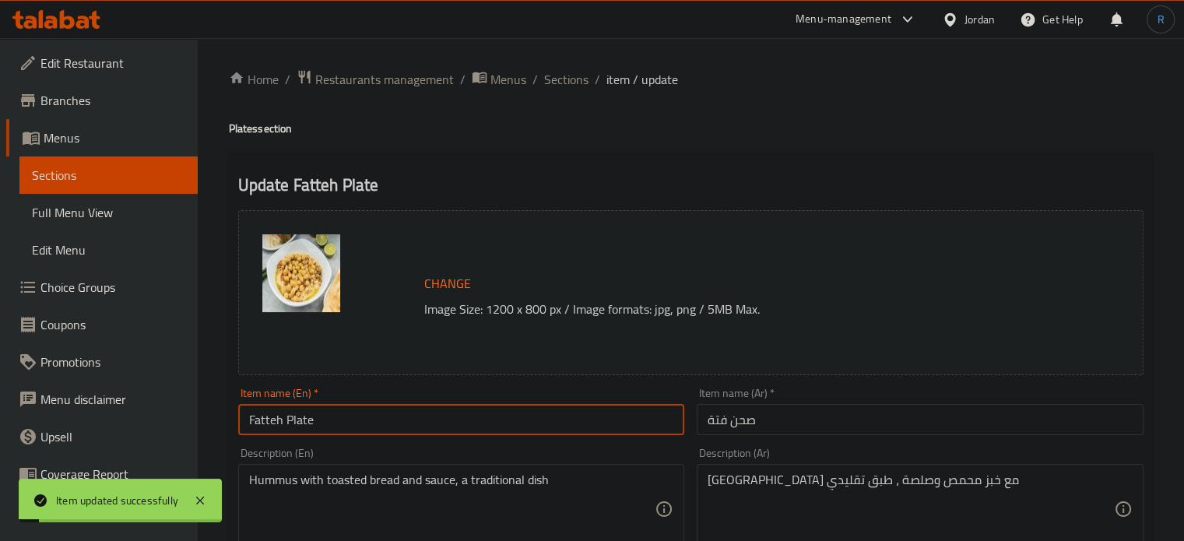
click at [580, 80] on span "Sections" at bounding box center [566, 79] width 44 height 19
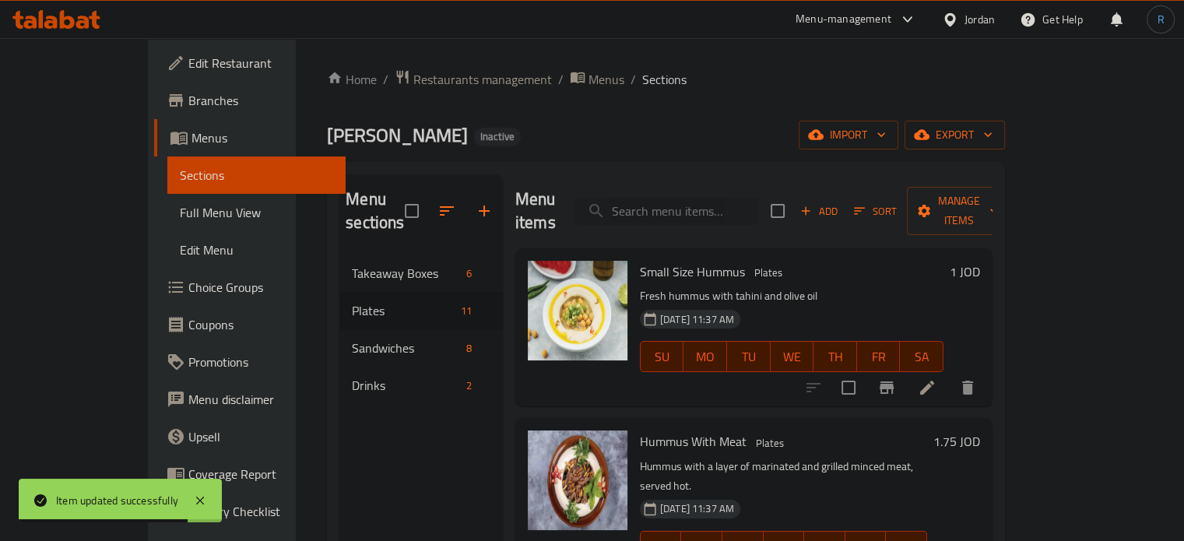
click at [706, 198] on input "search" at bounding box center [666, 211] width 184 height 27
paste input "Sausages and Egg Sandwich With Tannour Bread"
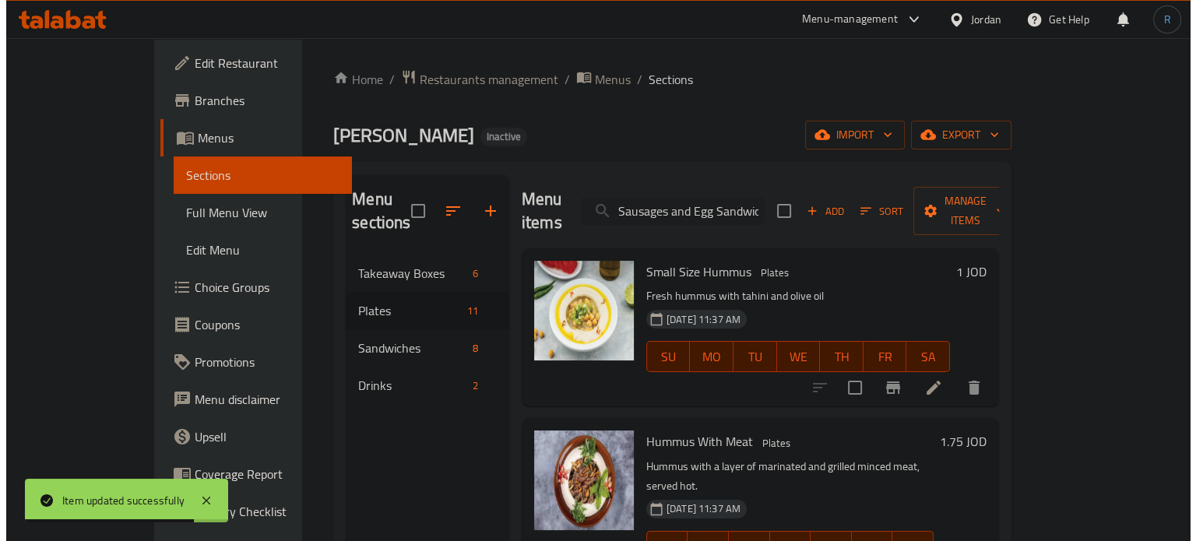
scroll to position [0, 114]
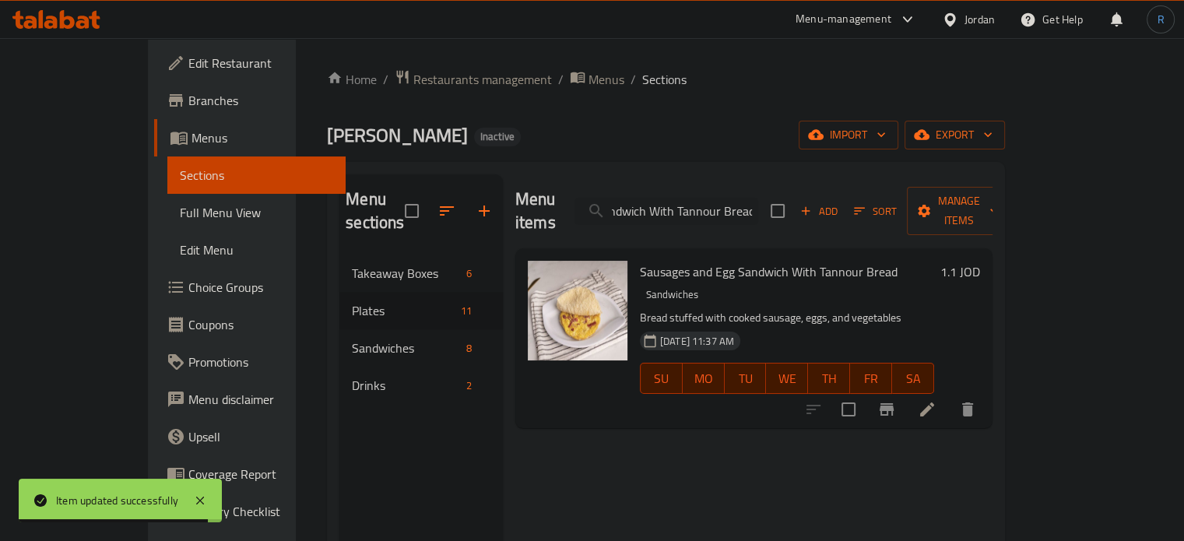
type input "Sausages and Egg Sandwich With Tannour Bread"
click at [936, 400] on icon at bounding box center [927, 409] width 19 height 19
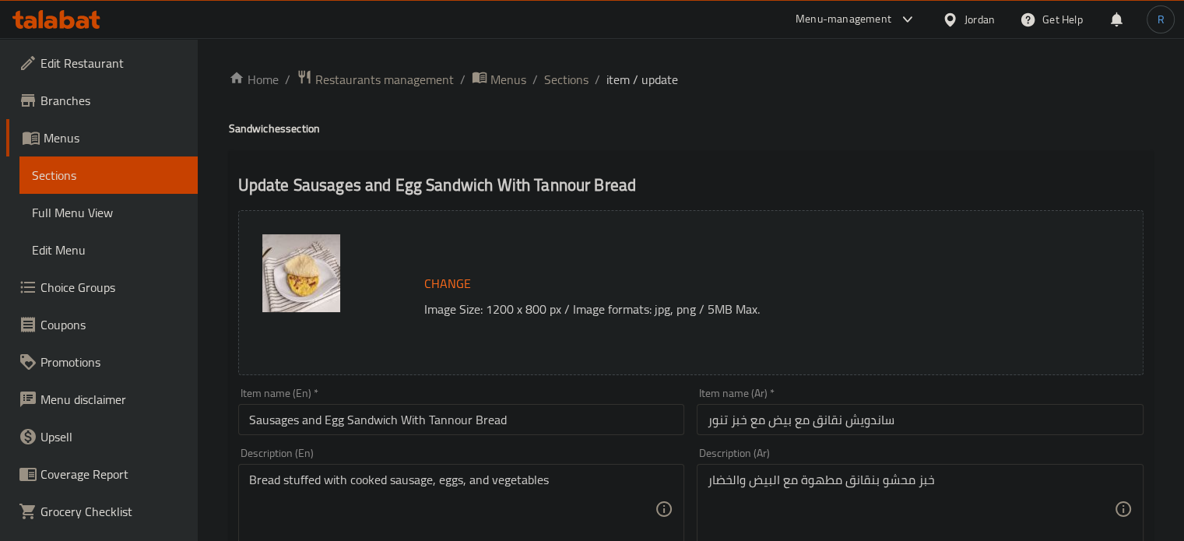
click at [270, 420] on input "Sausages and Egg Sandwich With Tannour Bread" at bounding box center [461, 419] width 447 height 31
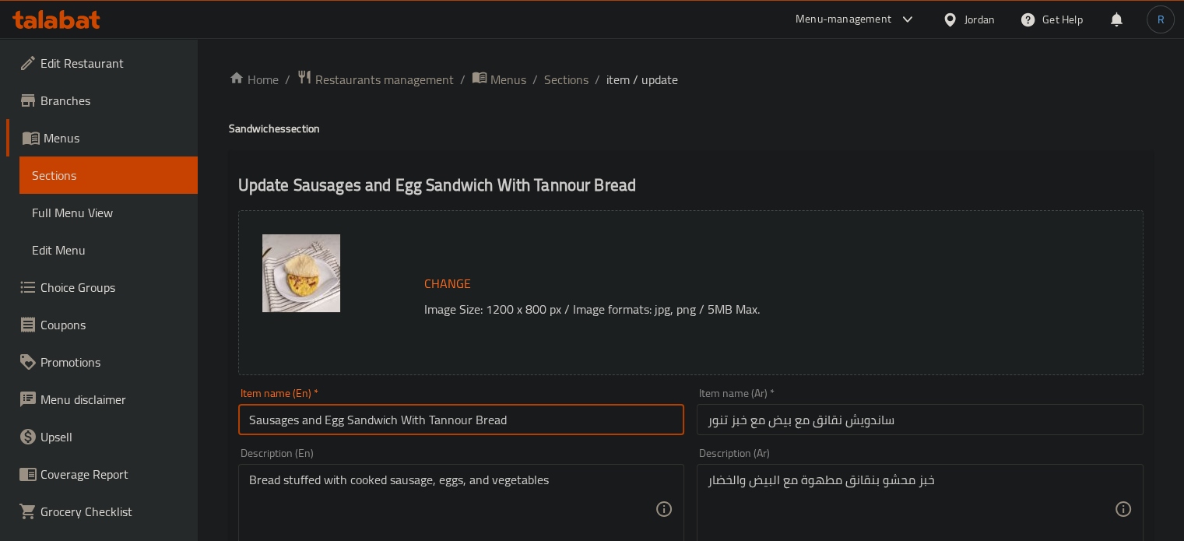
click at [270, 420] on input "Sausages and Egg Sandwich With Tannour Bread" at bounding box center [461, 419] width 447 height 31
type input "Hotdog and Egg Sandwich With Tannour Bread"
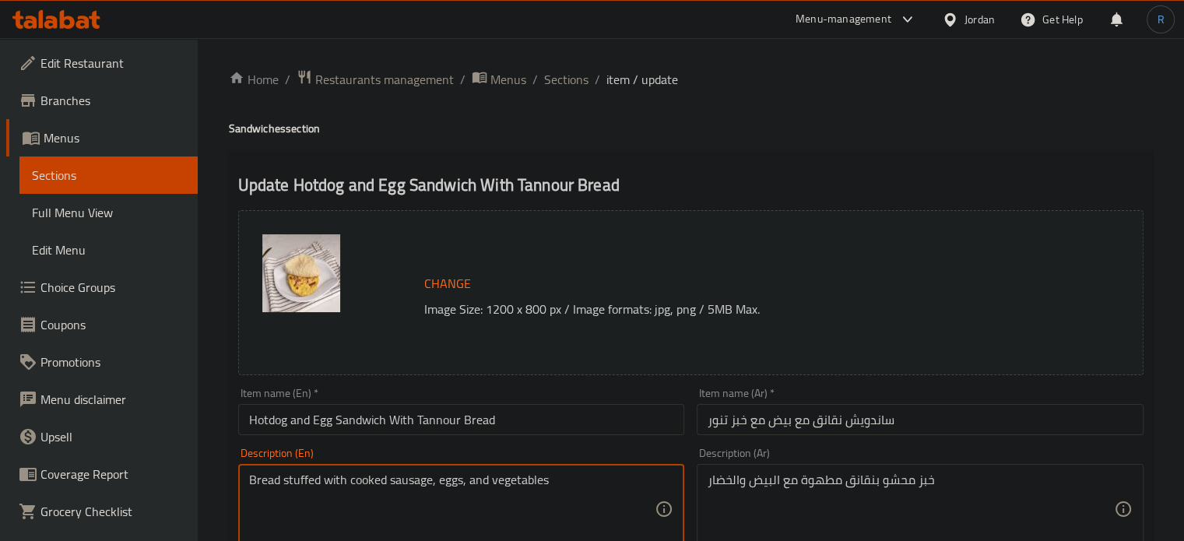
click at [399, 482] on textarea "Bread stuffed with cooked sausage, eggs, and vegetables" at bounding box center [452, 509] width 406 height 74
type textarea "Bread stuffed with cooked hotdog, eggs, and vegetables"
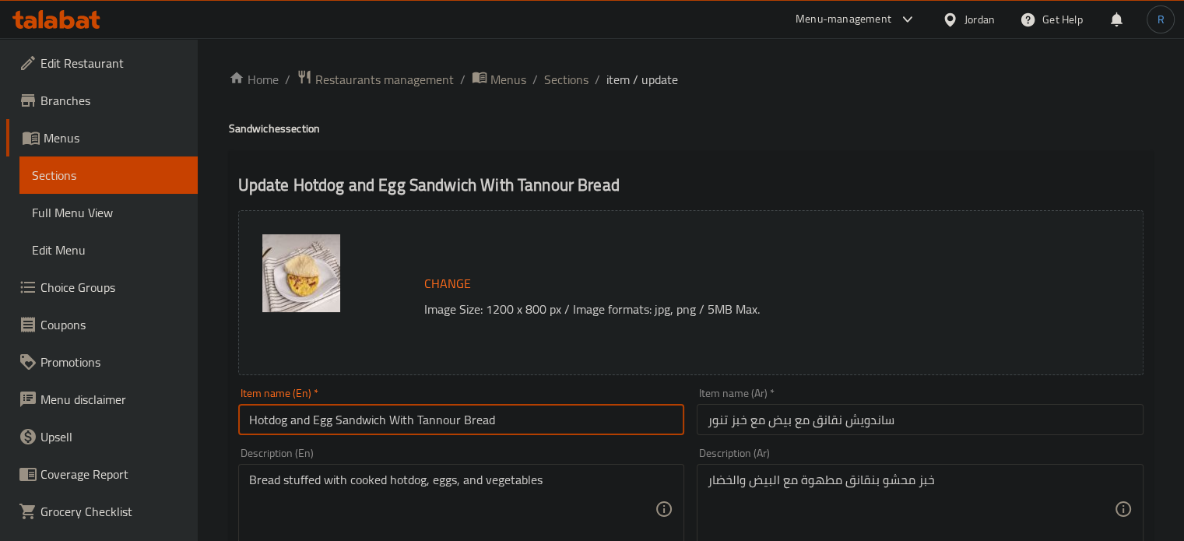
click at [523, 416] on input "Hotdog and Egg Sandwich With Tannour Bread" at bounding box center [461, 419] width 447 height 31
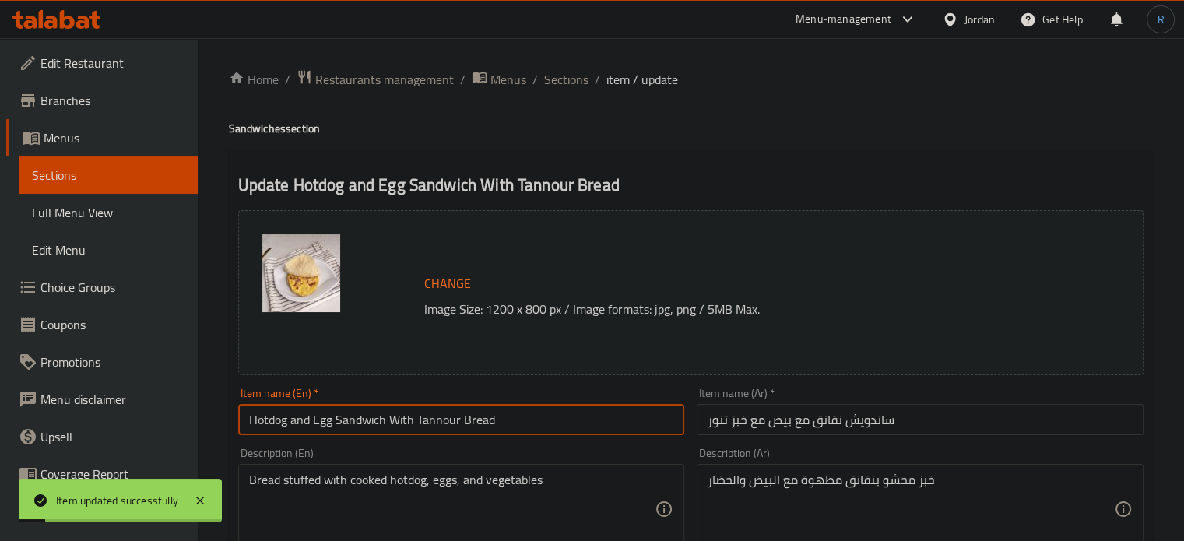
drag, startPoint x: 562, startPoint y: 78, endPoint x: 543, endPoint y: 1, distance: 79.5
click at [562, 78] on span "Sections" at bounding box center [566, 79] width 44 height 19
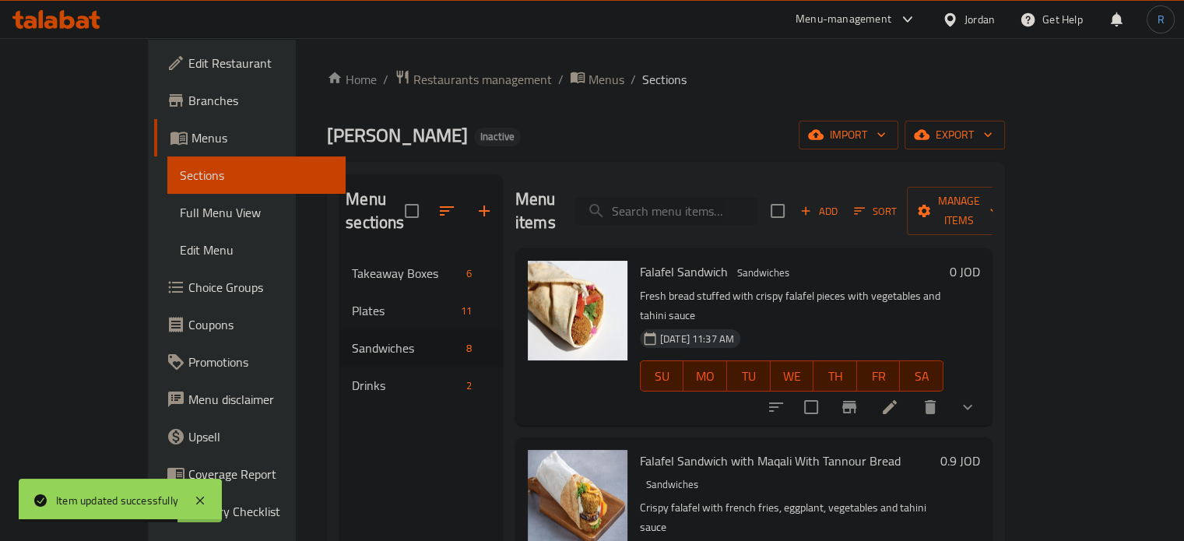
click at [696, 198] on input "search" at bounding box center [666, 211] width 184 height 27
paste input "[PERSON_NAME]"
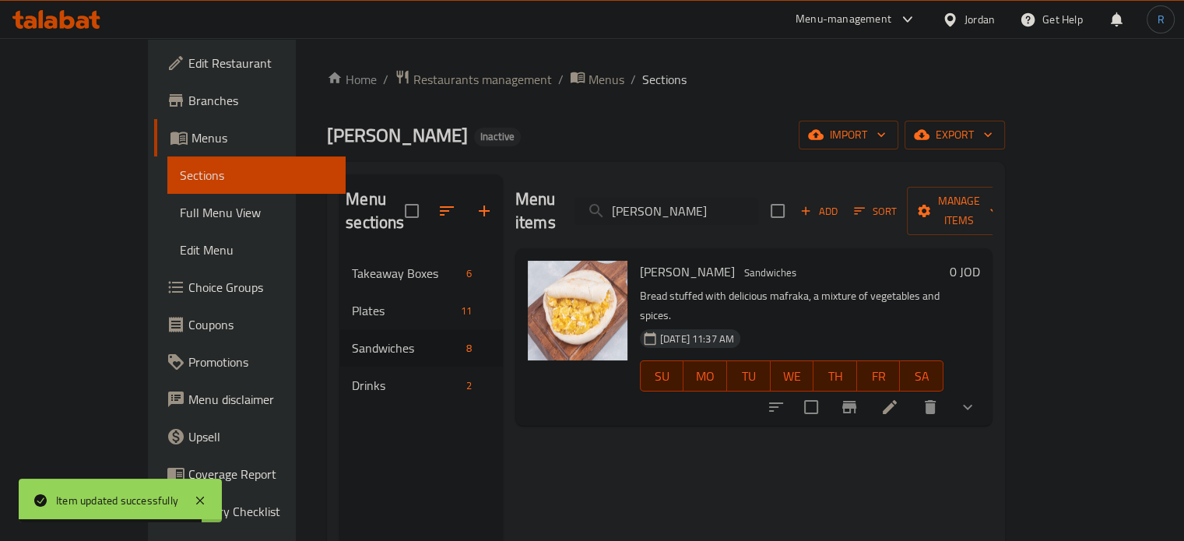
type input "[PERSON_NAME]"
click at [899, 398] on icon at bounding box center [889, 407] width 19 height 19
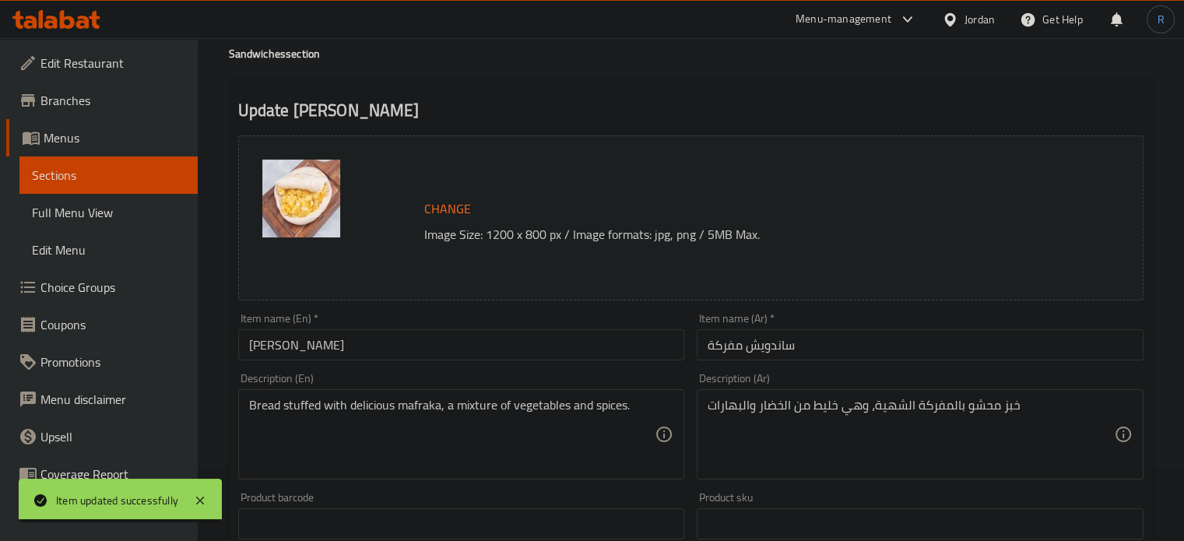
scroll to position [78, 0]
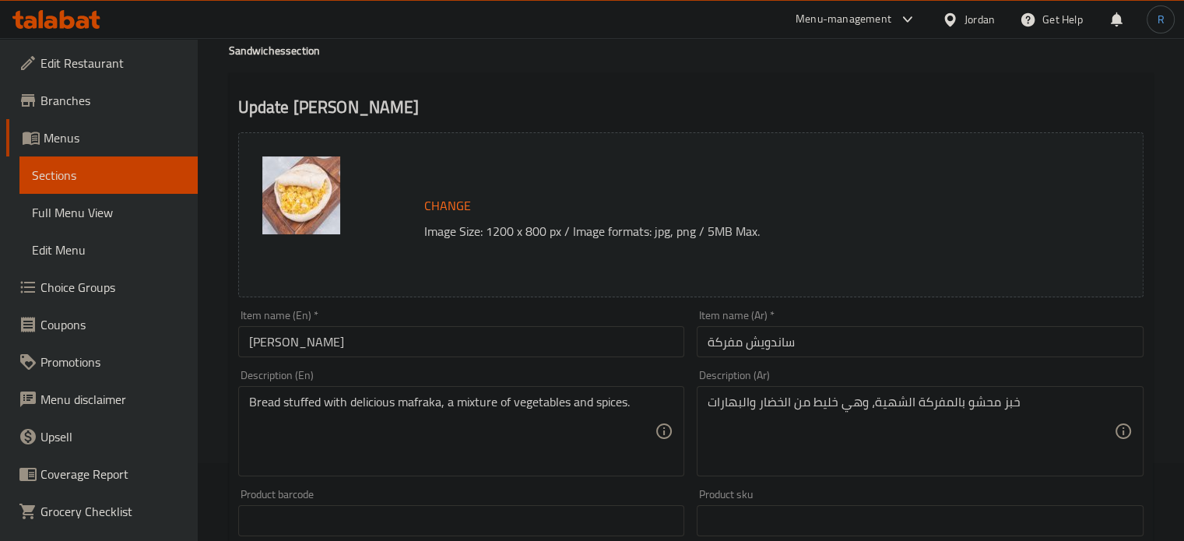
click at [894, 404] on textarea "خبز محشو بالمفركة الشهية، وهي خليط من الخضار والبهارات" at bounding box center [911, 432] width 406 height 74
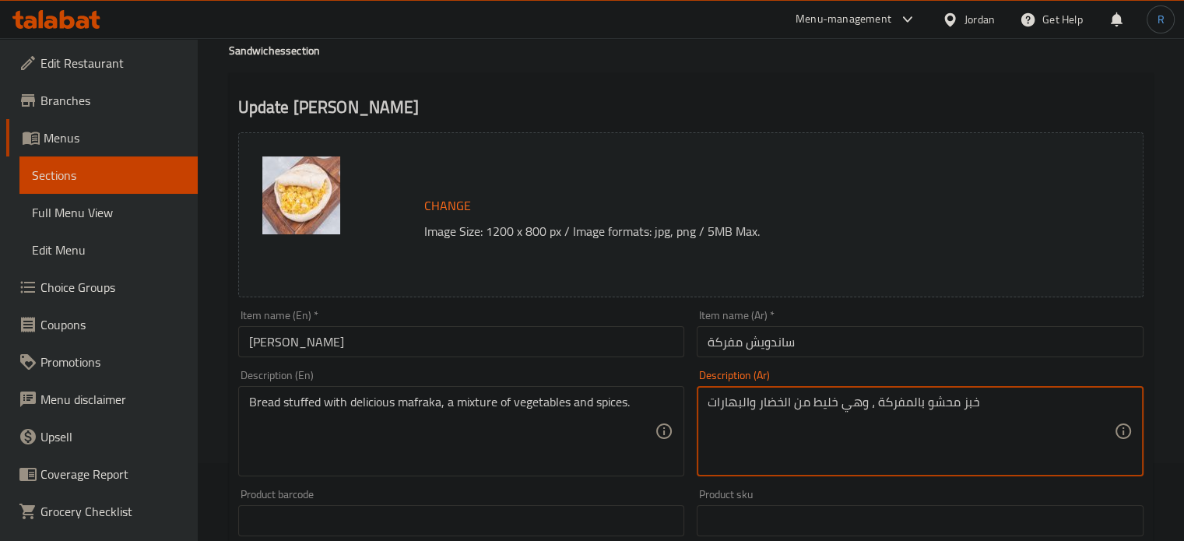
type textarea "خبز محشو بالمفركة ، وهي خليط من الخضار والبهارات"
click at [359, 403] on textarea "Bread stuffed with delicious mafraka, a mixture of vegetables and spices." at bounding box center [452, 432] width 406 height 74
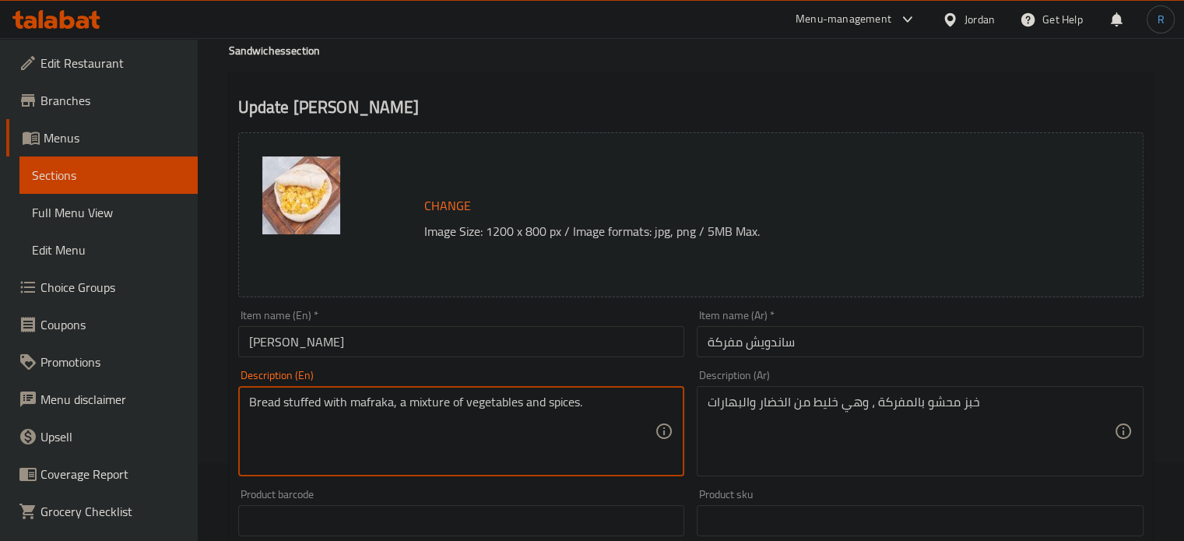
type textarea "Bread stuffed with mafraka, a mixture of vegetables and spices."
click at [403, 346] on input "[PERSON_NAME]" at bounding box center [461, 341] width 447 height 31
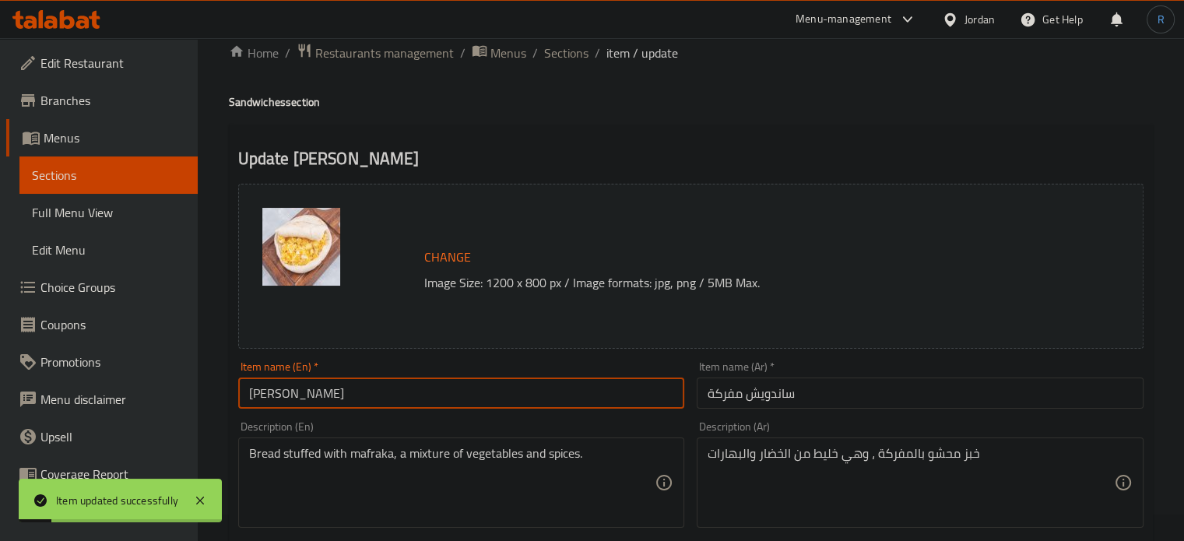
scroll to position [0, 0]
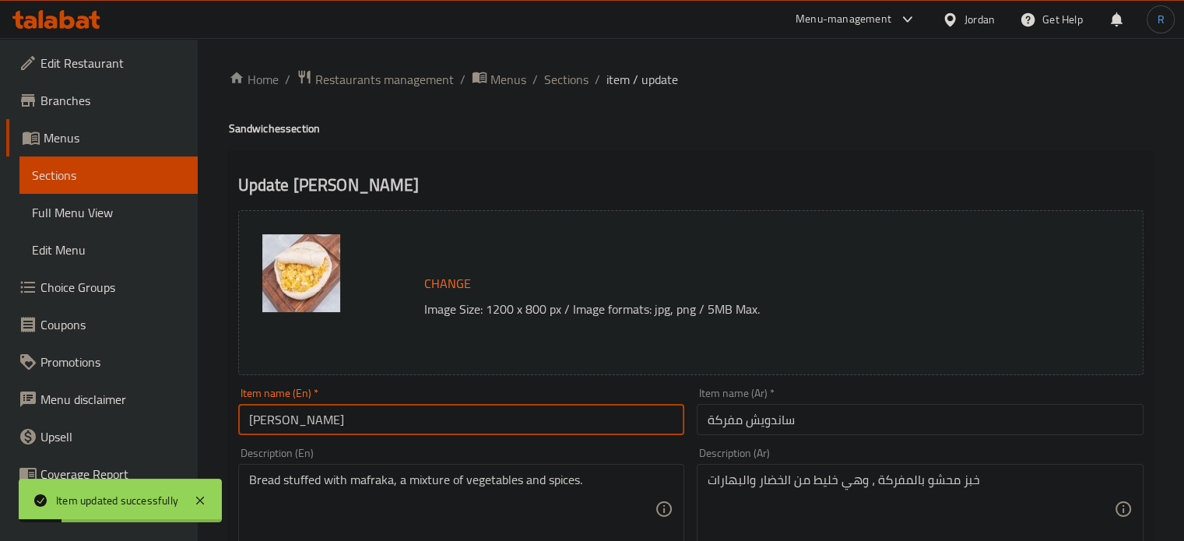
click at [560, 83] on span "Sections" at bounding box center [566, 79] width 44 height 19
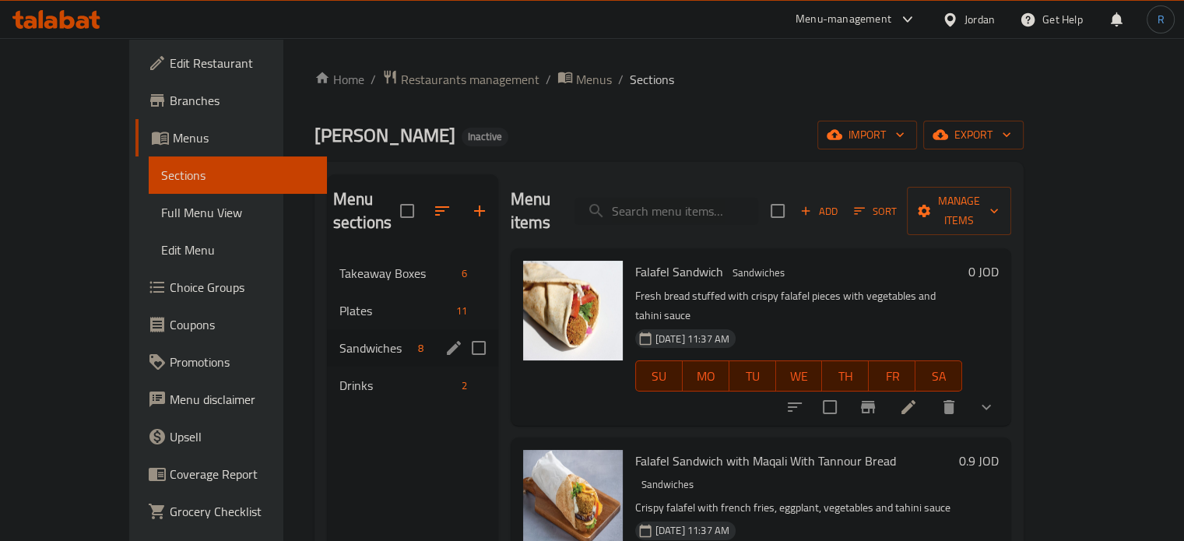
click at [339, 339] on span "Sandwiches" at bounding box center [375, 348] width 72 height 19
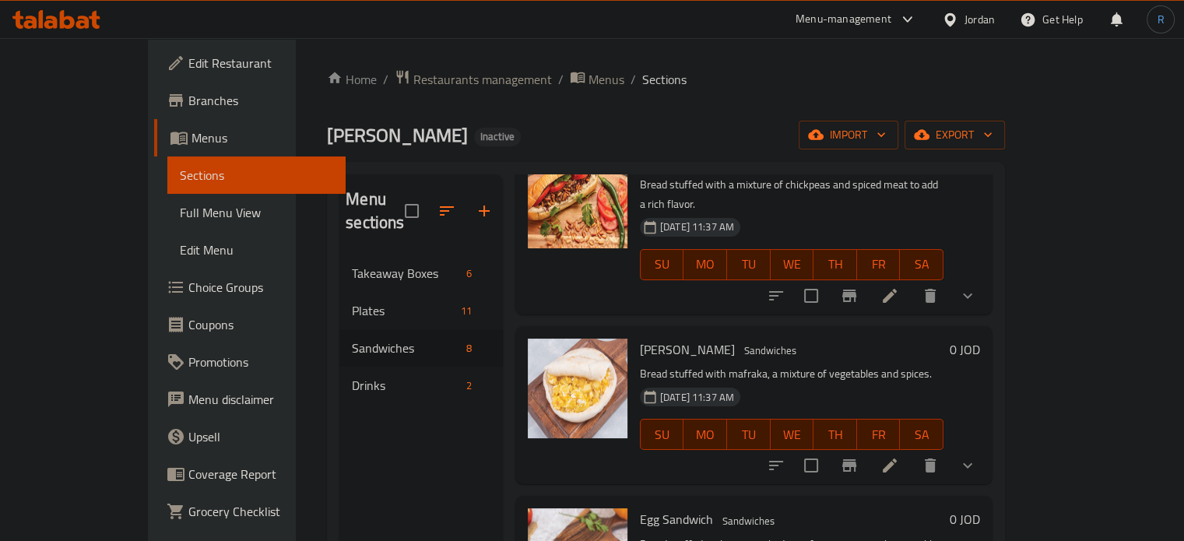
scroll to position [778, 0]
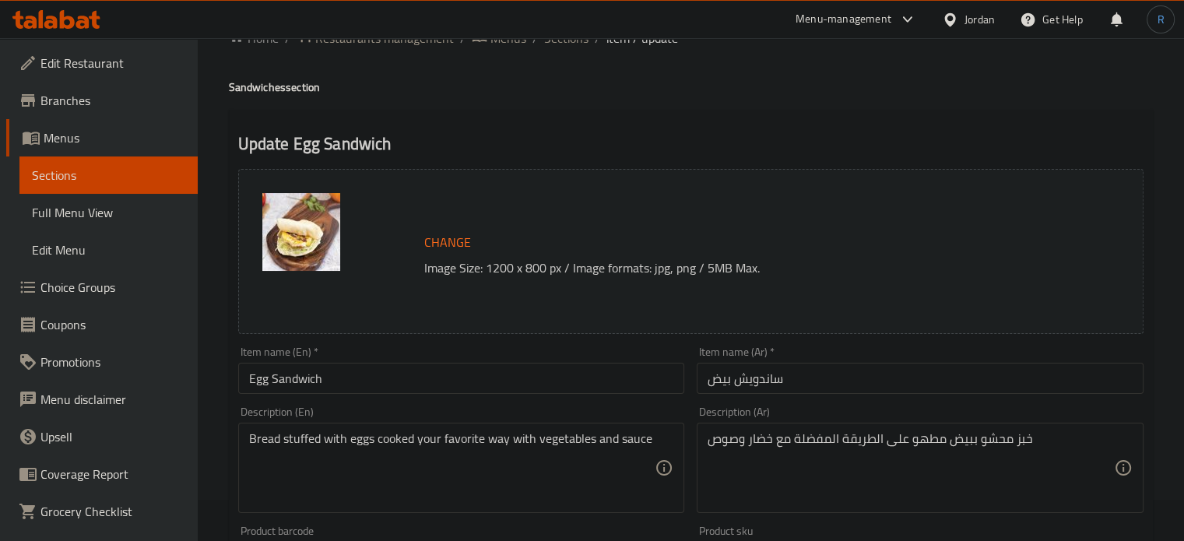
scroll to position [78, 0]
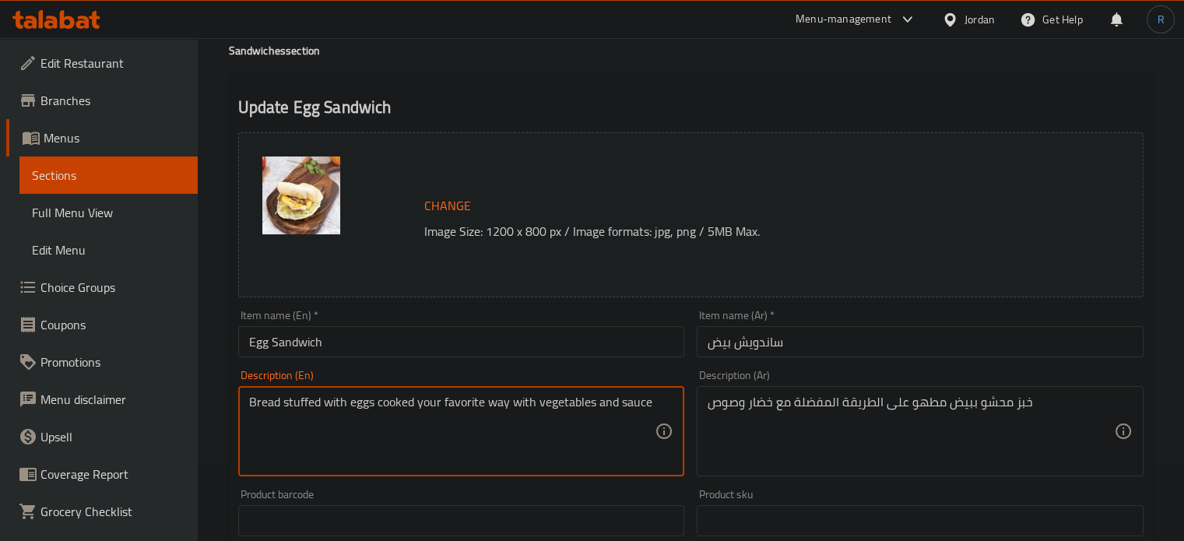
click at [431, 409] on textarea "Bread stuffed with eggs cooked your favorite way with vegetables and sauce" at bounding box center [452, 432] width 406 height 74
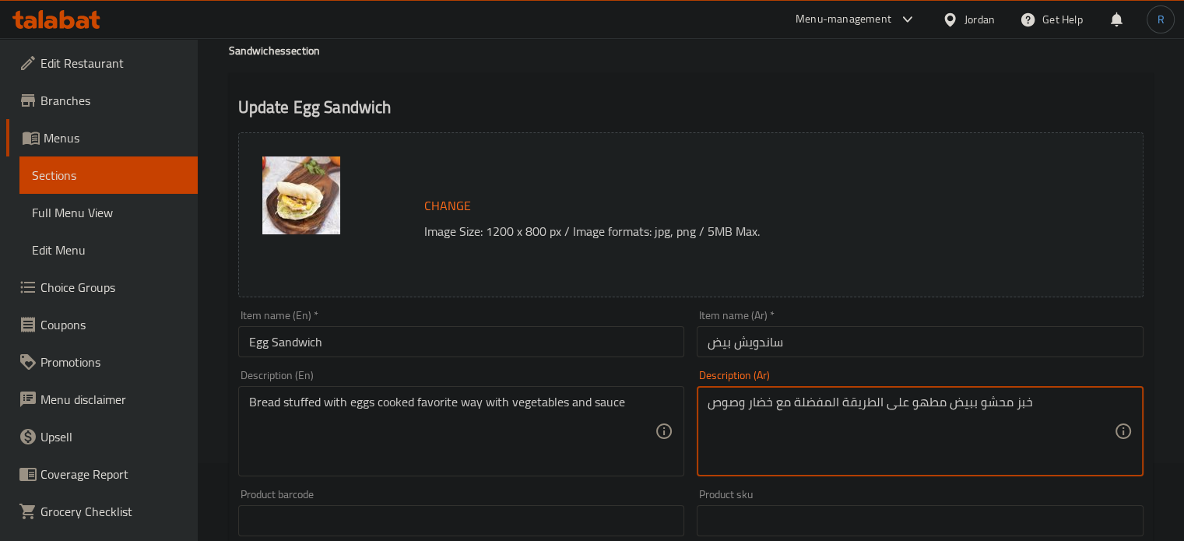
drag, startPoint x: 945, startPoint y: 398, endPoint x: 796, endPoint y: 398, distance: 148.7
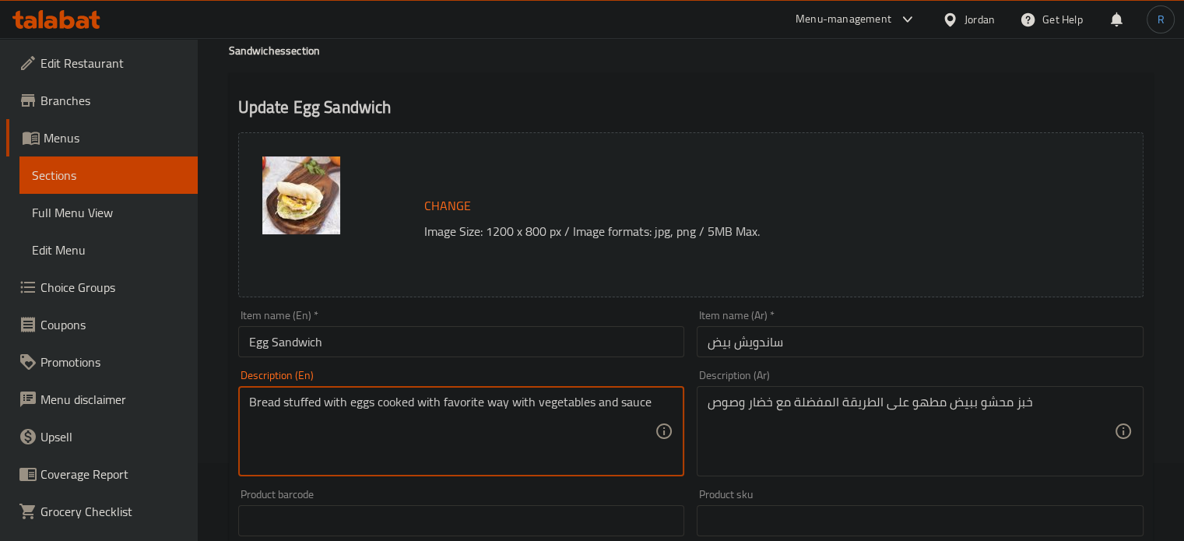
type textarea "Bread stuffed with eggs cooked with favorite way with vegetables and sauce"
click at [504, 329] on input "Egg Sandwich" at bounding box center [461, 341] width 447 height 31
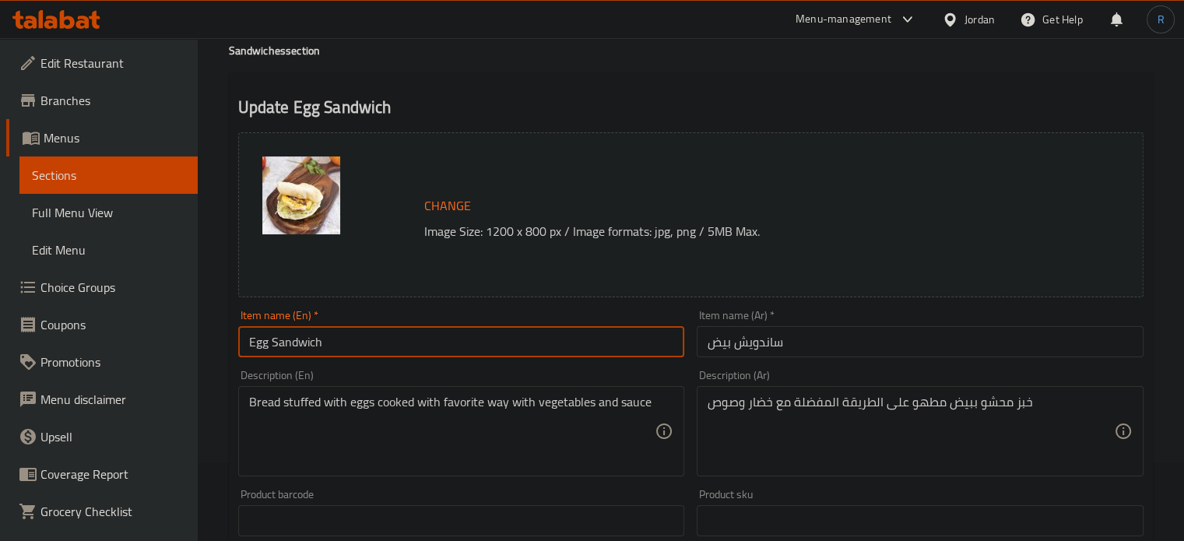
click at [446, 340] on input "Egg Sandwich" at bounding box center [461, 341] width 447 height 31
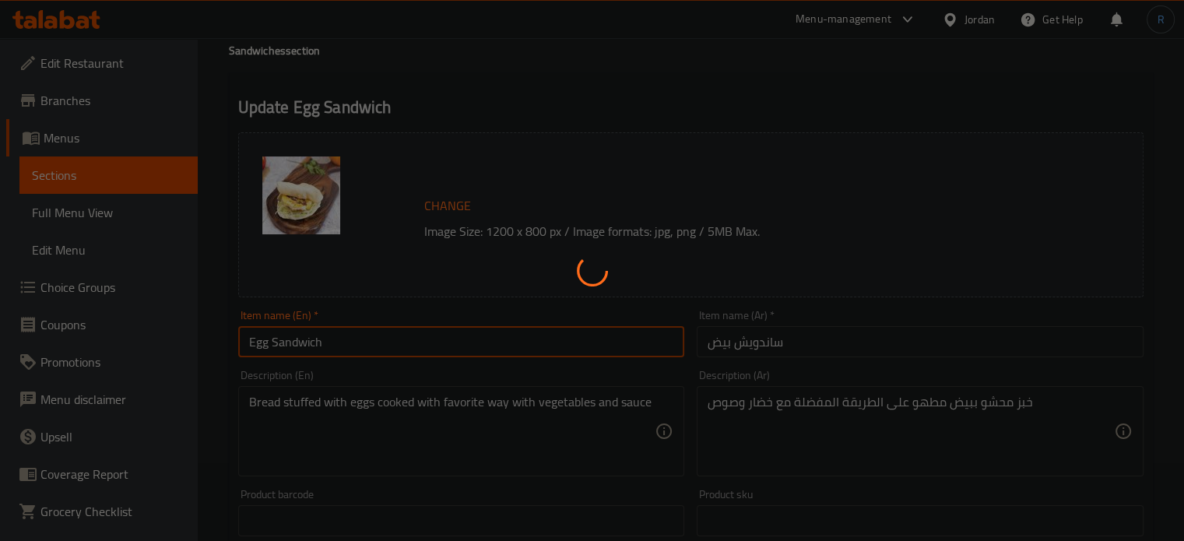
scroll to position [0, 0]
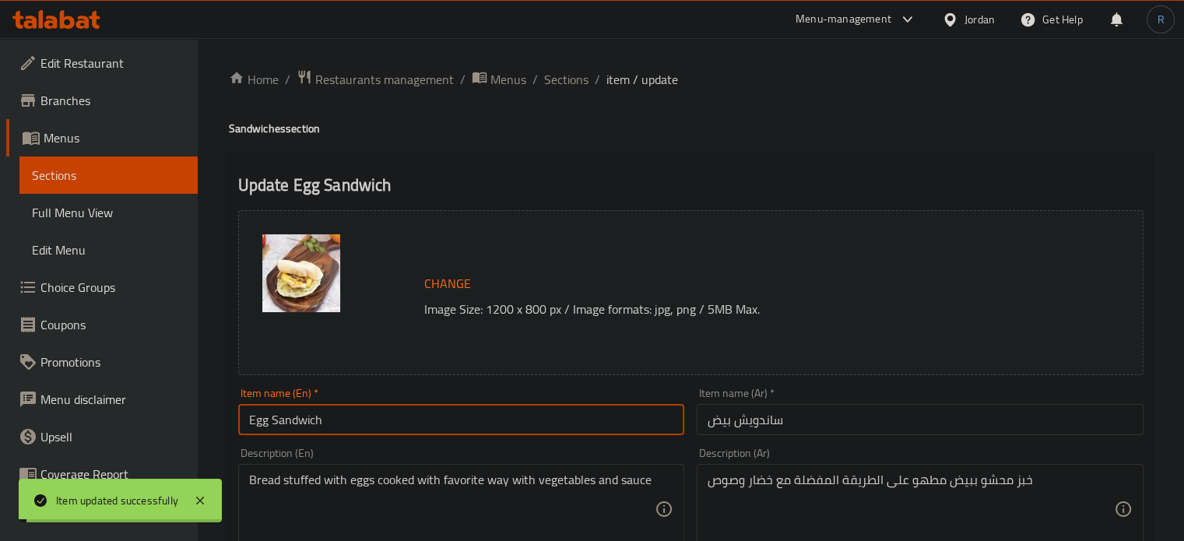
drag, startPoint x: 554, startPoint y: 79, endPoint x: 550, endPoint y: 0, distance: 79.5
click at [554, 79] on span "Sections" at bounding box center [566, 79] width 44 height 19
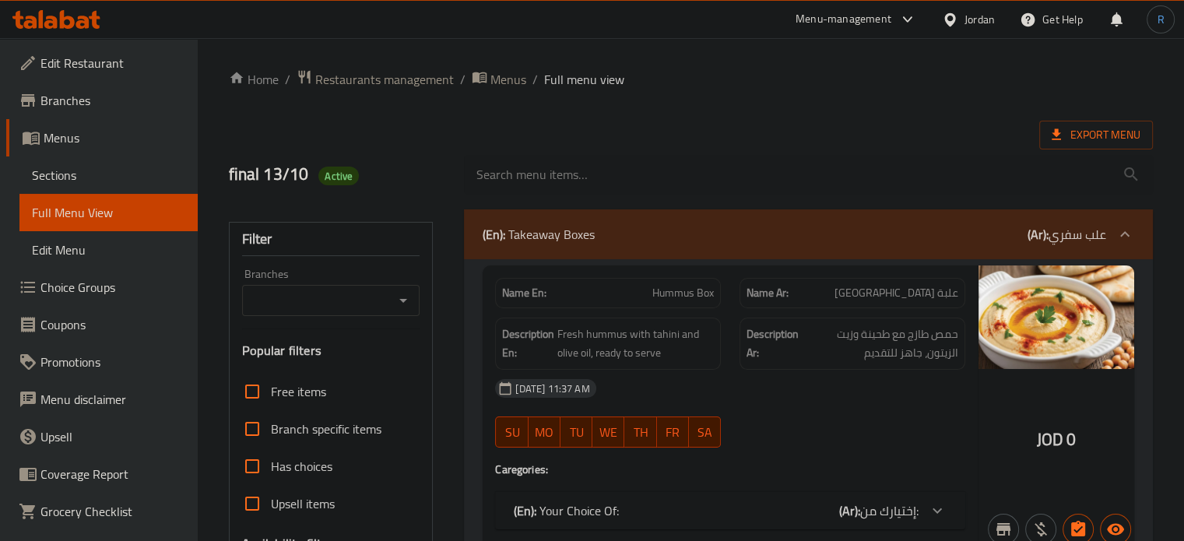
scroll to position [143, 0]
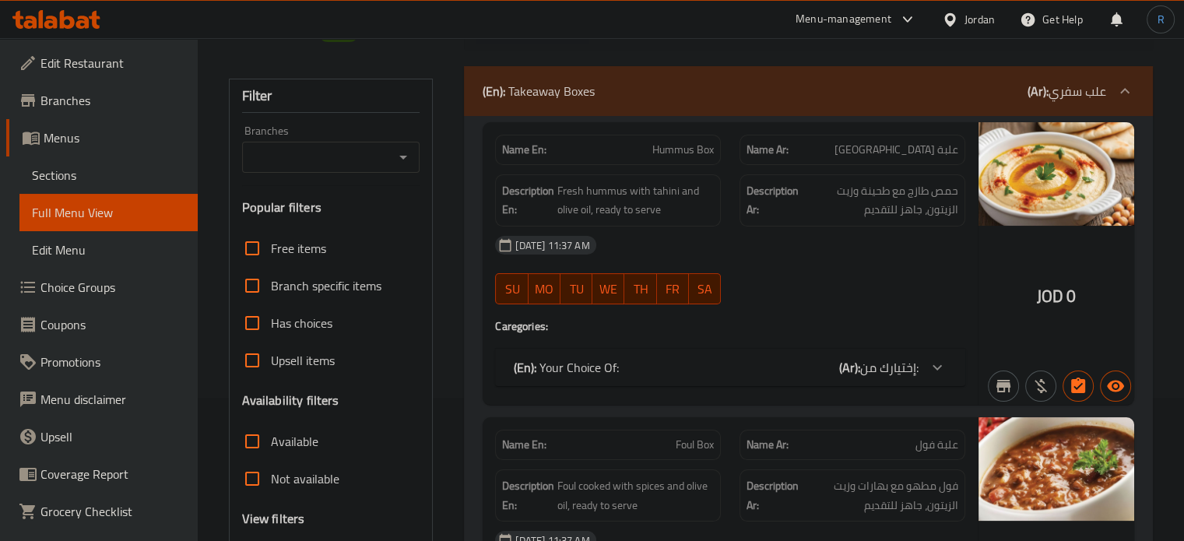
click at [592, 102] on div "(En): Takeaway Boxes (Ar): علب سفري" at bounding box center [808, 91] width 689 height 50
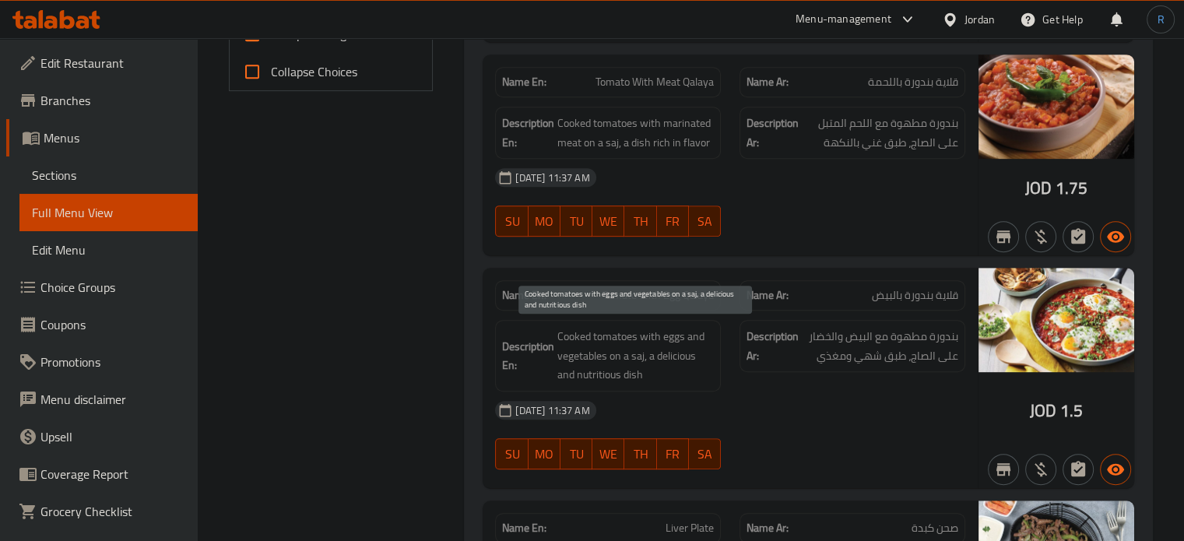
scroll to position [788, 0]
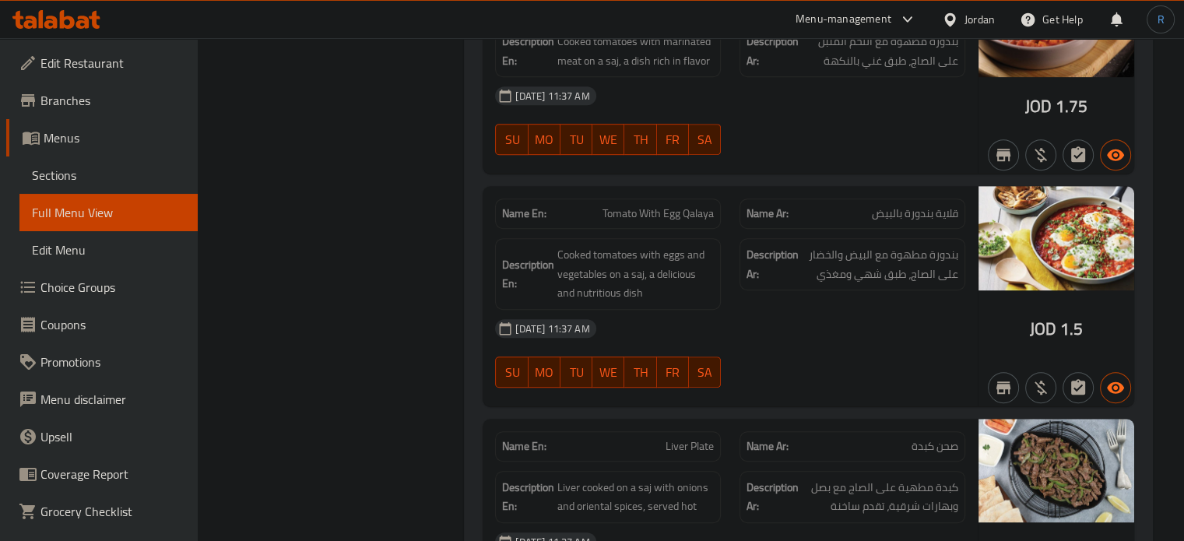
click at [681, 220] on span "Tomato With Egg Qalaya" at bounding box center [657, 213] width 111 height 16
copy span "Tomato With Egg Qalaya"
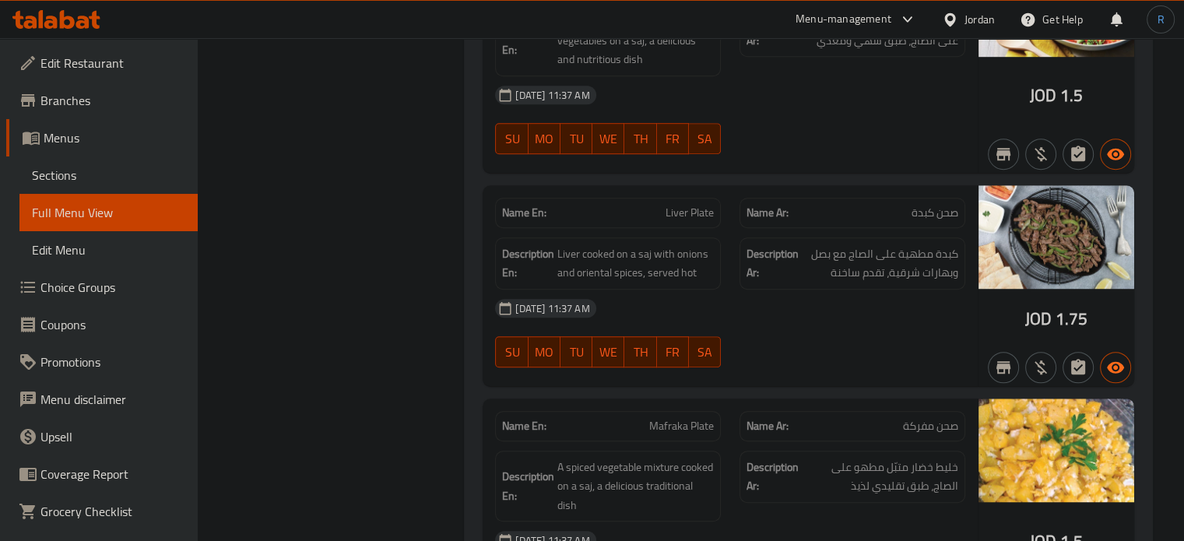
click at [822, 360] on div at bounding box center [852, 367] width 244 height 19
click at [808, 346] on div "[DATE] 11:37 AM SU MO TU WE TH FR SA" at bounding box center [730, 333] width 489 height 87
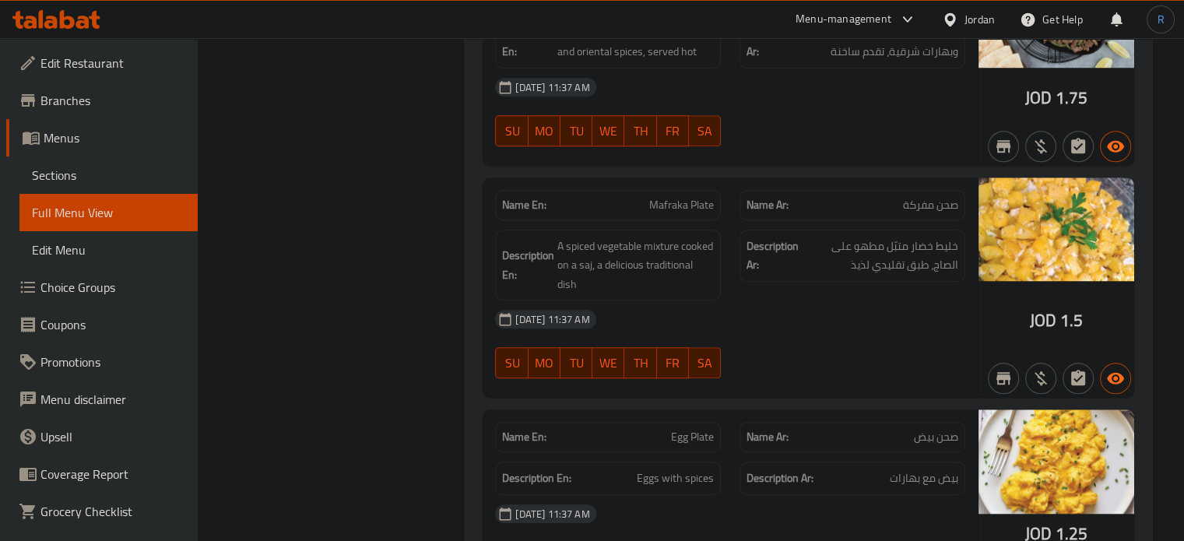
scroll to position [1255, 0]
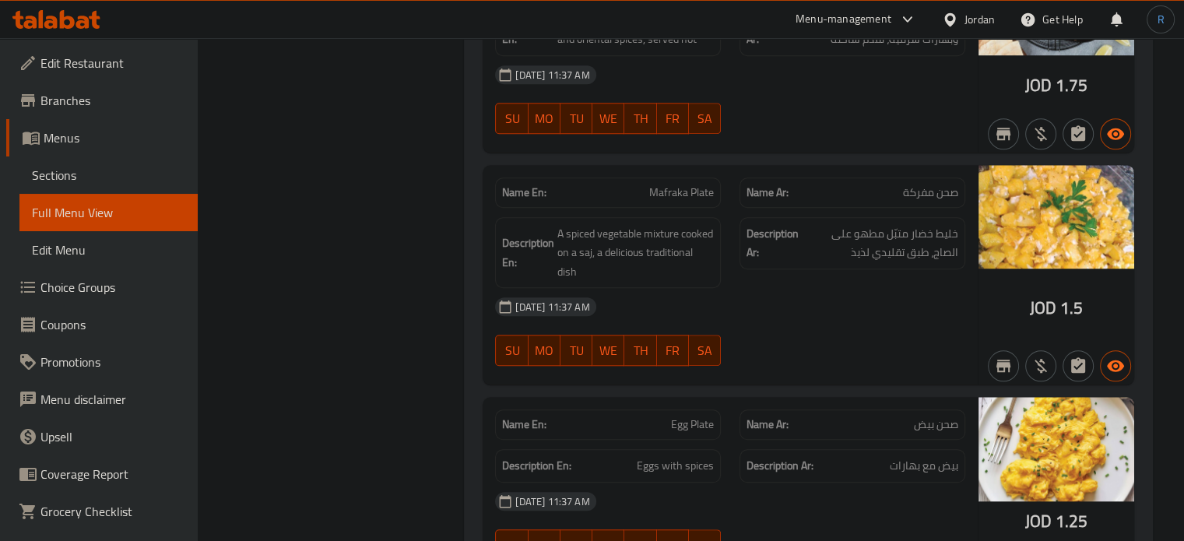
click at [710, 188] on span "Mafraka Plate" at bounding box center [681, 192] width 65 height 16
copy span "Mafraka Plate"
click at [615, 245] on span "A spiced vegetable mixture cooked on a saj, a delicious traditional dish" at bounding box center [635, 253] width 156 height 58
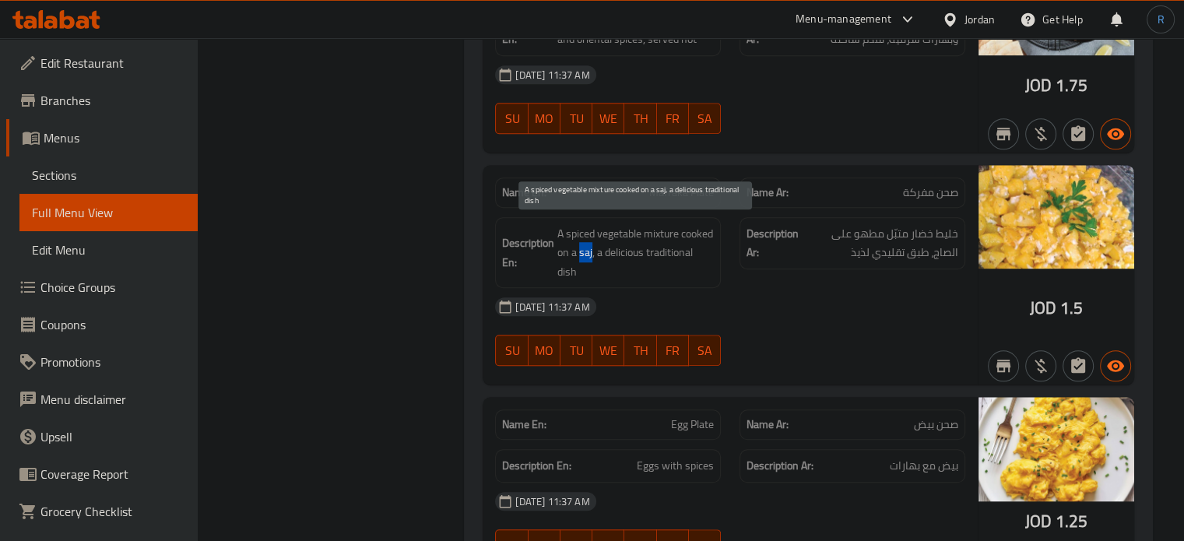
click at [615, 245] on span "A spiced vegetable mixture cooked on a saj, a delicious traditional dish" at bounding box center [635, 253] width 156 height 58
copy span "A spiced vegetable mixture cooked on a saj, a delicious traditional dish"
click at [688, 191] on span "Mafraka Plate" at bounding box center [681, 192] width 65 height 16
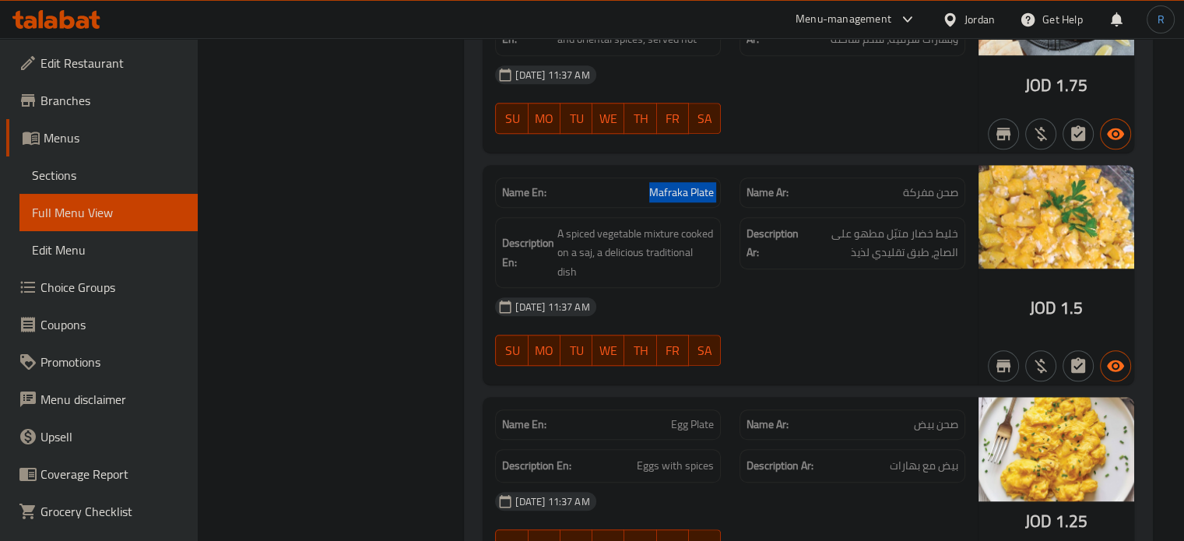
click at [688, 191] on span "Mafraka Plate" at bounding box center [681, 192] width 65 height 16
copy span "Mafraka Plate"
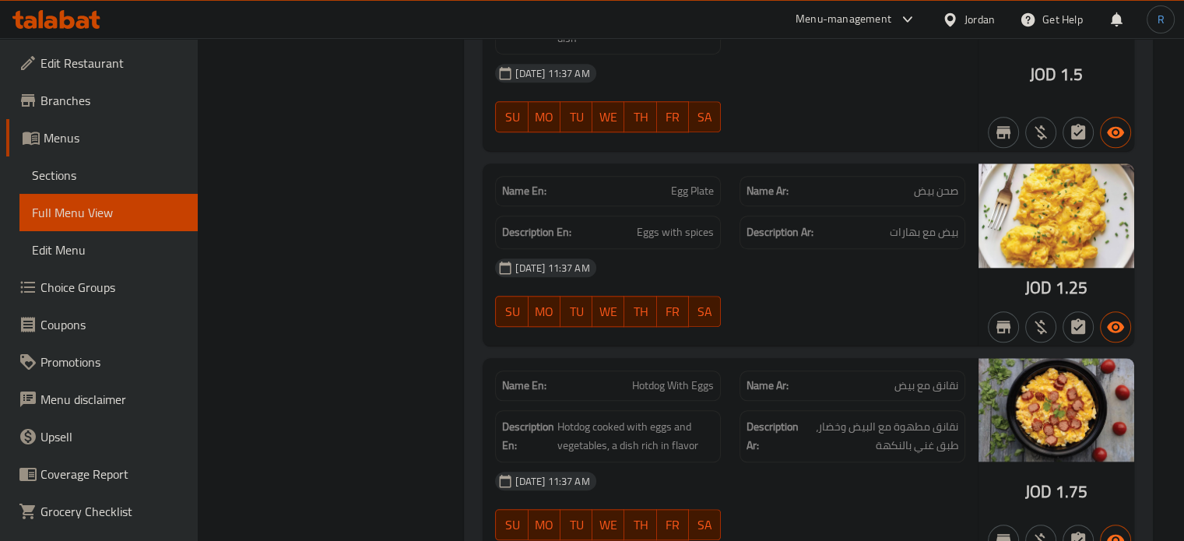
scroll to position [1488, 0]
click at [646, 276] on div "[DATE] 11:37 AM" at bounding box center [730, 267] width 489 height 37
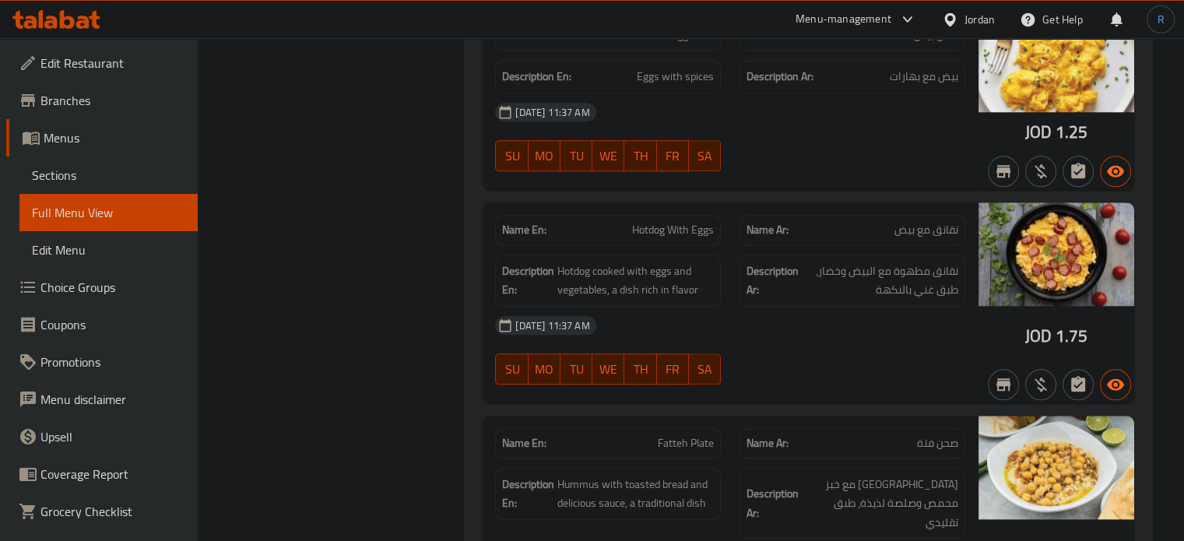
click at [831, 299] on div "Description Ar: نقانق مطهوة مع البيض وخضار، طبق غني بالنكهة" at bounding box center [852, 281] width 226 height 52
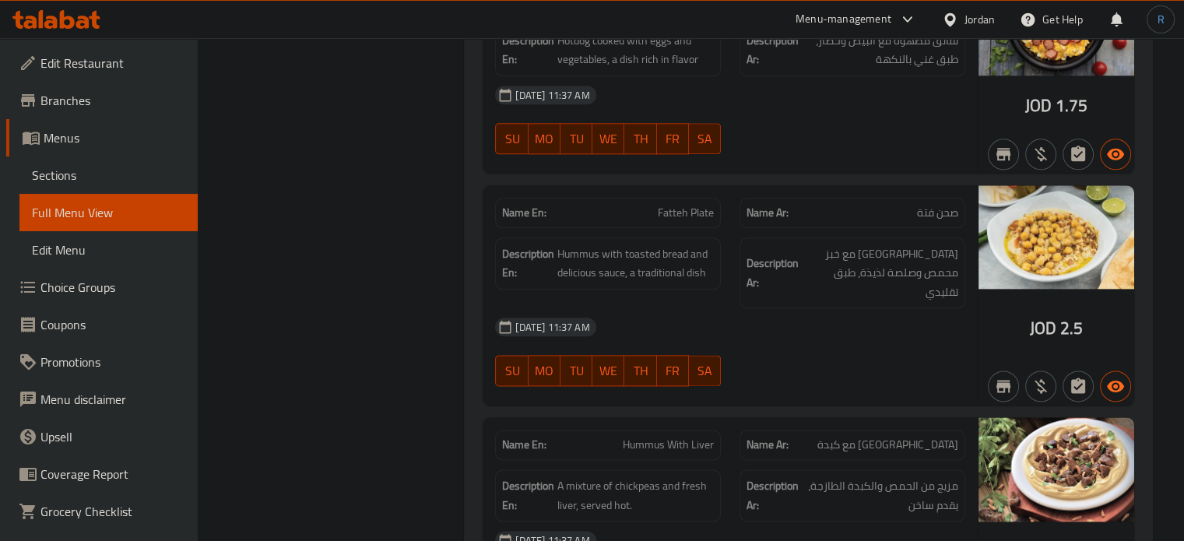
scroll to position [1877, 0]
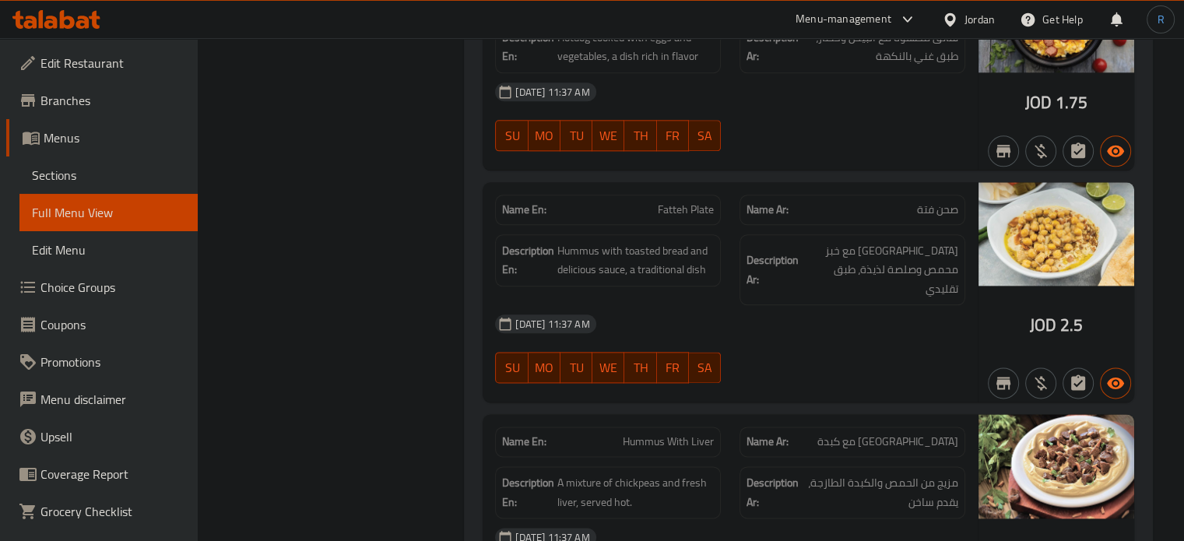
click at [678, 209] on span "Fatteh Plate" at bounding box center [686, 210] width 56 height 16
copy span "Fatteh Plate"
click at [941, 311] on div "[DATE] 11:37 AM" at bounding box center [730, 323] width 489 height 37
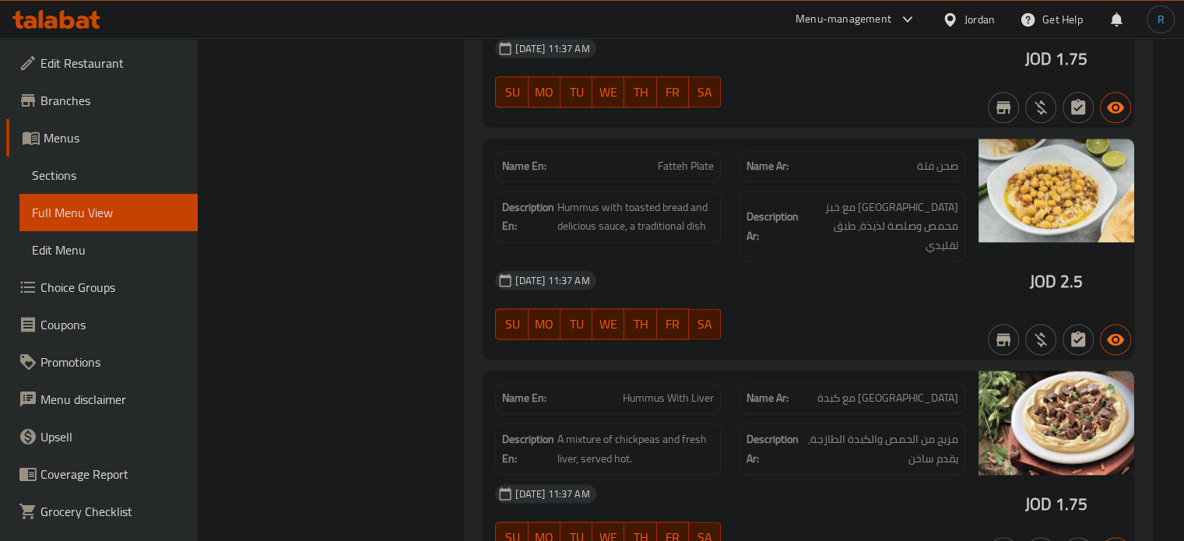
scroll to position [1955, 0]
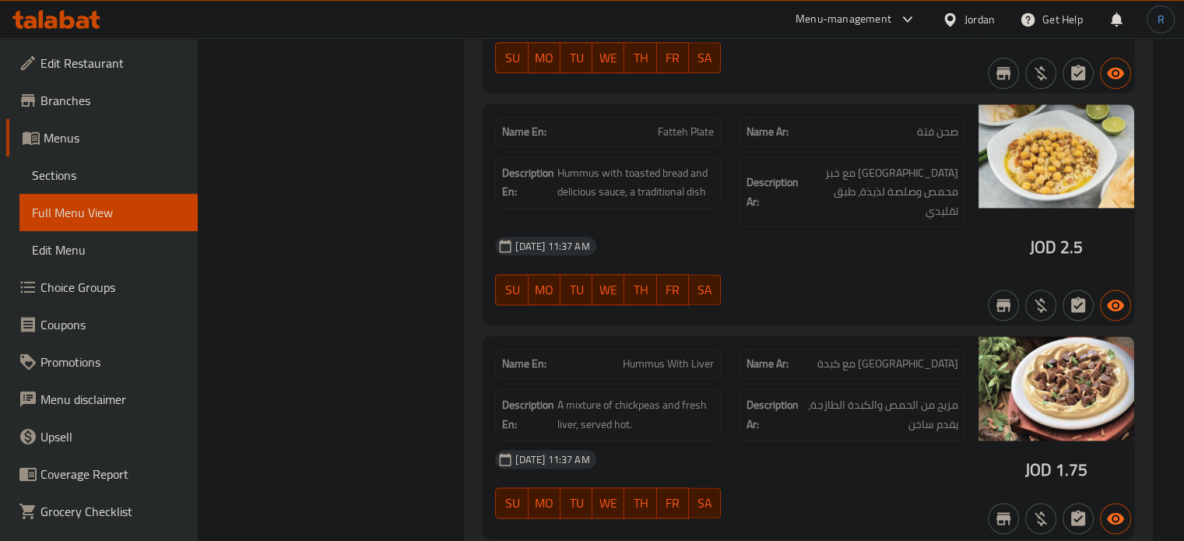
click at [802, 298] on div "Name En: Fatteh Plate Name Ar: صحن فتة Description En: Hummus with toasted brea…" at bounding box center [730, 214] width 495 height 220
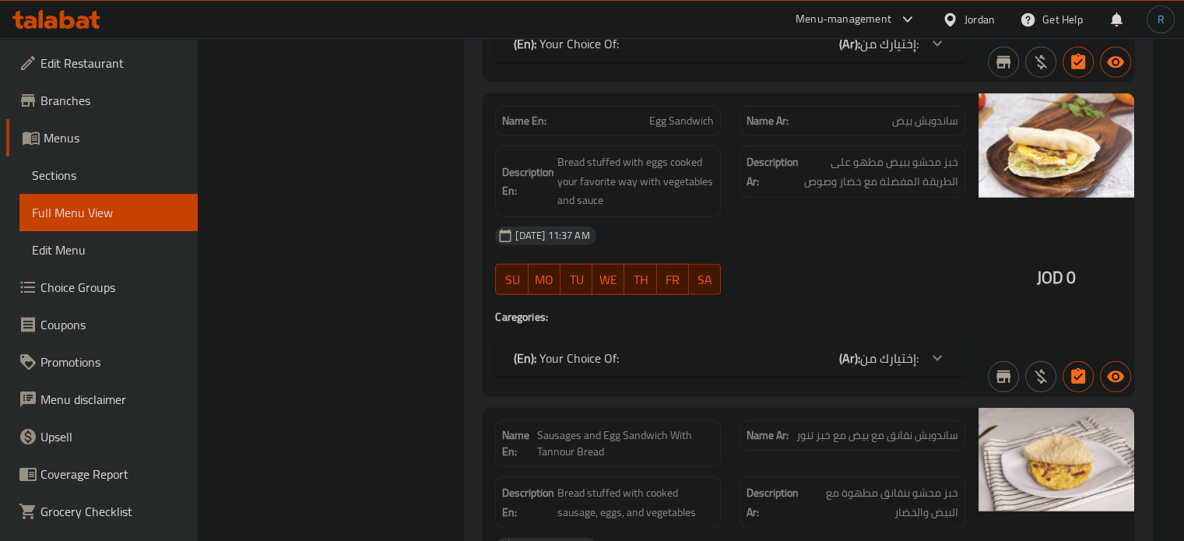
scroll to position [4388, 0]
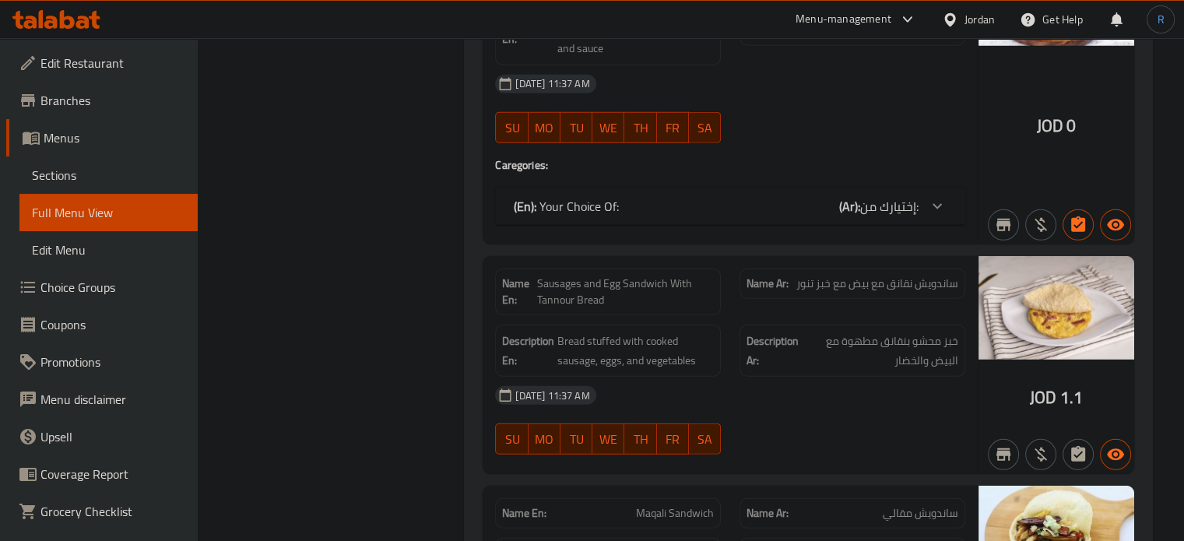
click at [655, 276] on span "Sausages and Egg Sandwich With Tannour Bread" at bounding box center [625, 292] width 177 height 33
copy span "Sausages and Egg Sandwich With Tannour Bread"
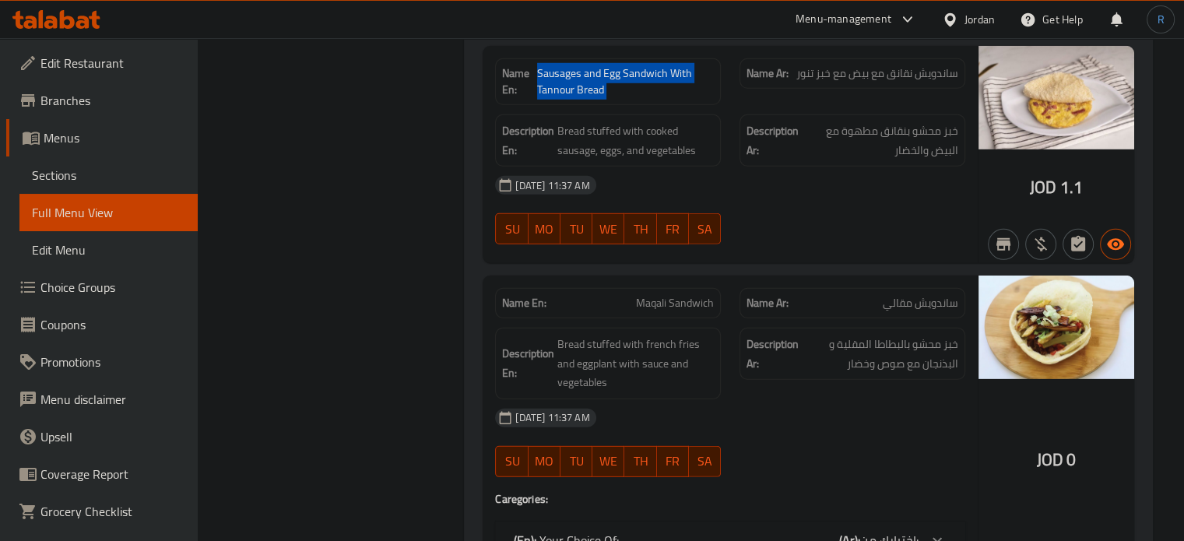
scroll to position [4622, 0]
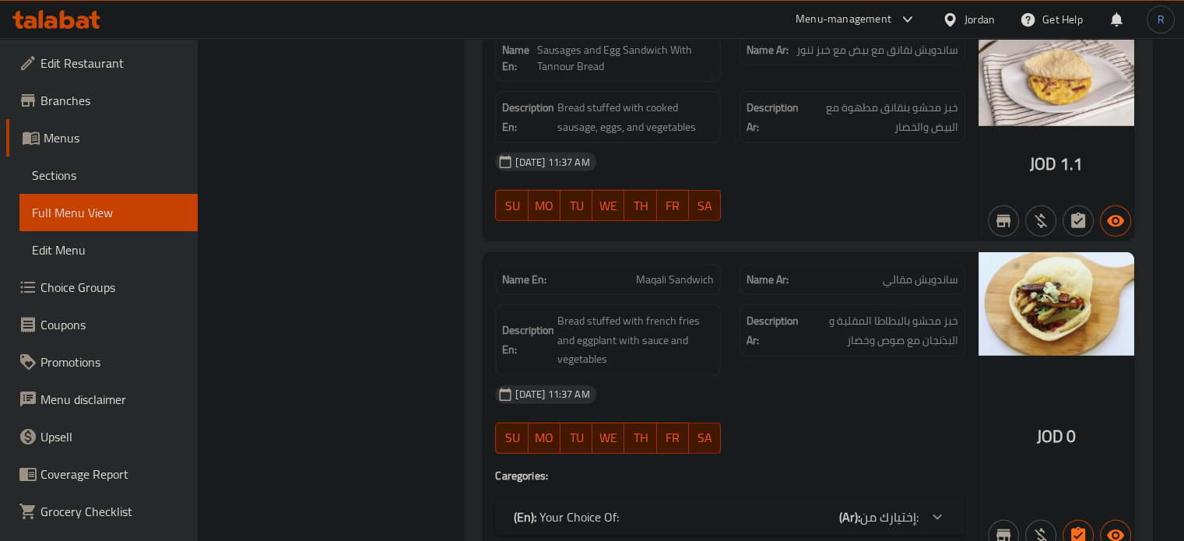
click at [688, 311] on span "Bread stuffed with french fries and eggplant with sauce and vegetables" at bounding box center [635, 340] width 156 height 58
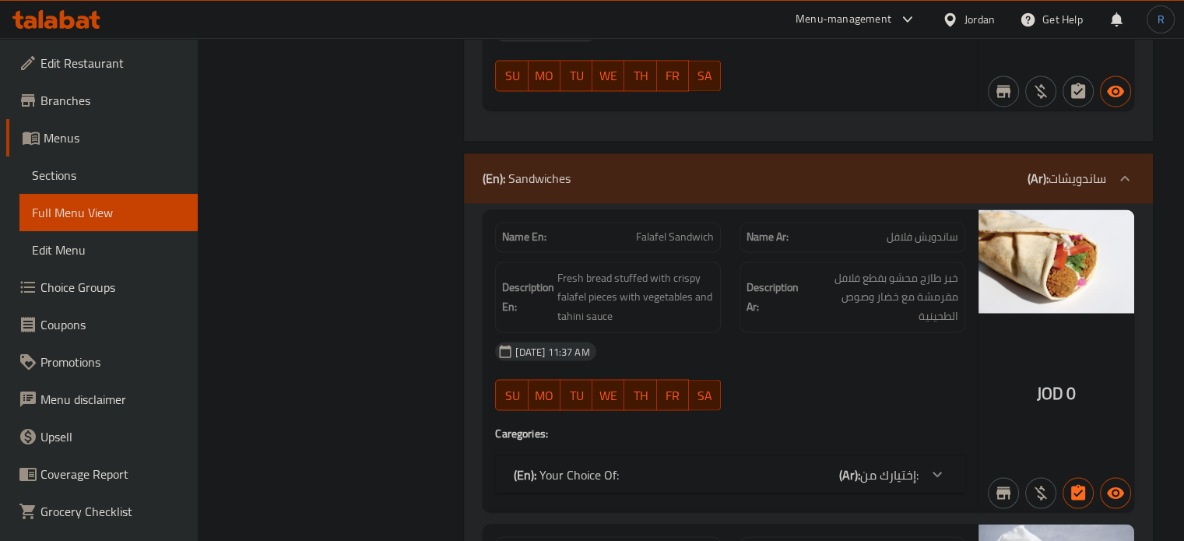
click at [772, 332] on div "[DATE] 11:37 AM" at bounding box center [730, 350] width 489 height 37
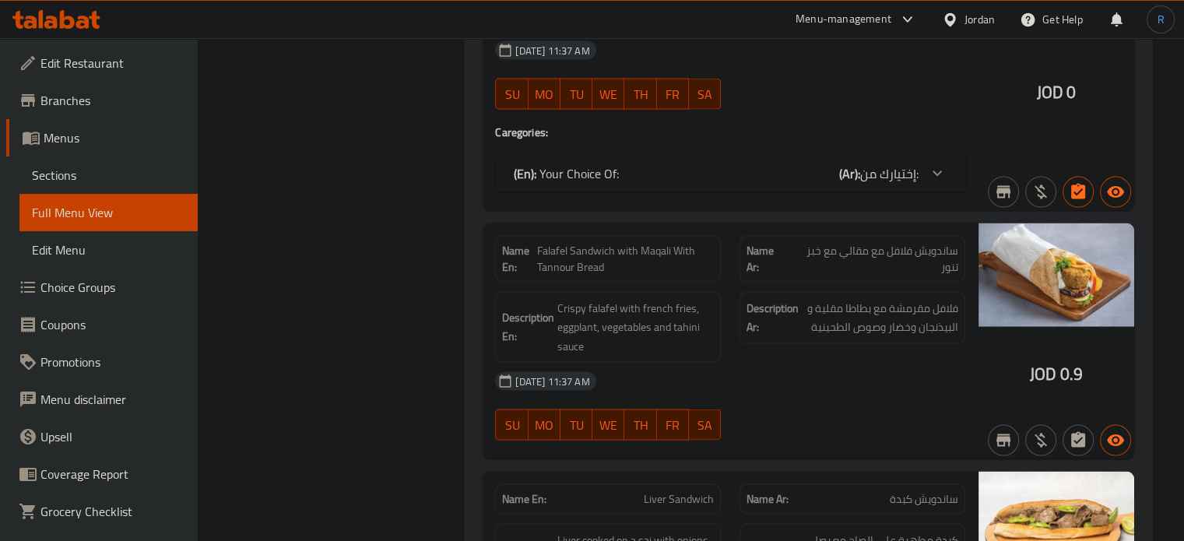
scroll to position [2927, 0]
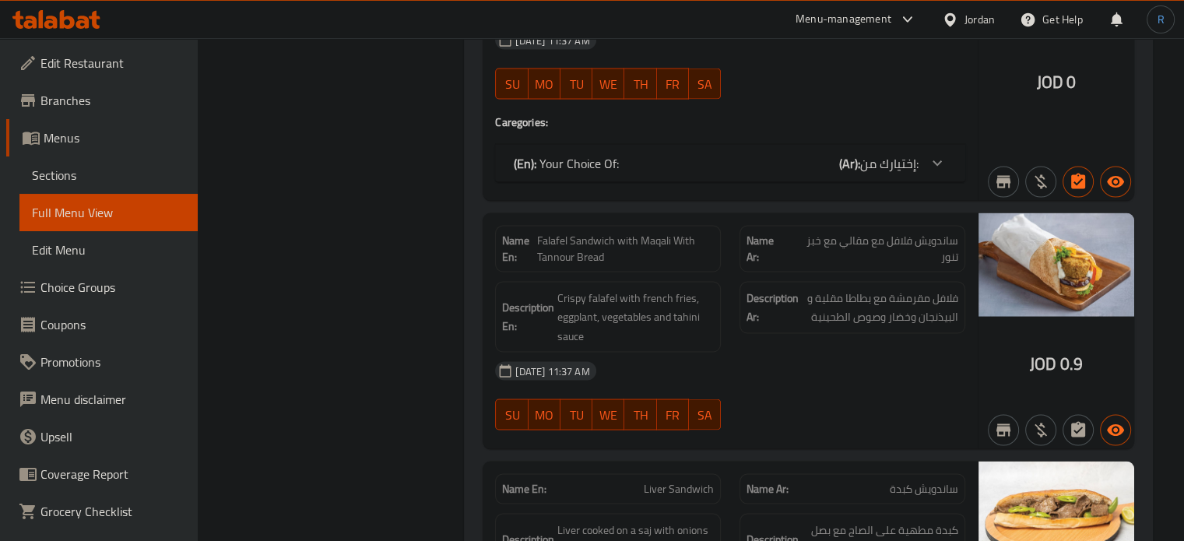
click at [704, 288] on span "Crispy falafel with french fries, eggplant, vegetables and tahini sauce" at bounding box center [635, 317] width 156 height 58
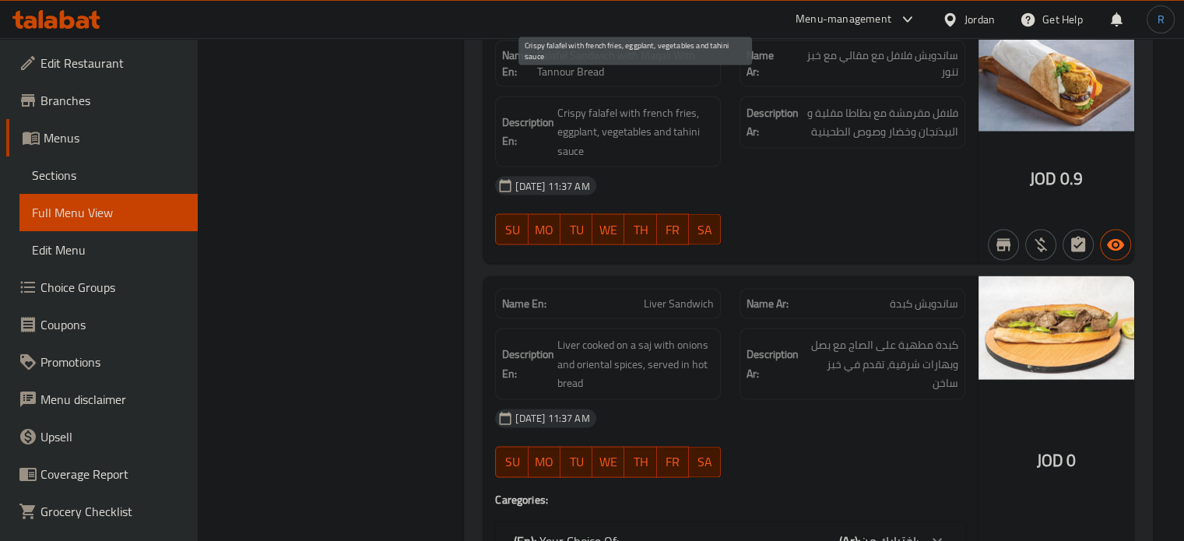
scroll to position [3169, 0]
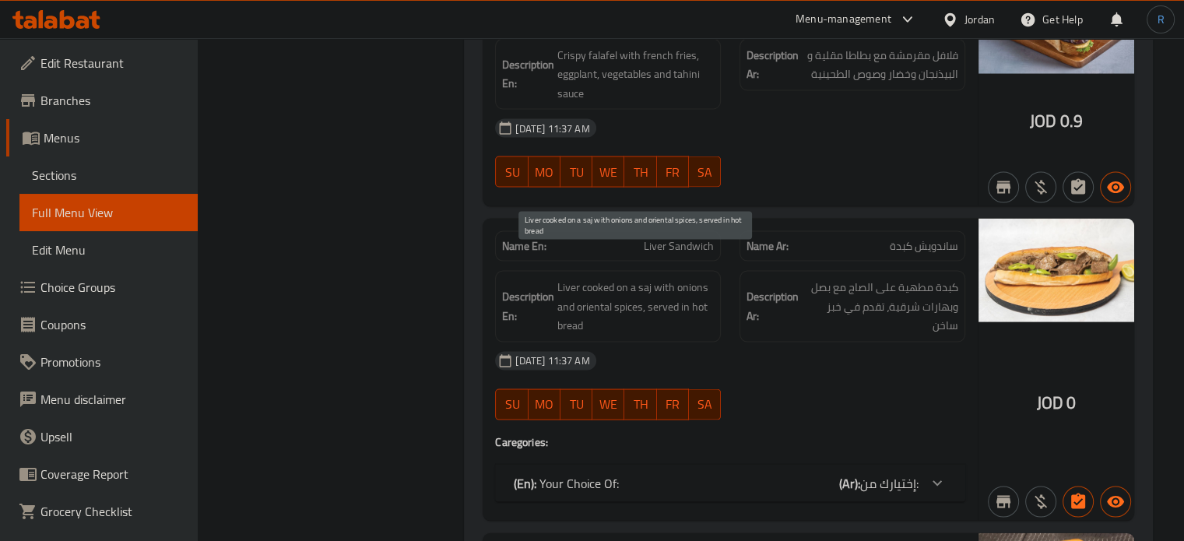
click at [688, 307] on span "Liver cooked on a saj with onions and oriental spices, served in hot bread" at bounding box center [635, 307] width 156 height 58
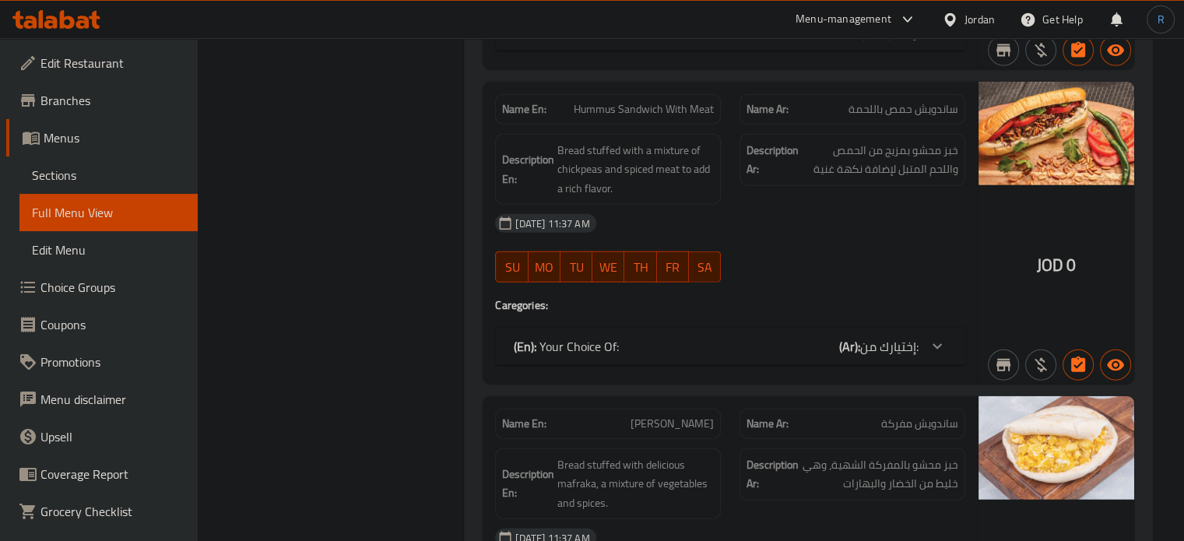
scroll to position [3637, 0]
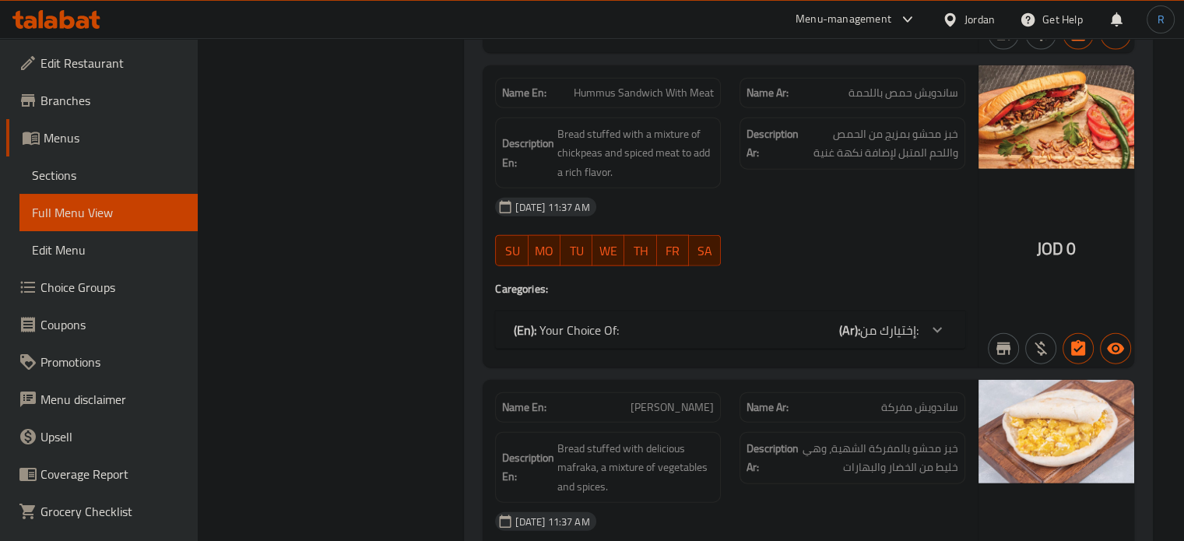
click at [731, 257] on div at bounding box center [852, 266] width 244 height 19
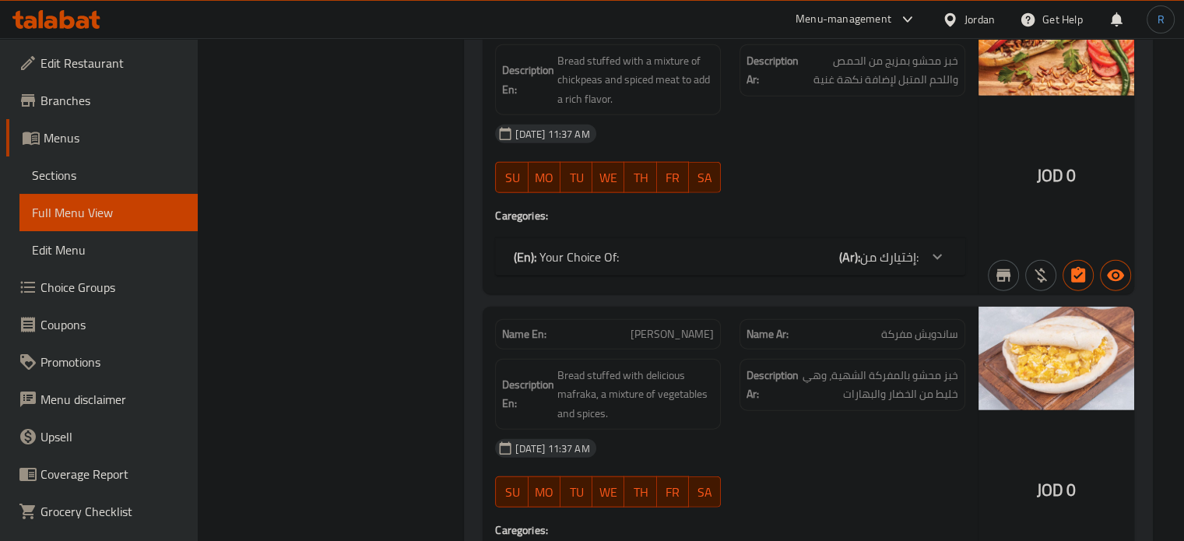
scroll to position [3792, 0]
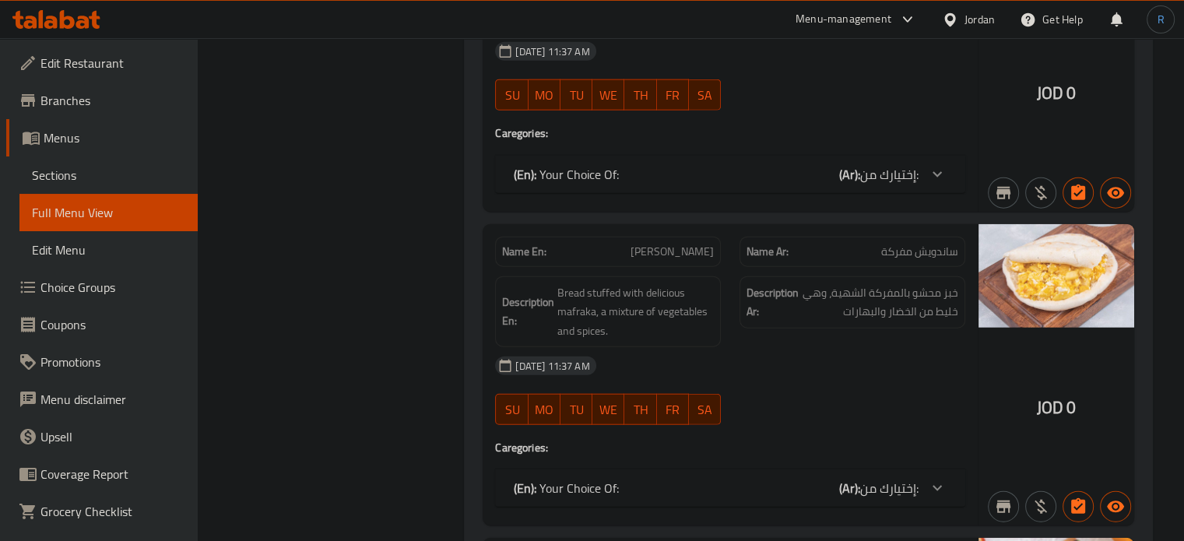
click at [632, 244] on span "[PERSON_NAME]" at bounding box center [671, 252] width 83 height 16
copy span "[PERSON_NAME]"
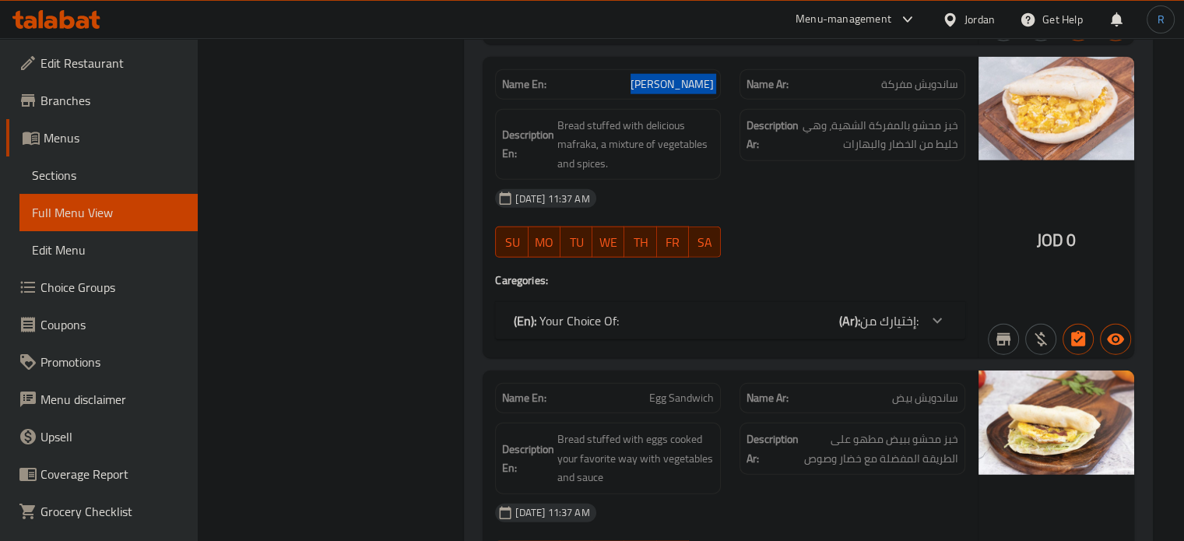
scroll to position [4026, 0]
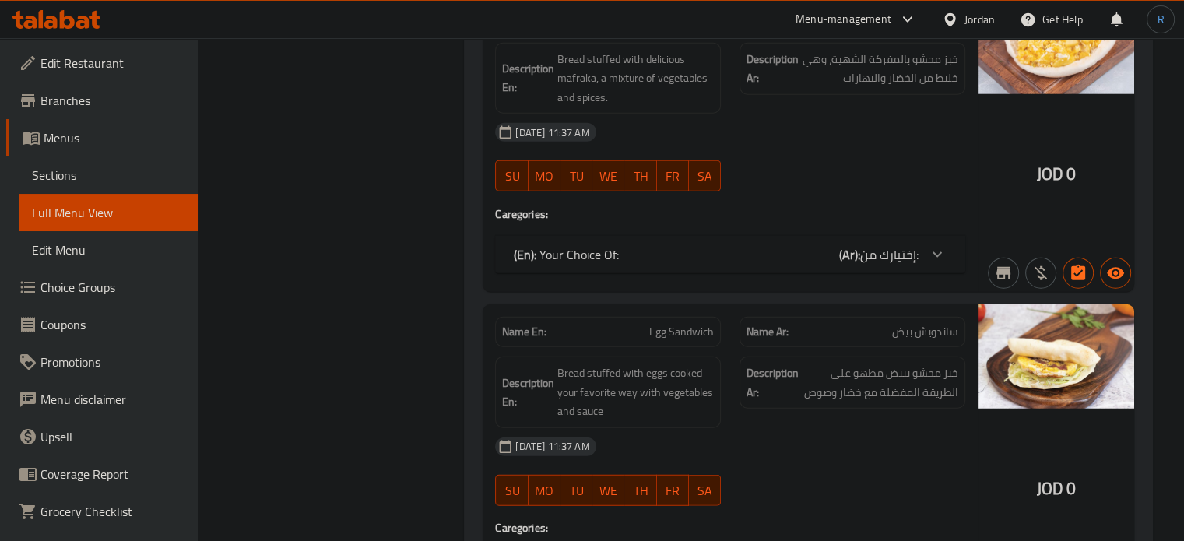
click at [759, 363] on strong "Description Ar:" at bounding box center [772, 382] width 52 height 38
drag, startPoint x: 1062, startPoint y: 155, endPoint x: 869, endPoint y: 96, distance: 201.2
click at [1062, 159] on span "JOD" at bounding box center [1050, 174] width 26 height 30
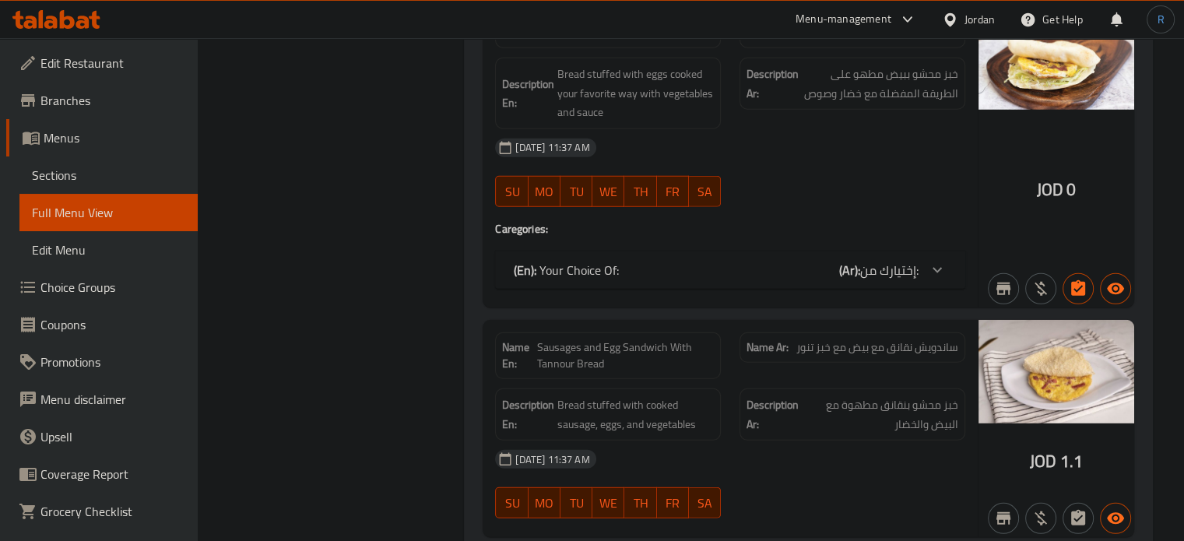
scroll to position [4337, 0]
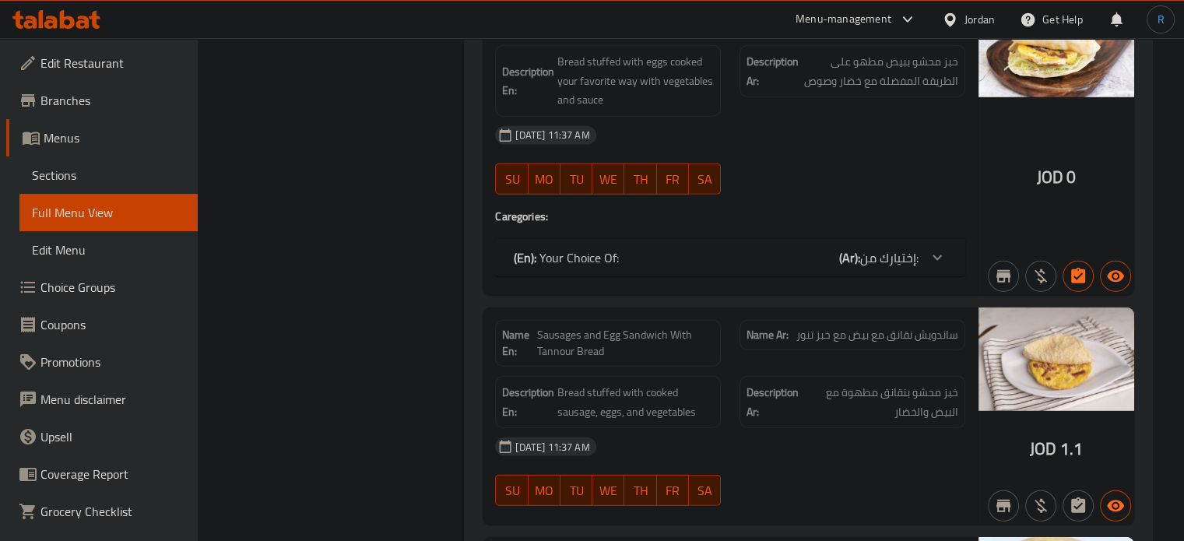
click at [764, 428] on div "[DATE] 11:37 AM" at bounding box center [730, 446] width 489 height 37
click at [688, 383] on span "Bread stuffed with cooked sausage, eggs, and vegetables" at bounding box center [635, 402] width 156 height 38
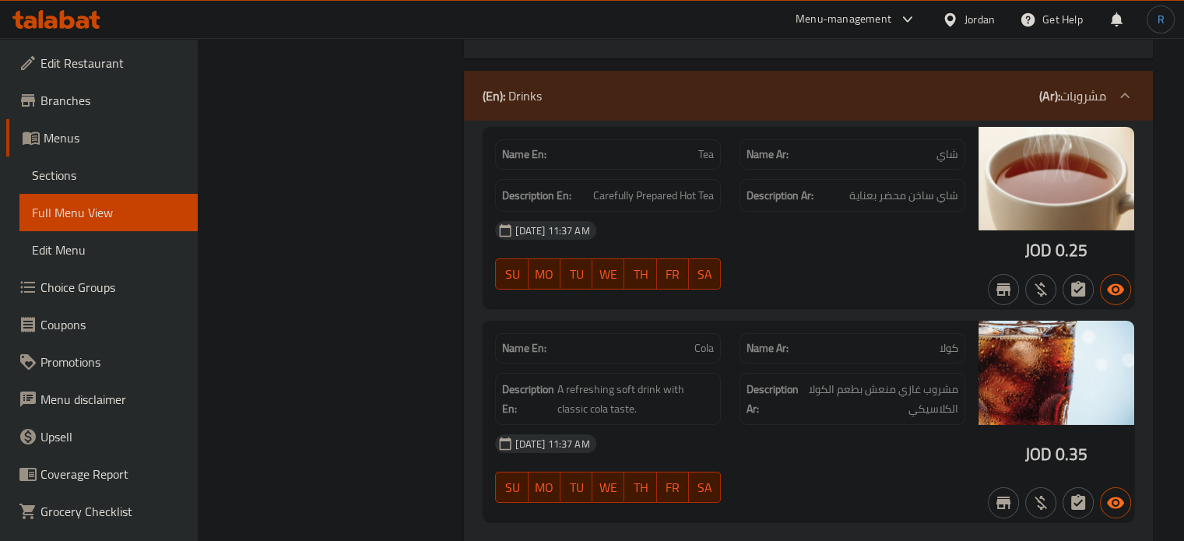
scroll to position [5159, 0]
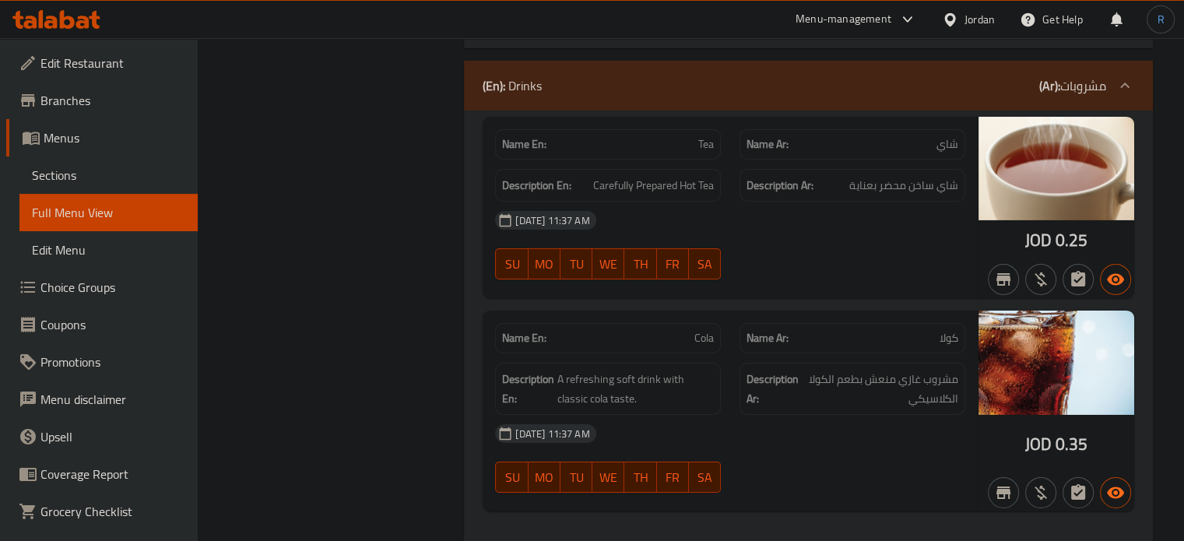
drag, startPoint x: 743, startPoint y: 376, endPoint x: 658, endPoint y: 335, distance: 94.0
click at [743, 376] on div "Description Ar: مشروب غازي منعش بطعم الكولا الكلاسيكي" at bounding box center [852, 389] width 226 height 52
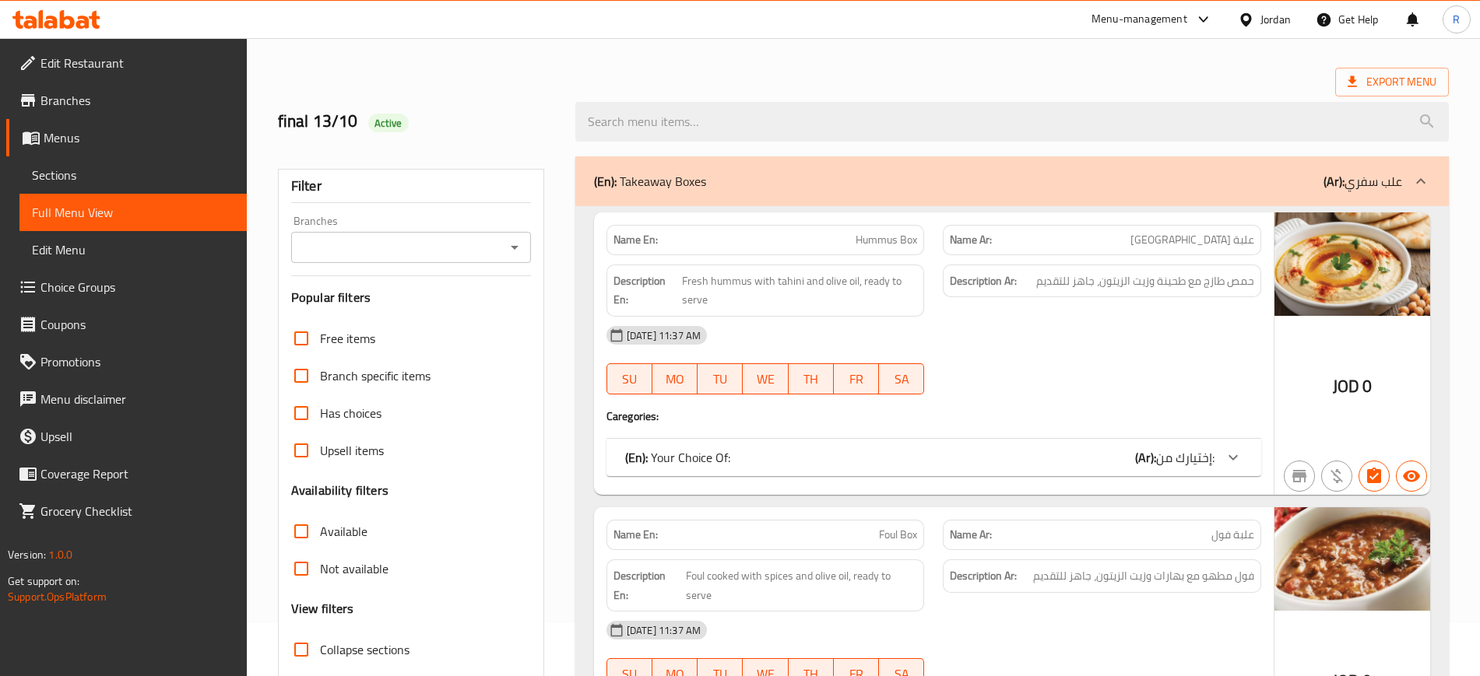
scroll to position [97, 0]
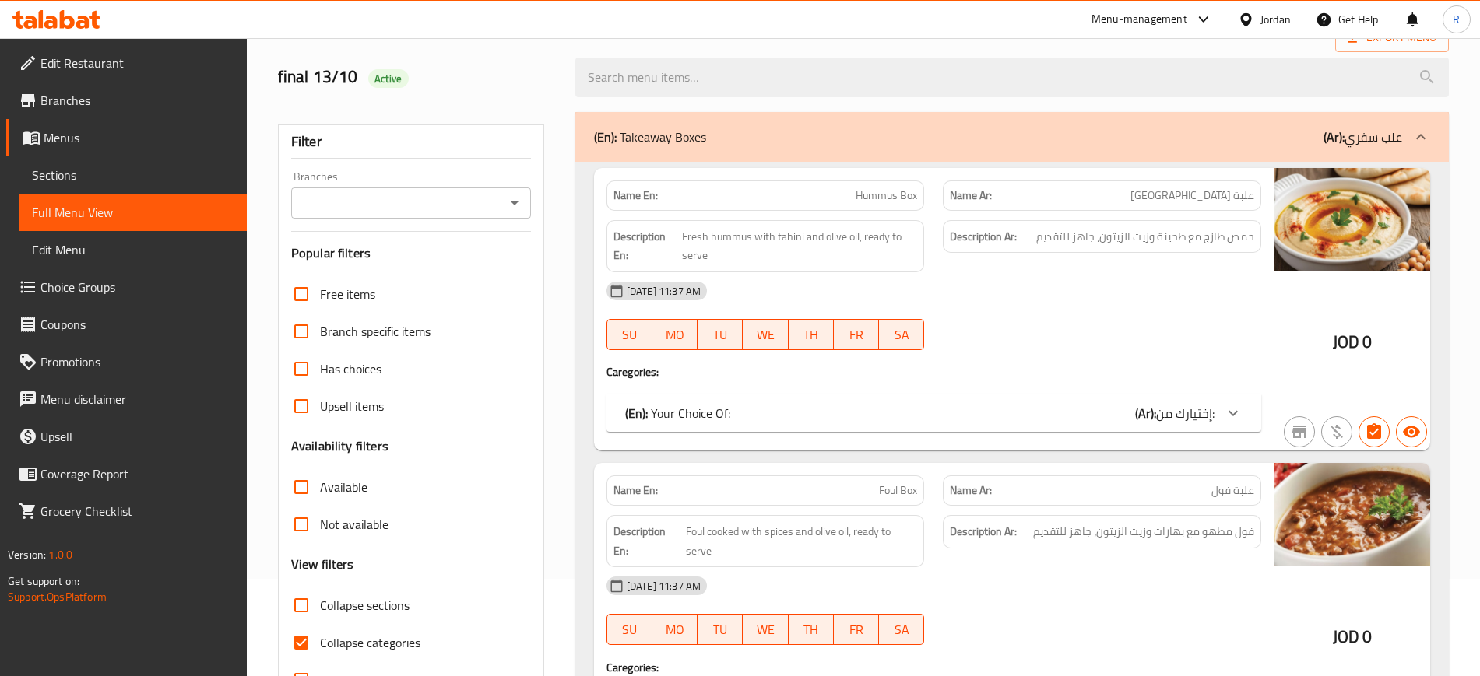
click at [339, 540] on span "Collapse categories" at bounding box center [370, 643] width 100 height 19
click at [320, 540] on input "Collapse categories" at bounding box center [301, 642] width 37 height 37
checkbox input "false"
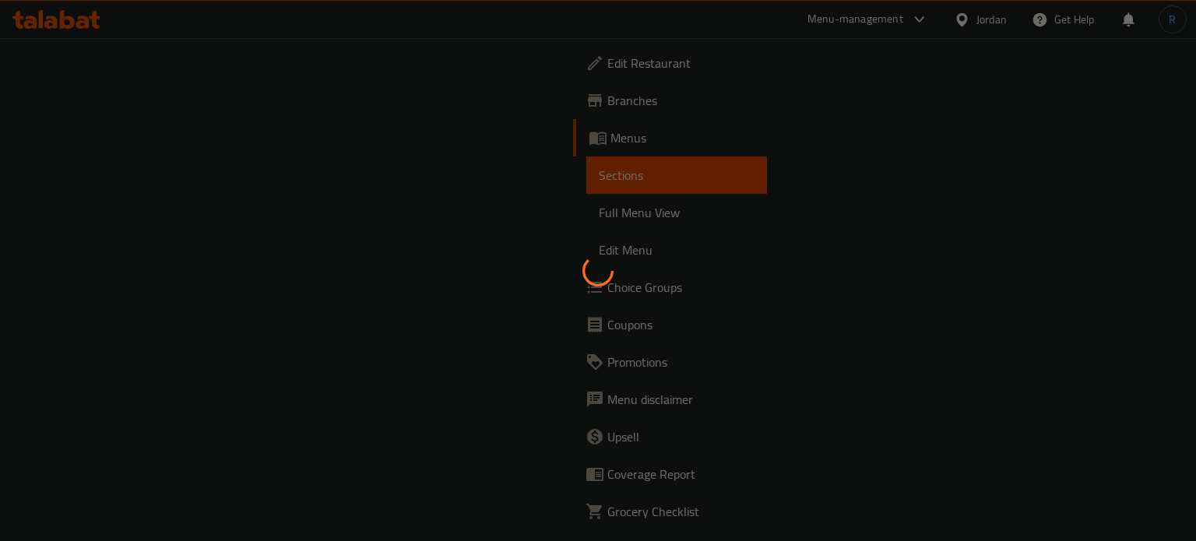
click at [789, 105] on div at bounding box center [598, 270] width 1196 height 541
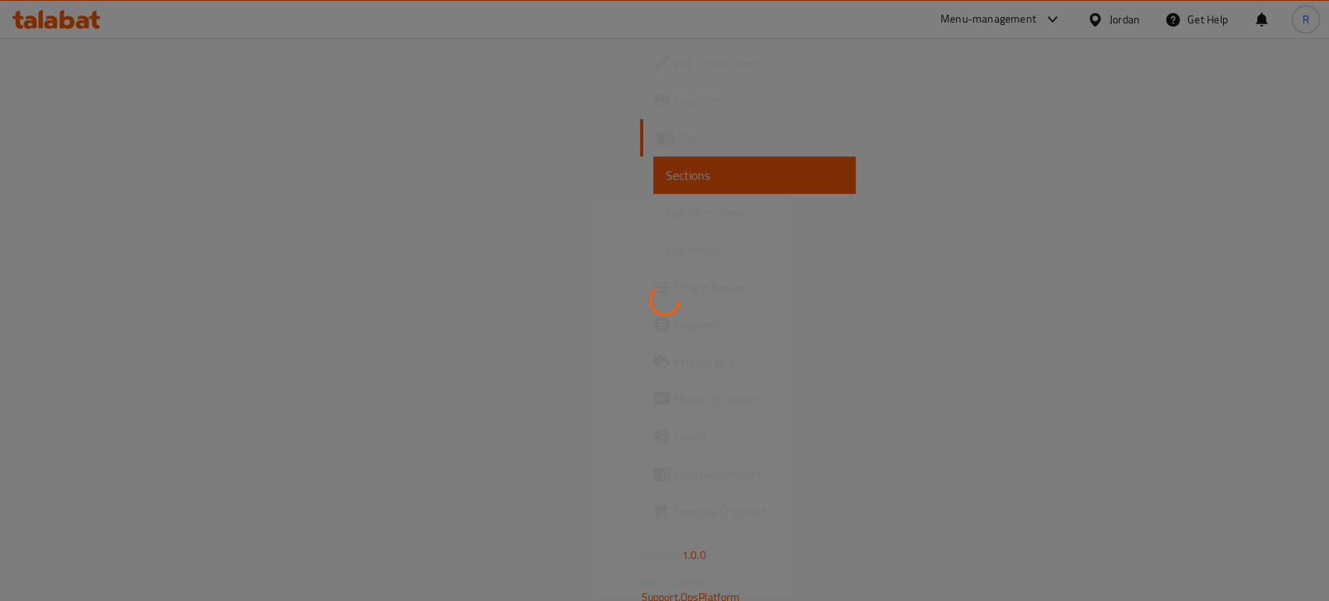
click at [722, 217] on div at bounding box center [664, 300] width 1329 height 601
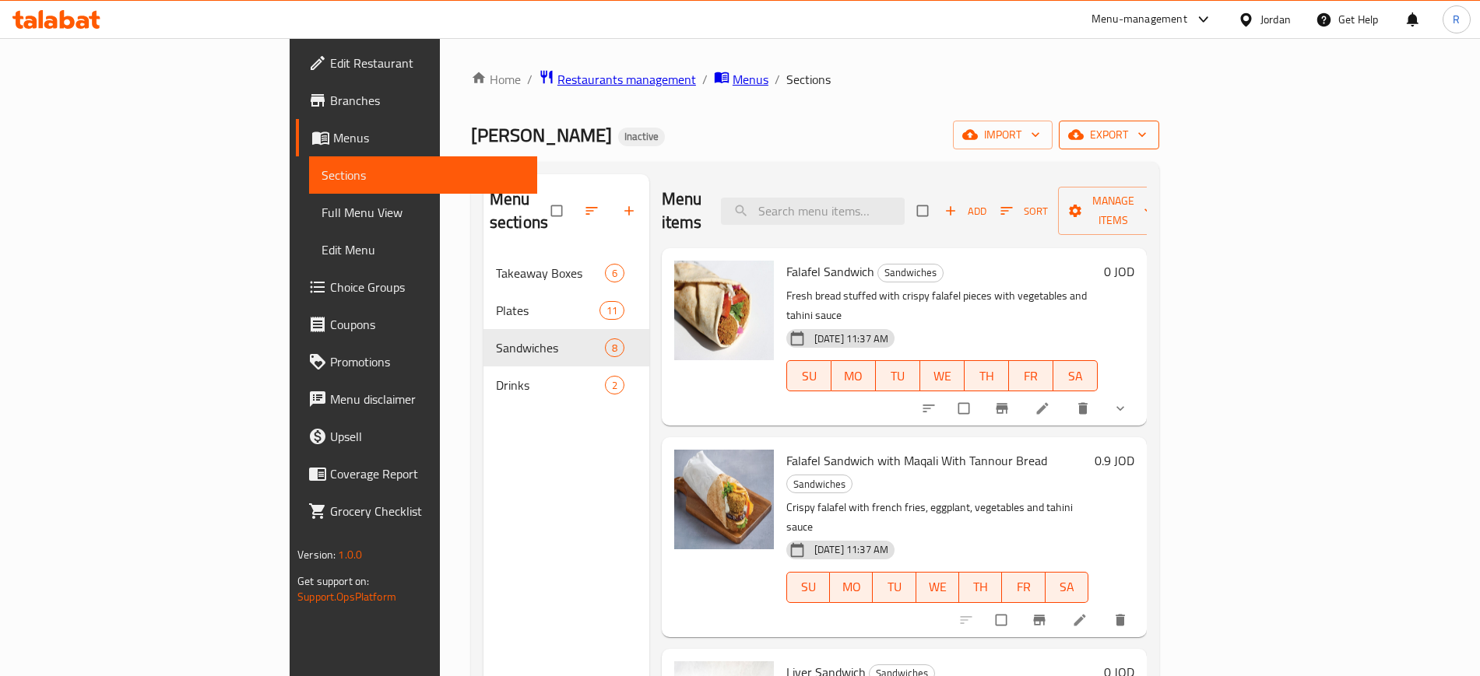
click at [1147, 134] on span "export" at bounding box center [1109, 134] width 76 height 19
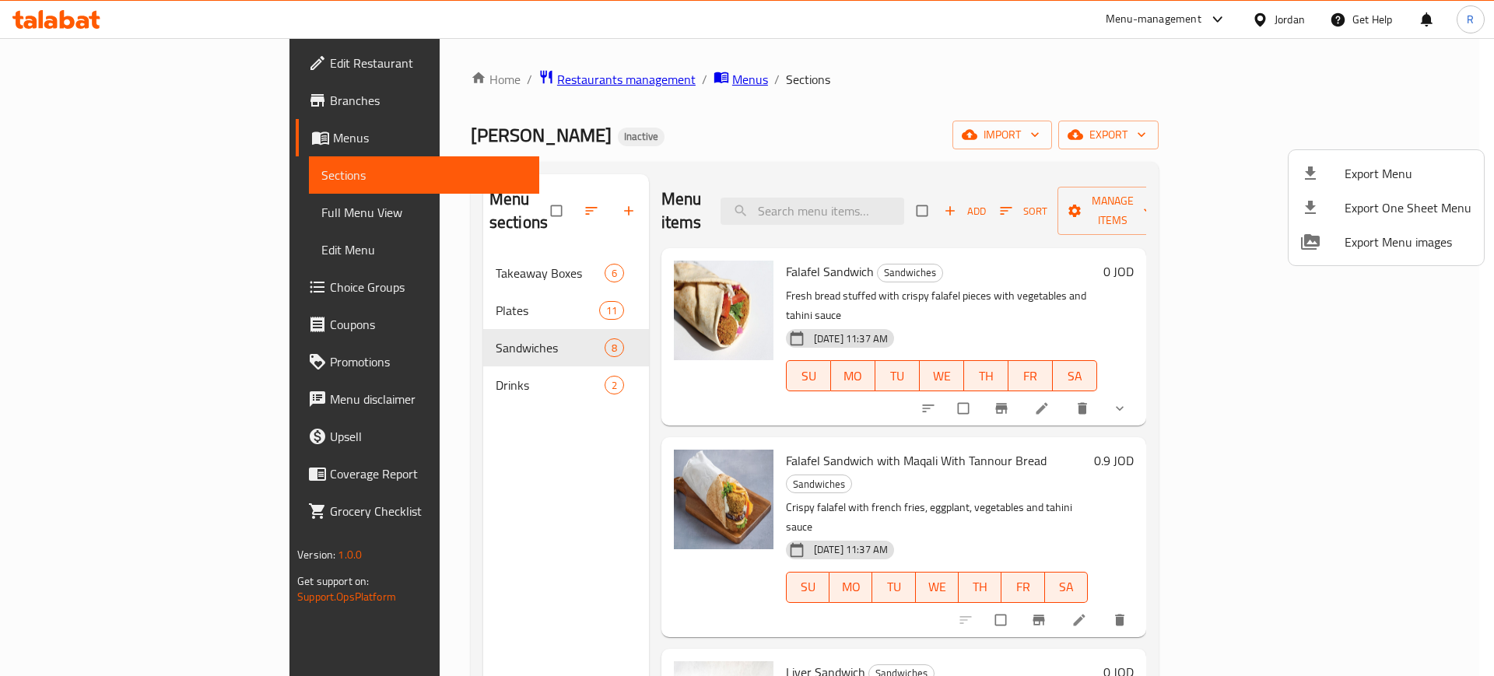
click at [1195, 174] on span "Export Menu" at bounding box center [1408, 173] width 127 height 19
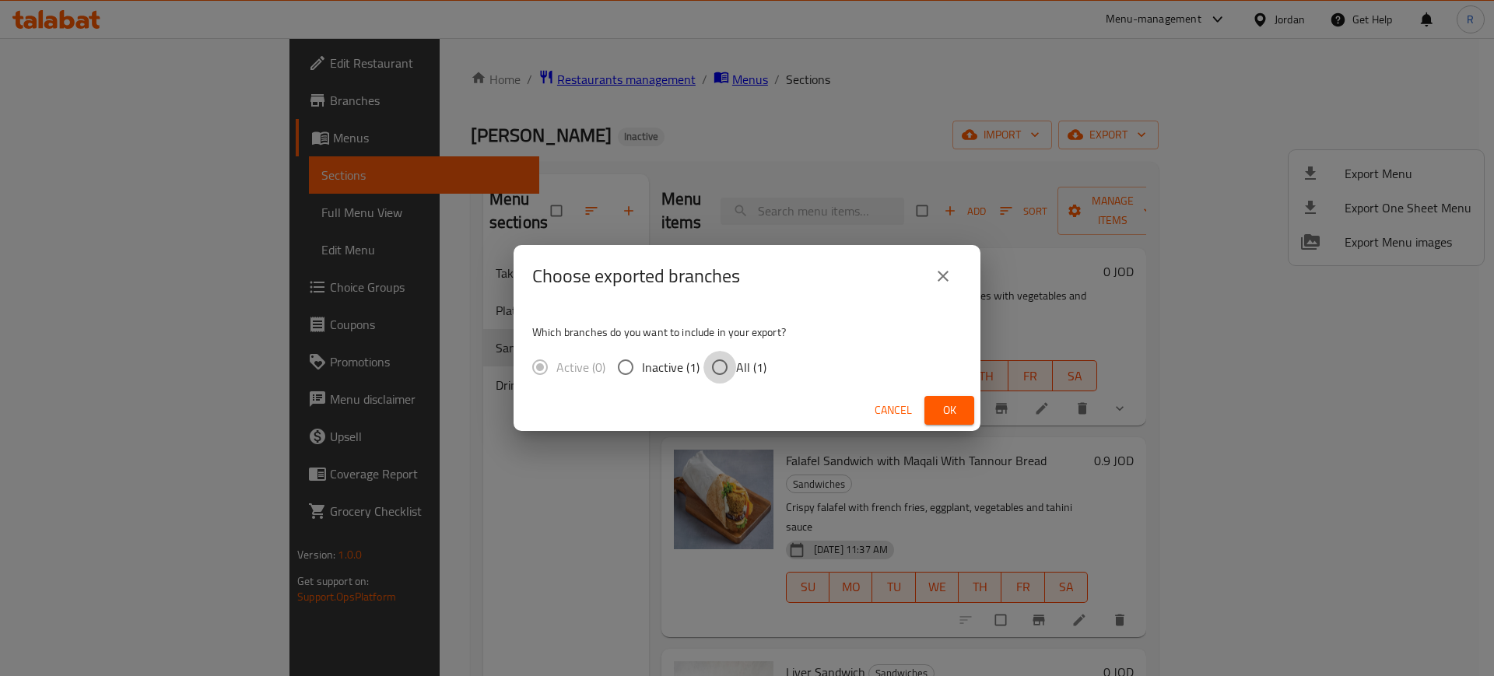
click at [718, 366] on input "All (1)" at bounding box center [720, 367] width 33 height 33
radio input "true"
click at [941, 409] on span "Ok" at bounding box center [949, 410] width 25 height 19
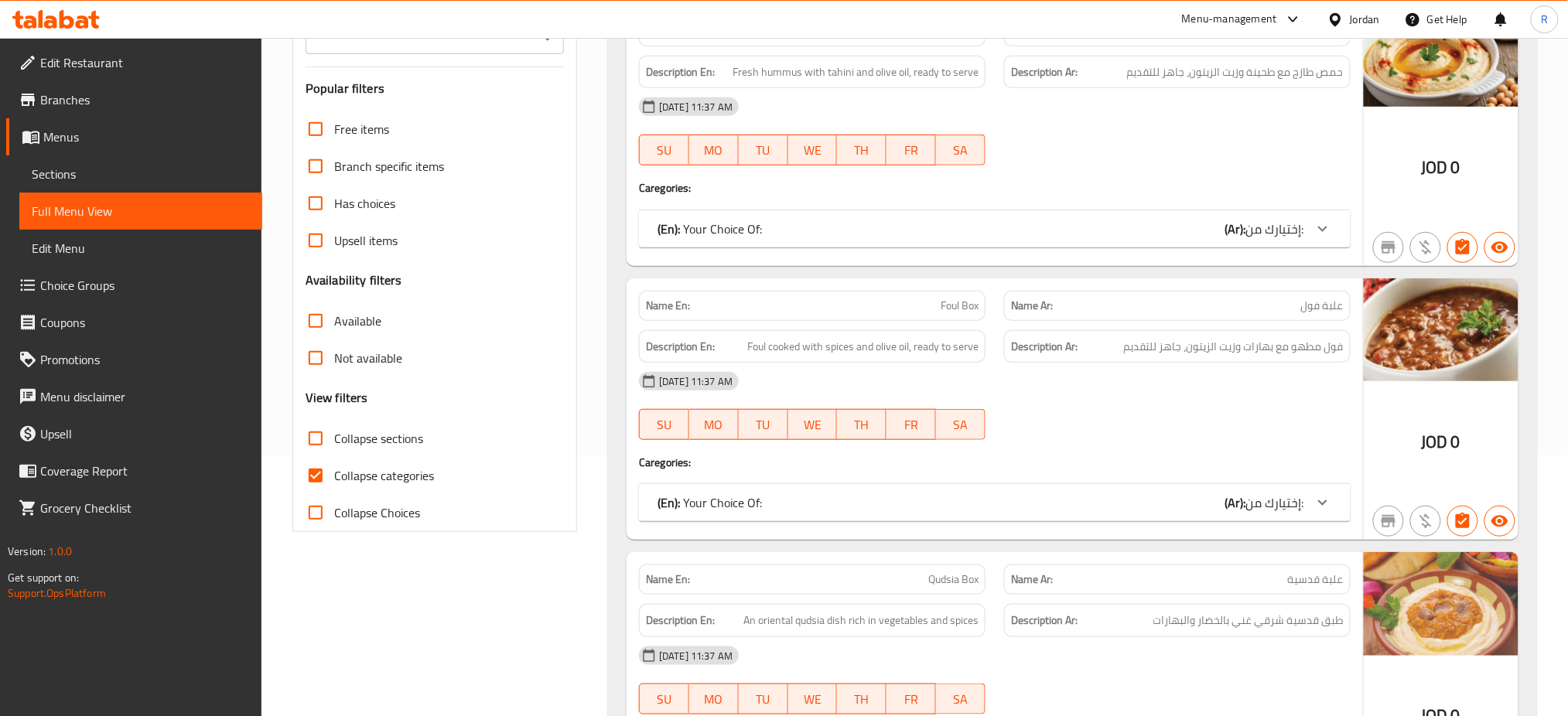
scroll to position [309, 0]
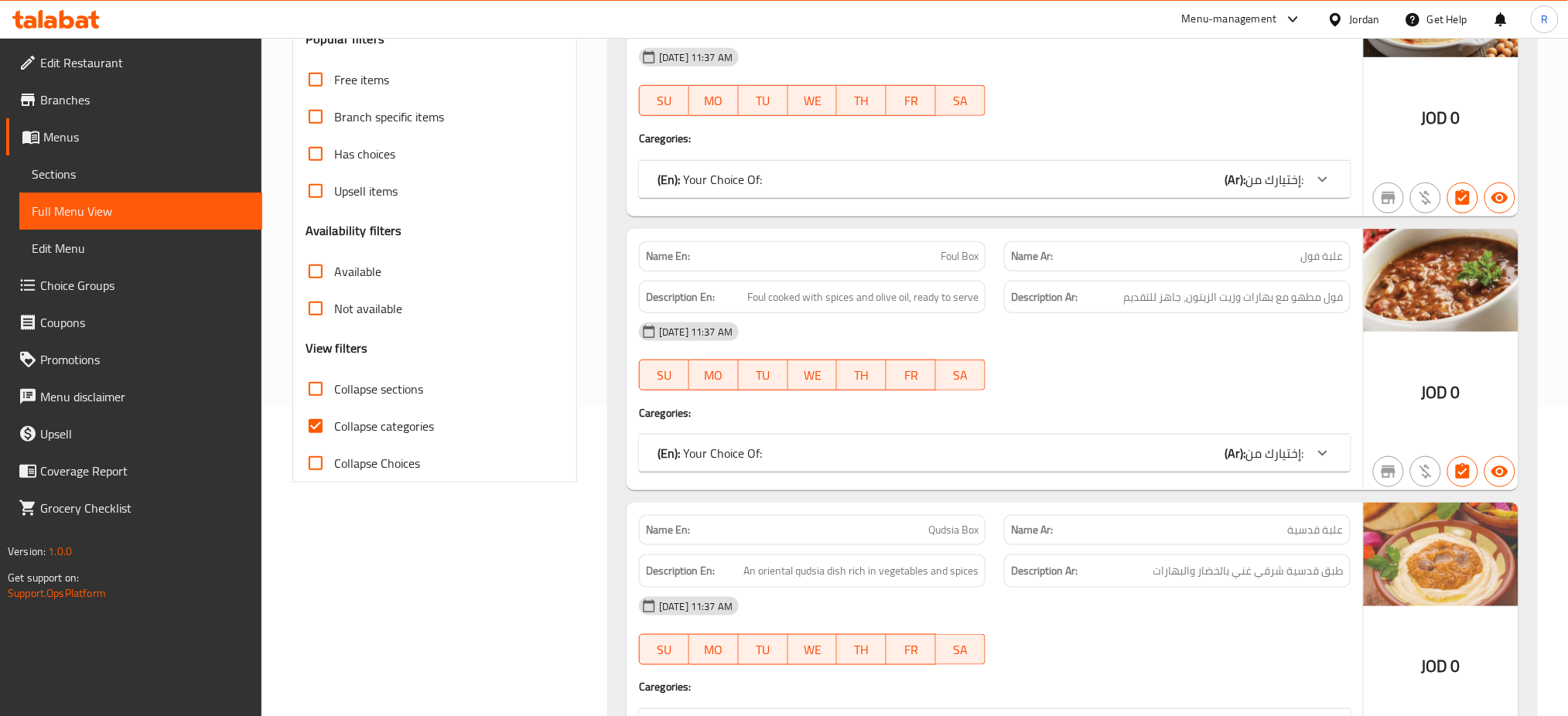
click at [377, 434] on span "Collapse categories" at bounding box center [384, 426] width 99 height 19
click at [334, 434] on input "Collapse categories" at bounding box center [315, 425] width 37 height 37
checkbox input "false"
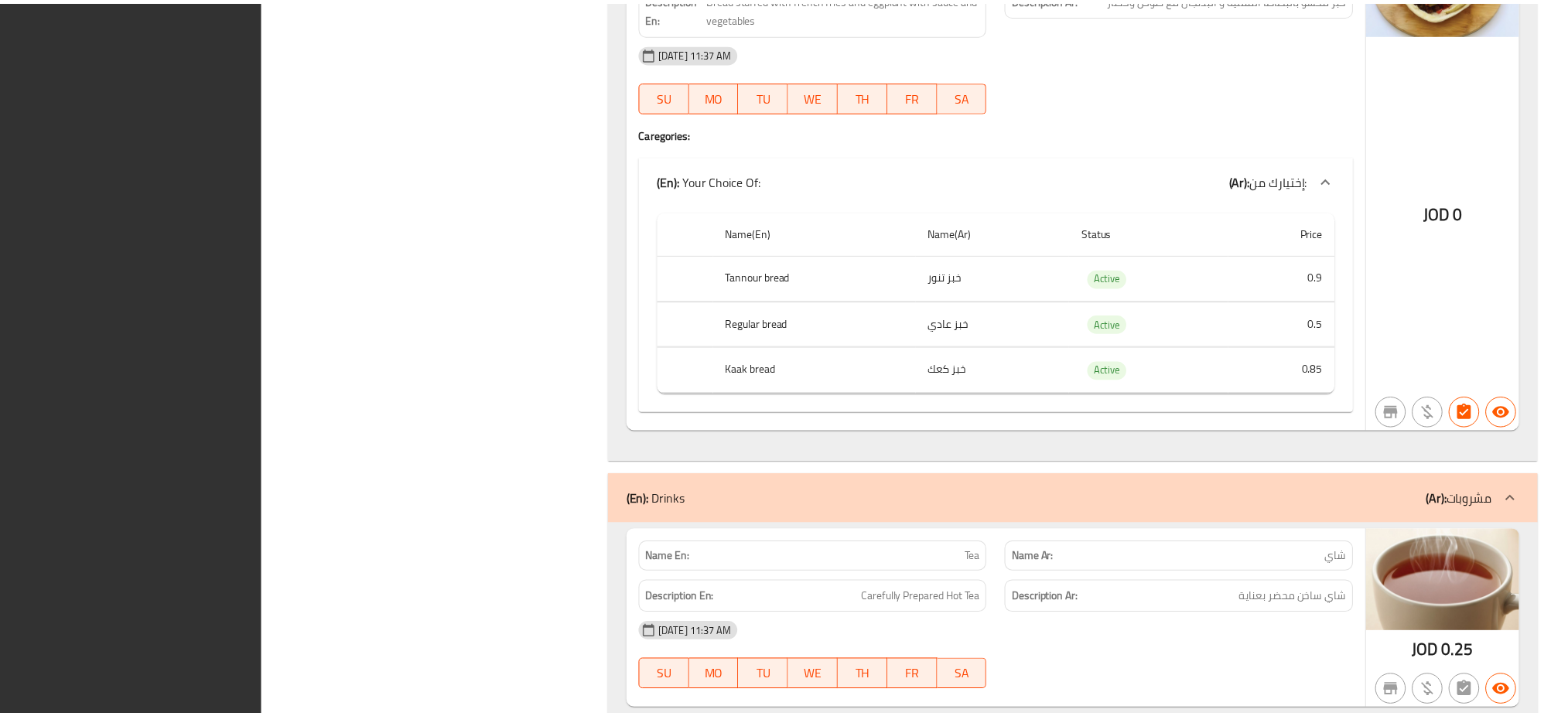
scroll to position [9196, 0]
